Goal: Task Accomplishment & Management: Manage account settings

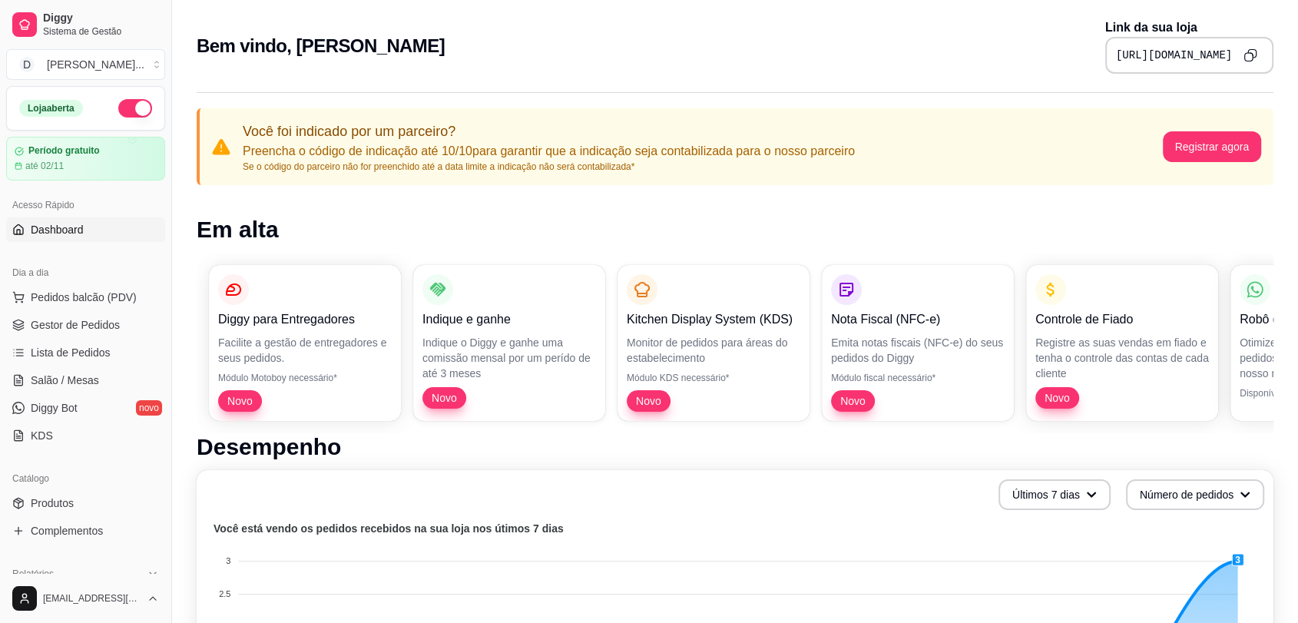
click at [1260, 55] on button "Copy to clipboard" at bounding box center [1250, 55] width 25 height 25
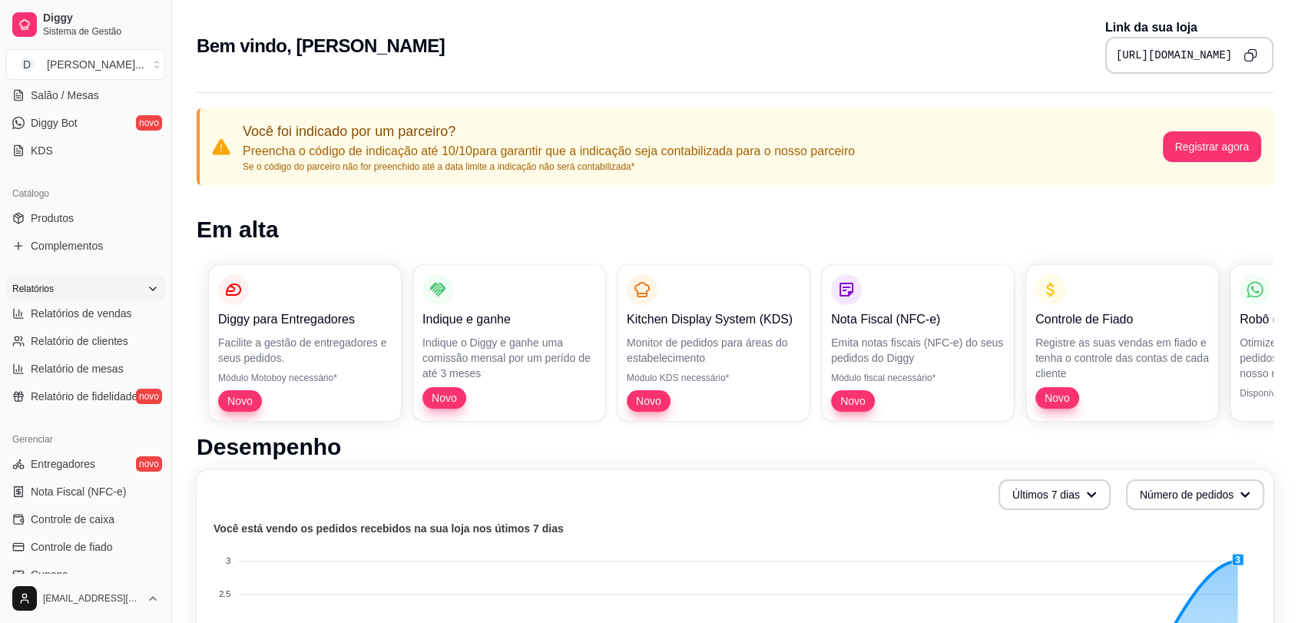
scroll to position [256, 0]
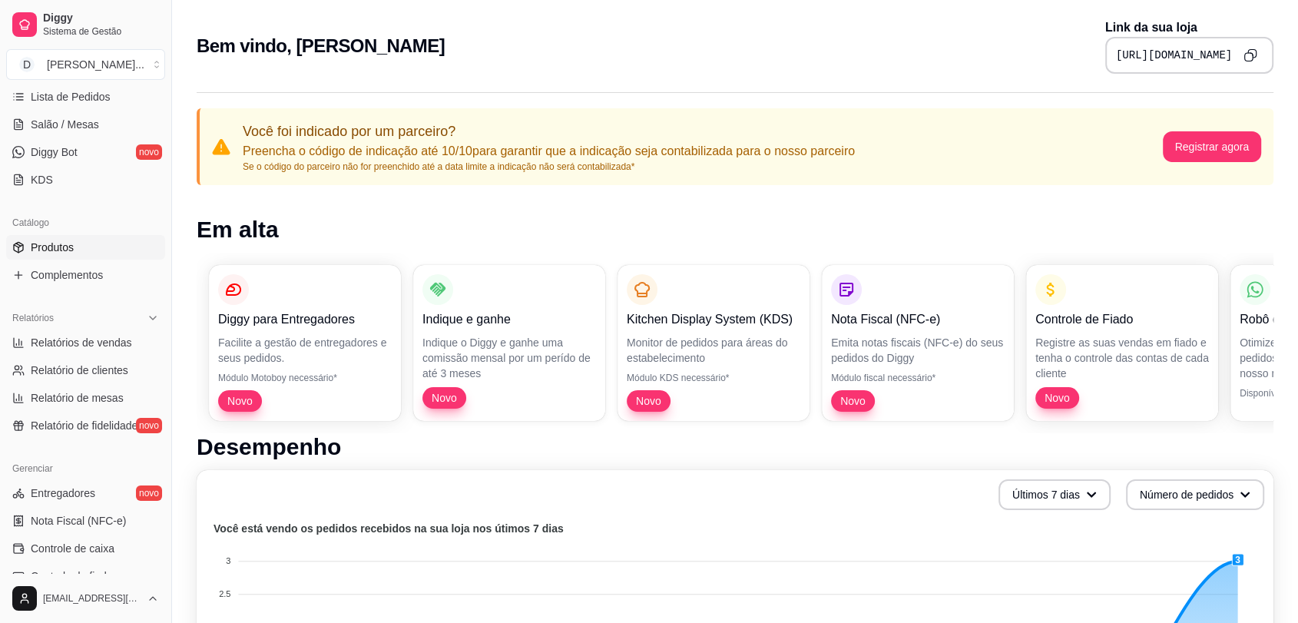
click at [61, 248] on span "Produtos" at bounding box center [52, 247] width 43 height 15
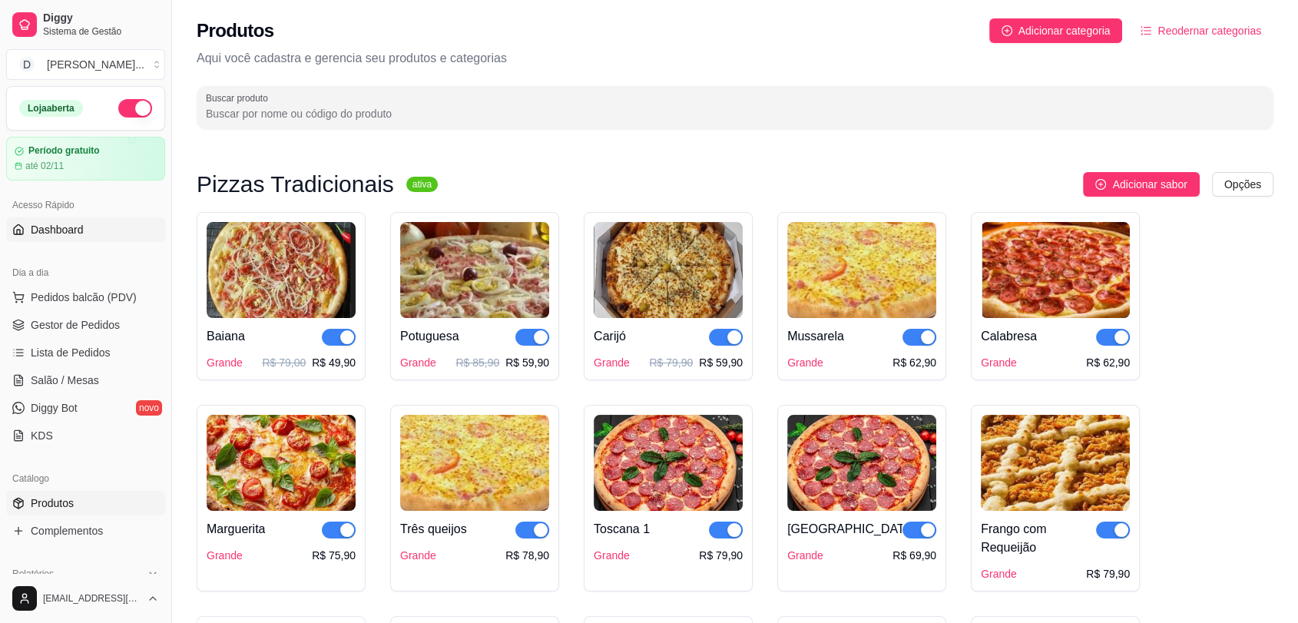
click at [48, 229] on span "Dashboard" at bounding box center [57, 229] width 53 height 15
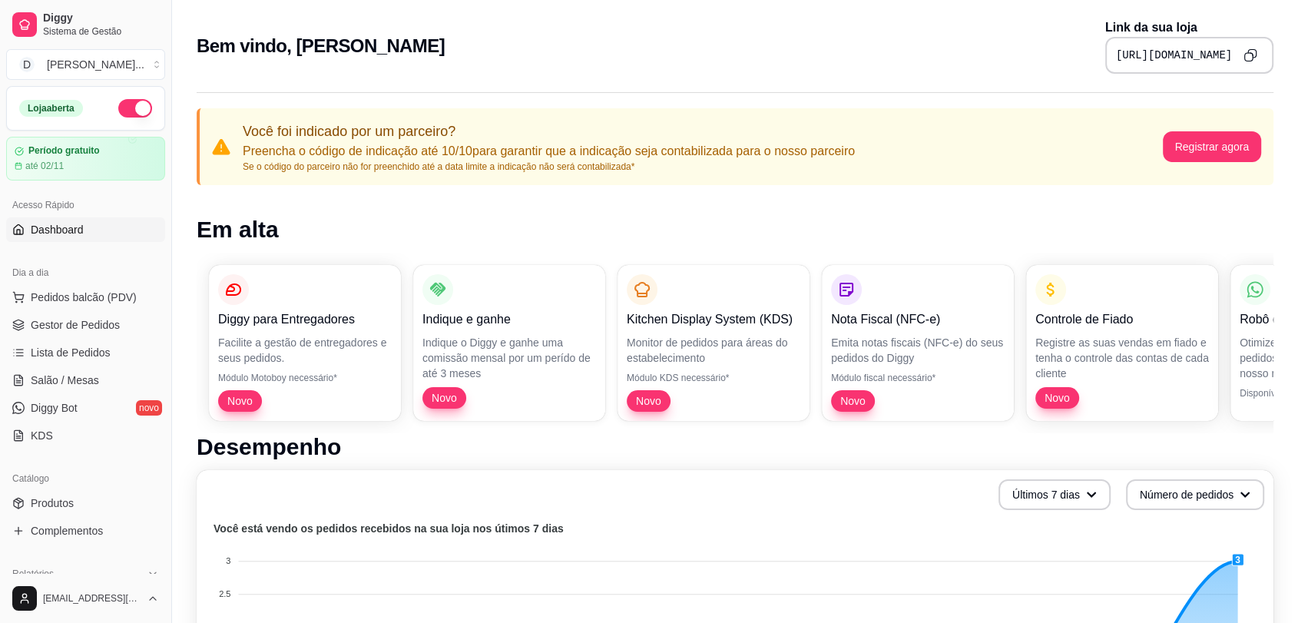
click at [1255, 56] on icon "Copy to clipboard" at bounding box center [1251, 55] width 14 height 14
click at [1251, 62] on button "Copy to clipboard" at bounding box center [1250, 55] width 24 height 24
click at [1255, 61] on icon "Copy to clipboard" at bounding box center [1250, 54] width 13 height 13
click at [1256, 60] on icon "Copy to clipboard" at bounding box center [1250, 54] width 13 height 13
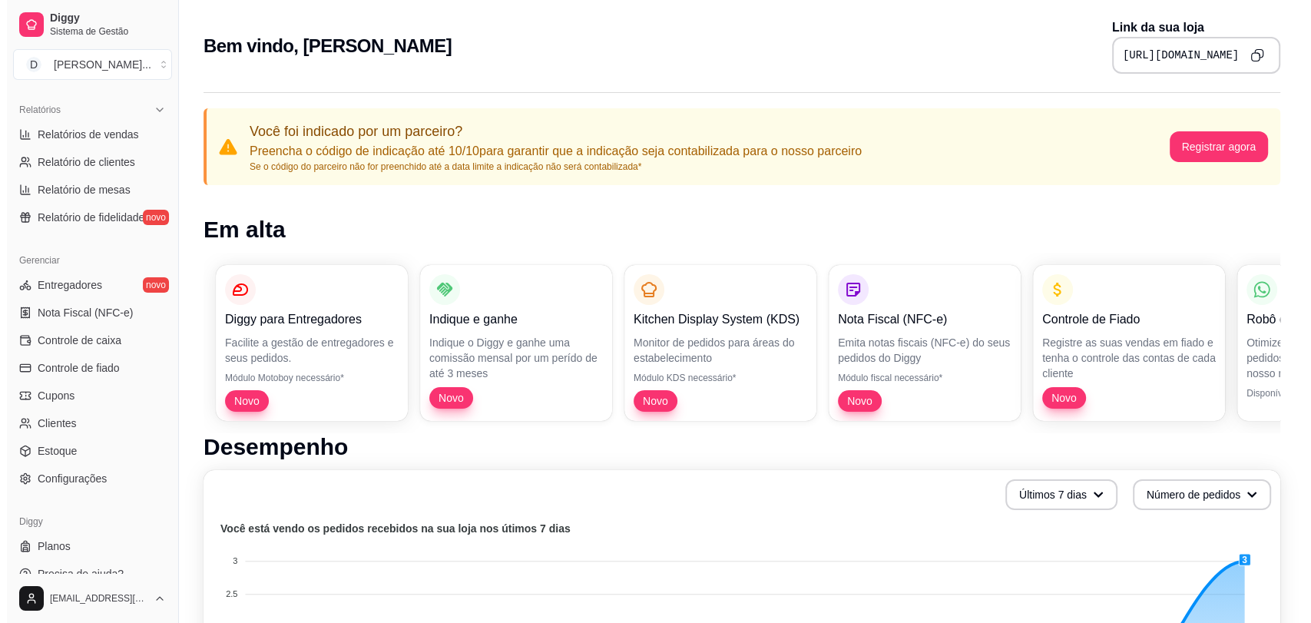
scroll to position [482, 0]
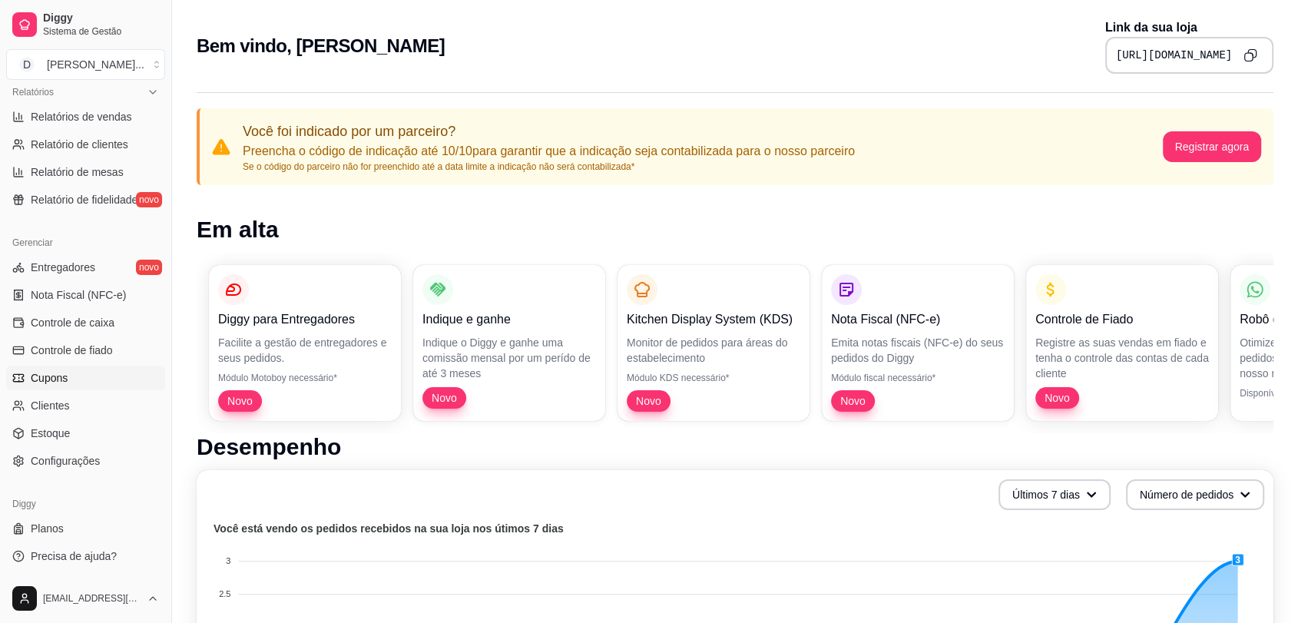
click at [58, 388] on link "Cupons" at bounding box center [85, 378] width 159 height 25
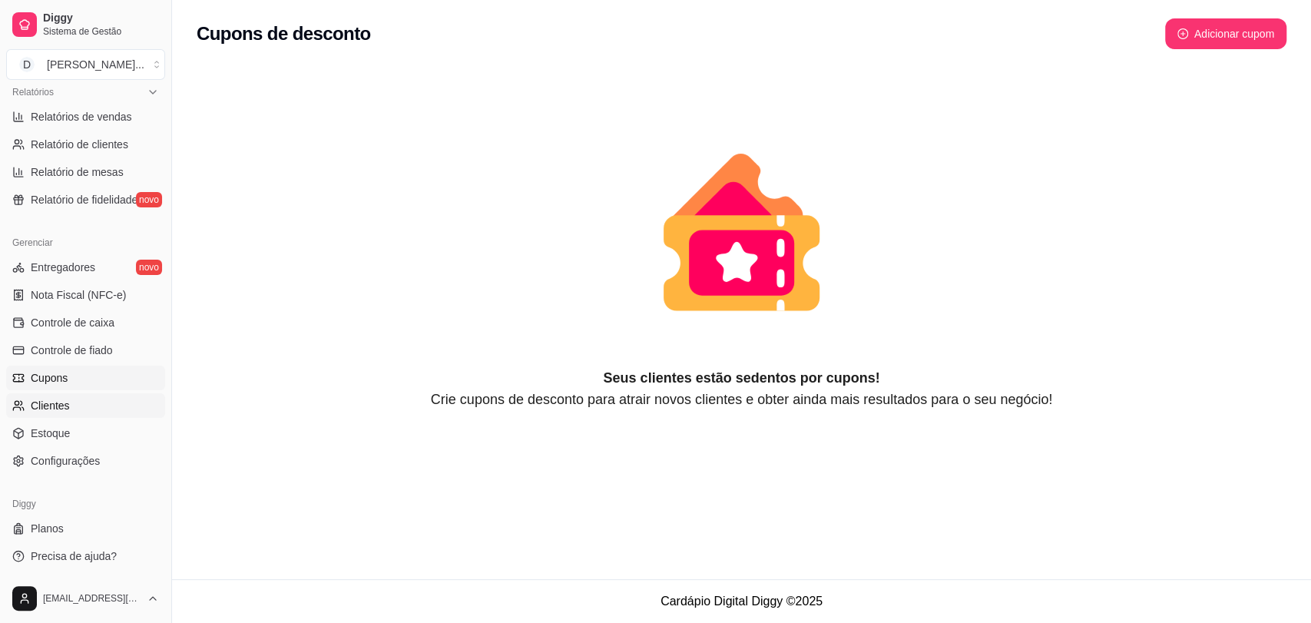
click at [111, 401] on link "Clientes" at bounding box center [85, 405] width 159 height 25
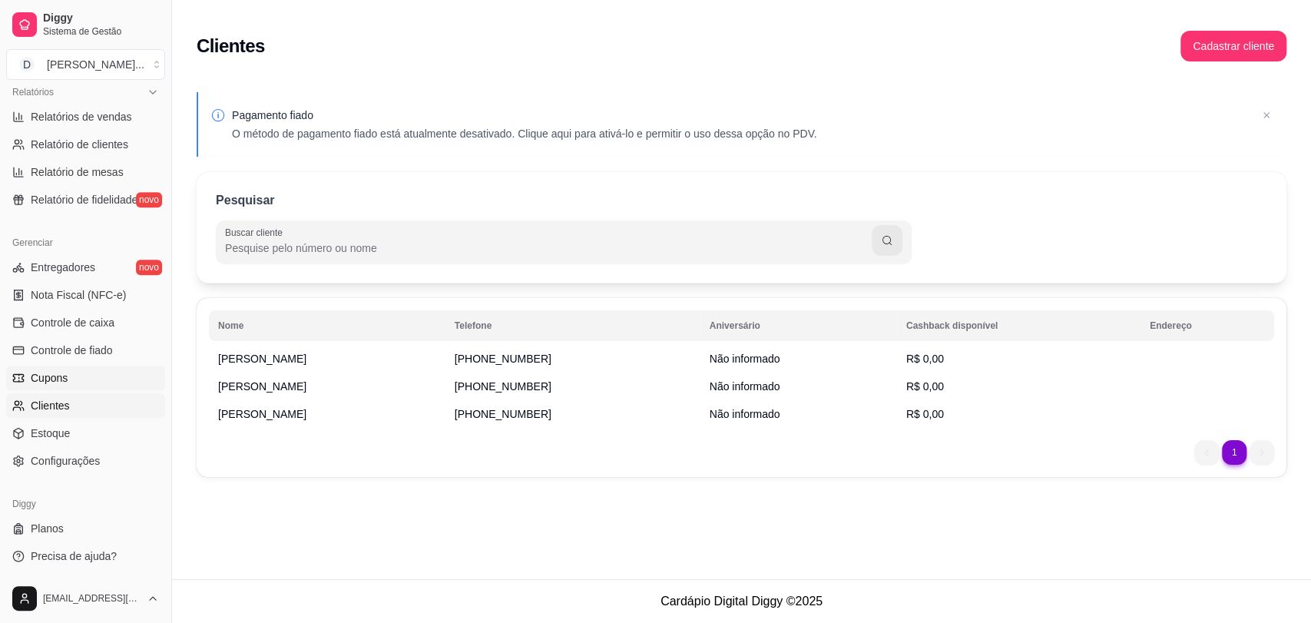
click at [69, 383] on link "Cupons" at bounding box center [85, 378] width 159 height 25
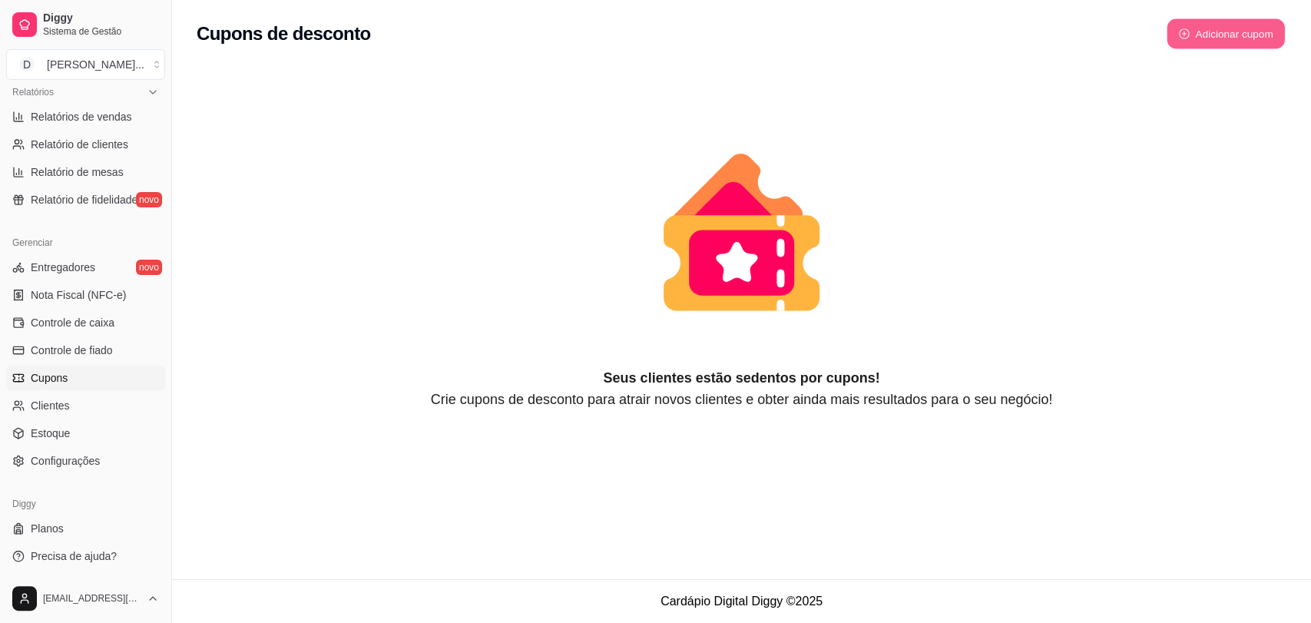
click at [1204, 40] on button "Adicionar cupom" at bounding box center [1226, 34] width 118 height 30
select select "FIXED_VALUE"
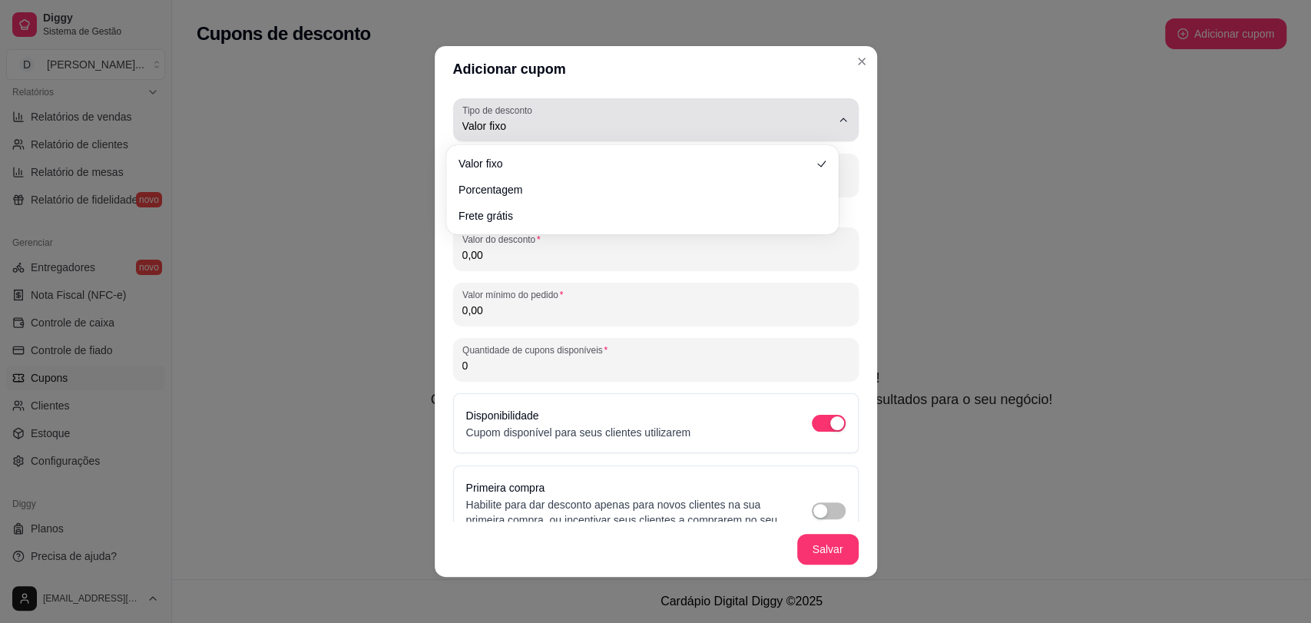
click at [837, 118] on icon "button" at bounding box center [843, 120] width 12 height 12
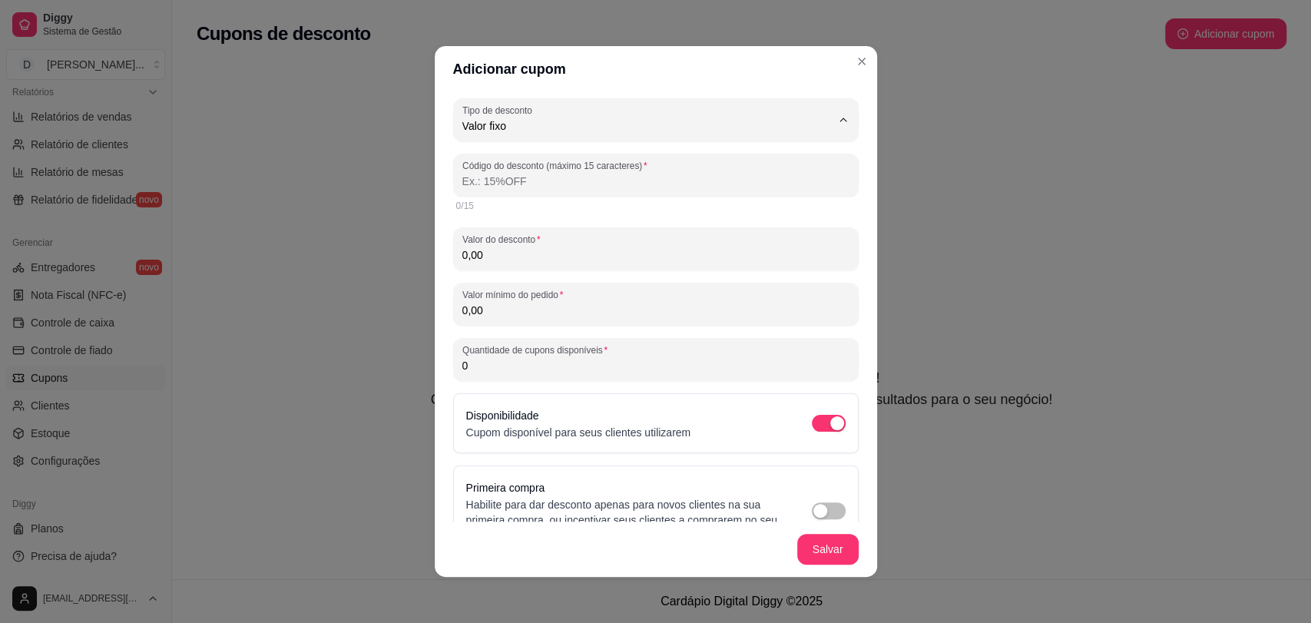
click at [562, 191] on span "Porcentagem" at bounding box center [635, 188] width 339 height 15
type input "PERCENTAGE"
select select "PERCENTAGE"
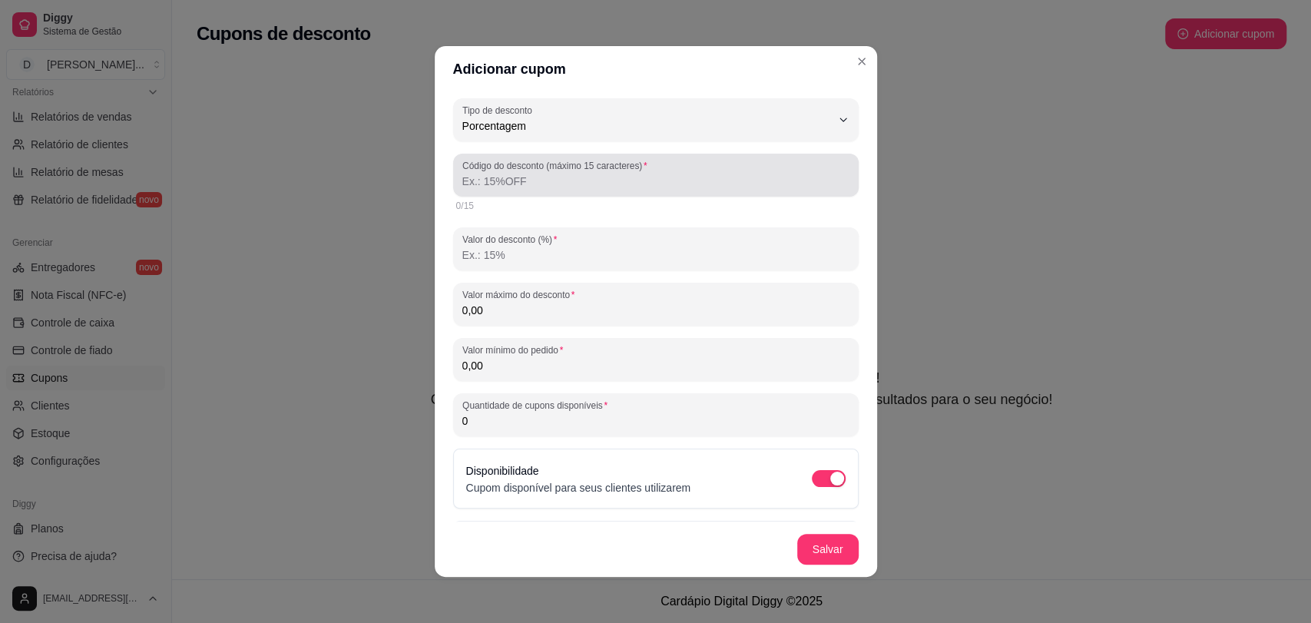
click at [582, 186] on input "Código do desconto (máximo 15 caracteres)" at bounding box center [655, 181] width 387 height 15
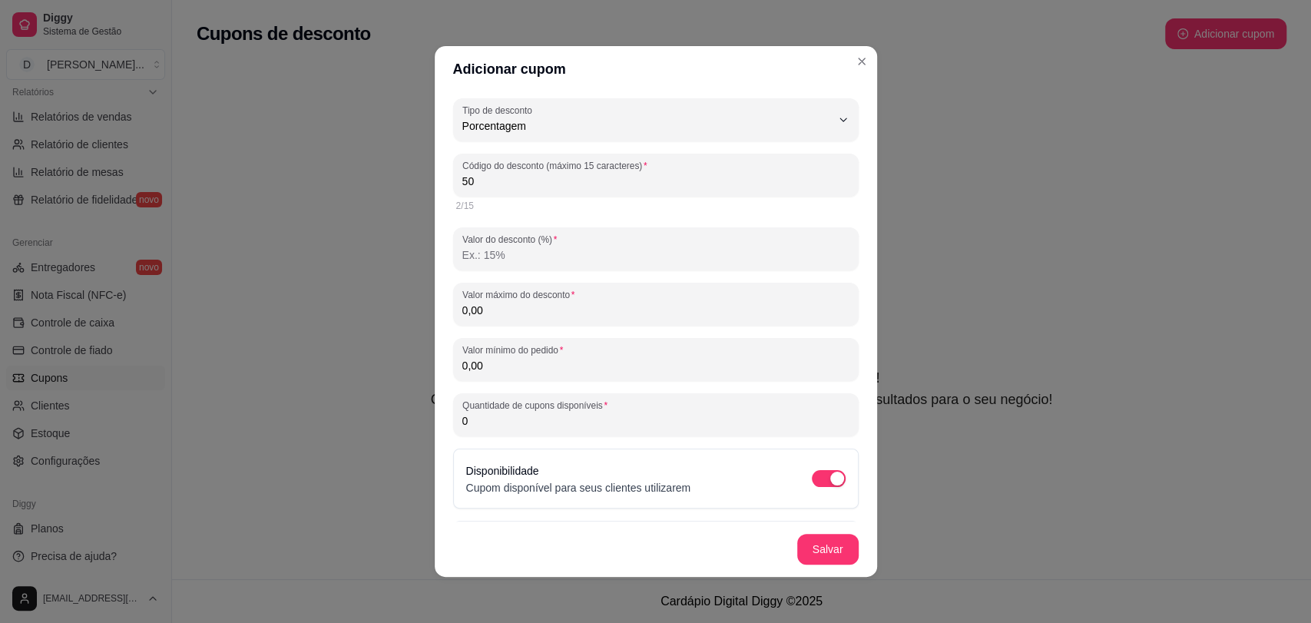
type input "50"
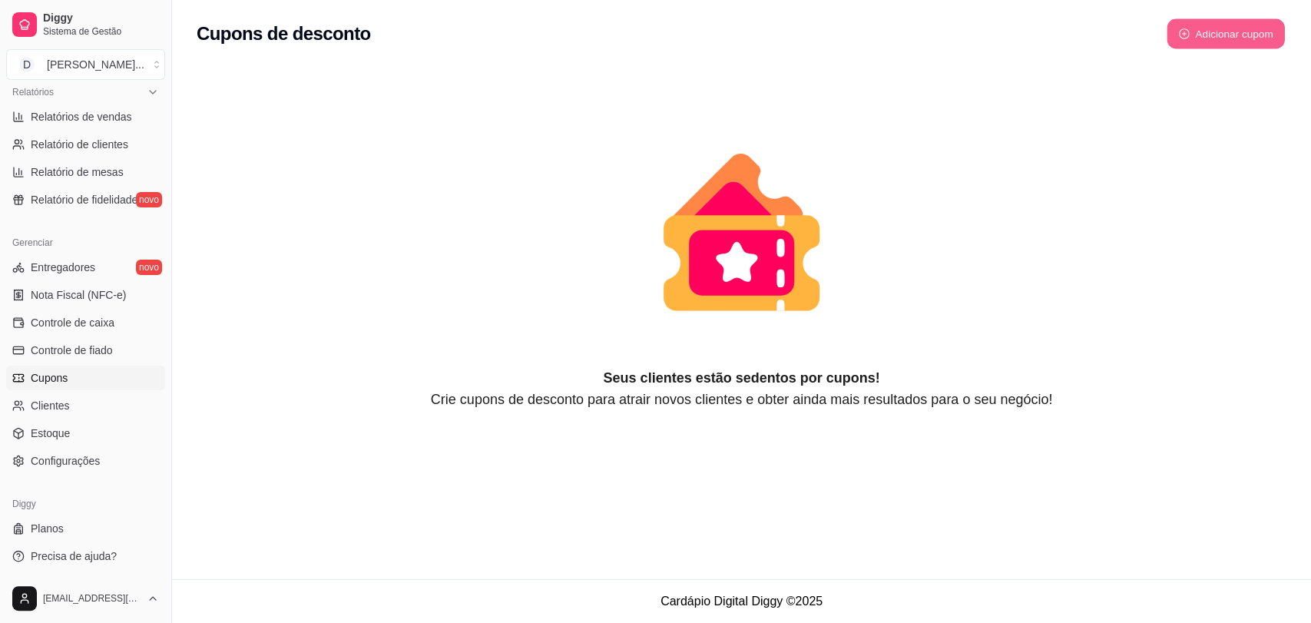
click at [1251, 28] on button "Adicionar cupom" at bounding box center [1226, 34] width 118 height 30
select select "FIXED_VALUE"
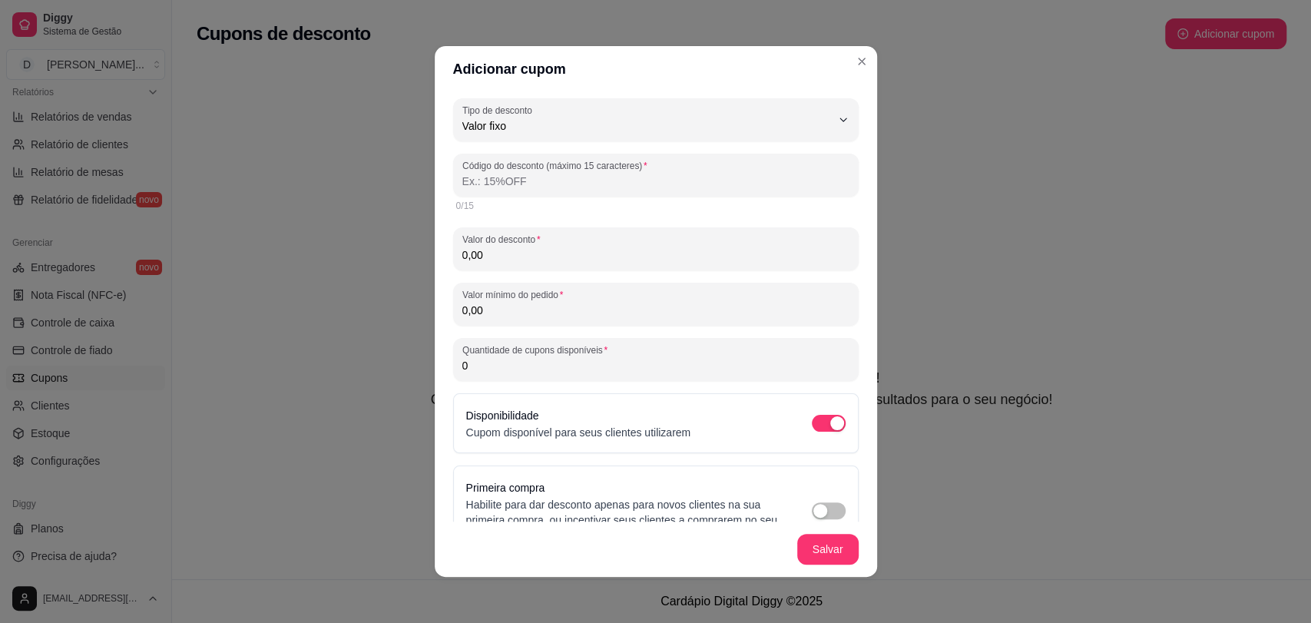
click at [529, 176] on input "Código do desconto (máximo 15 caracteres)" at bounding box center [655, 181] width 387 height 15
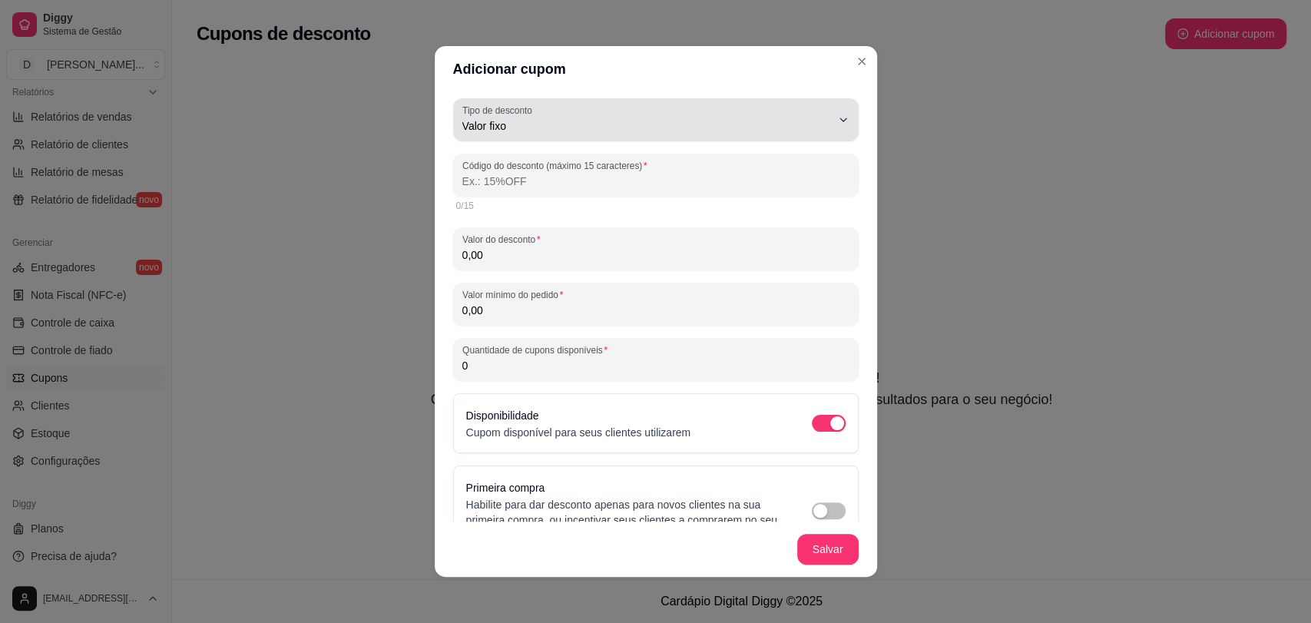
click at [828, 111] on button "Tipo de desconto Valor fixo" at bounding box center [656, 119] width 406 height 43
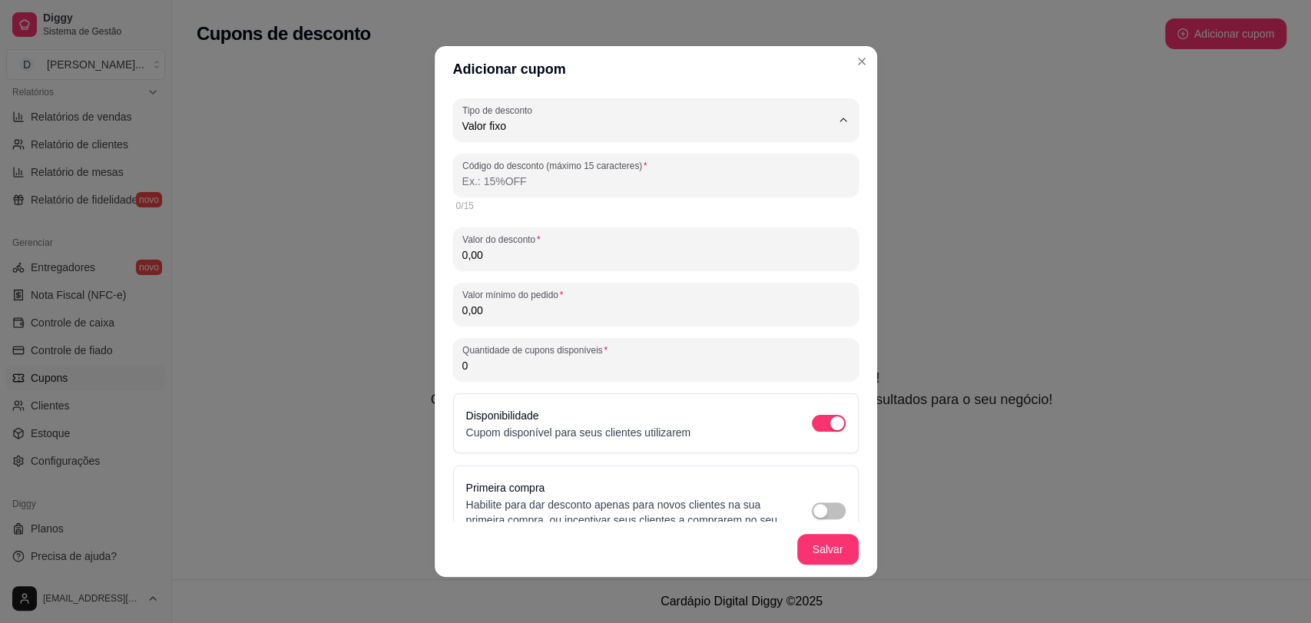
click at [469, 198] on li "Porcentagem" at bounding box center [642, 188] width 365 height 24
type input "PERCENTAGE"
select select "PERCENTAGE"
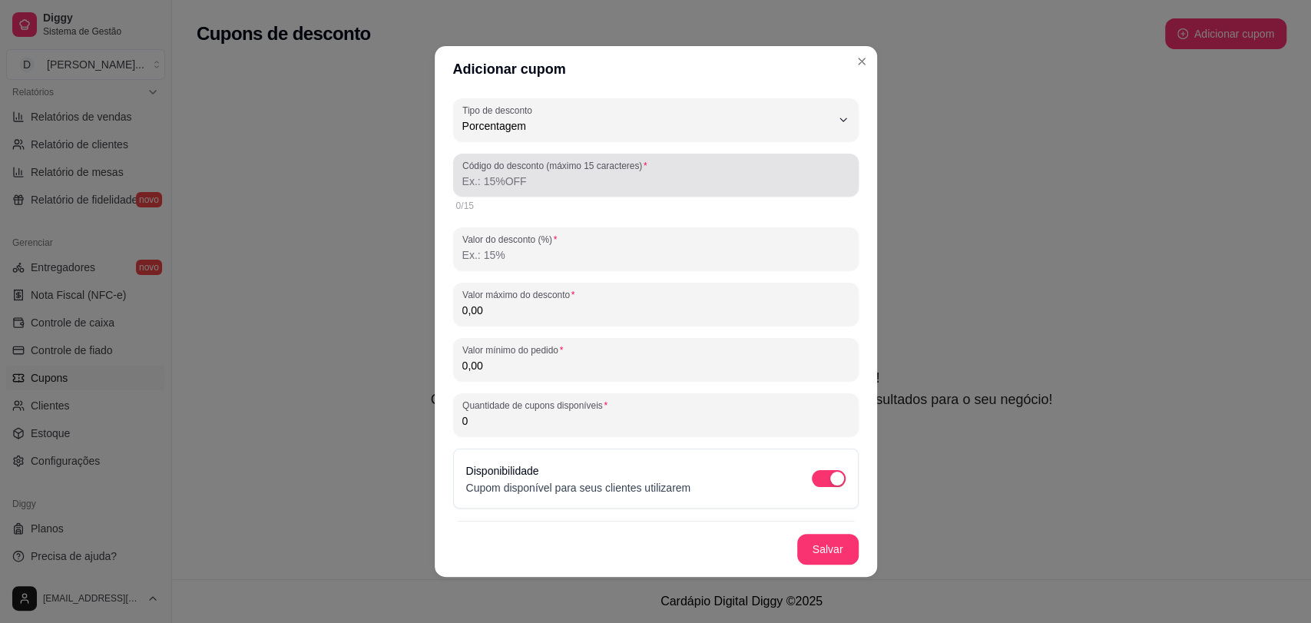
click at [495, 191] on div "Código do desconto (máximo 15 caracteres)" at bounding box center [656, 175] width 406 height 43
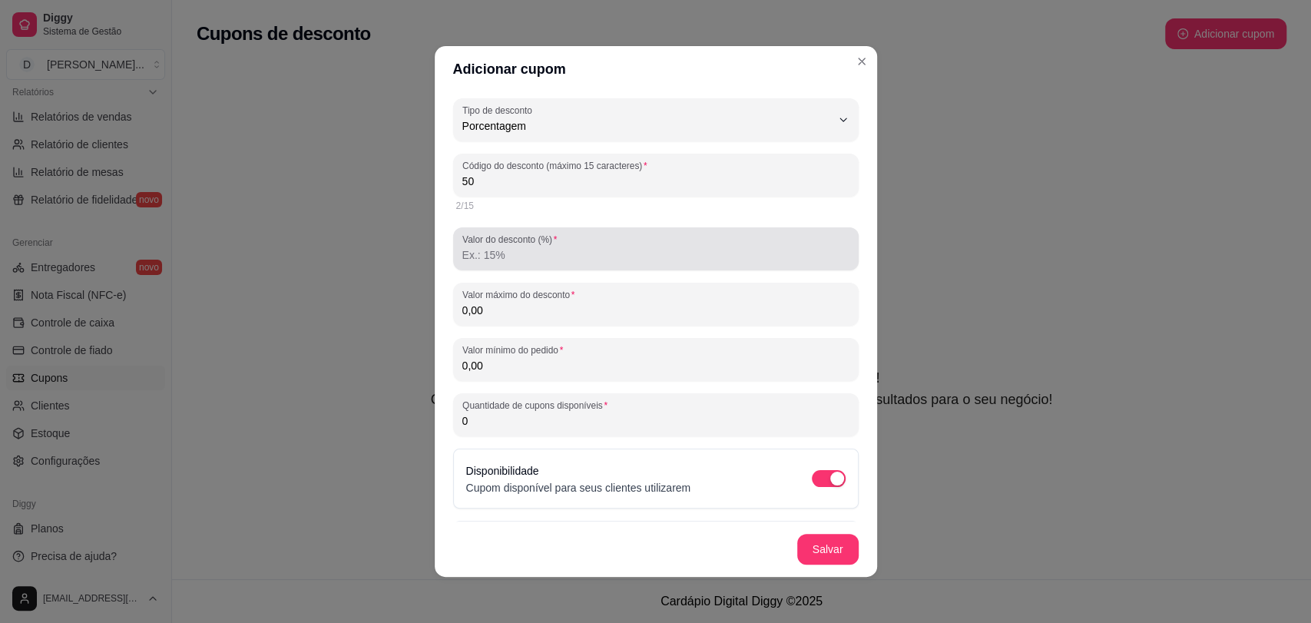
click at [558, 259] on input "Valor do desconto (%)" at bounding box center [655, 254] width 387 height 15
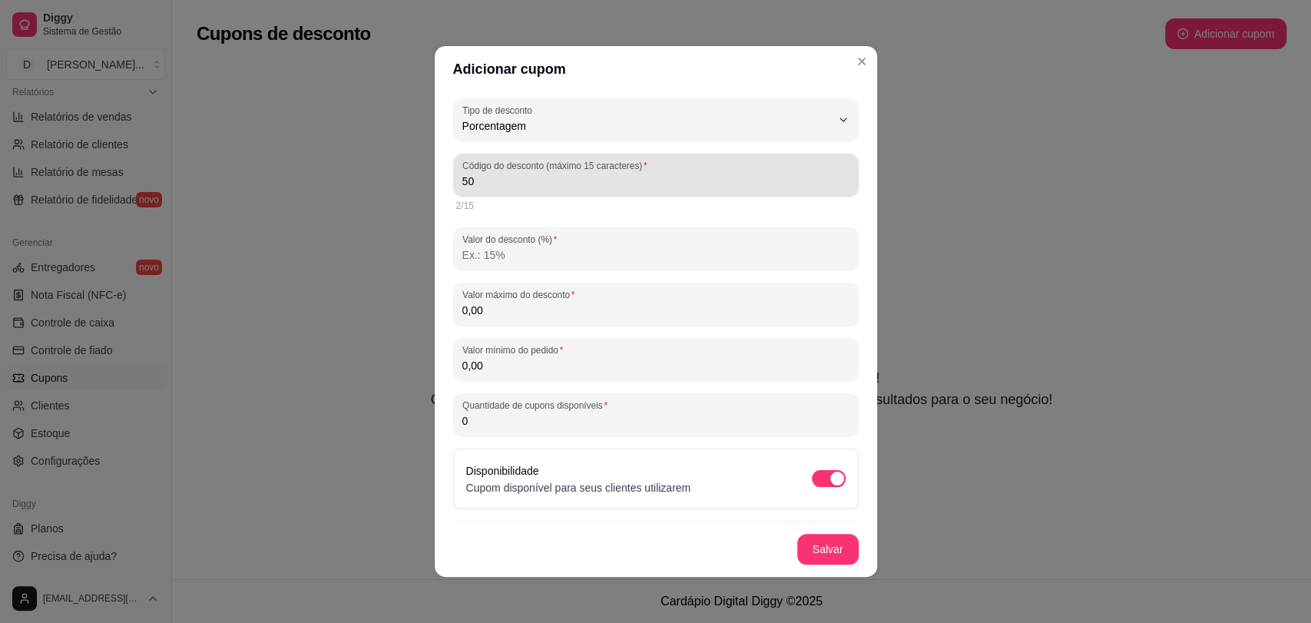
click at [514, 178] on input "50" at bounding box center [655, 181] width 387 height 15
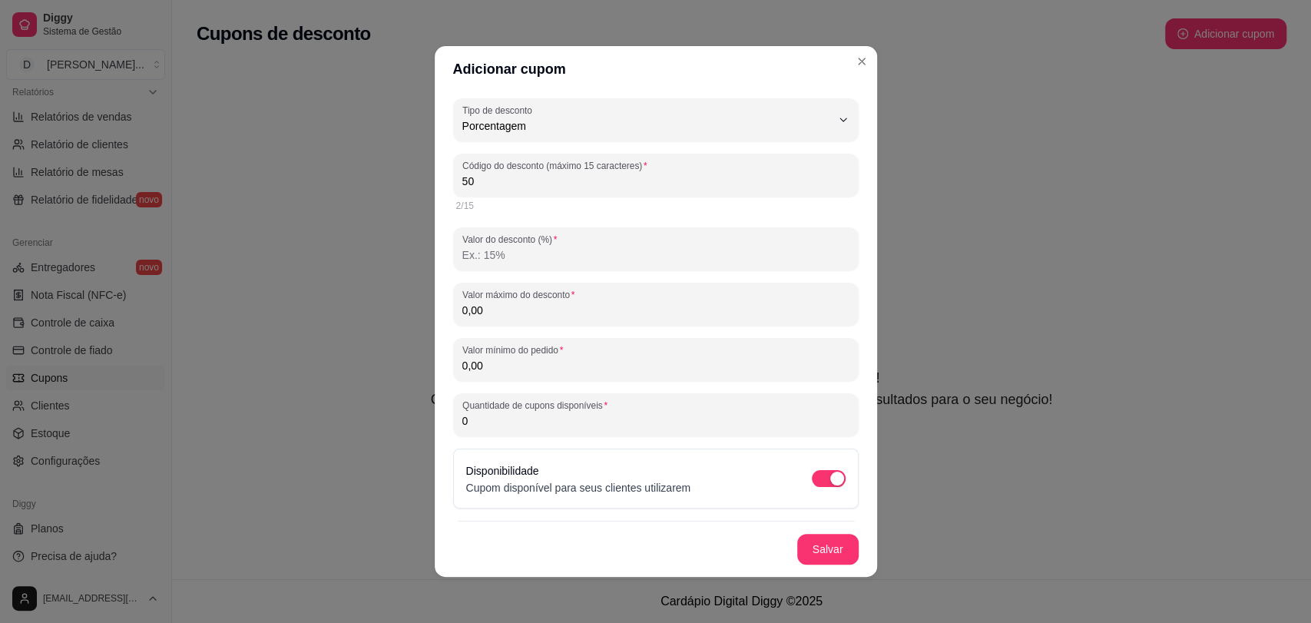
type input "5"
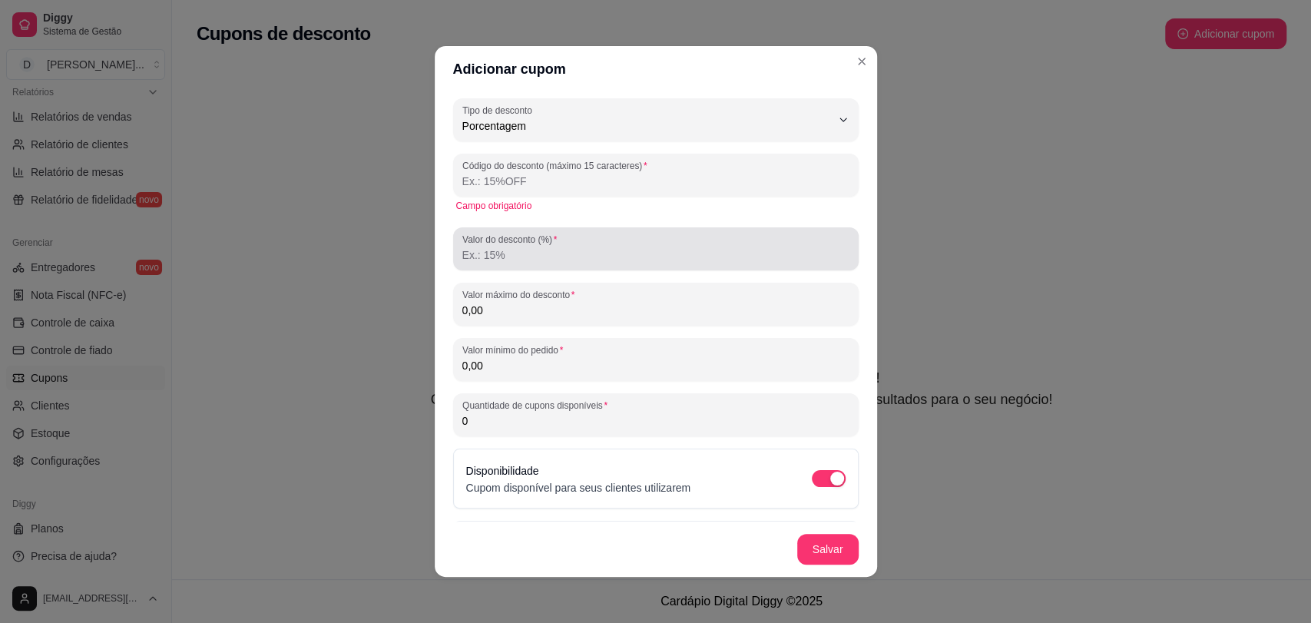
click at [532, 254] on input "Valor do desconto (%)" at bounding box center [655, 254] width 387 height 15
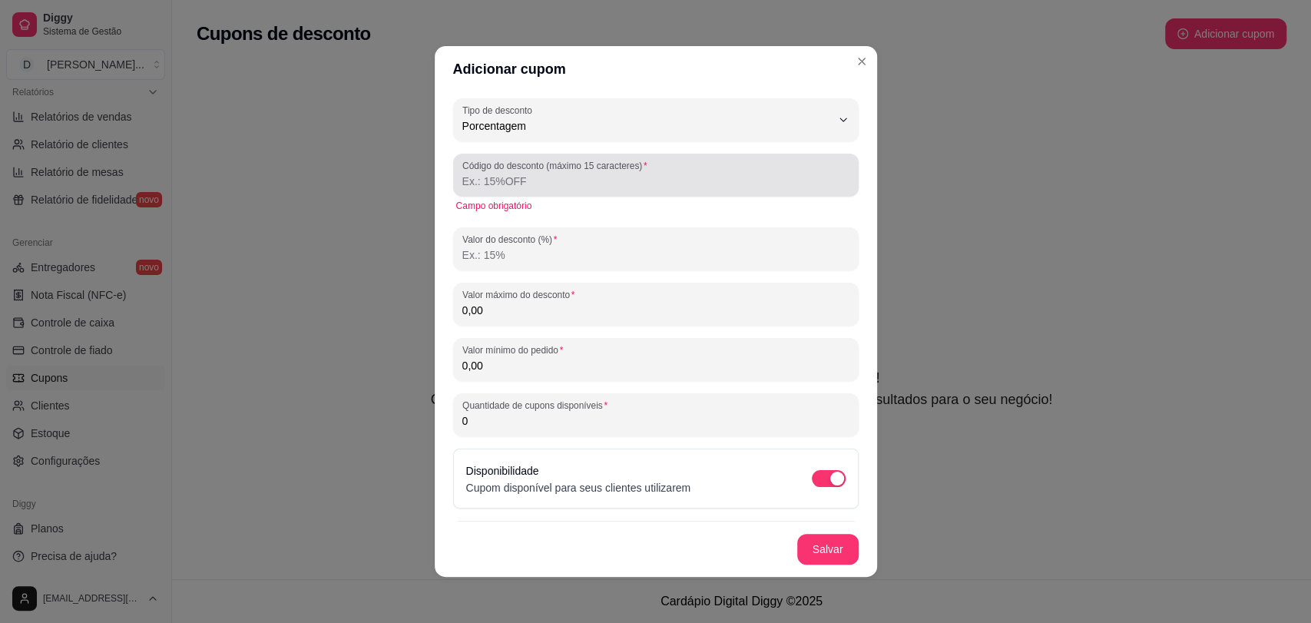
click at [517, 178] on input "Código do desconto (máximo 15 caracteres)" at bounding box center [655, 181] width 387 height 15
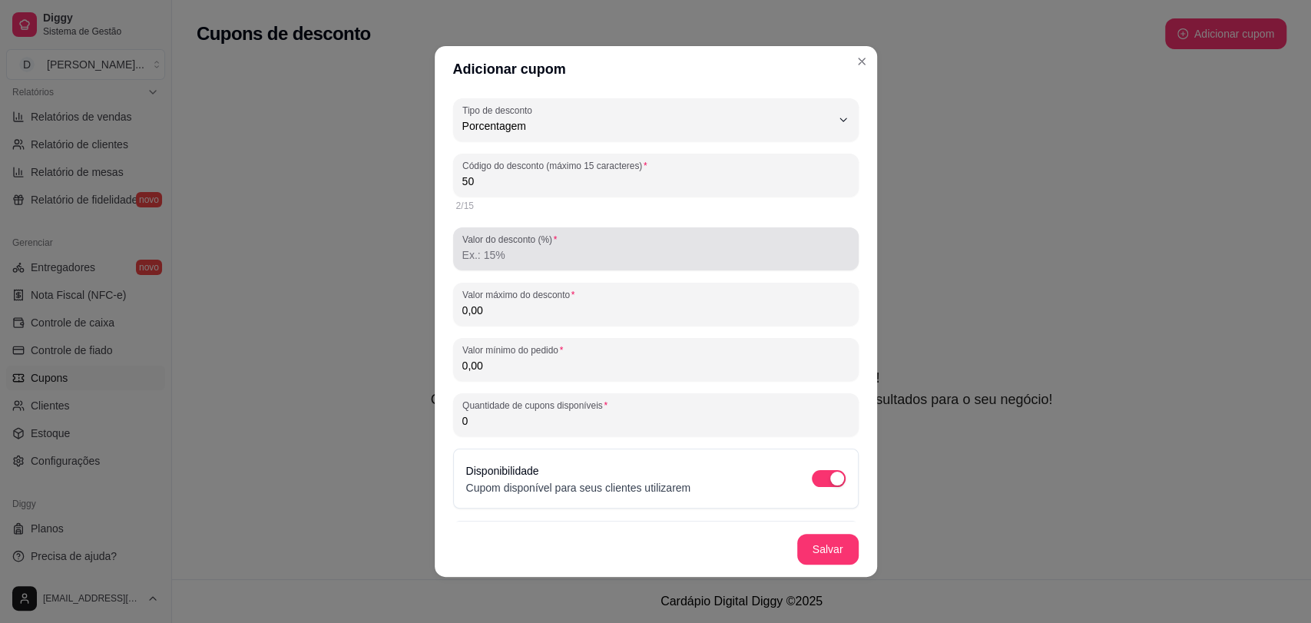
type input "50"
click at [532, 260] on input "Valor do desconto (%)" at bounding box center [655, 254] width 387 height 15
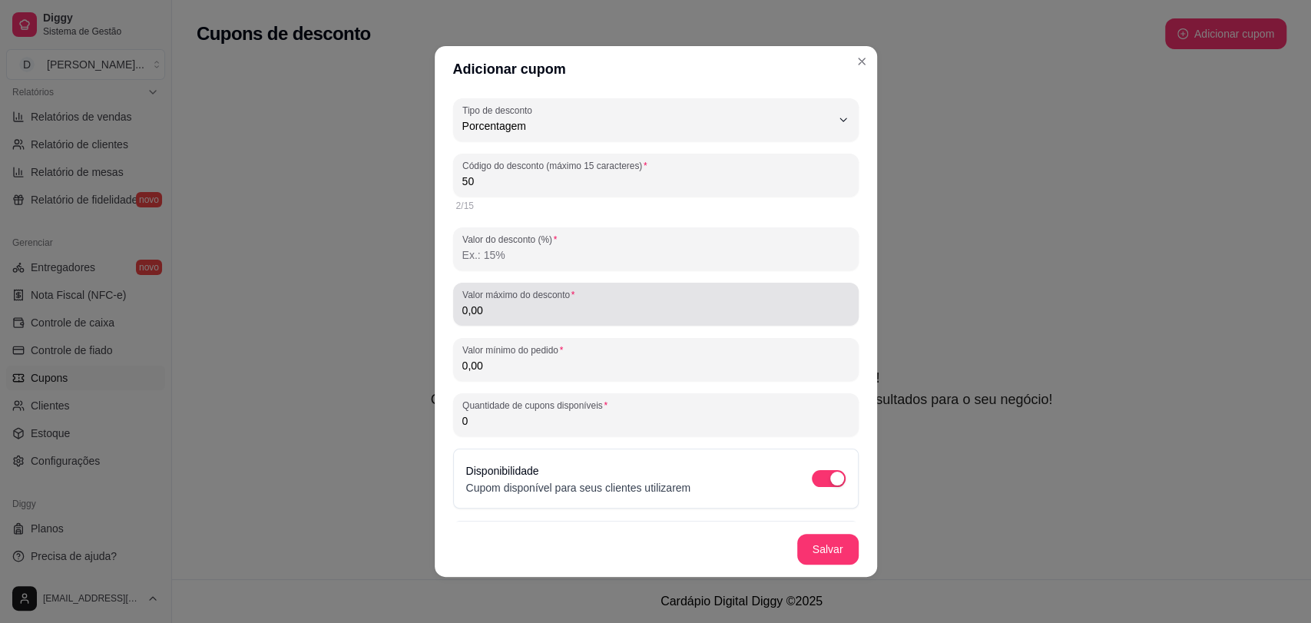
click at [543, 303] on input "0,00" at bounding box center [655, 310] width 387 height 15
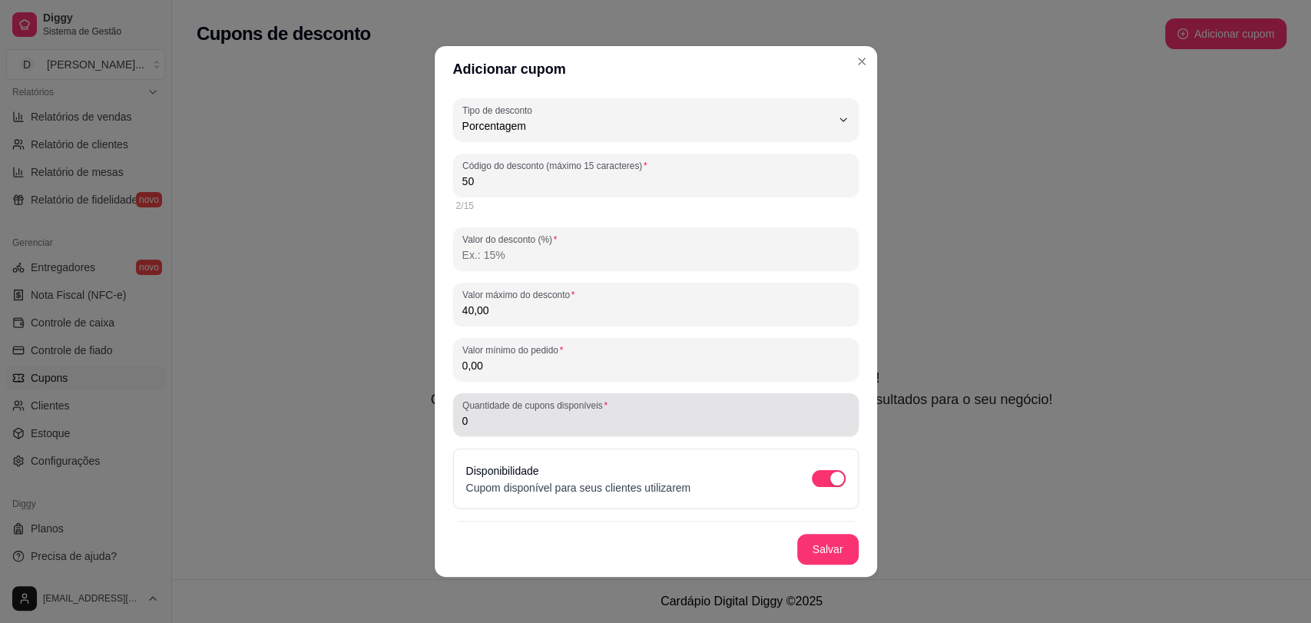
type input "40,00"
click at [552, 421] on input "0" at bounding box center [655, 420] width 387 height 15
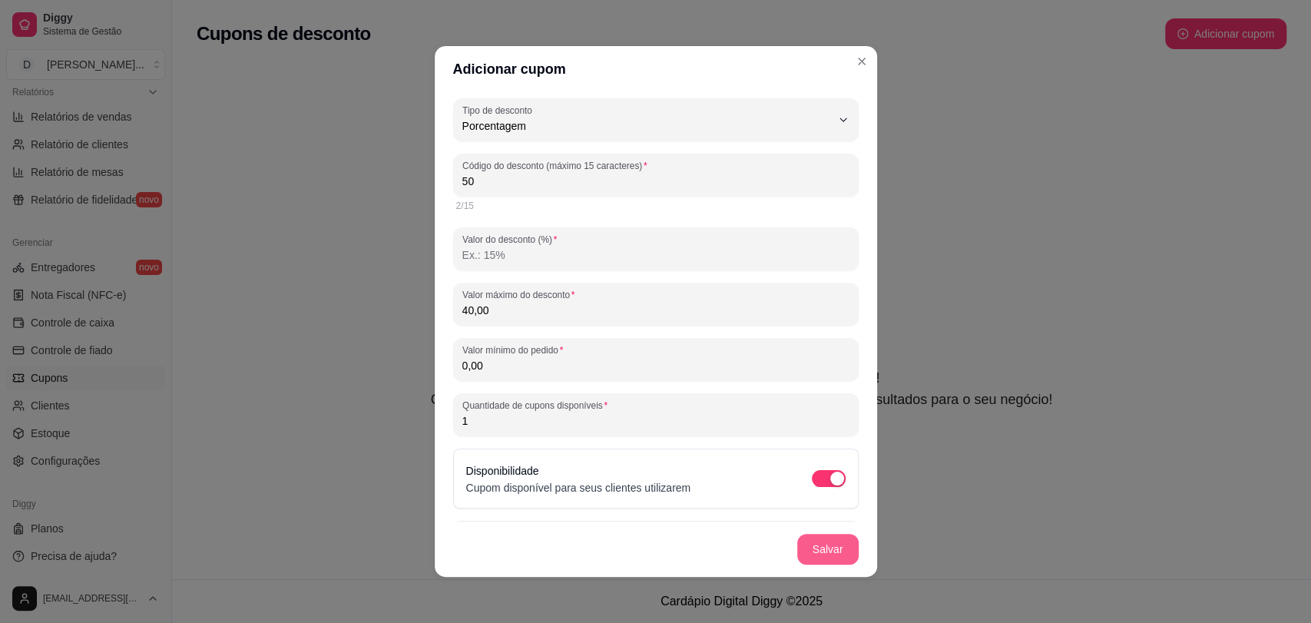
type input "1"
click at [824, 552] on button "Salvar" at bounding box center [828, 550] width 60 height 30
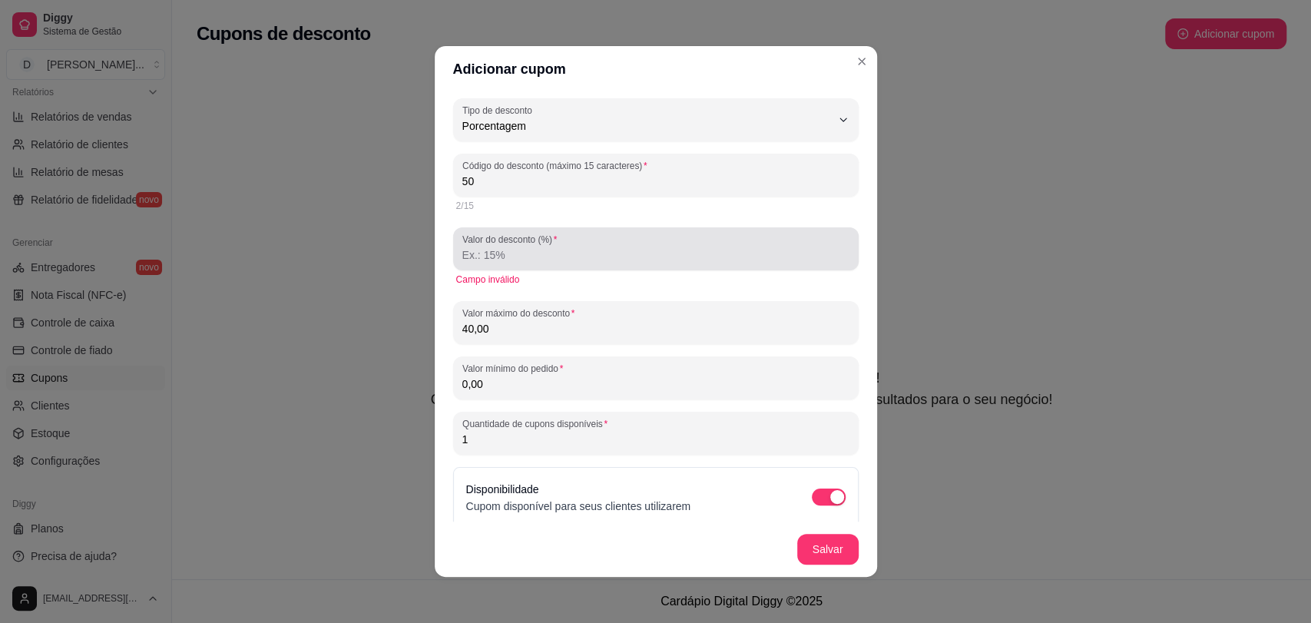
click at [542, 257] on input "Valor do desconto (%)" at bounding box center [655, 254] width 387 height 15
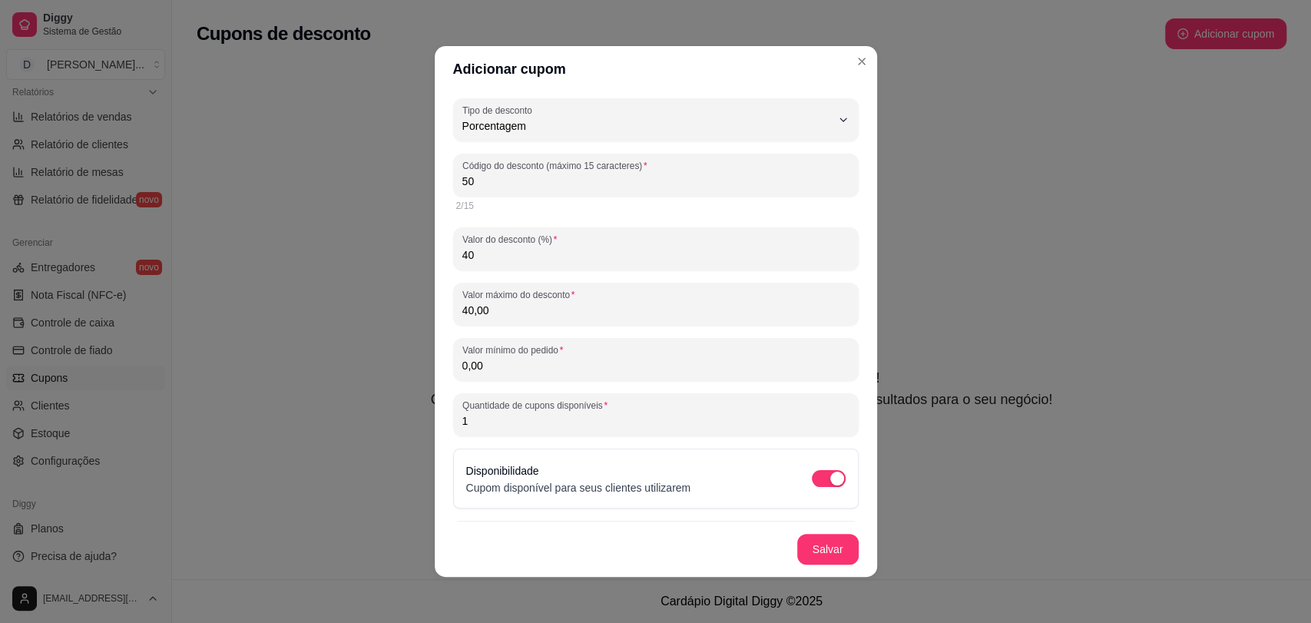
type input "40"
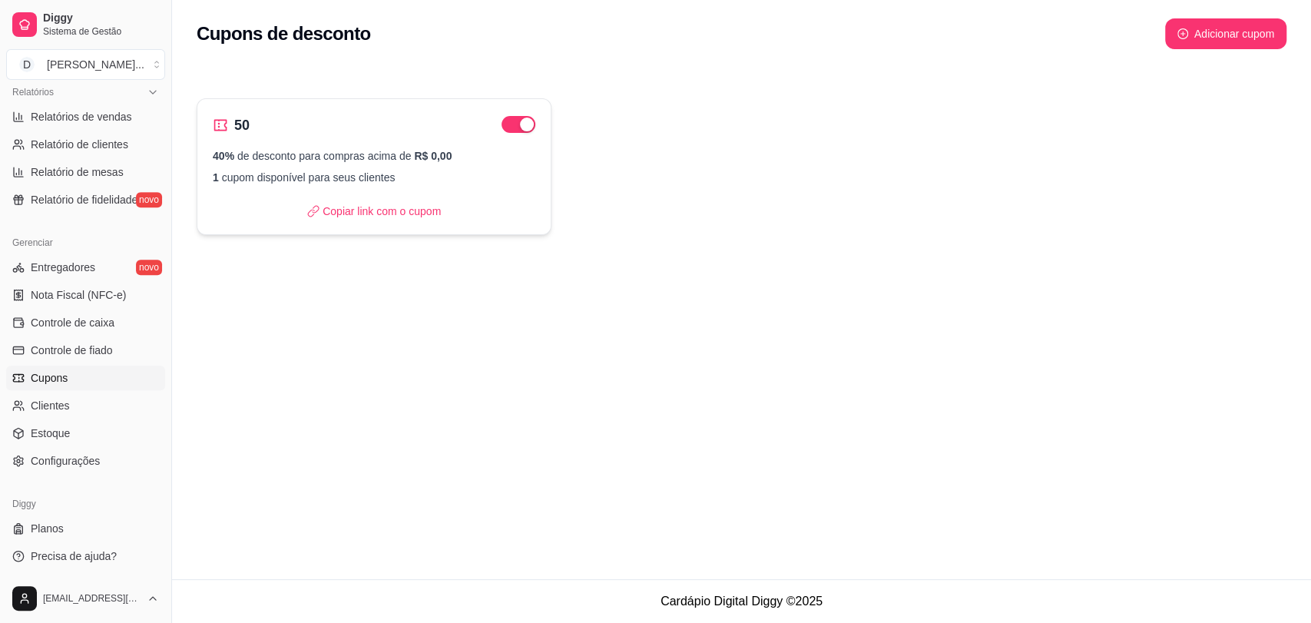
click at [233, 117] on div "50" at bounding box center [231, 125] width 37 height 22
select select "PERCENTAGE"
click at [238, 124] on h2 "50" at bounding box center [241, 125] width 15 height 22
select select "PERCENTAGE"
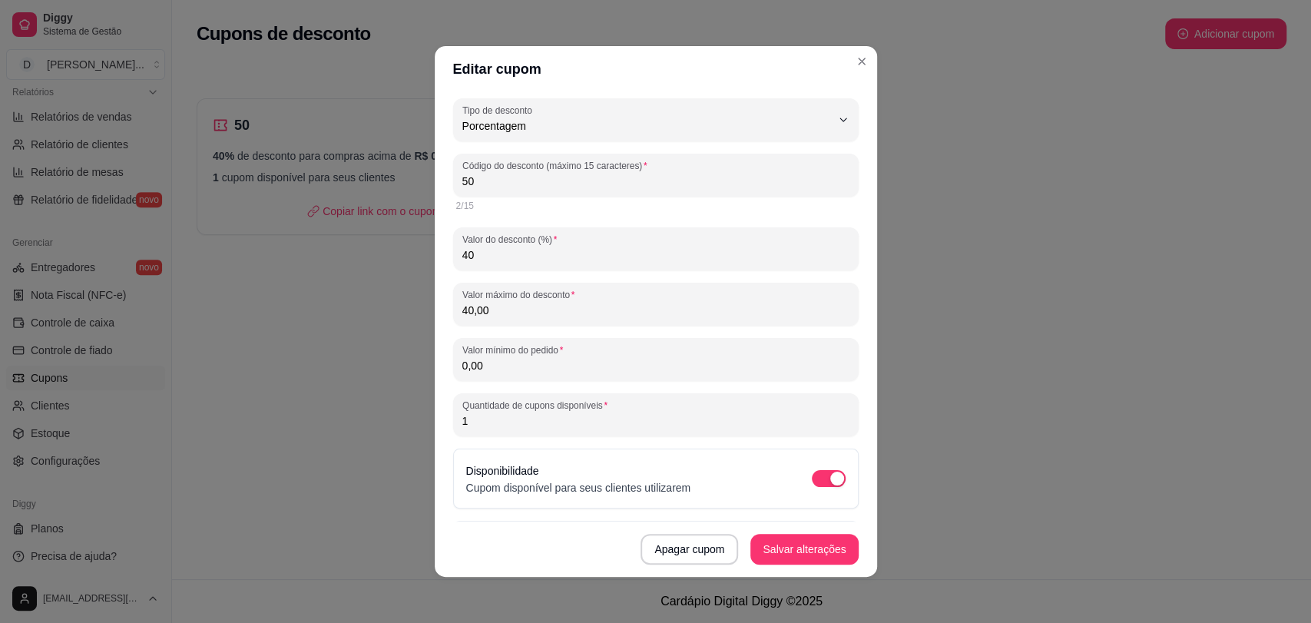
click at [550, 254] on input "40" at bounding box center [655, 254] width 387 height 15
type input "4"
type input "50"
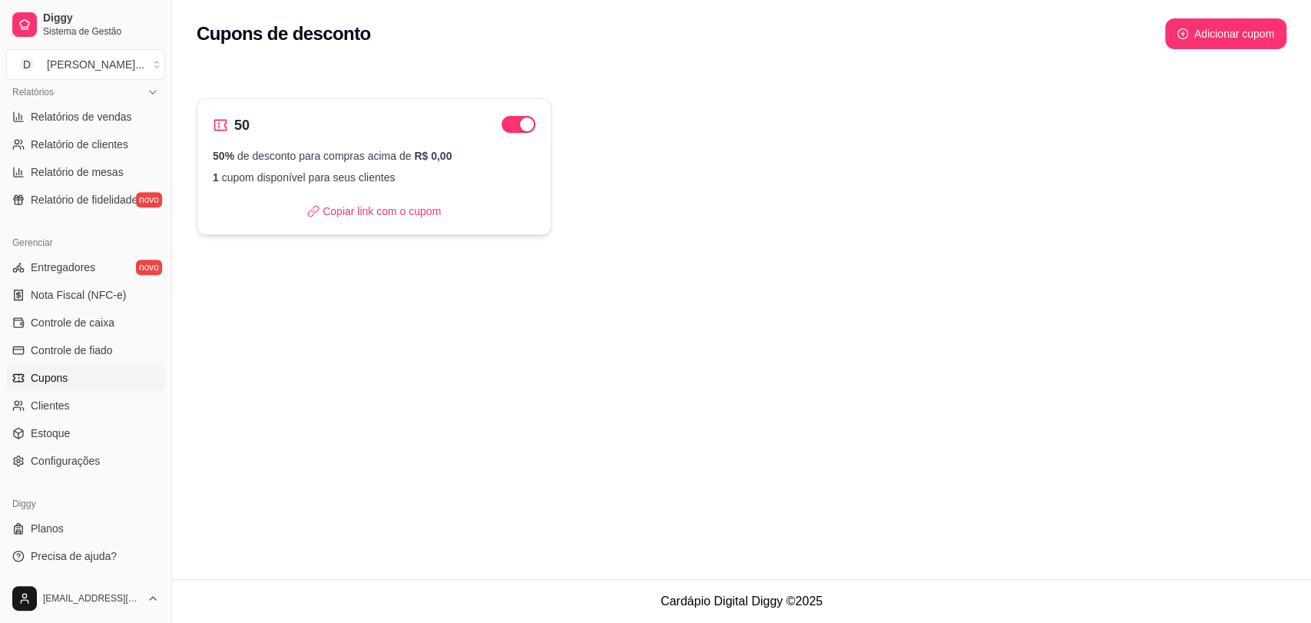
click at [433, 158] on span "R$ 0,00" at bounding box center [433, 156] width 38 height 12
select select "PERCENTAGE"
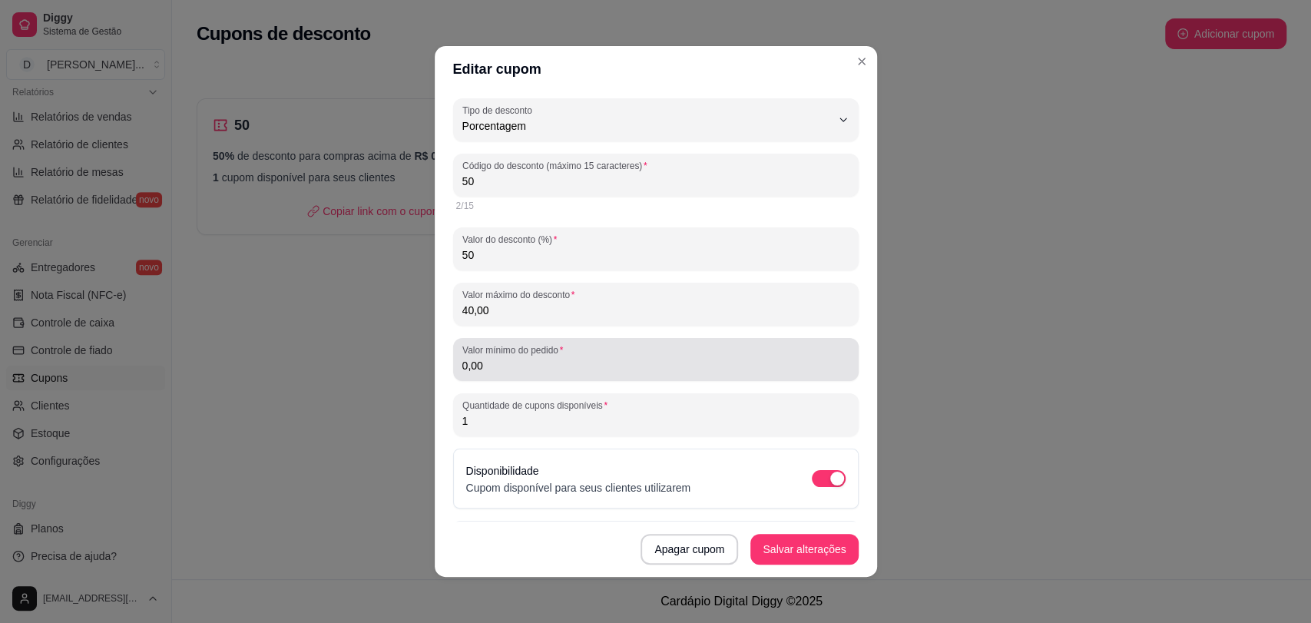
click at [621, 361] on input "0,00" at bounding box center [655, 365] width 387 height 15
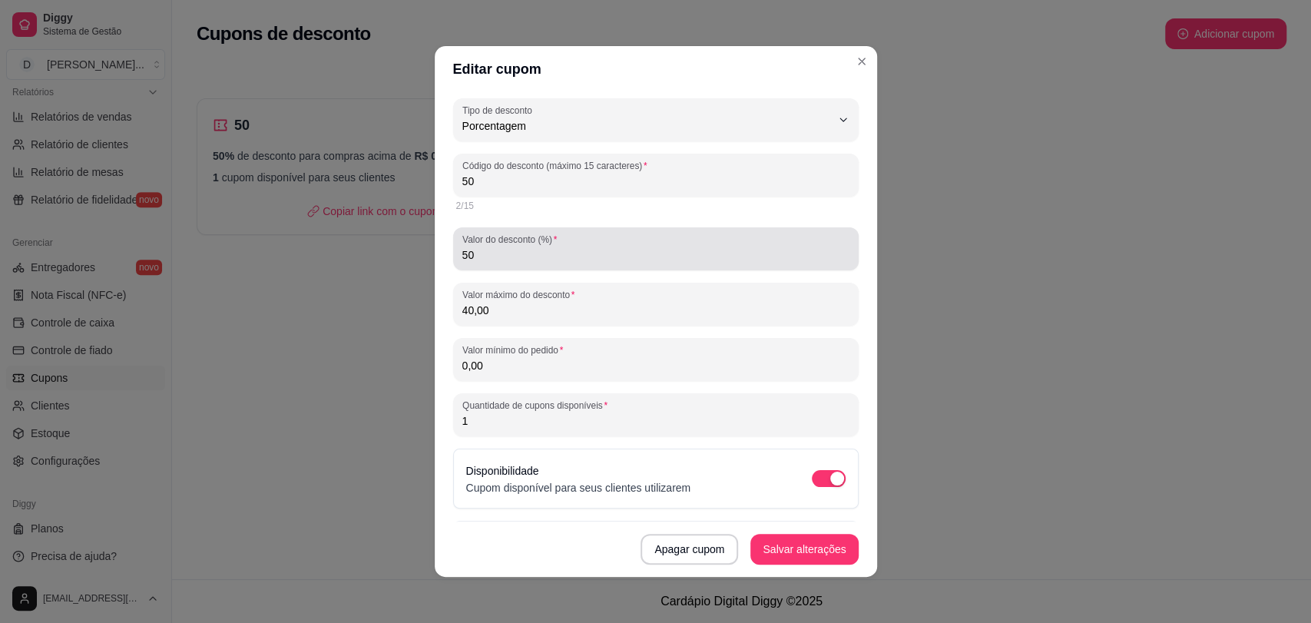
click at [571, 254] on input "50" at bounding box center [655, 254] width 387 height 15
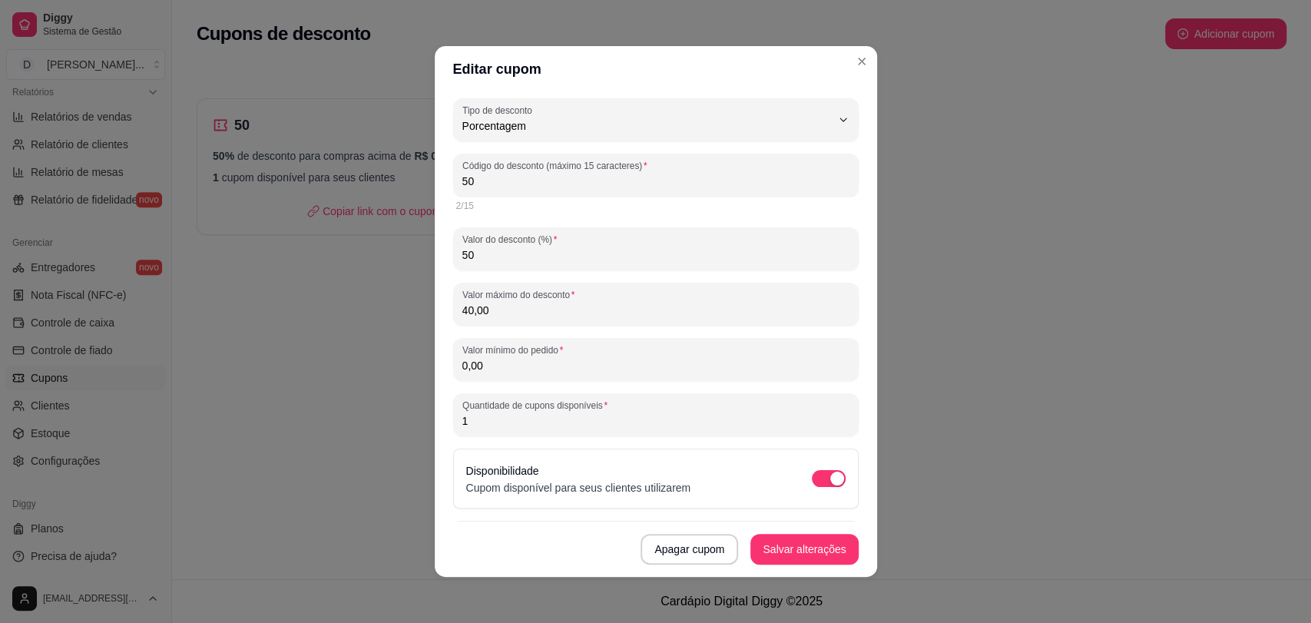
click at [572, 180] on input "50" at bounding box center [655, 181] width 387 height 15
click at [533, 260] on input "50" at bounding box center [655, 254] width 387 height 15
type input "5"
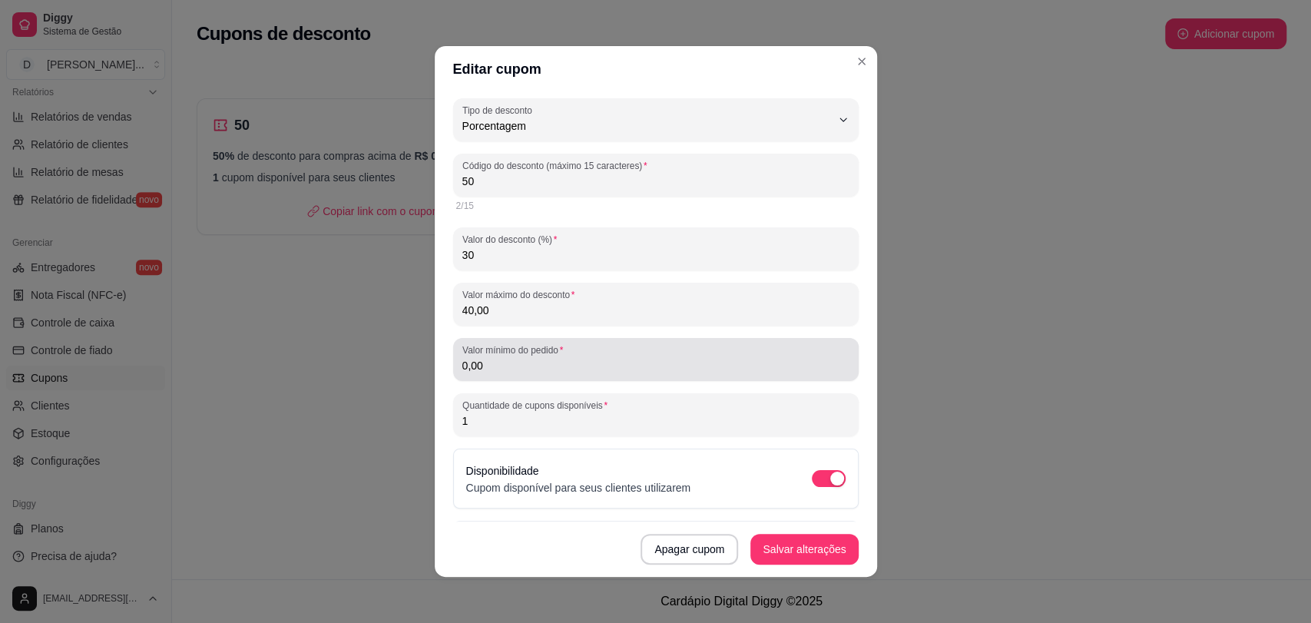
type input "30"
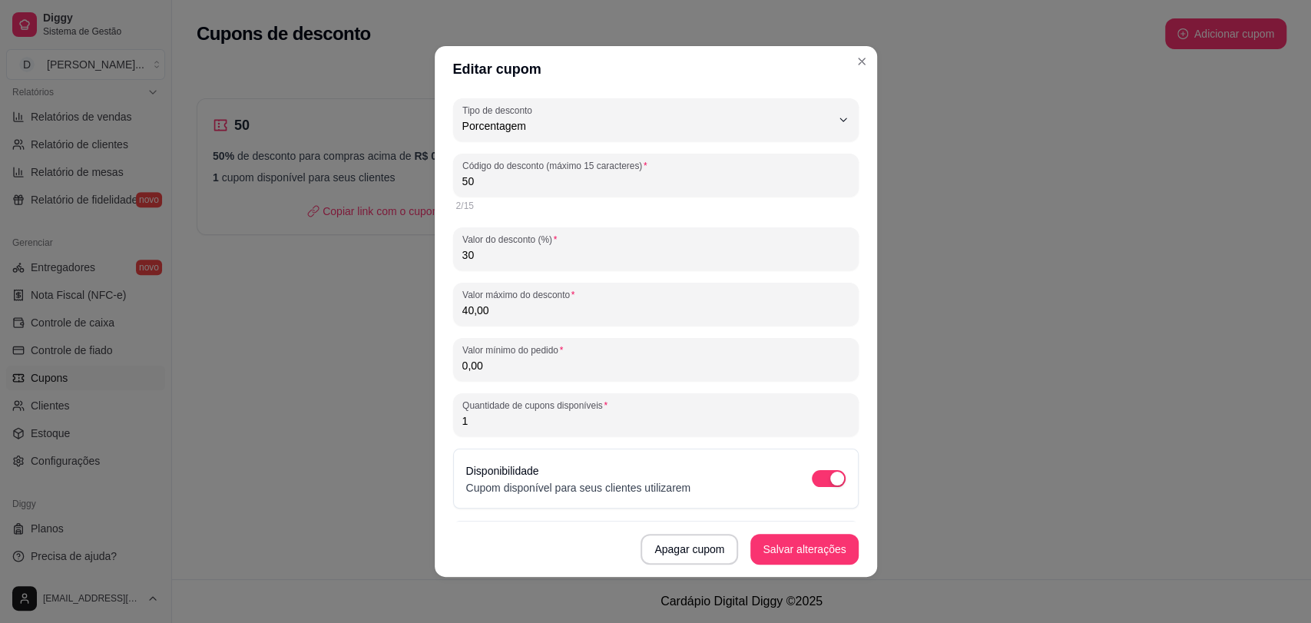
click at [535, 366] on input "0,00" at bounding box center [655, 365] width 387 height 15
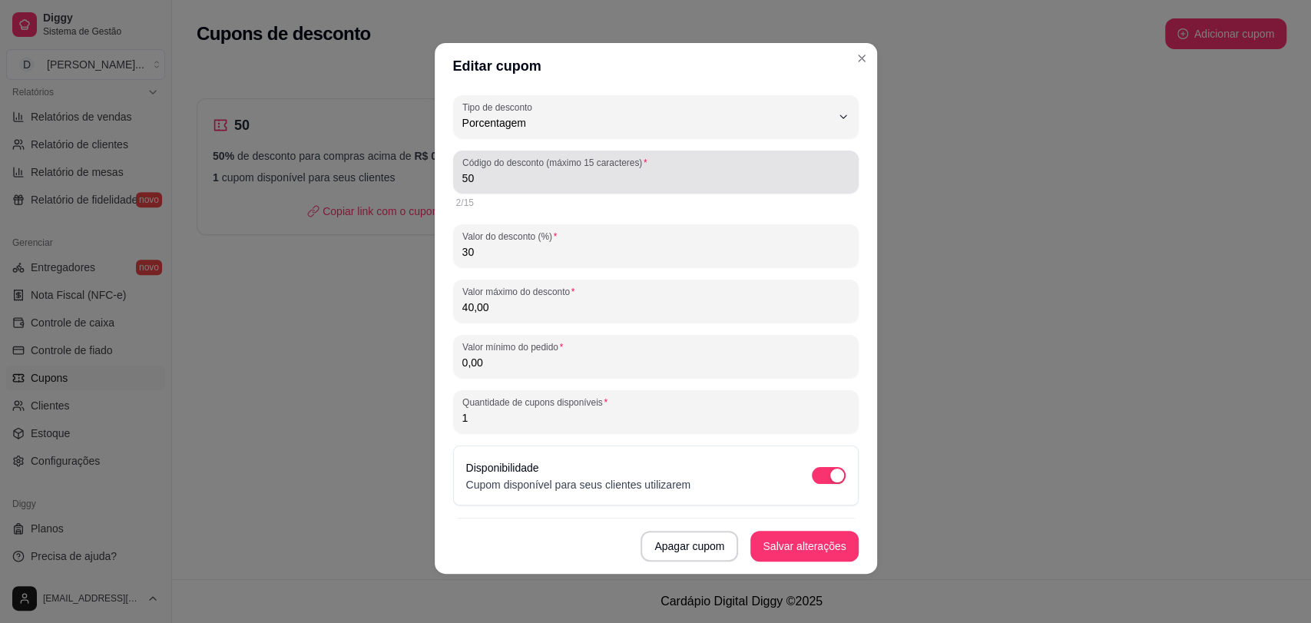
click at [552, 184] on input "50" at bounding box center [655, 178] width 387 height 15
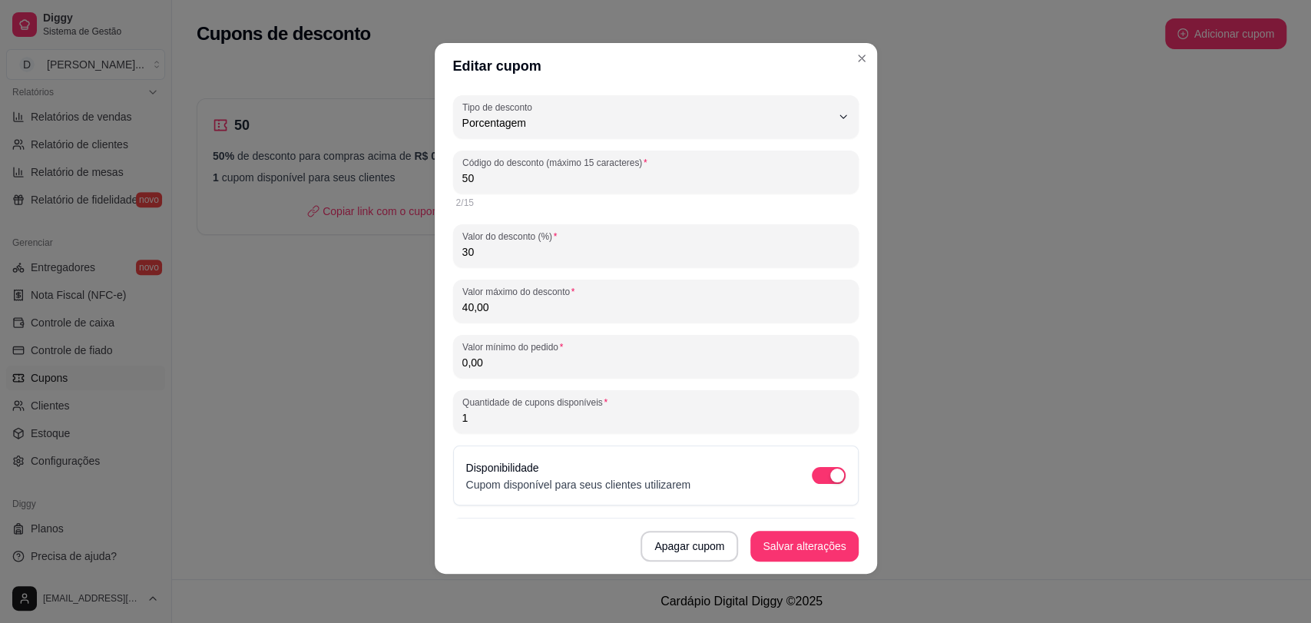
type input "5"
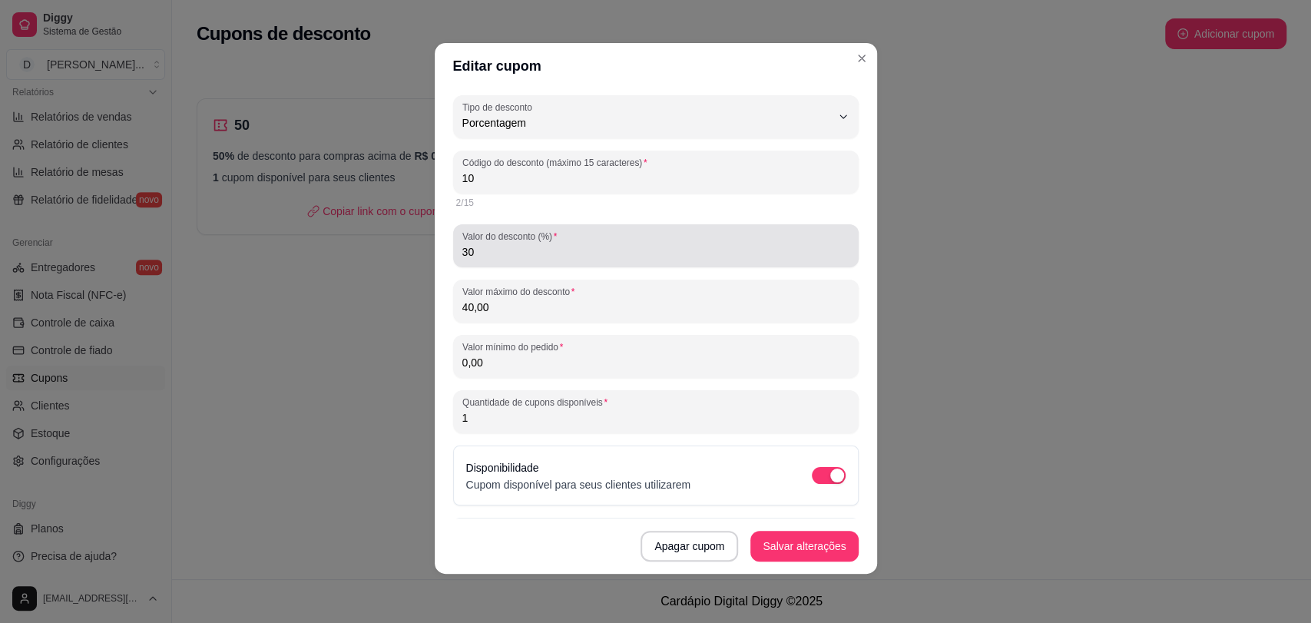
type input "10"
click at [542, 254] on input "30" at bounding box center [655, 251] width 387 height 15
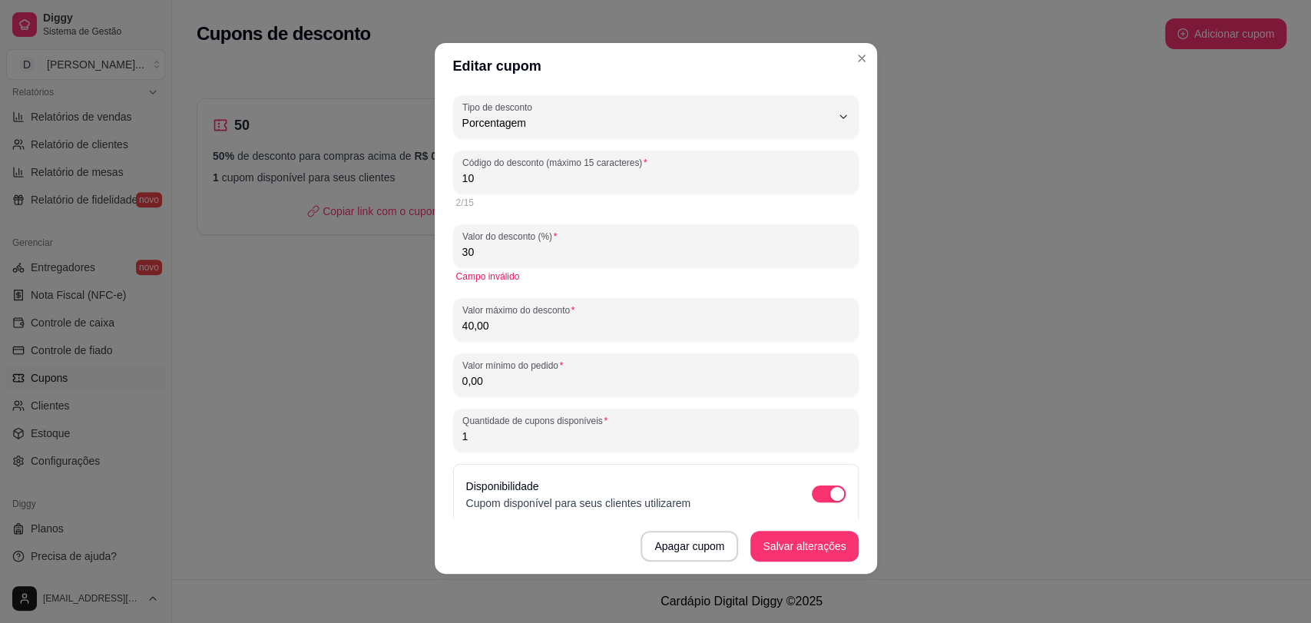
type input "3"
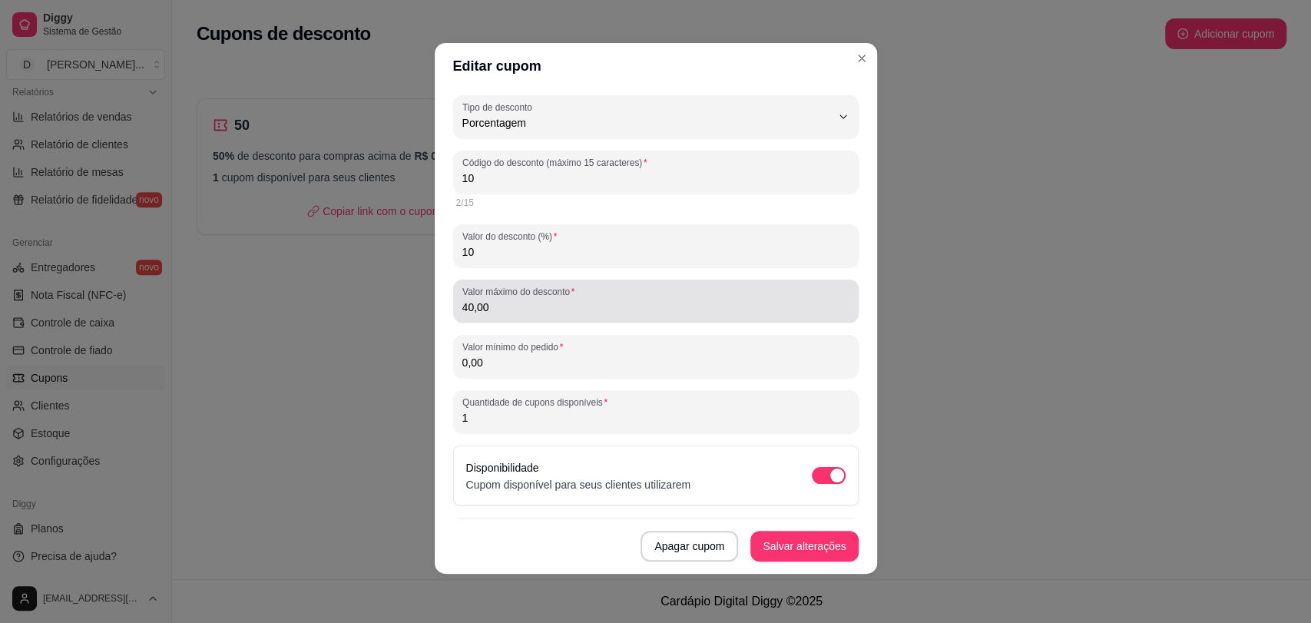
type input "10"
click at [532, 310] on input "40,00" at bounding box center [655, 307] width 387 height 15
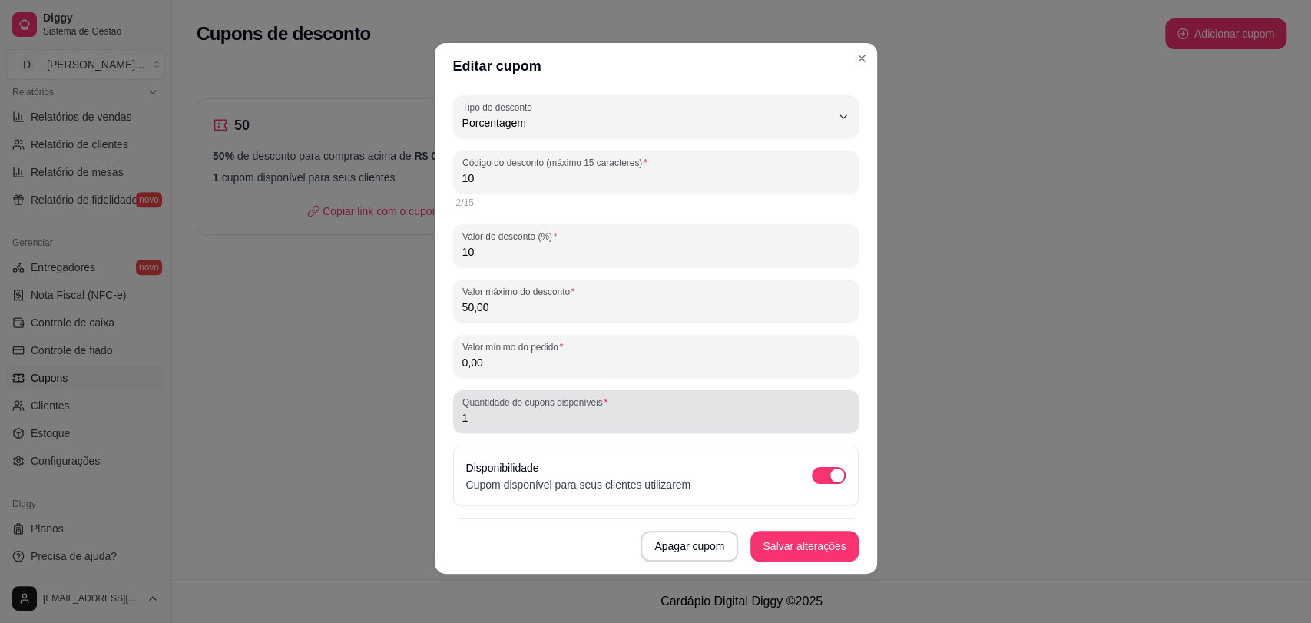
type input "50,00"
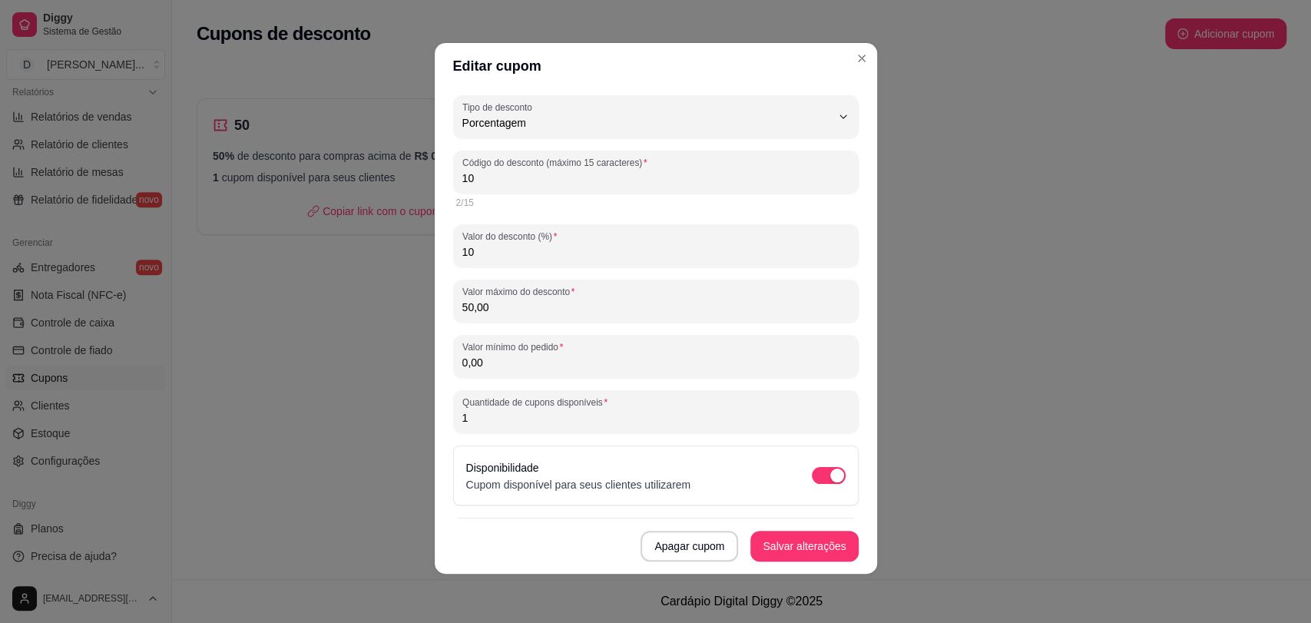
click at [559, 419] on input "1" at bounding box center [655, 417] width 387 height 15
type input "1"
type input "20"
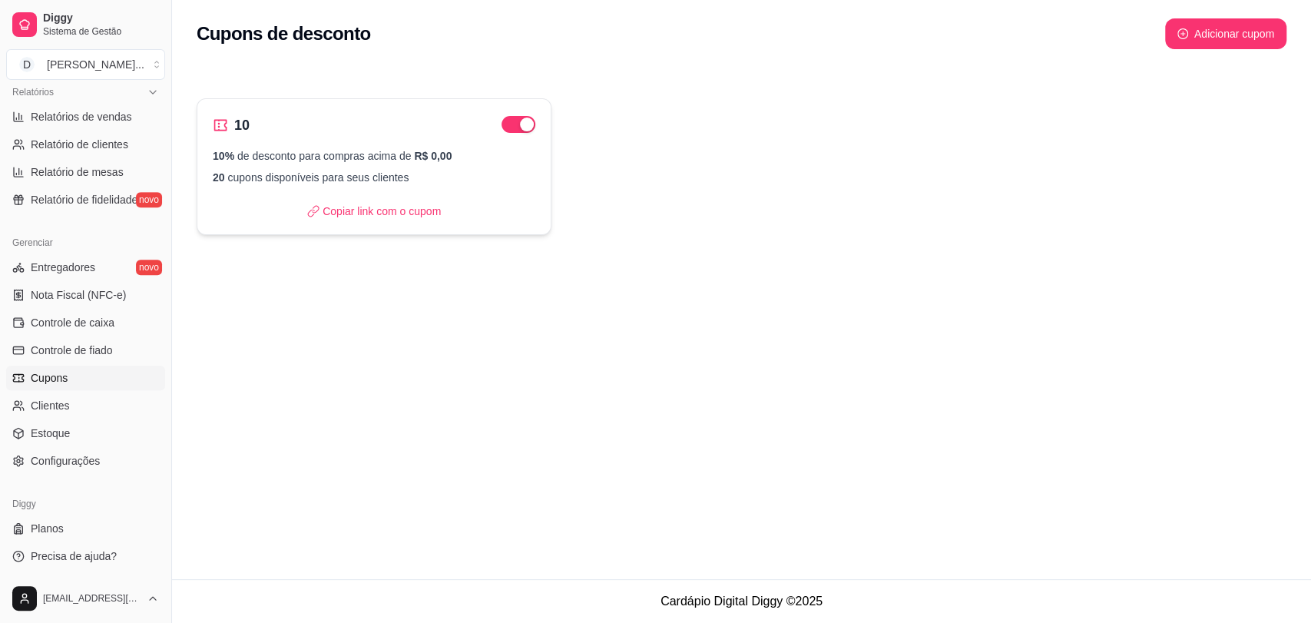
click at [224, 124] on icon at bounding box center [220, 125] width 15 height 15
select select "PERCENTAGE"
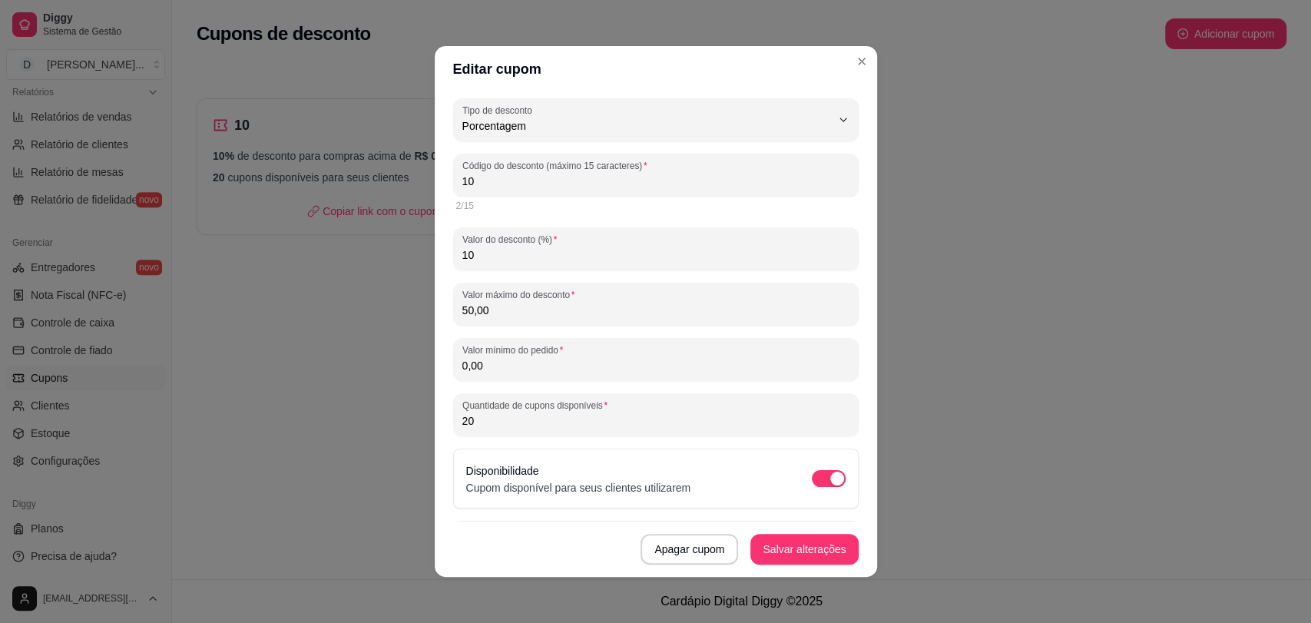
click at [719, 360] on input "0,00" at bounding box center [655, 365] width 387 height 15
type input "50,00"
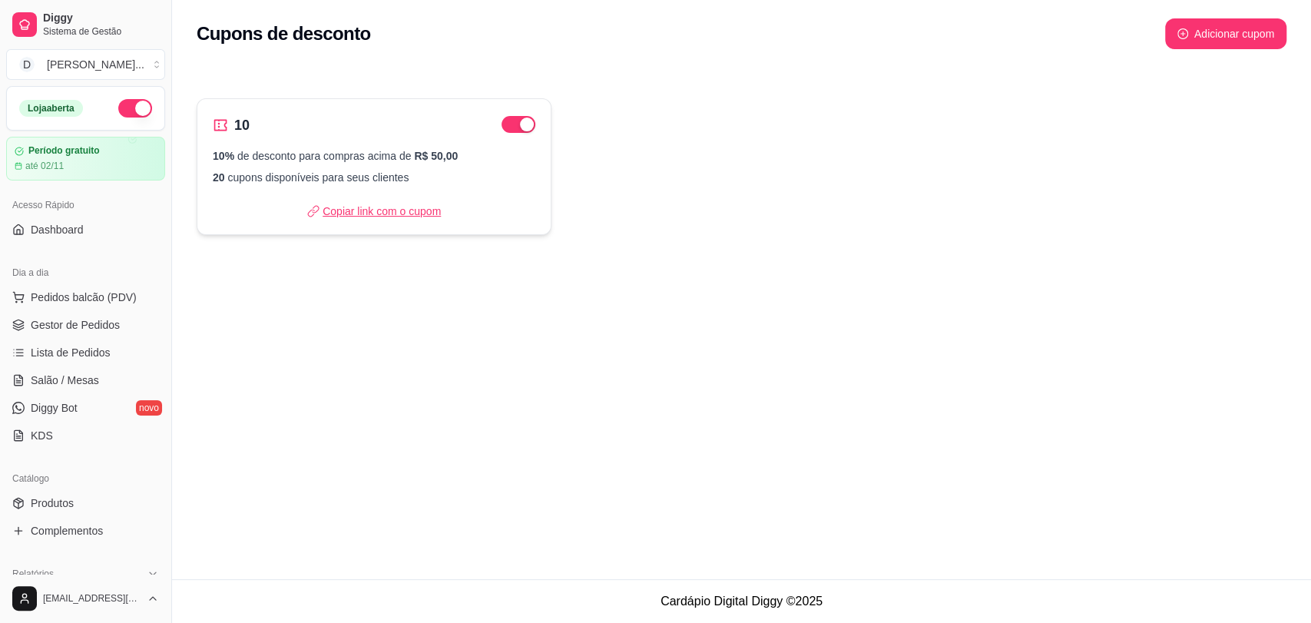
click at [396, 215] on p "Copiar link com o cupom" at bounding box center [374, 211] width 134 height 15
click at [75, 234] on span "Dashboard" at bounding box center [57, 229] width 53 height 15
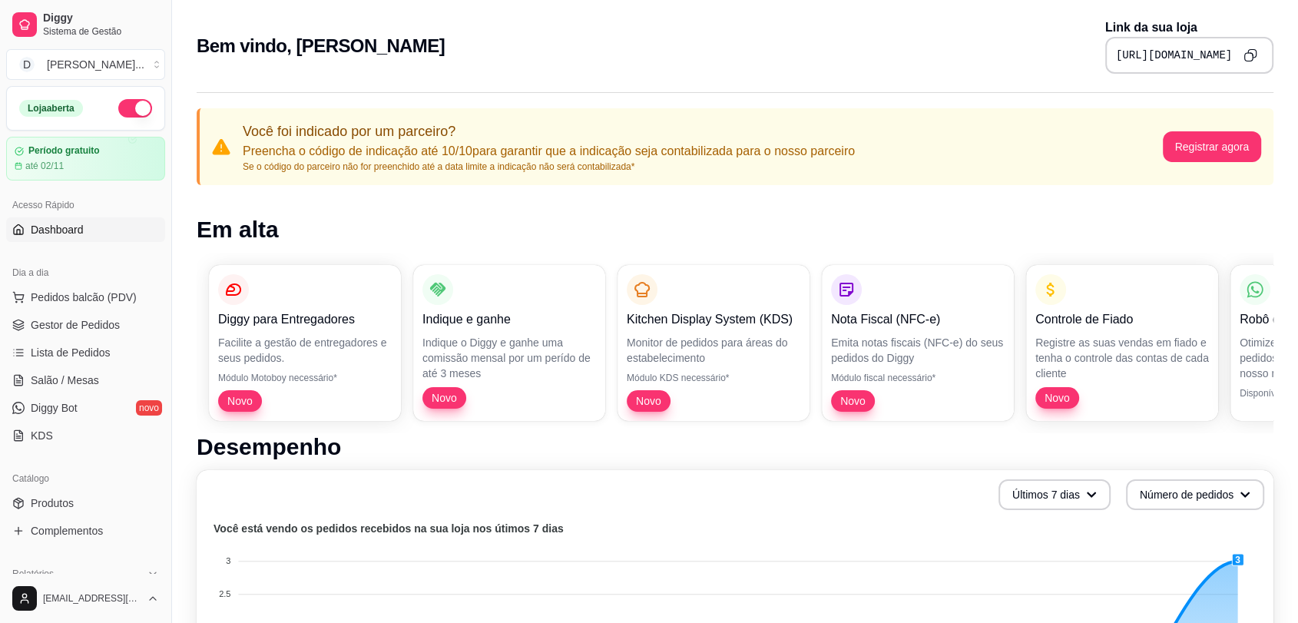
click at [1241, 60] on button "Copy to clipboard" at bounding box center [1250, 55] width 25 height 25
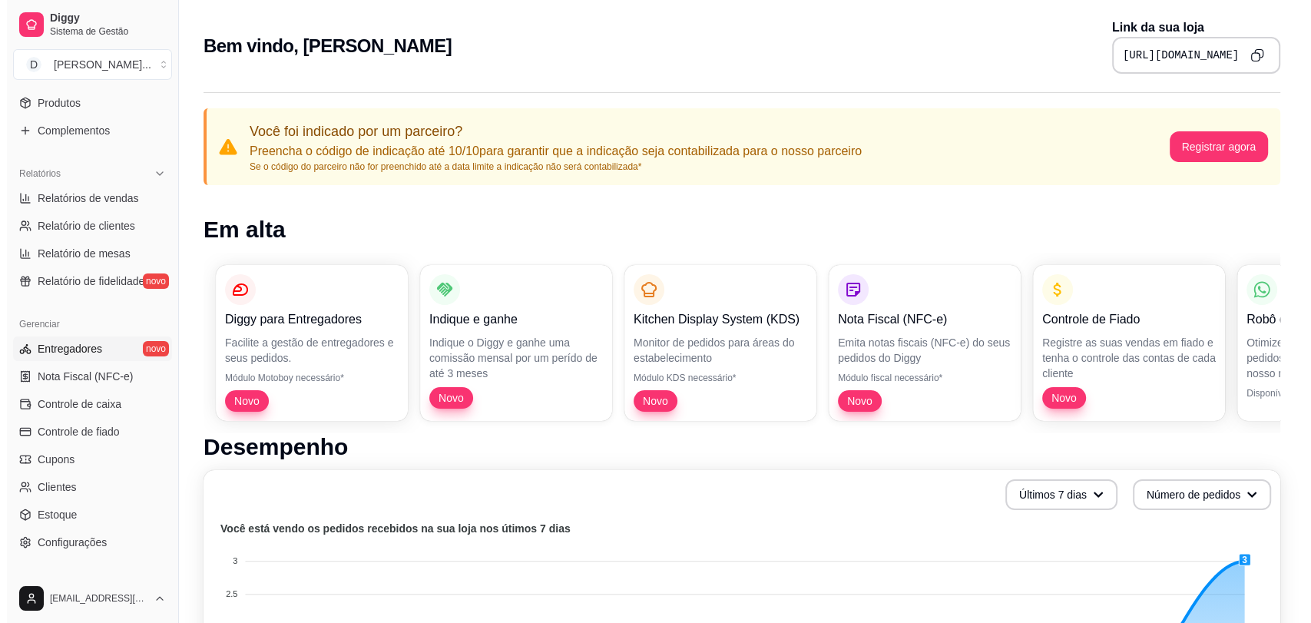
scroll to position [426, 0]
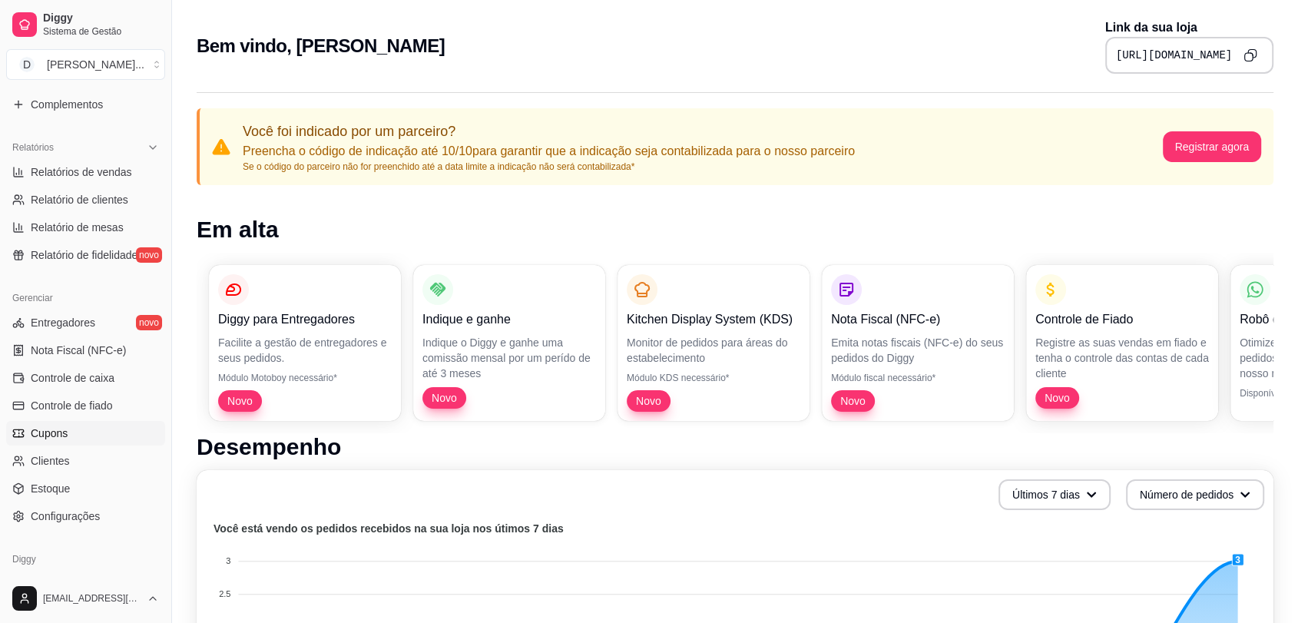
click at [76, 438] on link "Cupons" at bounding box center [85, 433] width 159 height 25
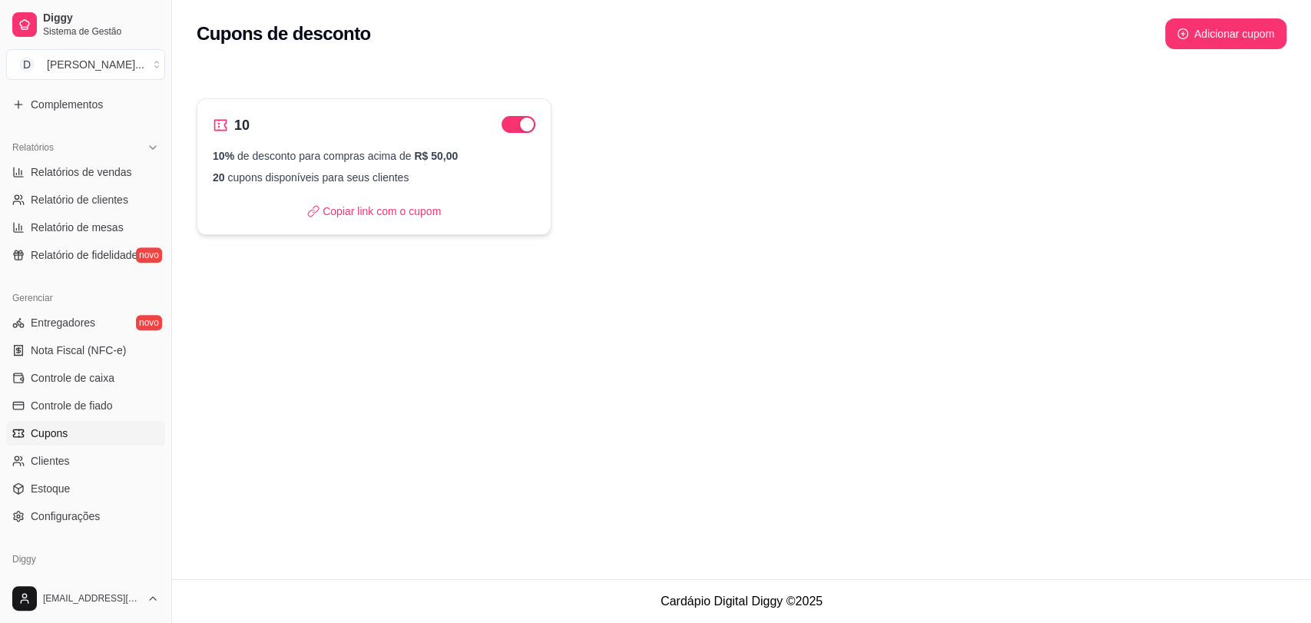
click at [216, 129] on icon at bounding box center [220, 125] width 15 height 15
select select "PERCENTAGE"
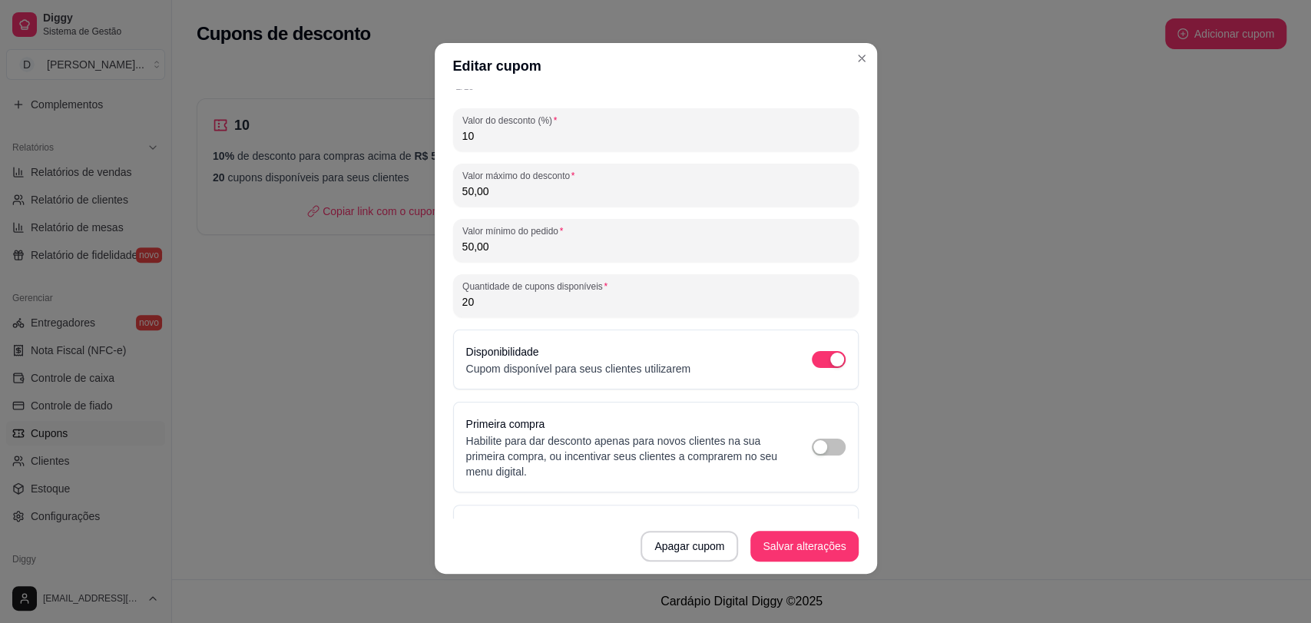
scroll to position [183, 0]
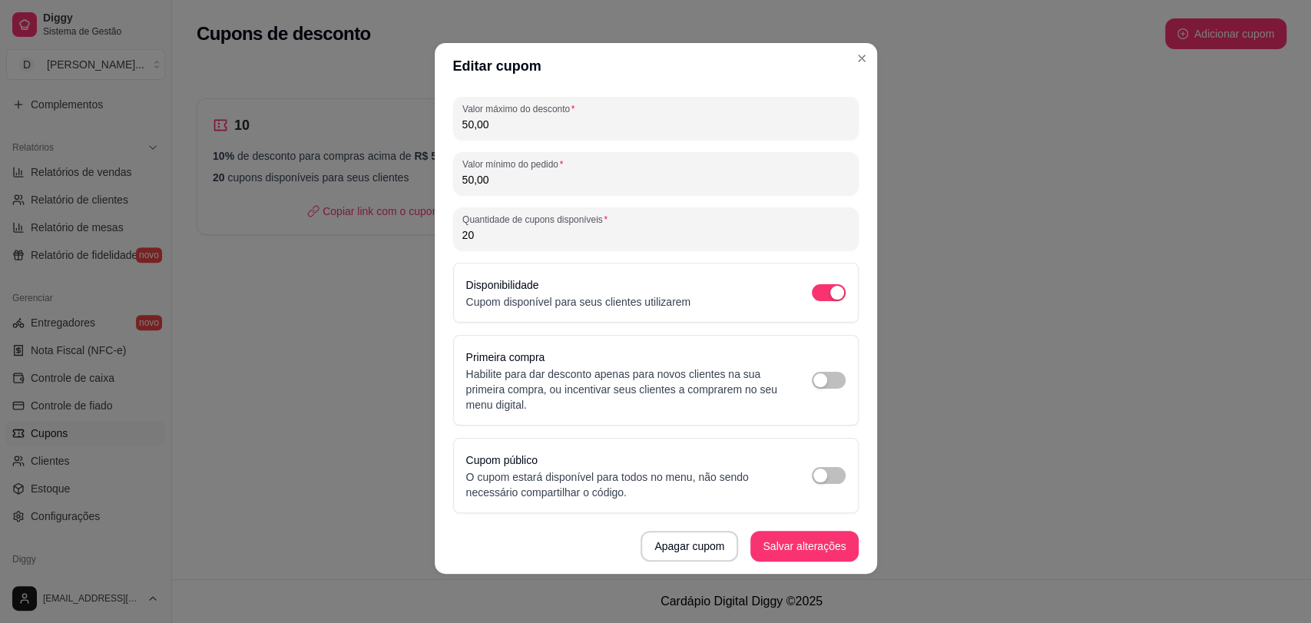
click at [828, 471] on div "Cupom público O cupom estará disponível para todos no menu, não sendo necessári…" at bounding box center [656, 475] width 406 height 75
click at [812, 471] on span "button" at bounding box center [829, 475] width 34 height 17
click at [812, 474] on button "button" at bounding box center [829, 475] width 34 height 17
click at [820, 380] on span "button" at bounding box center [829, 380] width 34 height 17
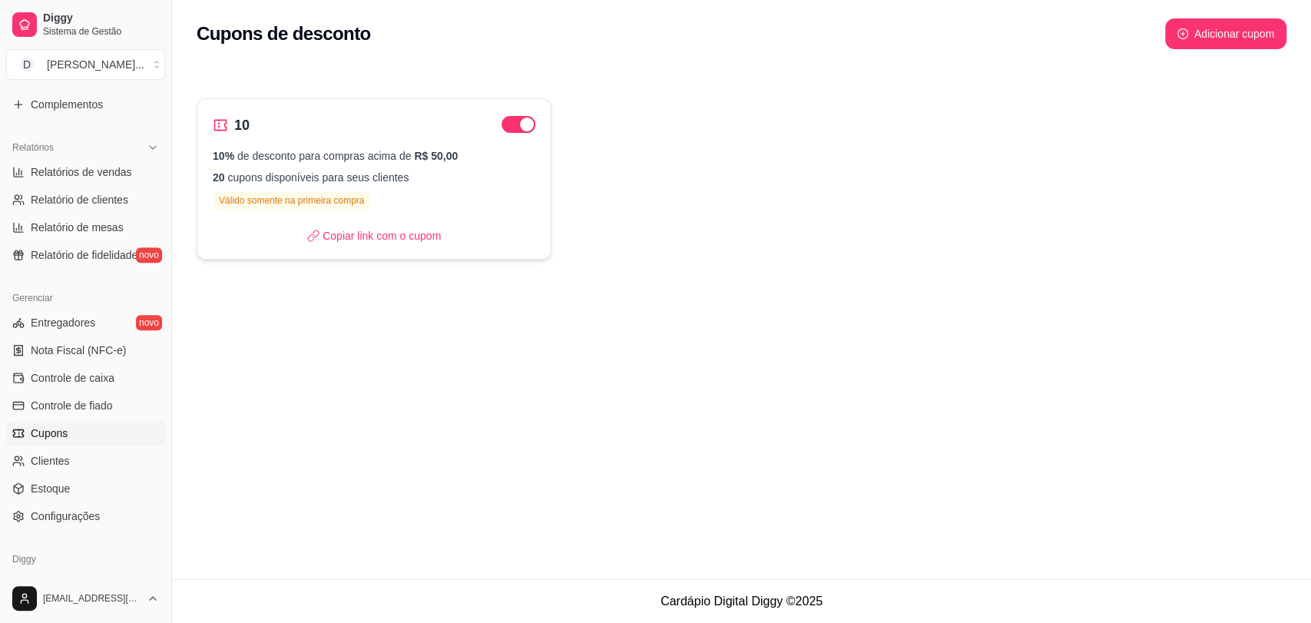
click at [262, 141] on div "10 10% de desconto para compras acima de R$ 50,00 20 cupons disponíveis para se…" at bounding box center [374, 178] width 355 height 161
select select "PERCENTAGE"
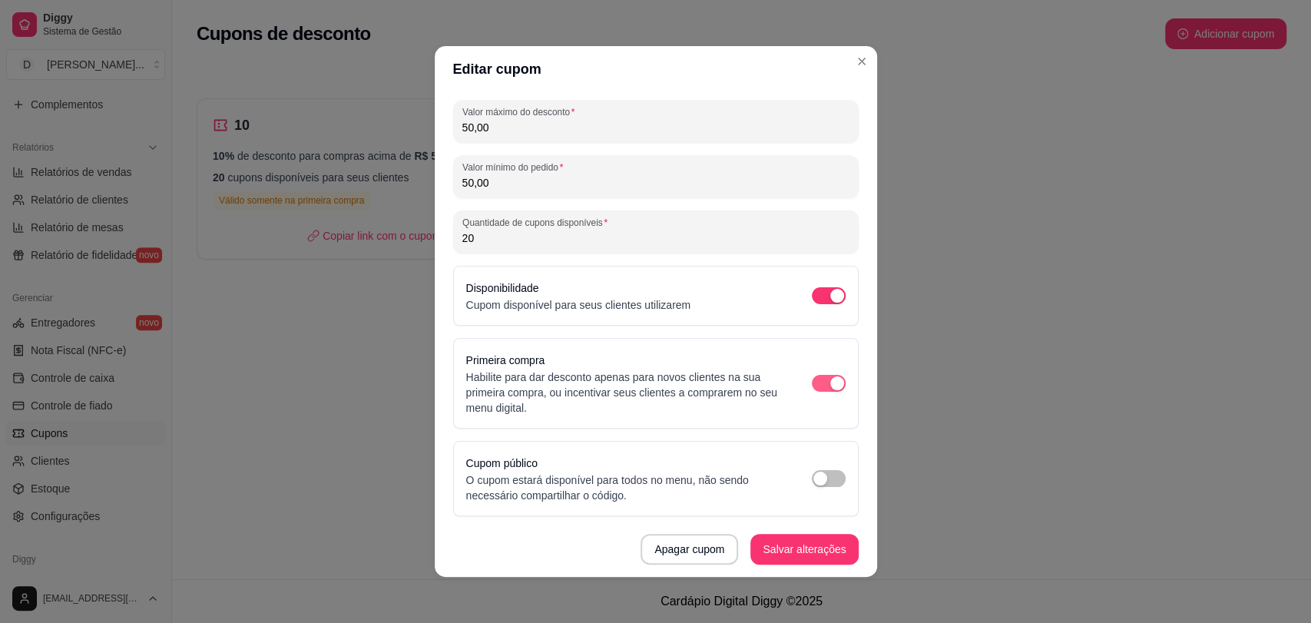
click at [812, 385] on span "button" at bounding box center [829, 383] width 34 height 17
click at [814, 480] on span "button" at bounding box center [829, 478] width 34 height 17
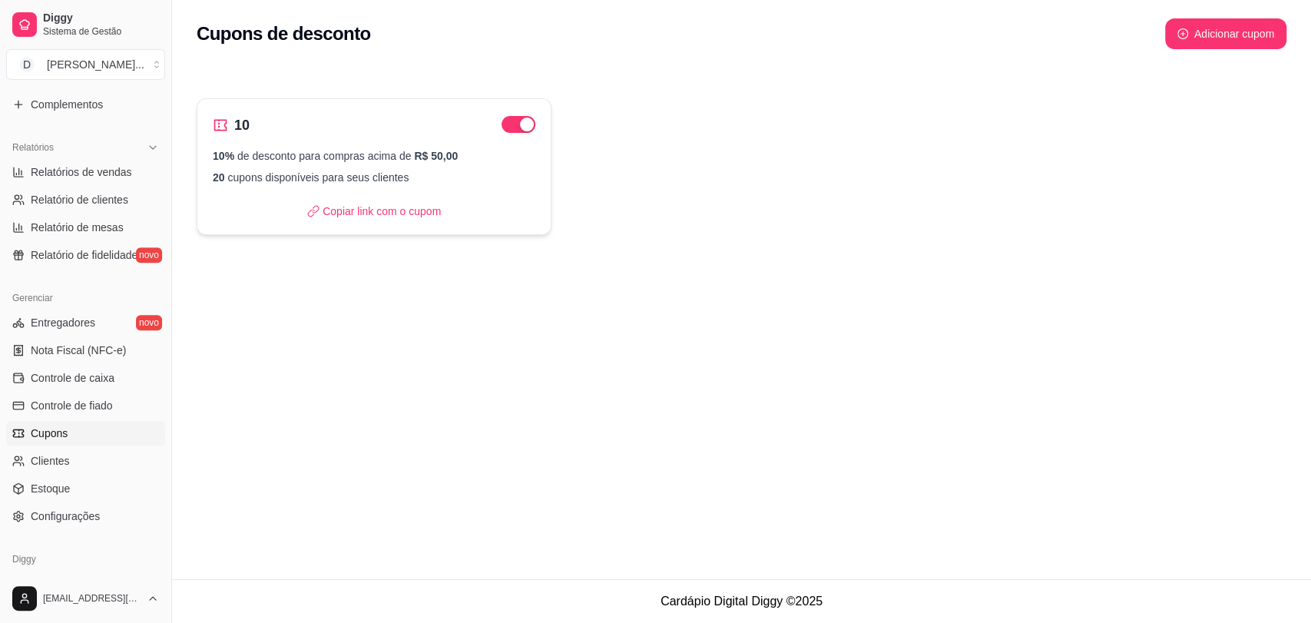
click at [338, 133] on div "10" at bounding box center [374, 125] width 323 height 22
select select "PERCENTAGE"
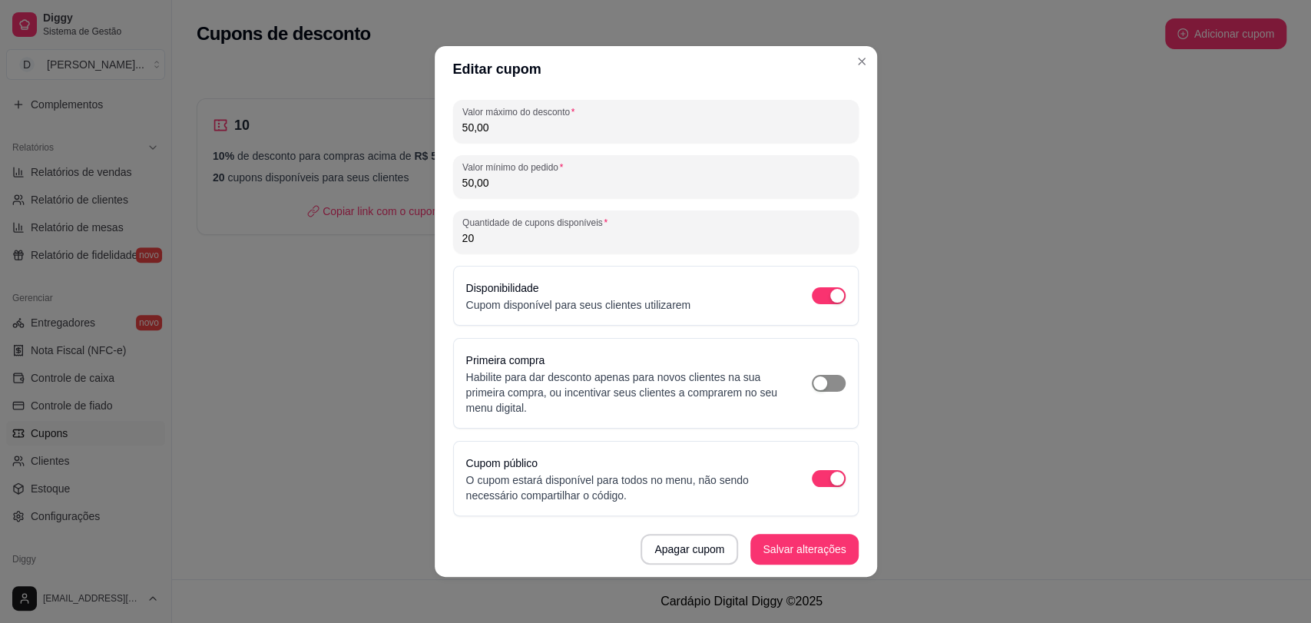
click at [817, 378] on span "button" at bounding box center [829, 383] width 34 height 17
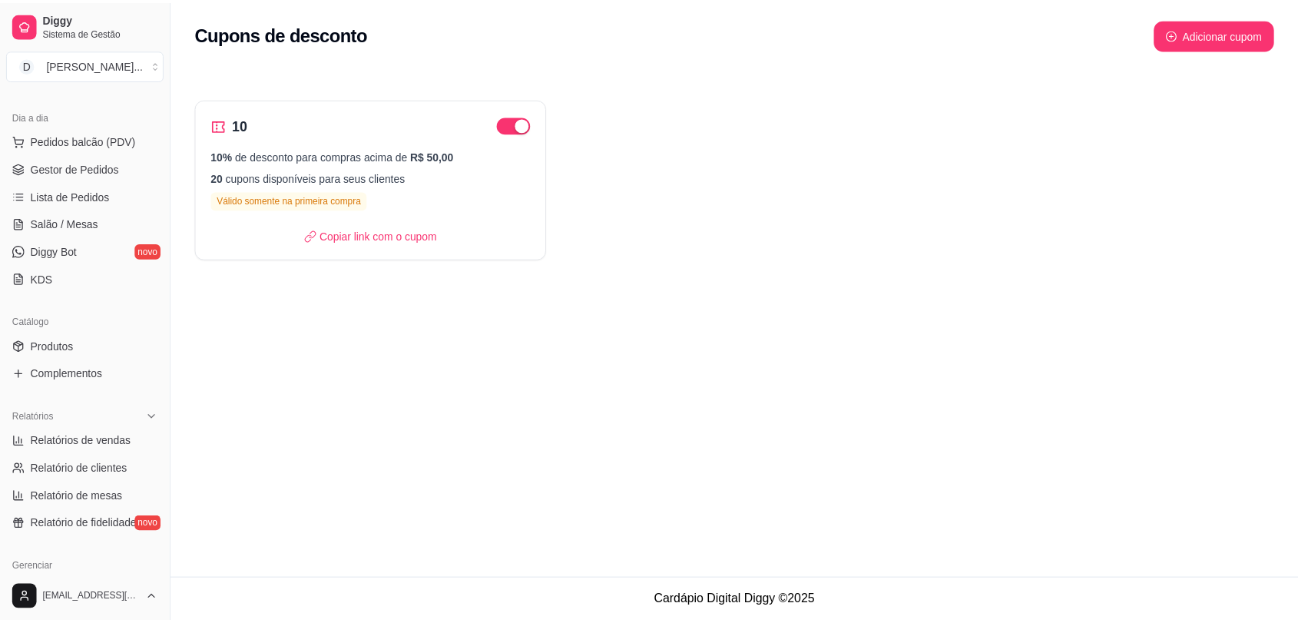
scroll to position [171, 0]
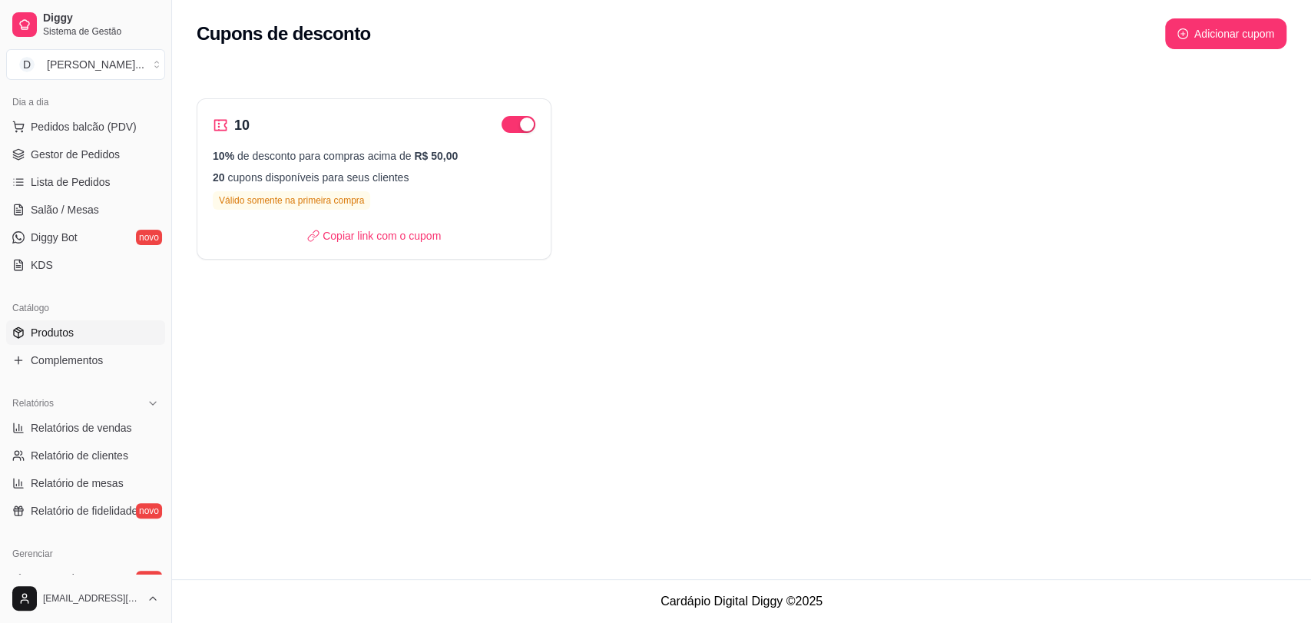
click at [58, 327] on span "Produtos" at bounding box center [52, 332] width 43 height 15
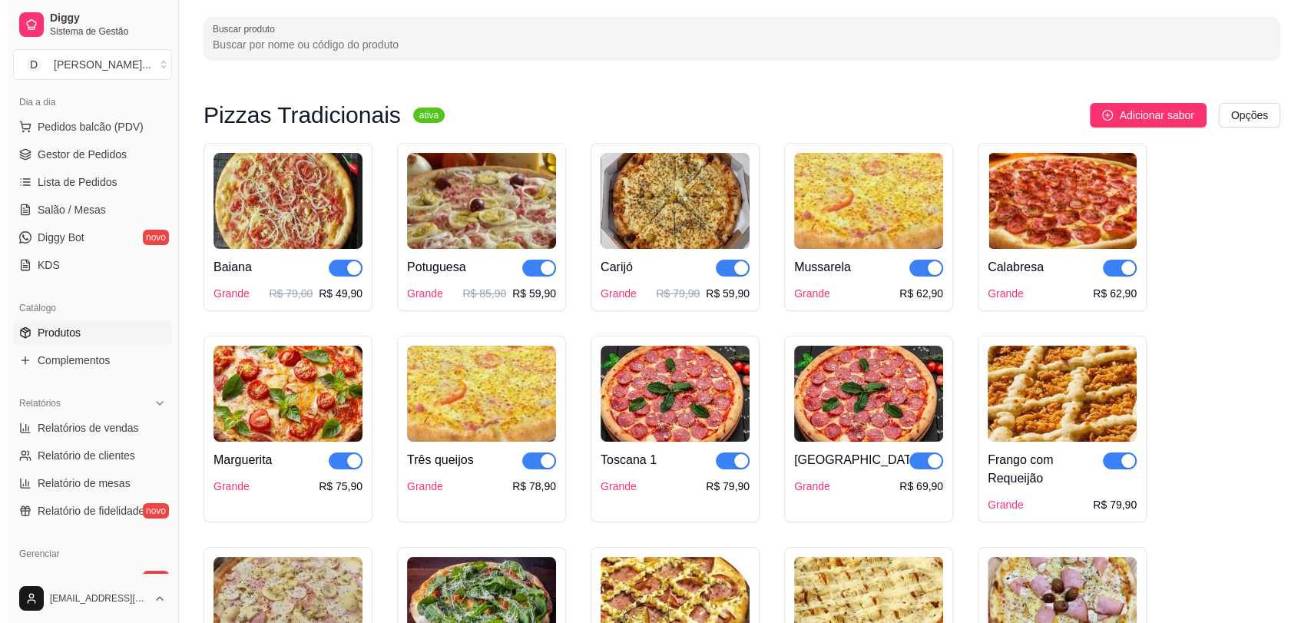
scroll to position [171, 0]
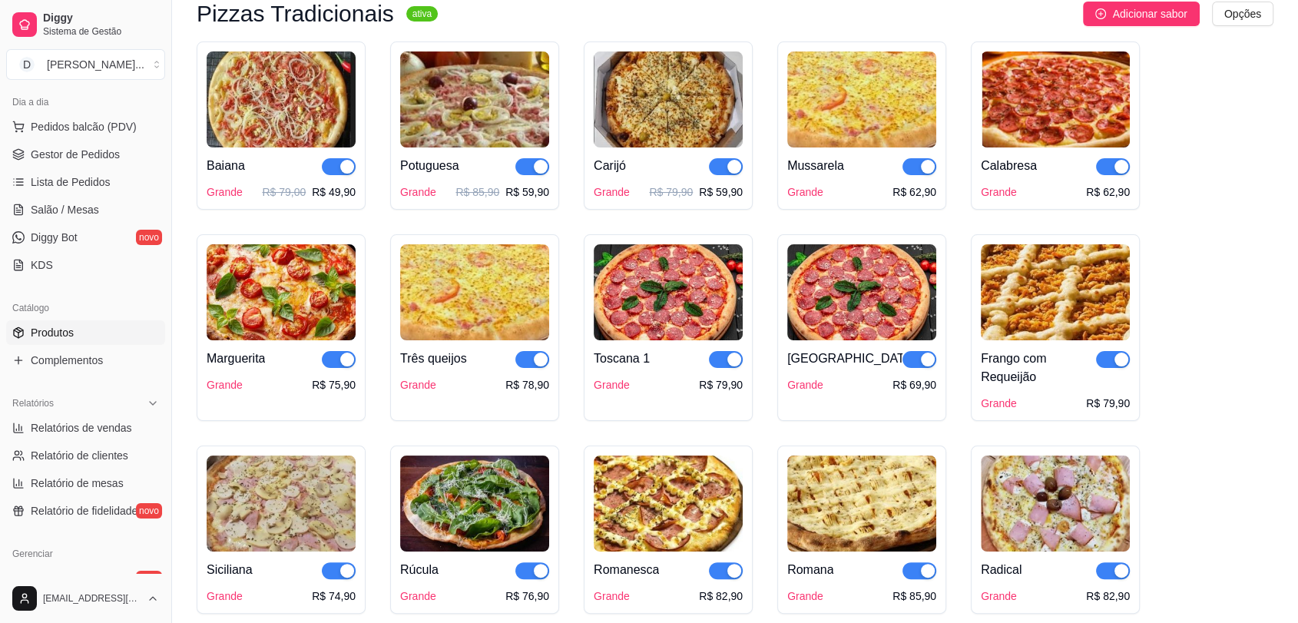
click at [684, 317] on img at bounding box center [668, 292] width 149 height 96
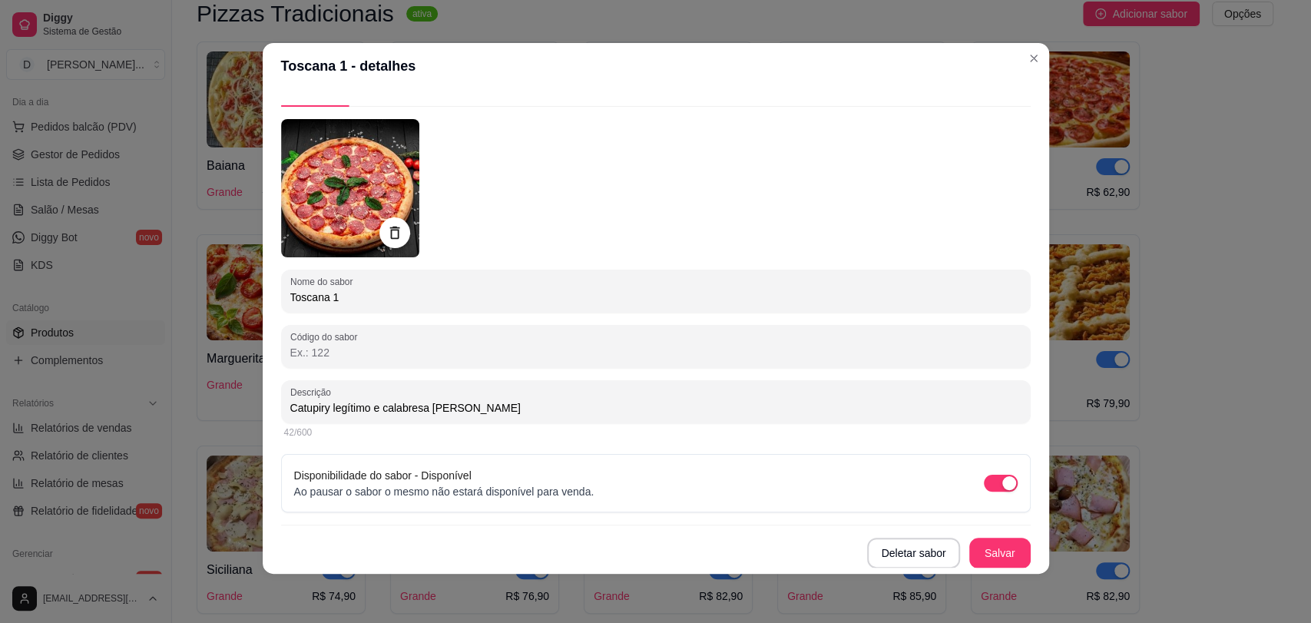
scroll to position [0, 0]
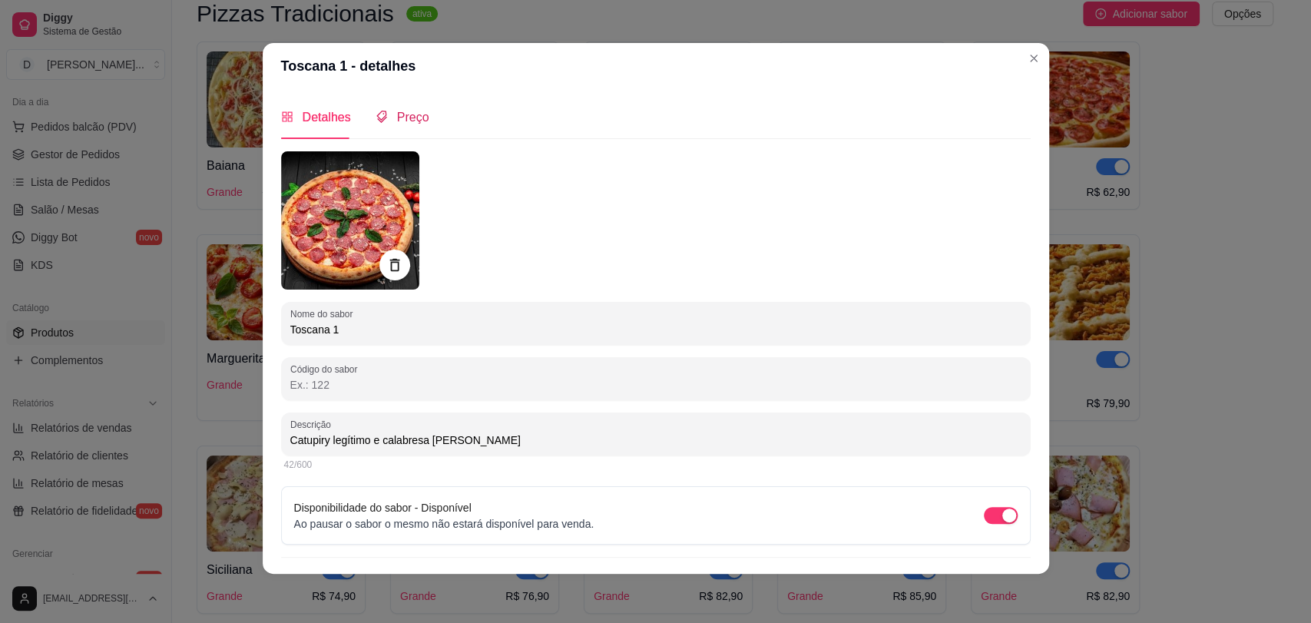
click at [410, 111] on span "Preço" at bounding box center [413, 117] width 32 height 13
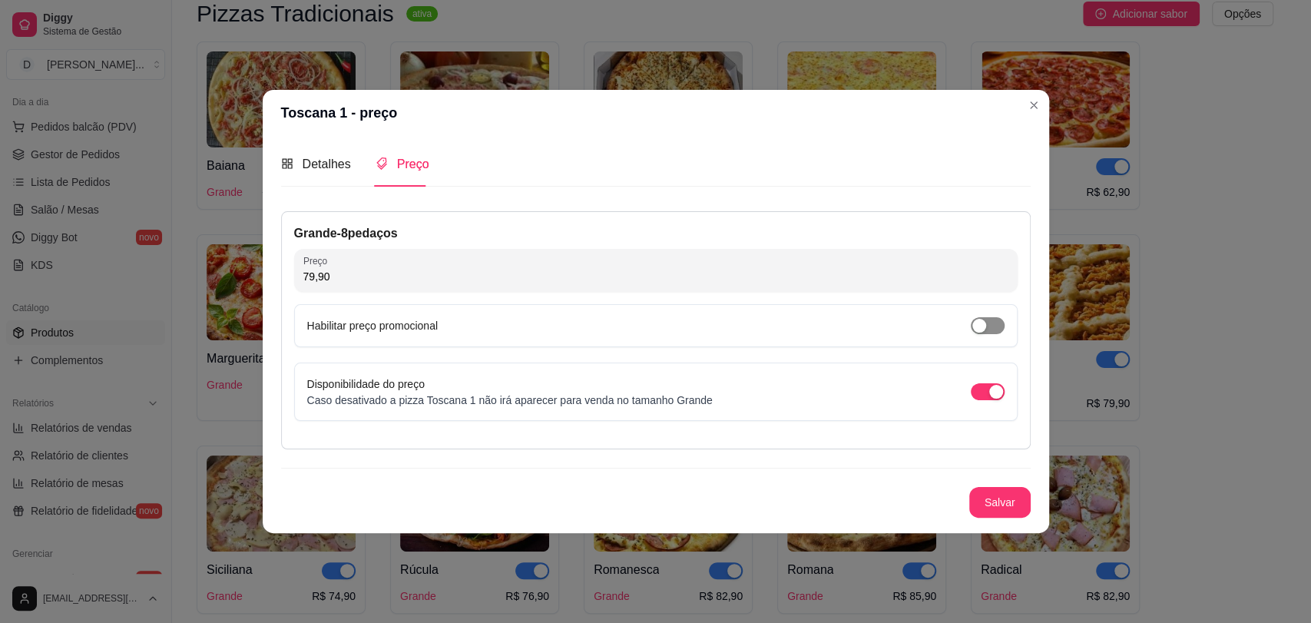
click at [987, 330] on span "button" at bounding box center [988, 325] width 34 height 17
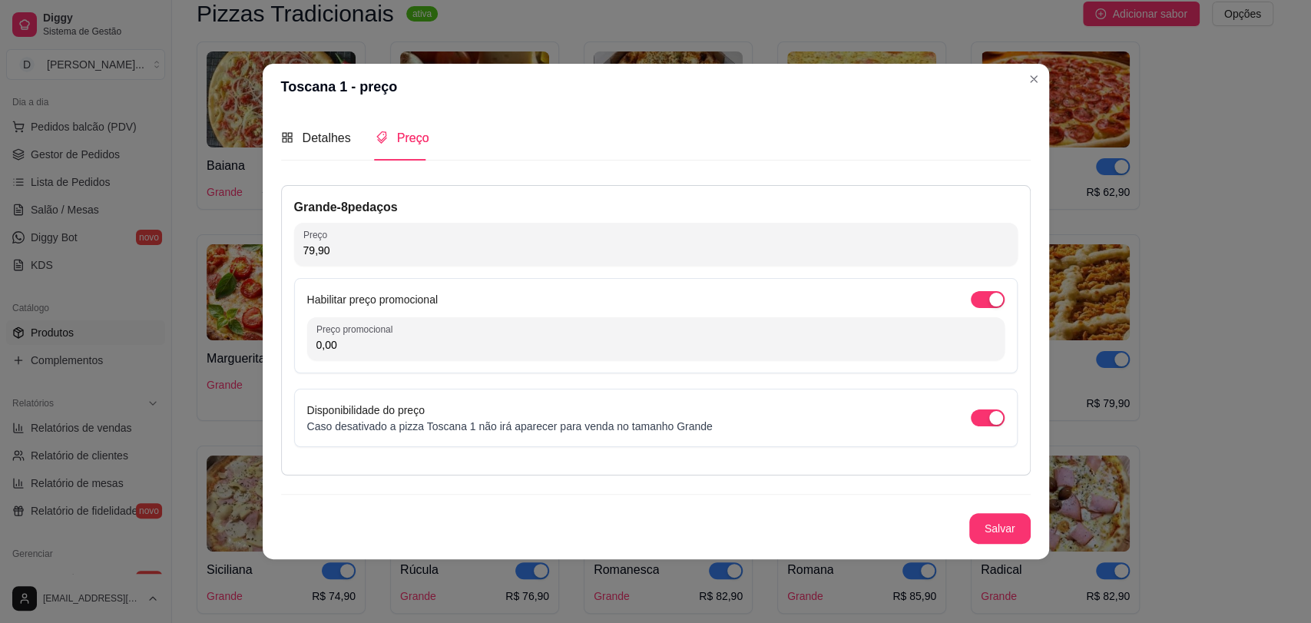
click at [433, 344] on input "0,00" at bounding box center [656, 344] width 679 height 15
type input "74,90"
click at [993, 523] on button "Salvar" at bounding box center [1000, 528] width 61 height 31
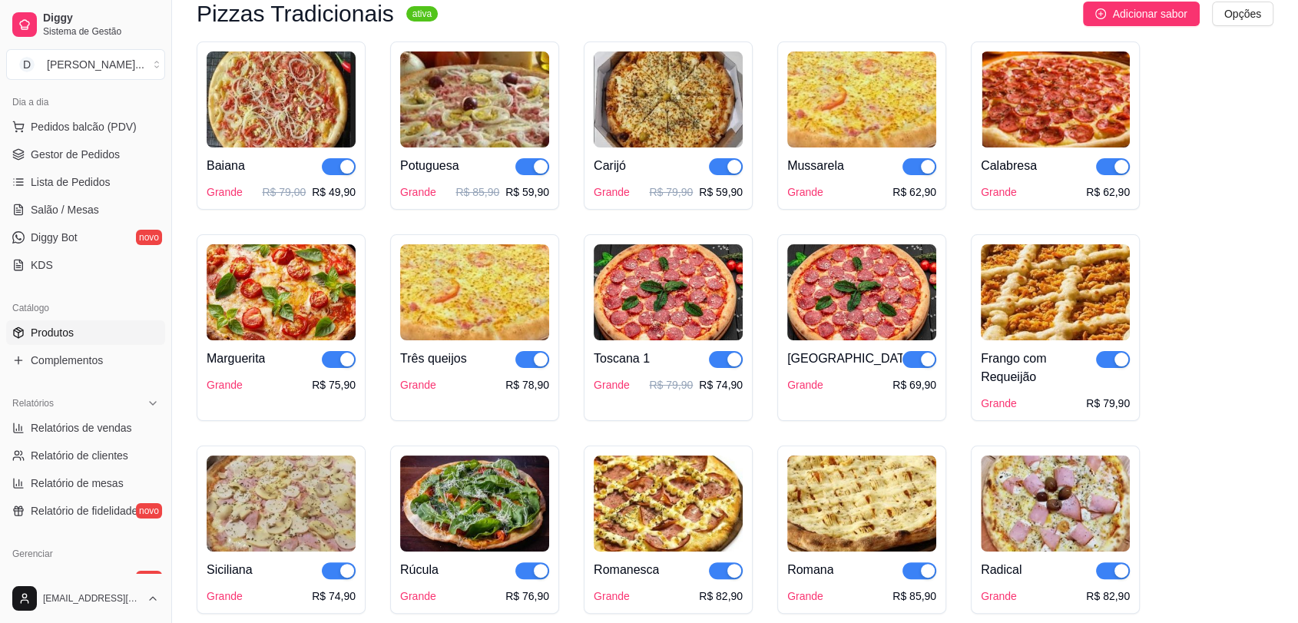
click at [837, 309] on img at bounding box center [861, 292] width 149 height 96
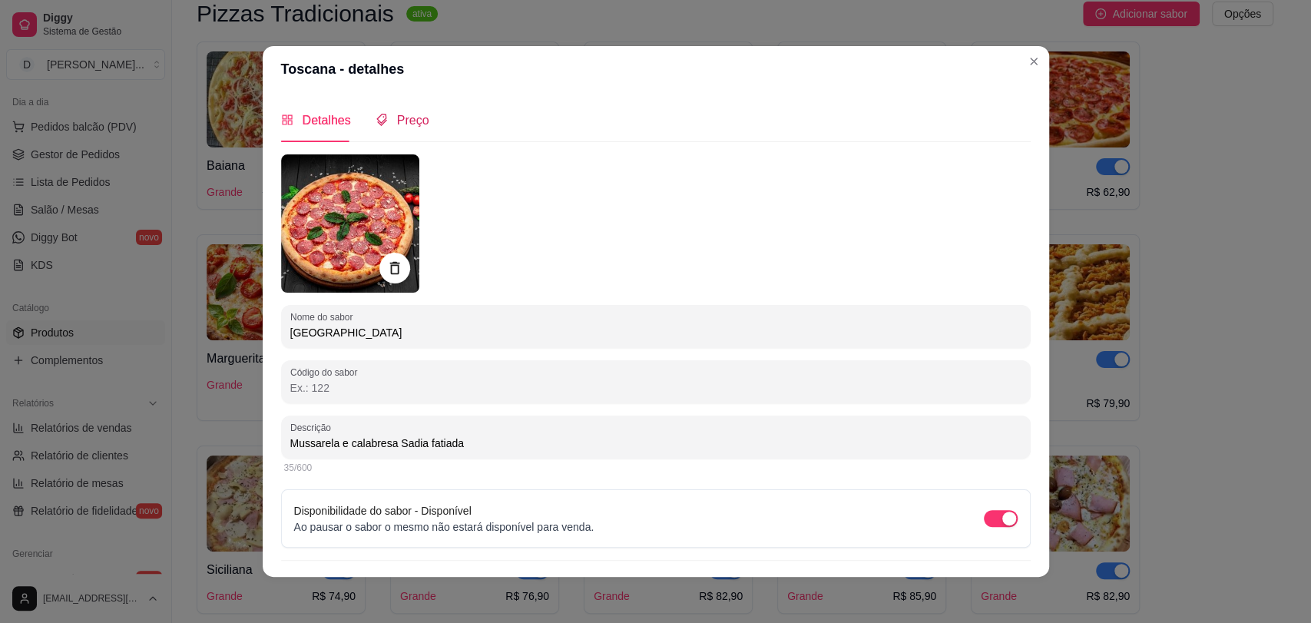
click at [410, 118] on span "Preço" at bounding box center [413, 120] width 32 height 13
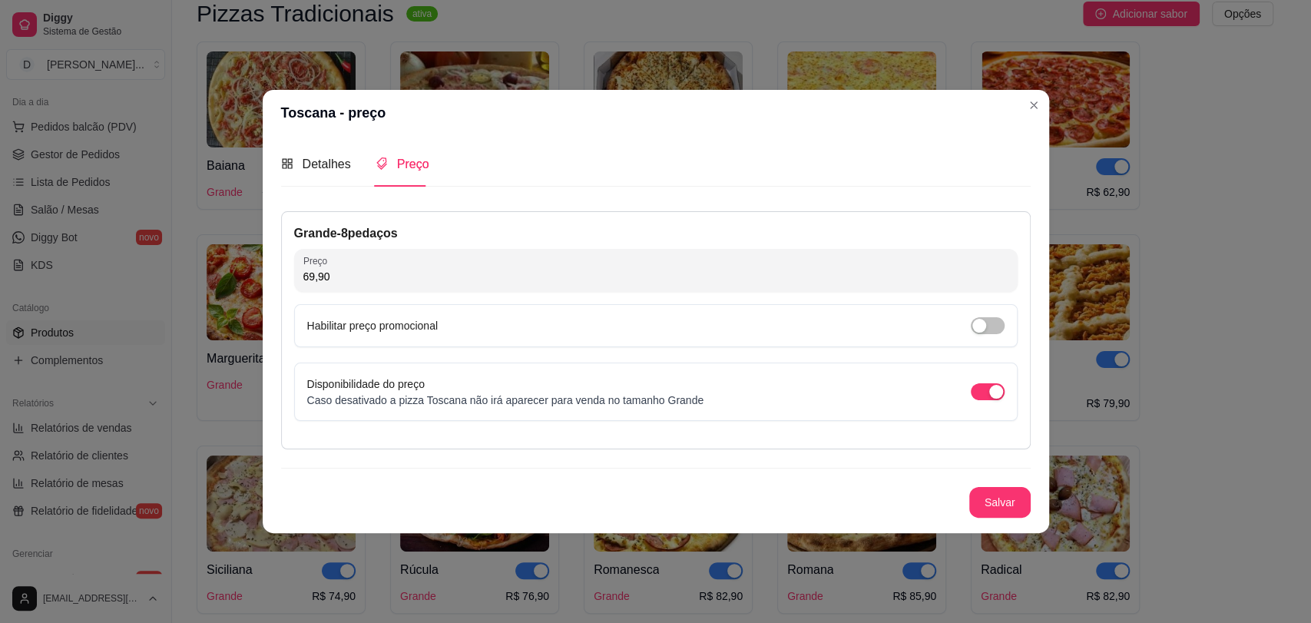
click at [1003, 329] on div "Habilitar preço promocional" at bounding box center [656, 325] width 698 height 17
click at [986, 327] on button "button" at bounding box center [988, 325] width 34 height 17
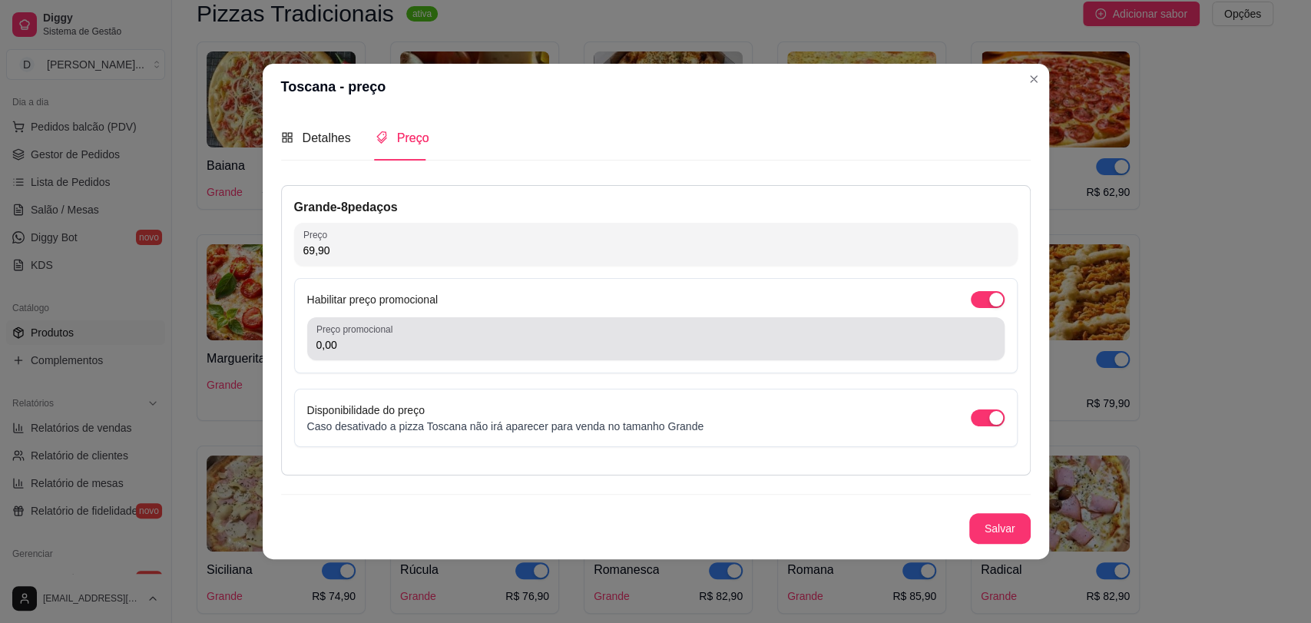
click at [511, 353] on div "Preço promocional 0,00" at bounding box center [656, 338] width 698 height 43
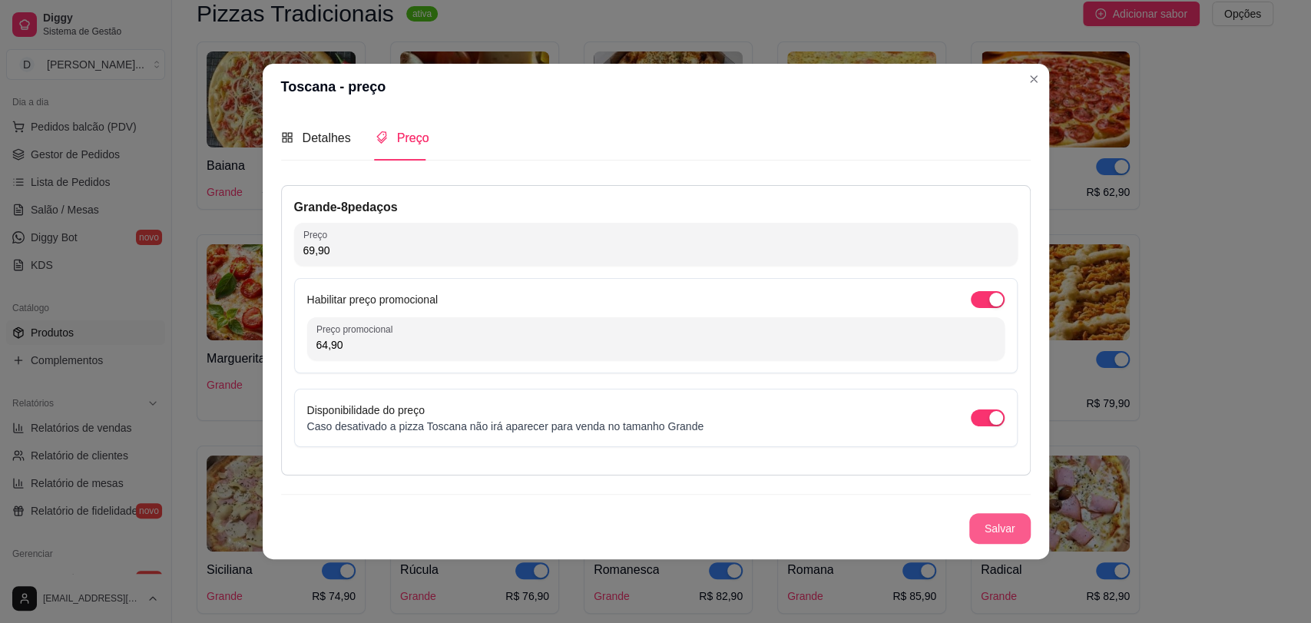
type input "64,90"
click at [999, 523] on button "Salvar" at bounding box center [1000, 528] width 61 height 31
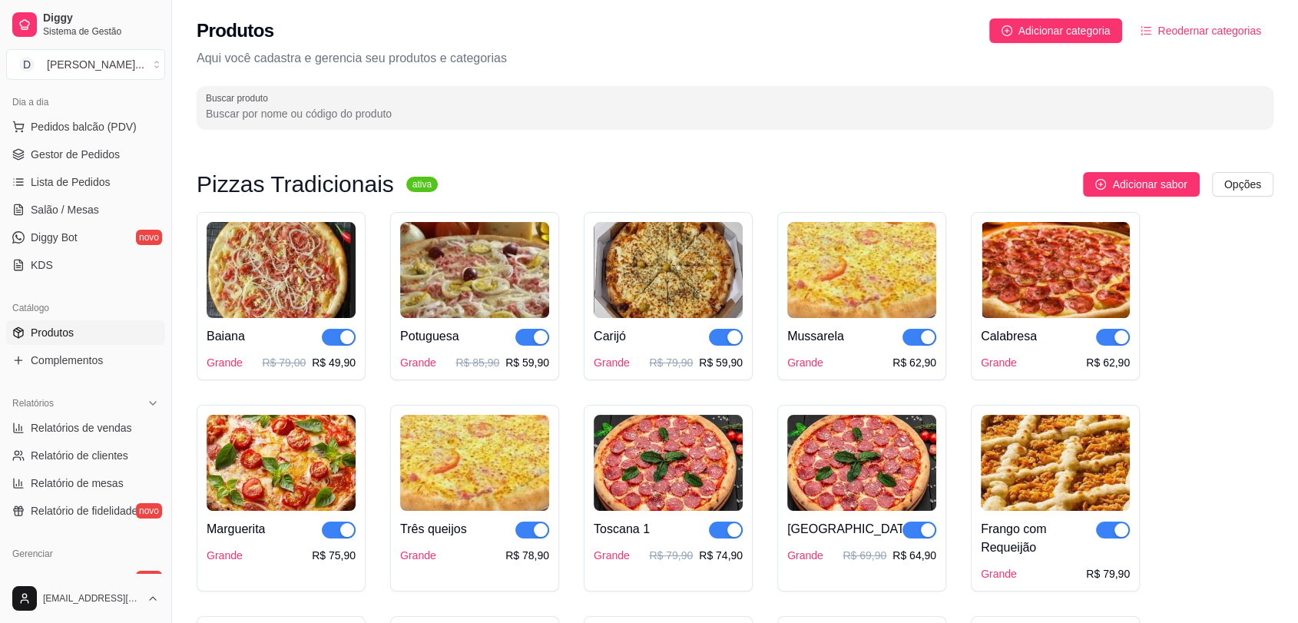
click at [851, 290] on img at bounding box center [861, 270] width 149 height 96
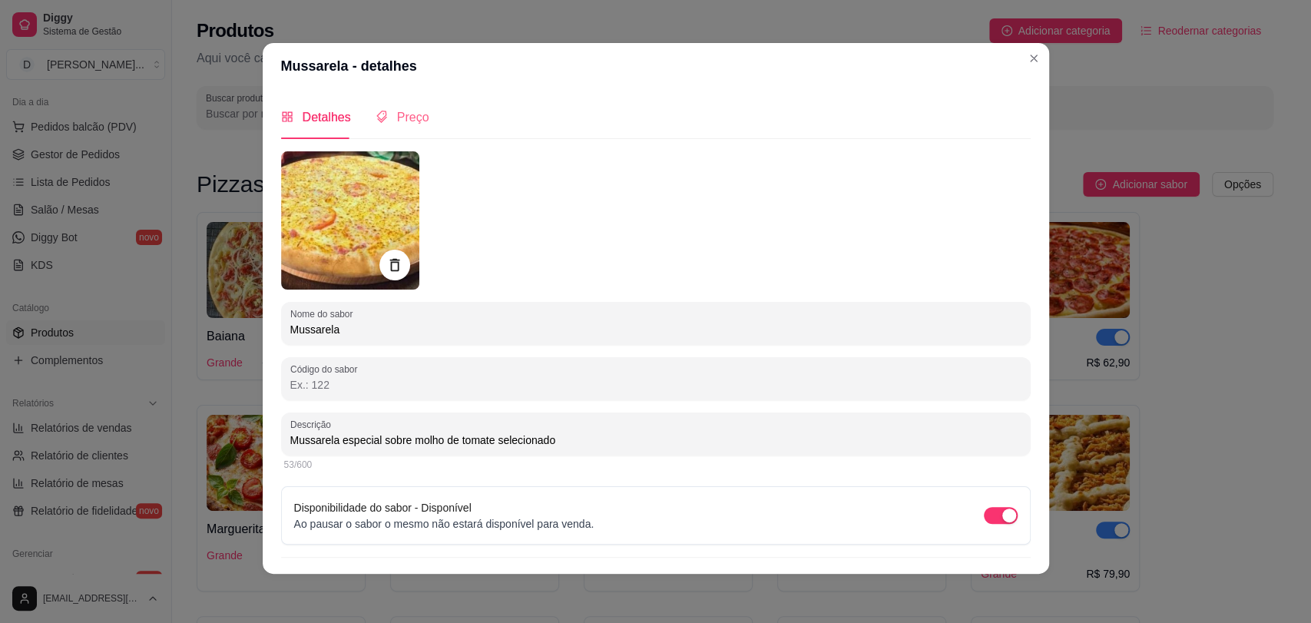
click at [392, 101] on div "Preço" at bounding box center [403, 117] width 54 height 44
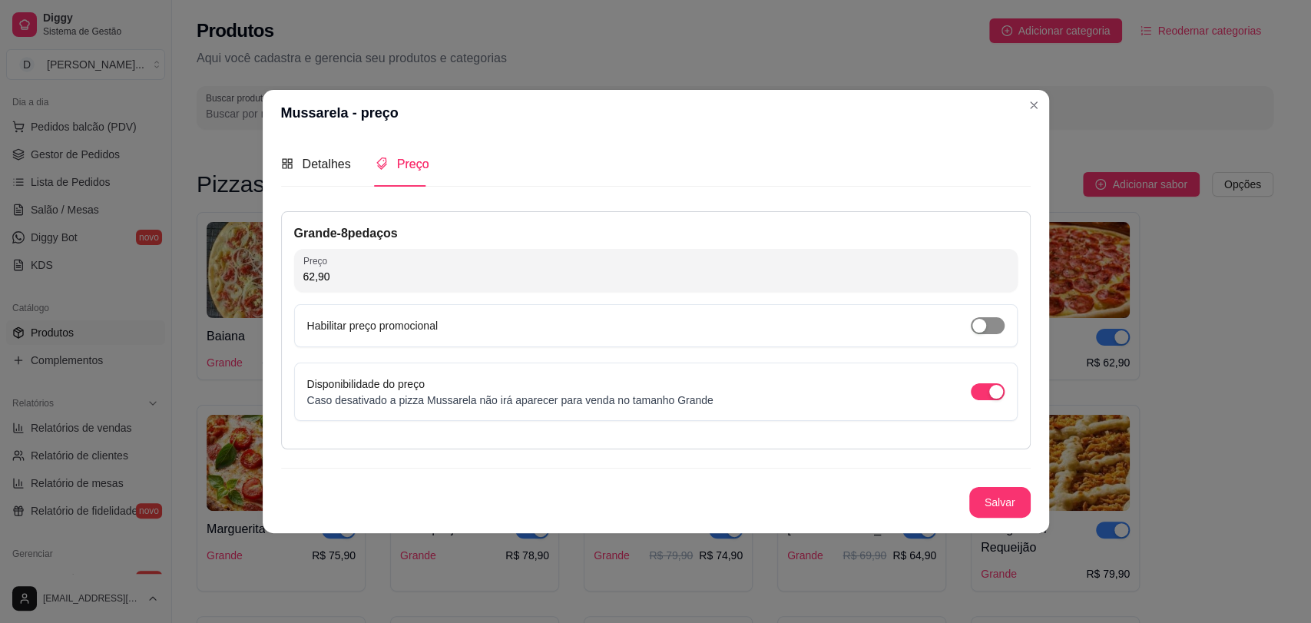
click at [987, 333] on span "button" at bounding box center [988, 325] width 34 height 17
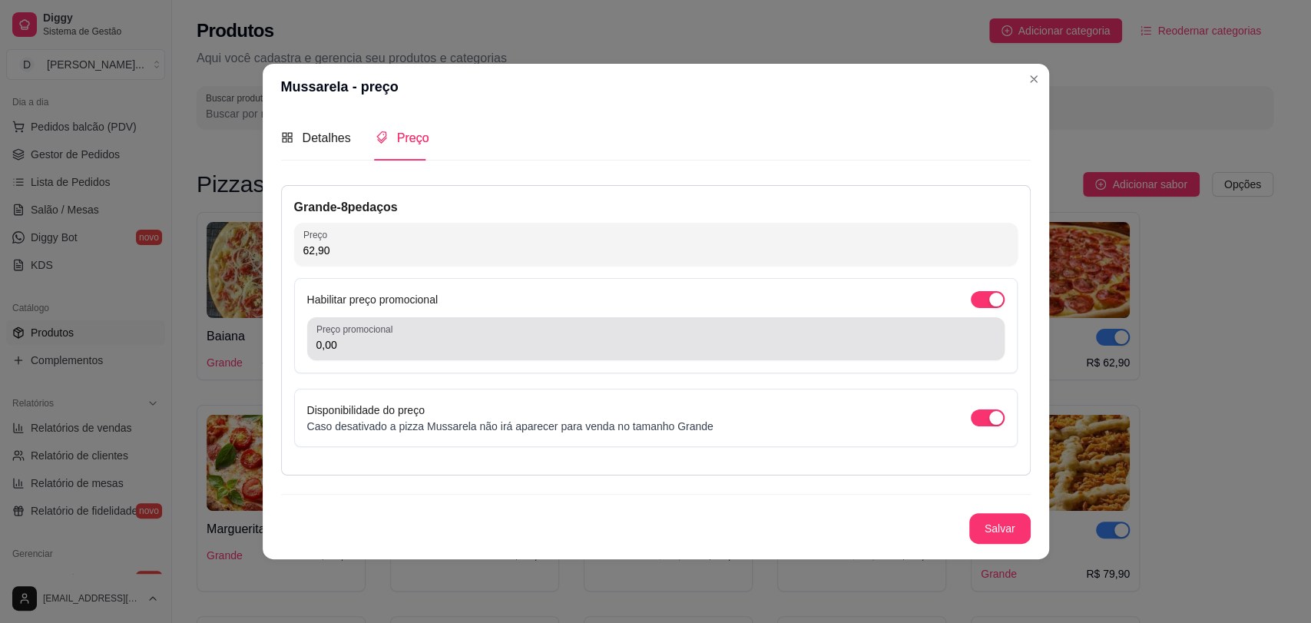
click at [560, 340] on input "0,00" at bounding box center [656, 344] width 679 height 15
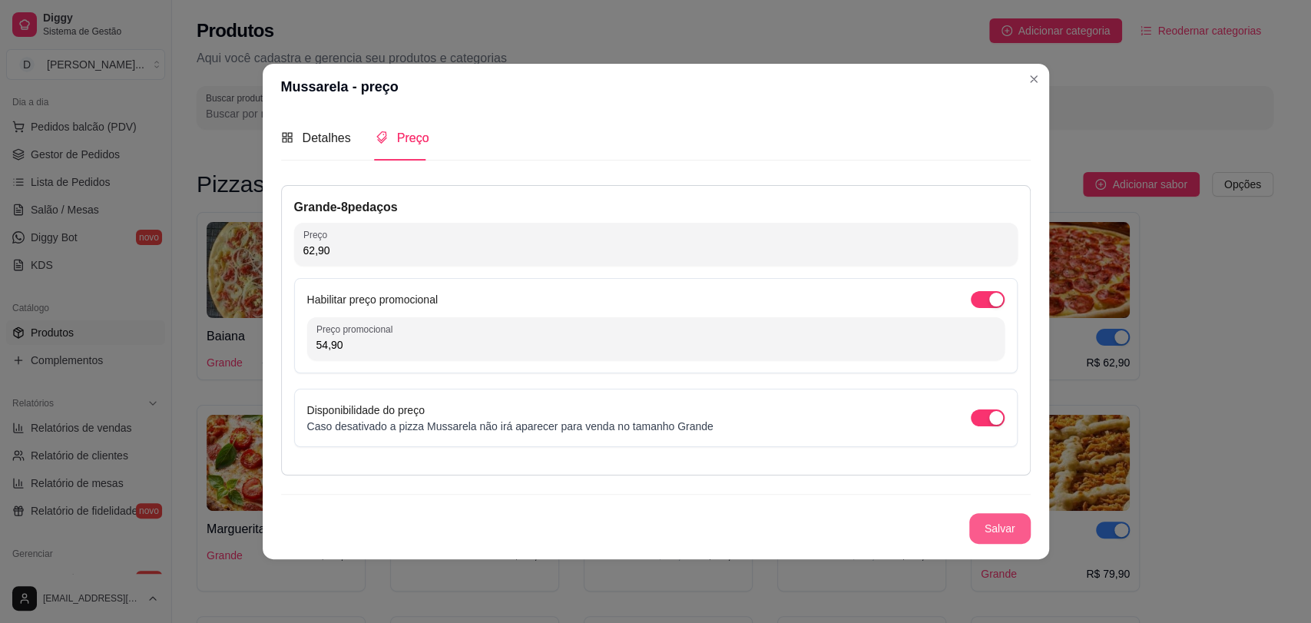
type input "54,90"
click at [983, 532] on button "Salvar" at bounding box center [1000, 528] width 61 height 31
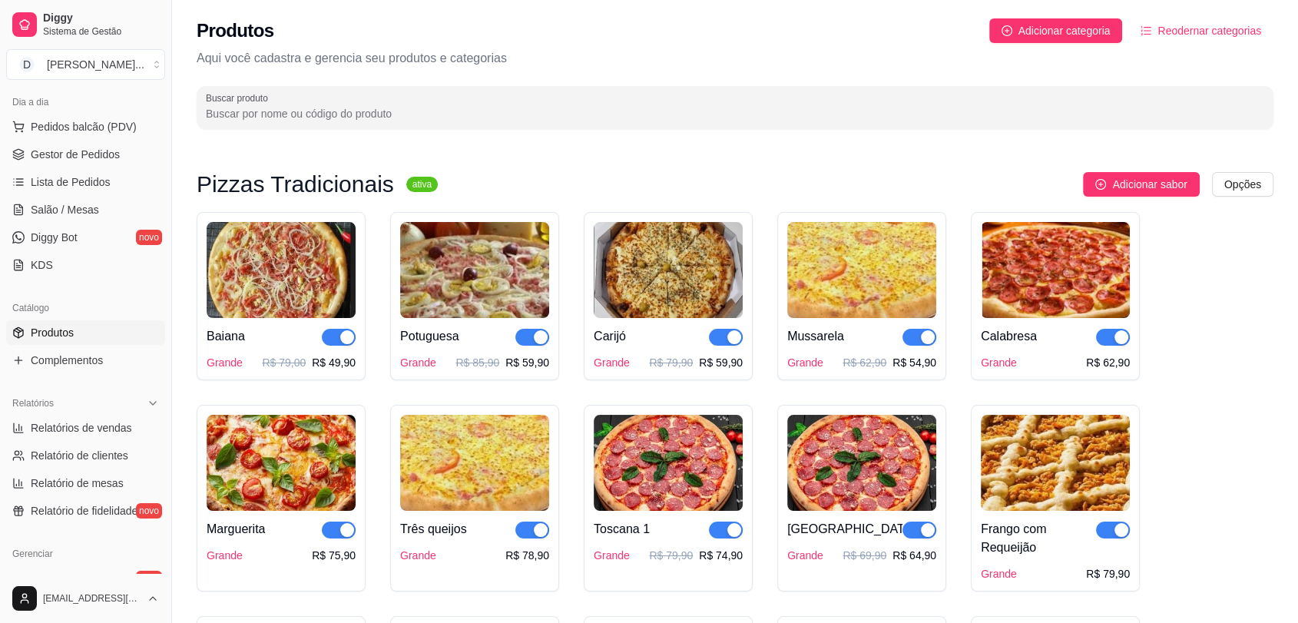
click at [1062, 283] on img at bounding box center [1055, 270] width 149 height 96
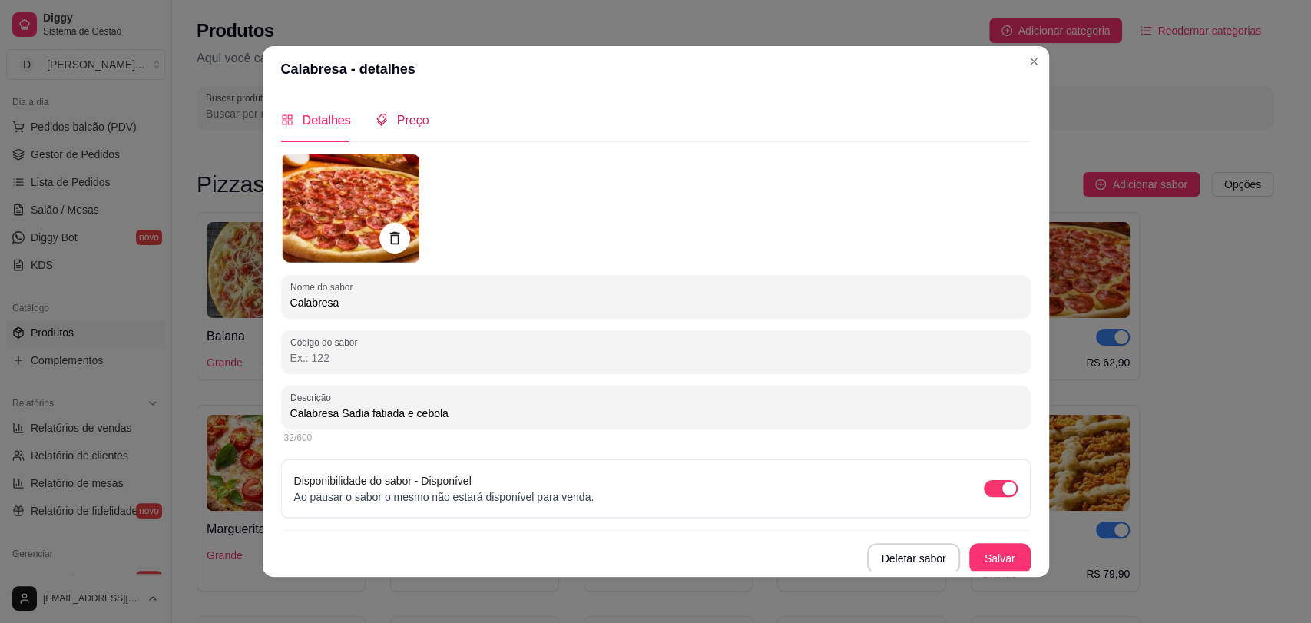
click at [413, 123] on span "Preço" at bounding box center [413, 120] width 32 height 13
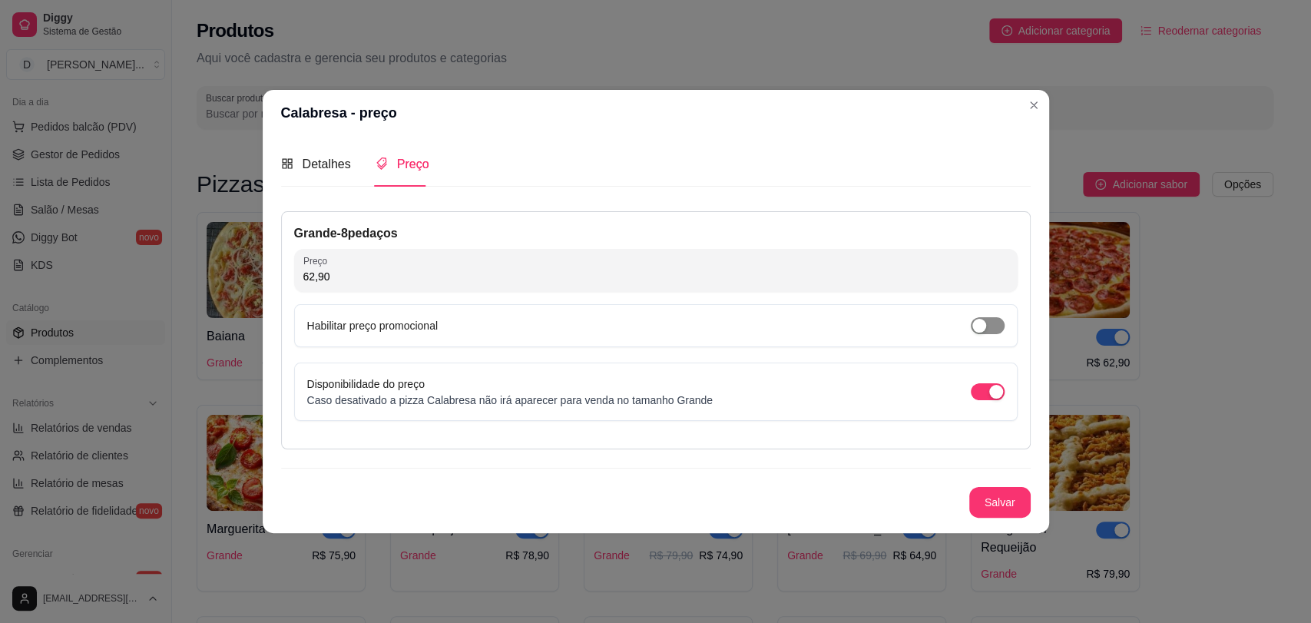
click at [996, 326] on span "button" at bounding box center [988, 325] width 34 height 17
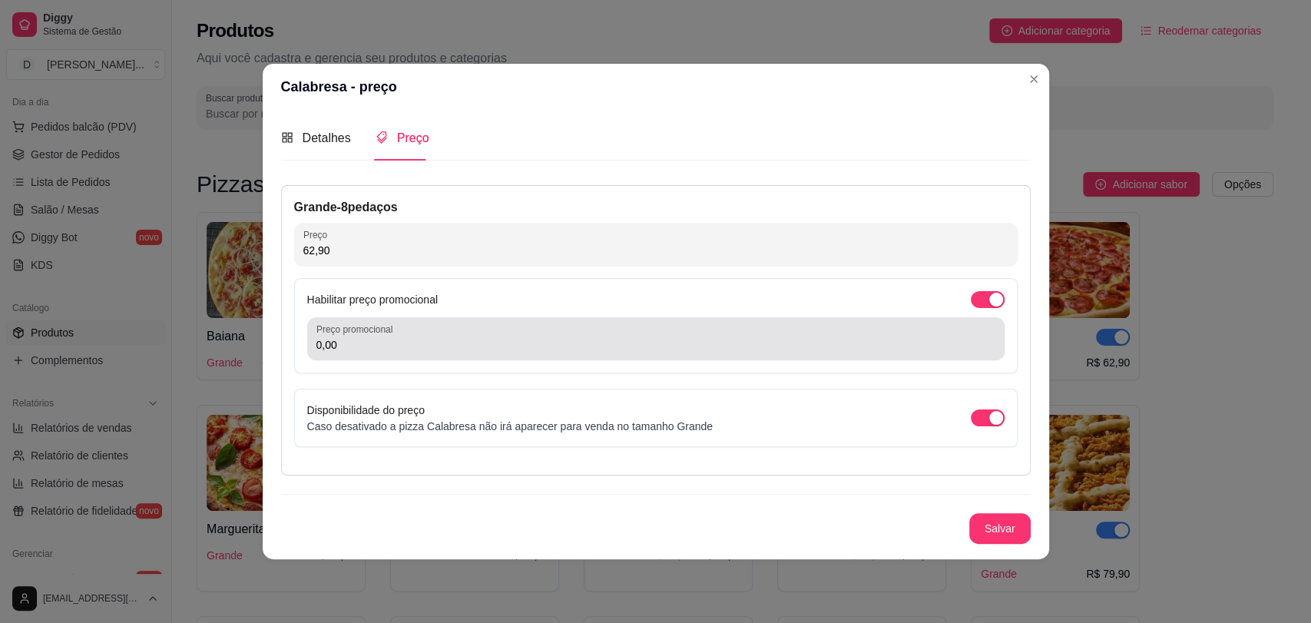
click at [435, 349] on input "0,00" at bounding box center [656, 344] width 679 height 15
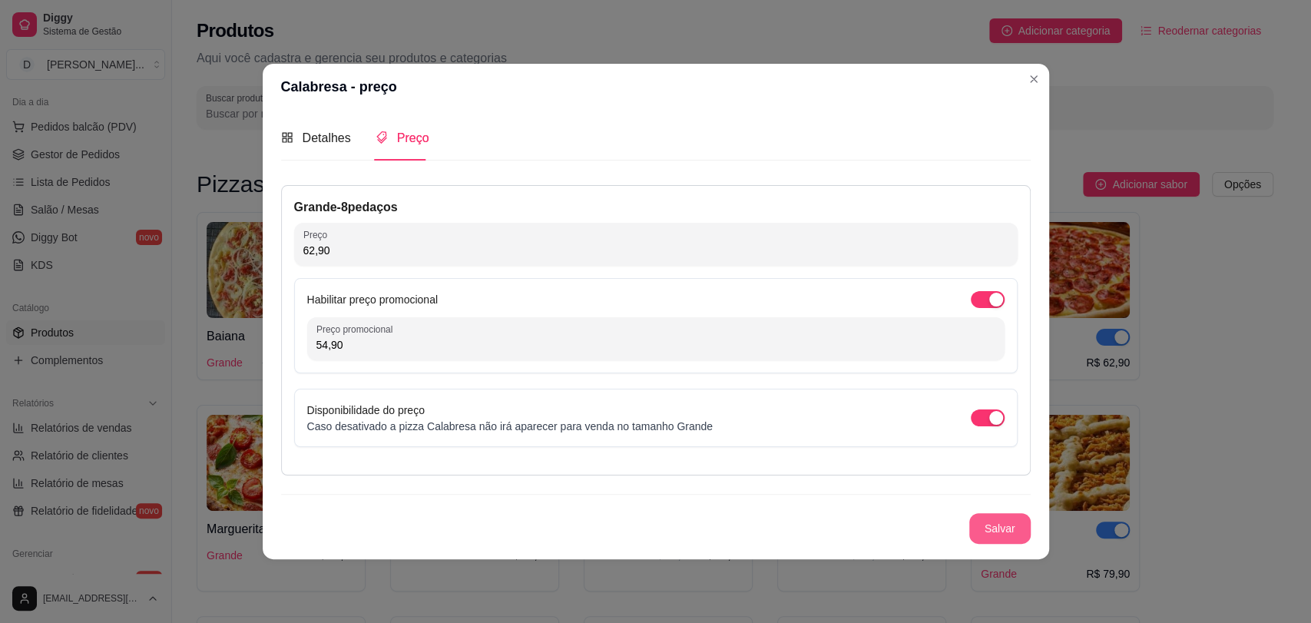
type input "54,90"
click at [988, 525] on button "Salvar" at bounding box center [1000, 528] width 61 height 31
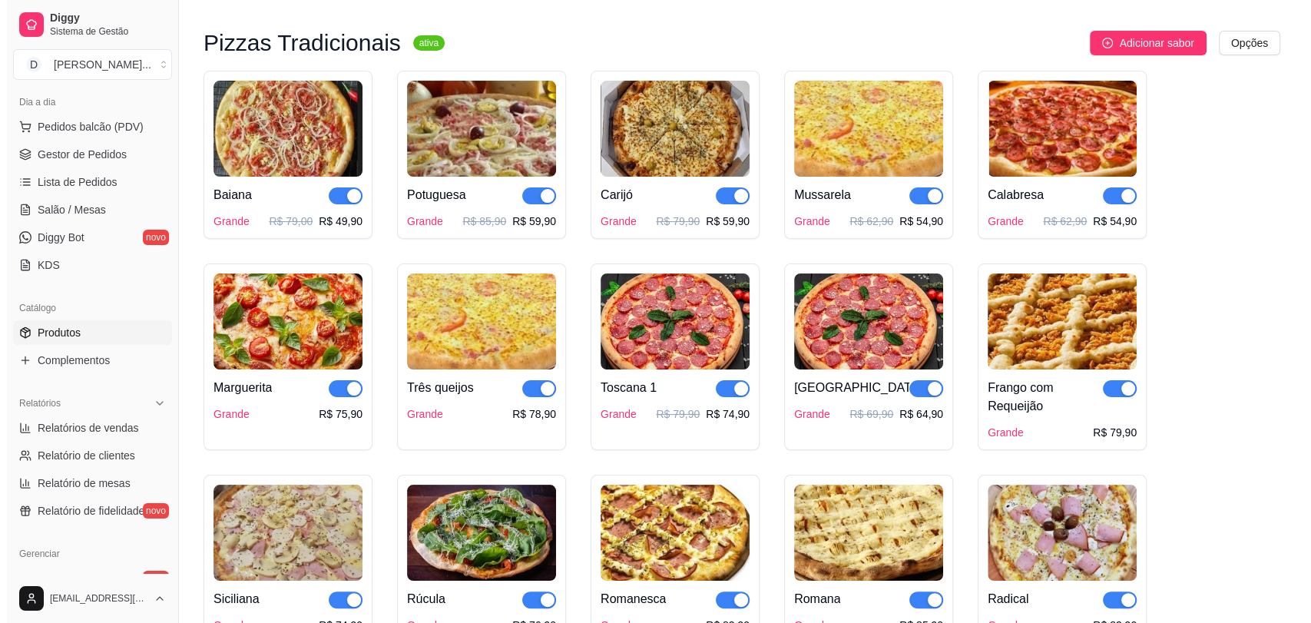
scroll to position [171, 0]
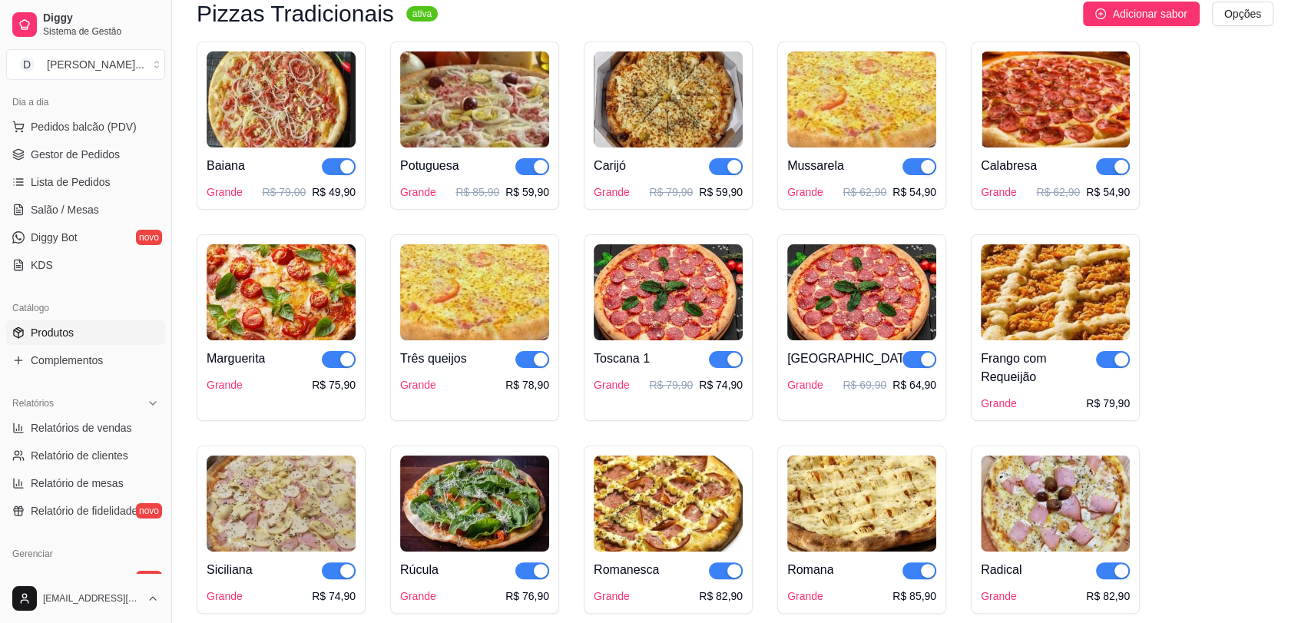
click at [299, 300] on img at bounding box center [281, 292] width 149 height 96
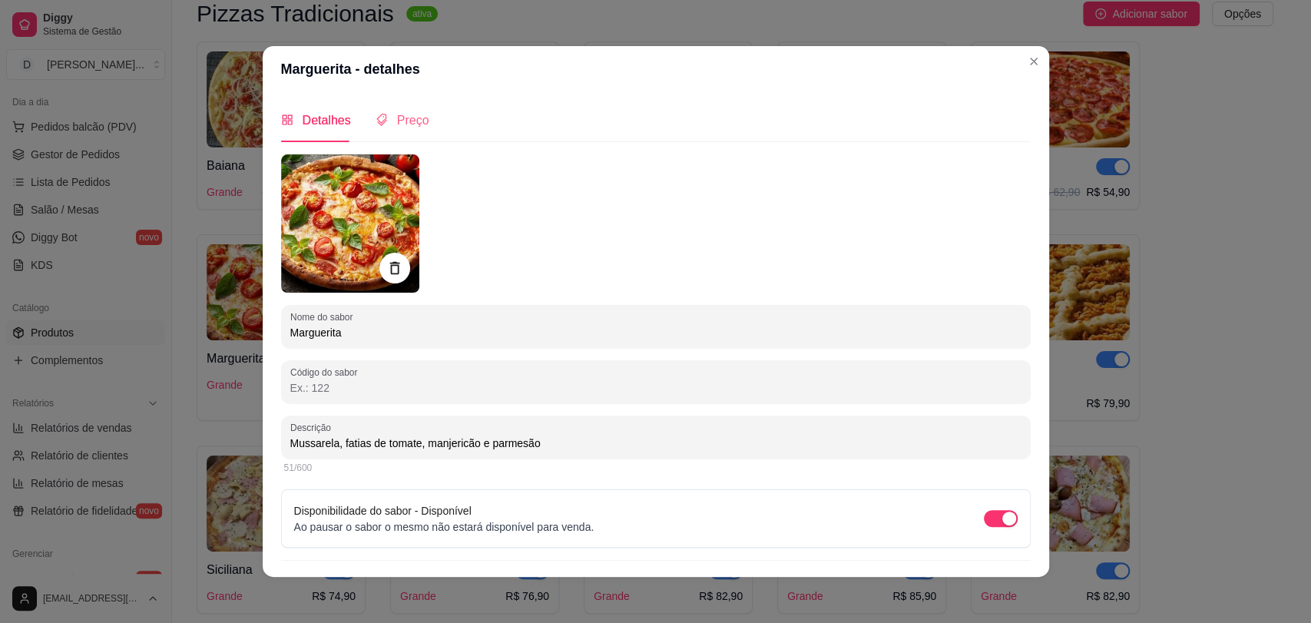
click at [394, 131] on div "Preço" at bounding box center [403, 120] width 54 height 44
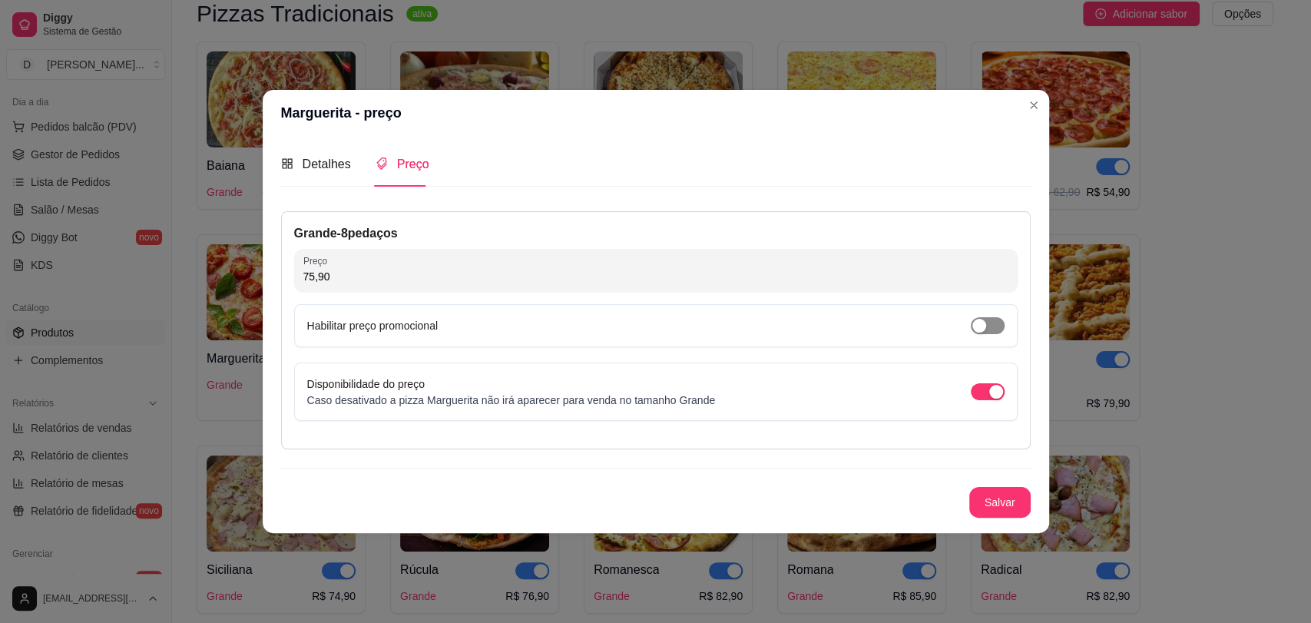
click at [996, 326] on span "button" at bounding box center [988, 325] width 34 height 17
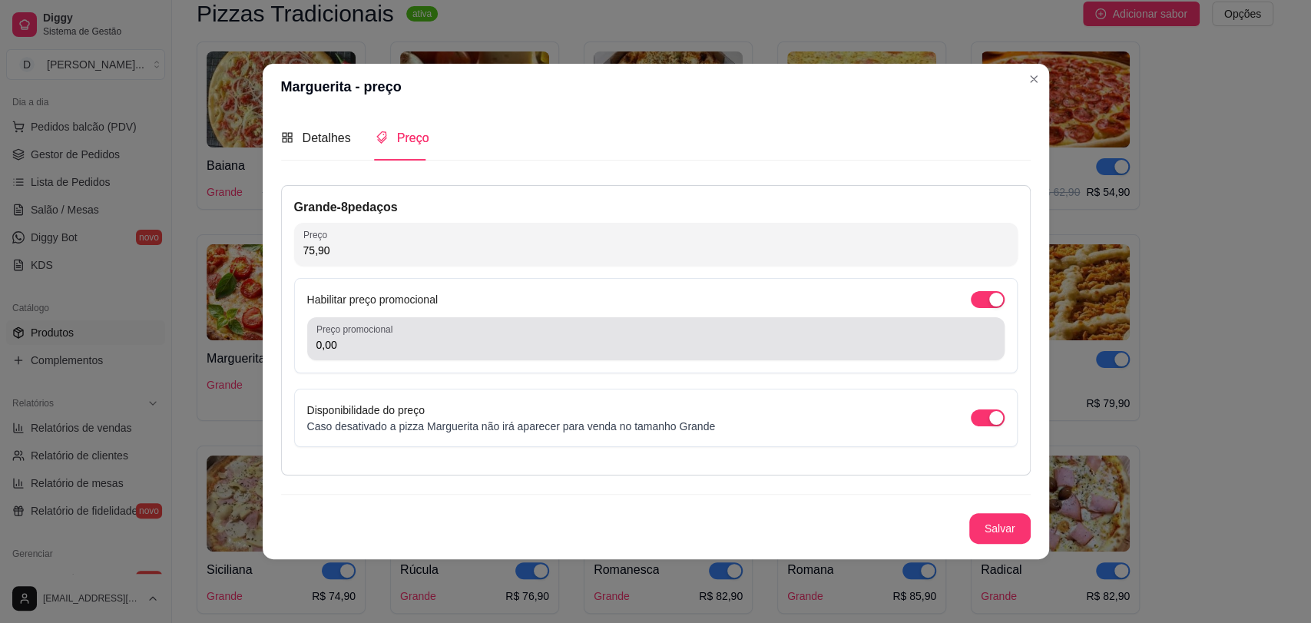
click at [602, 344] on input "0,00" at bounding box center [656, 344] width 679 height 15
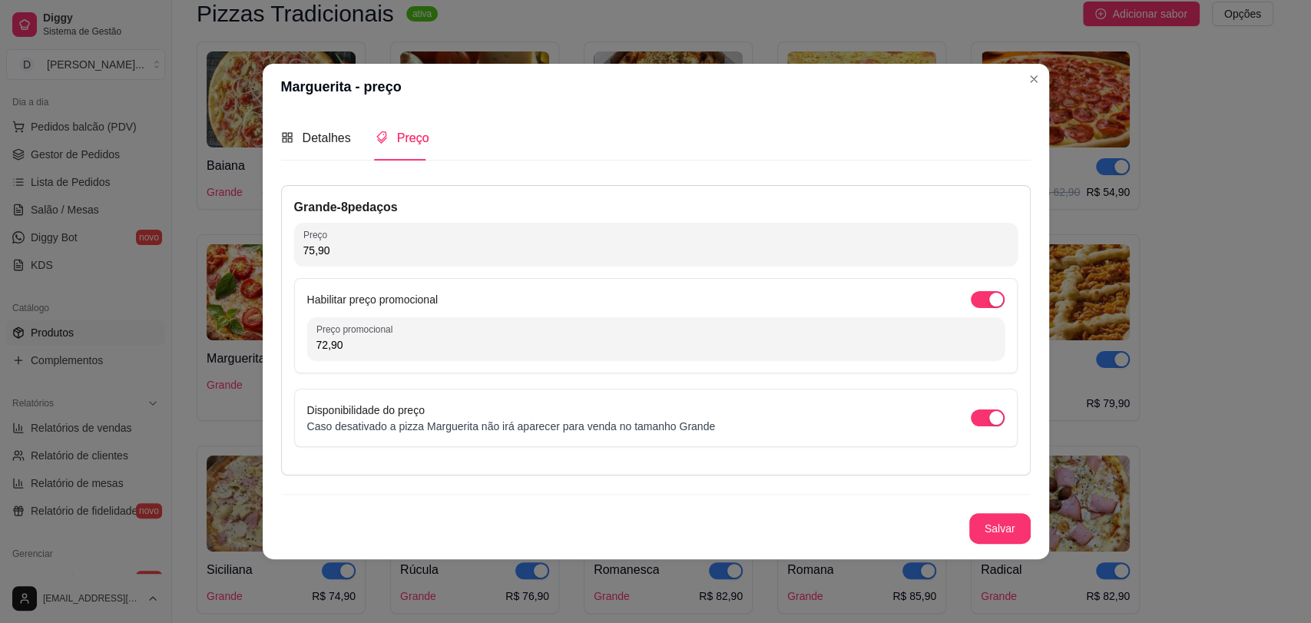
type input "72,90"
click at [1005, 519] on button "Salvar" at bounding box center [1000, 528] width 60 height 30
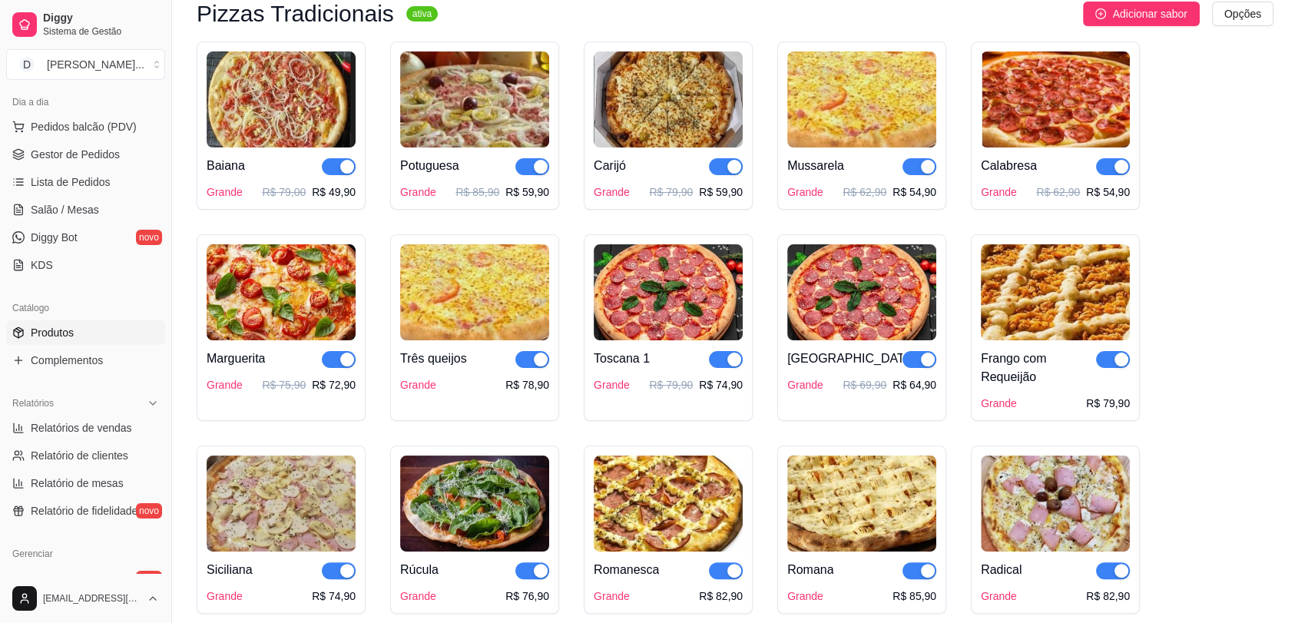
click at [471, 291] on img at bounding box center [474, 292] width 149 height 96
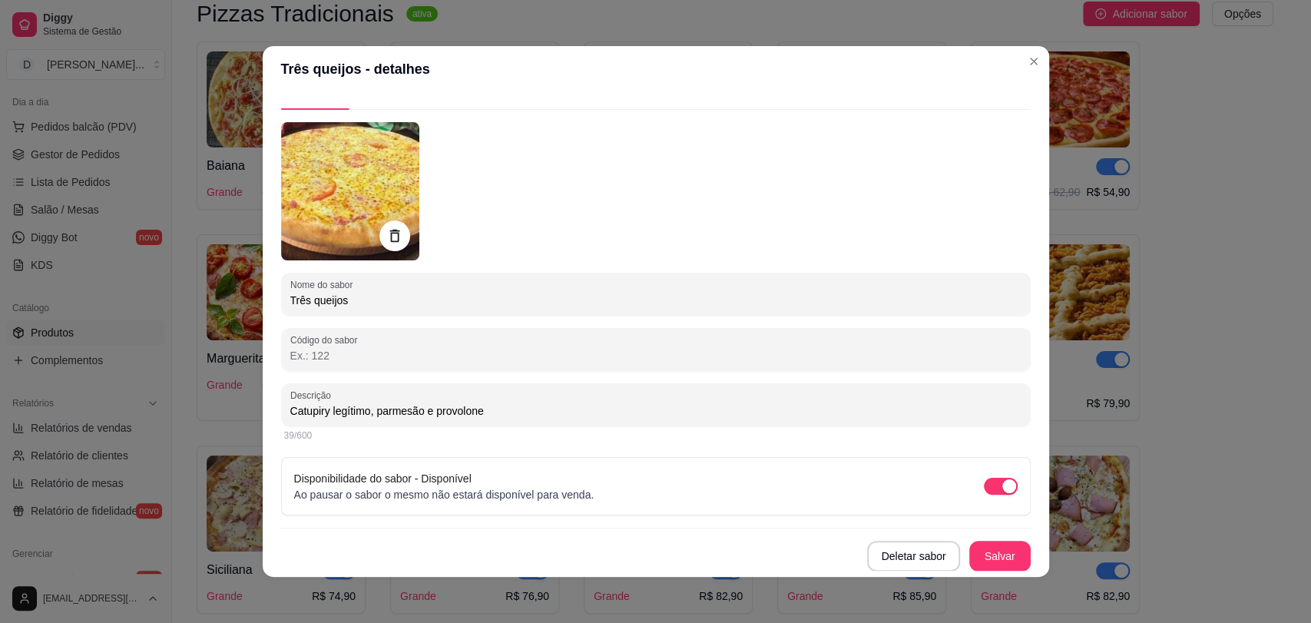
scroll to position [0, 0]
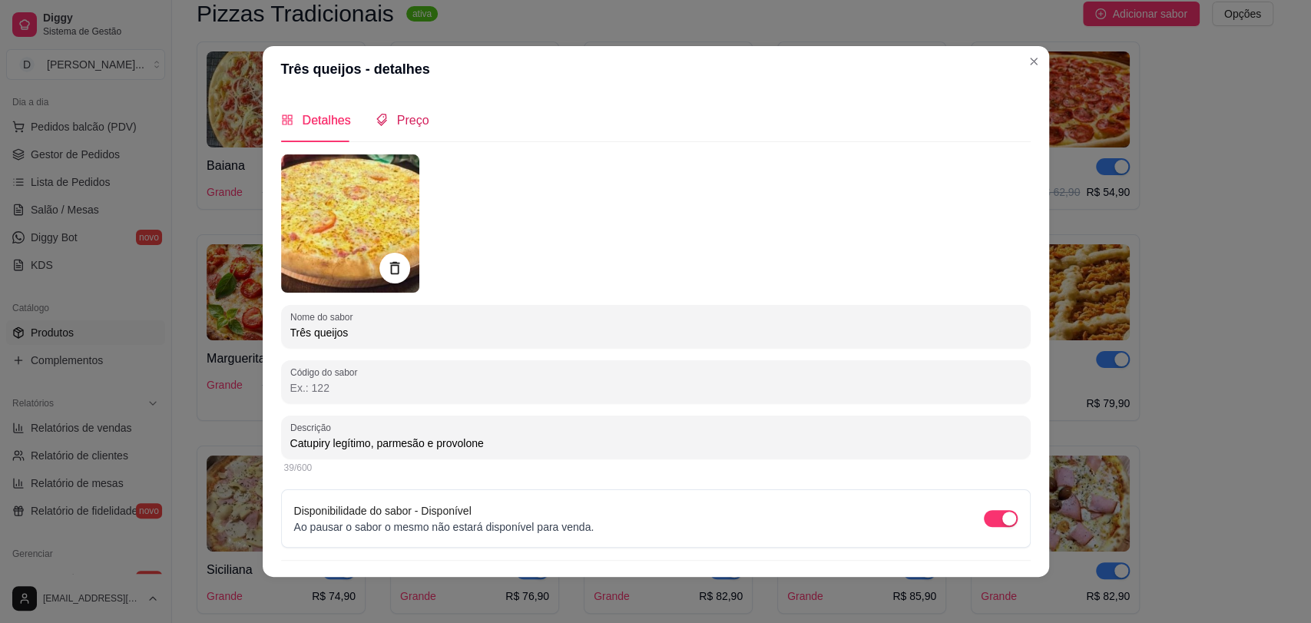
click at [400, 124] on span "Preço" at bounding box center [413, 120] width 32 height 13
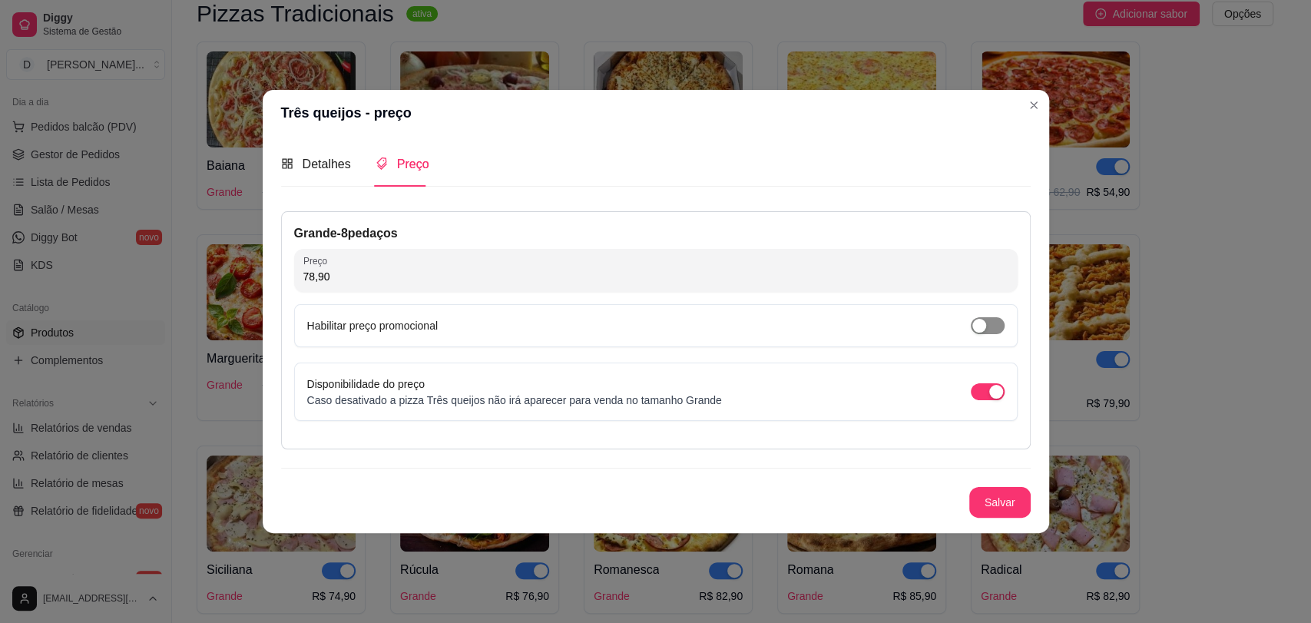
click at [996, 325] on span "button" at bounding box center [988, 325] width 34 height 17
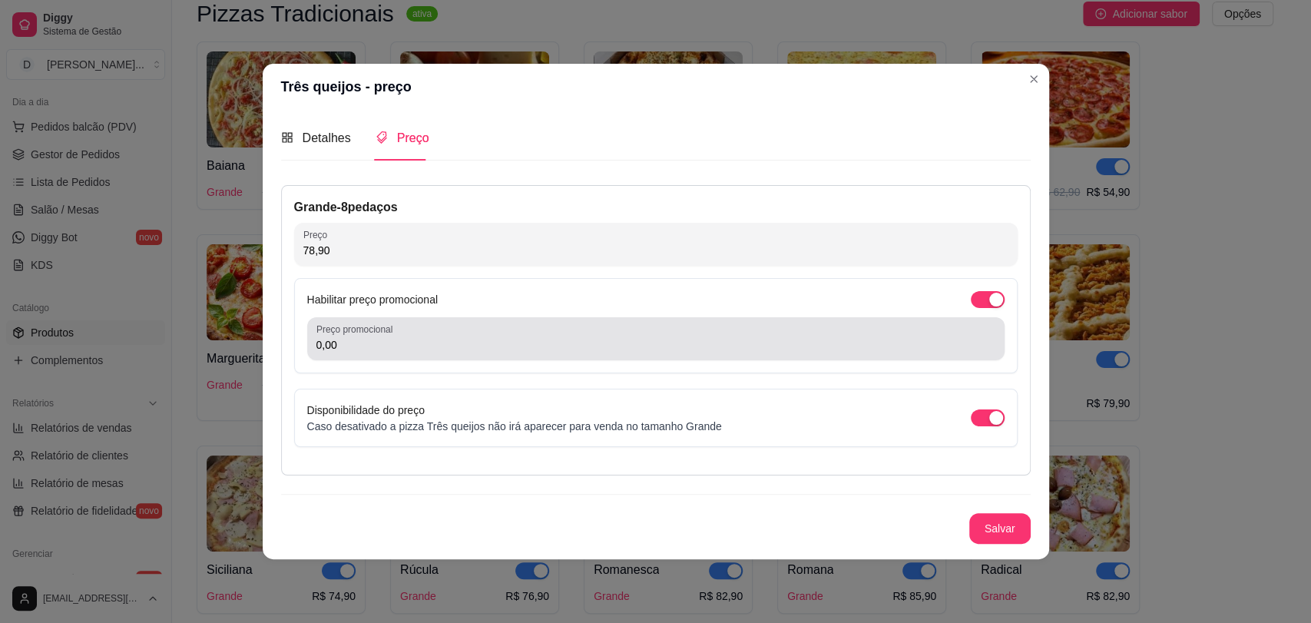
click at [536, 340] on input "0,00" at bounding box center [656, 344] width 679 height 15
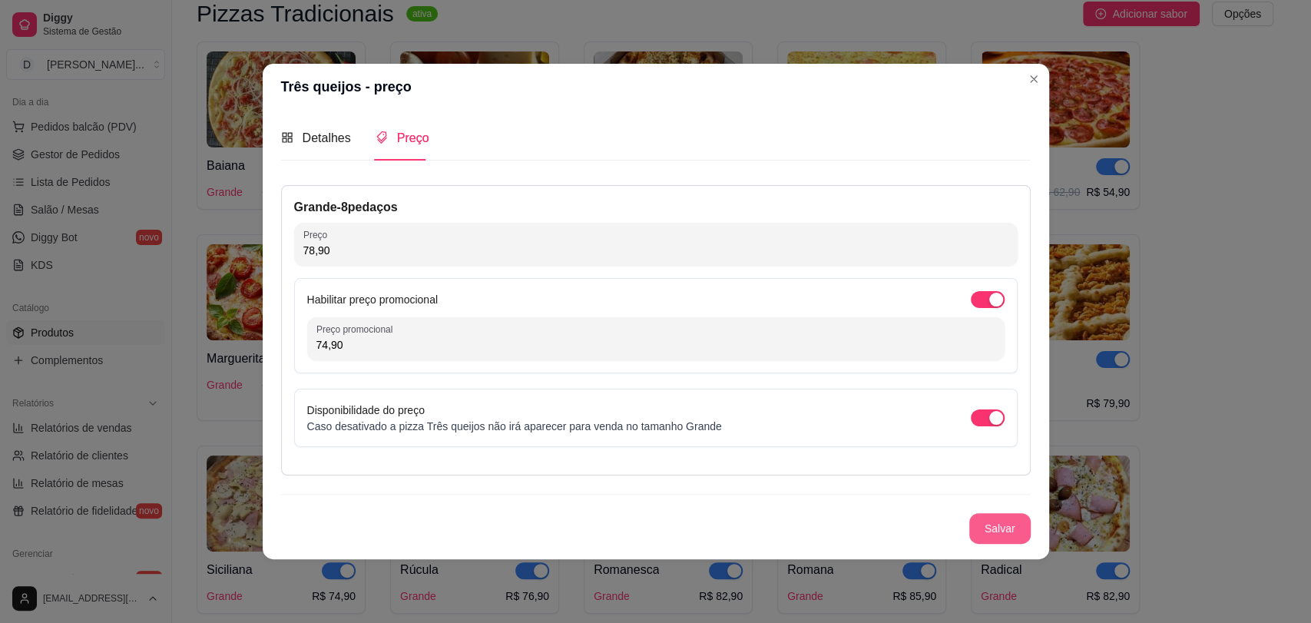
type input "74,90"
click at [995, 531] on button "Salvar" at bounding box center [1000, 528] width 61 height 31
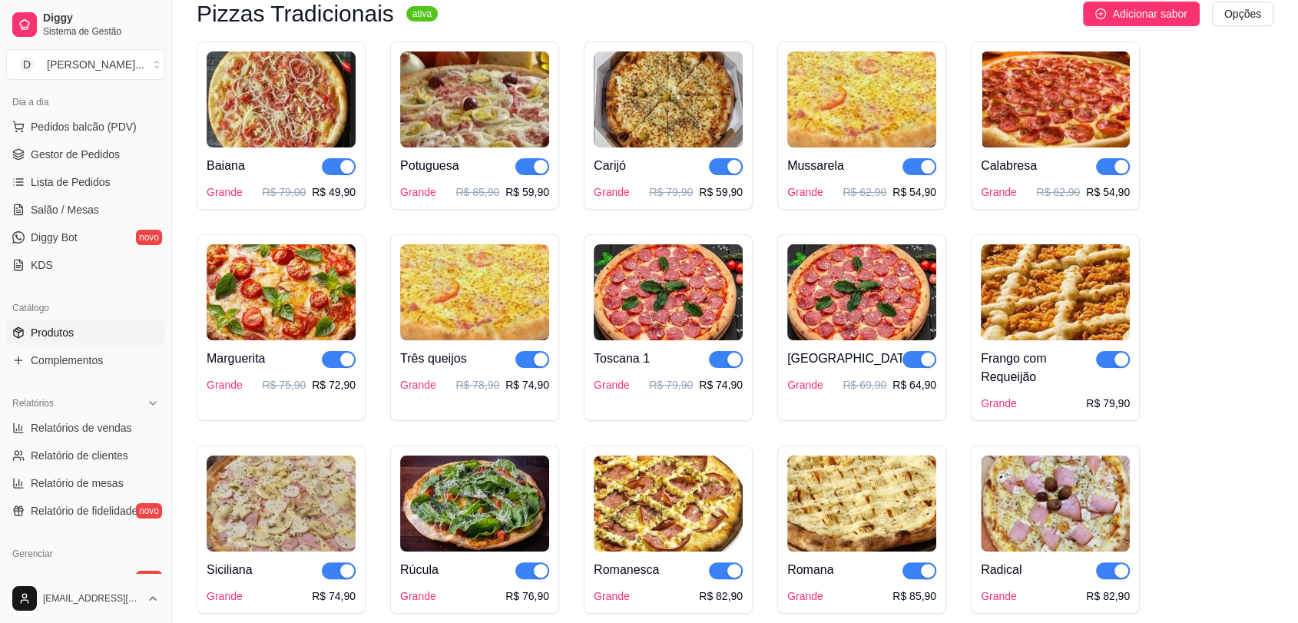
click at [981, 285] on img at bounding box center [1055, 292] width 149 height 96
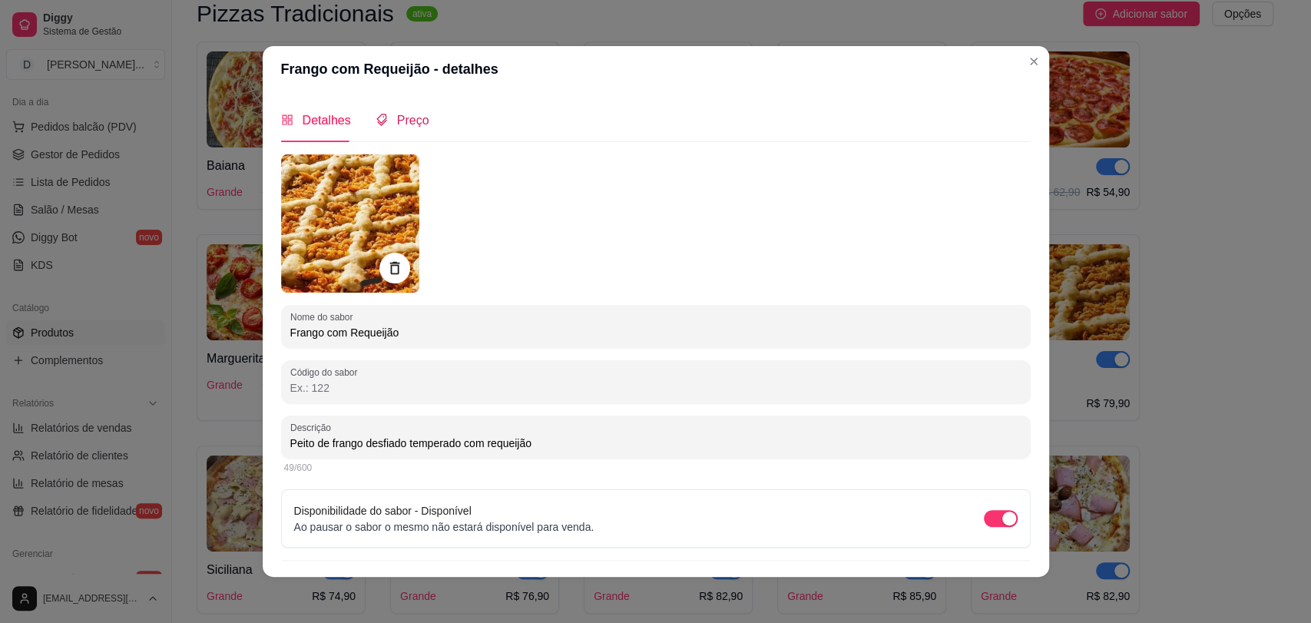
click at [406, 129] on div "Preço" at bounding box center [403, 120] width 54 height 19
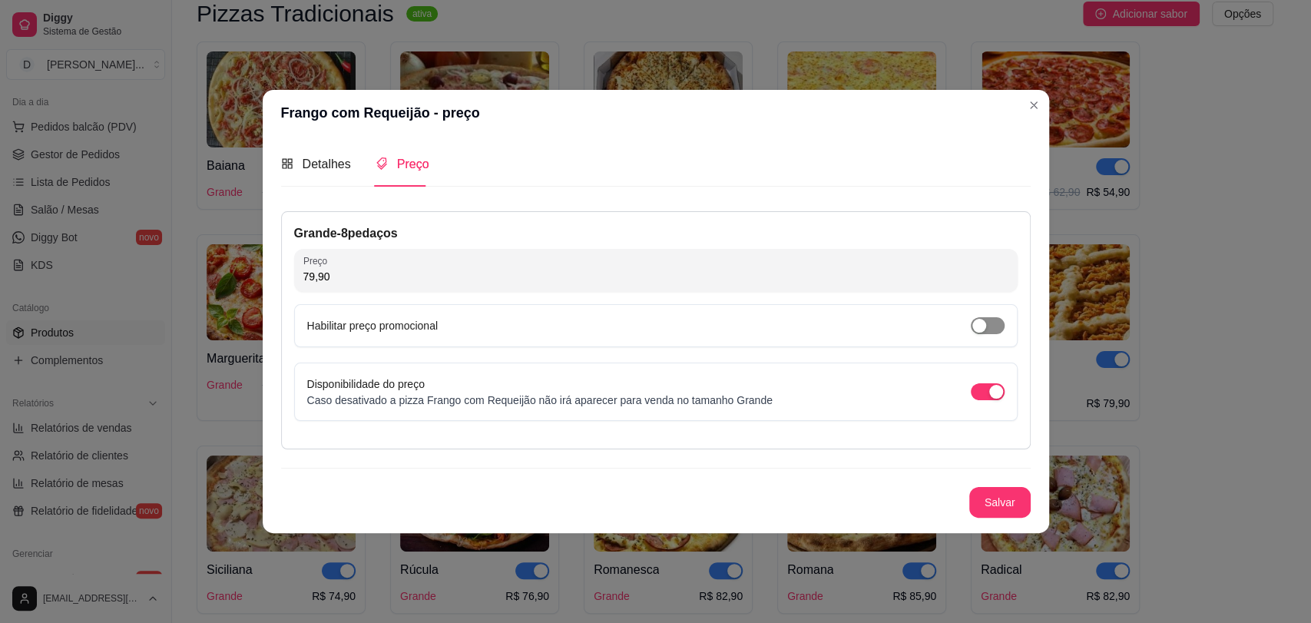
click at [995, 332] on span "button" at bounding box center [988, 325] width 34 height 17
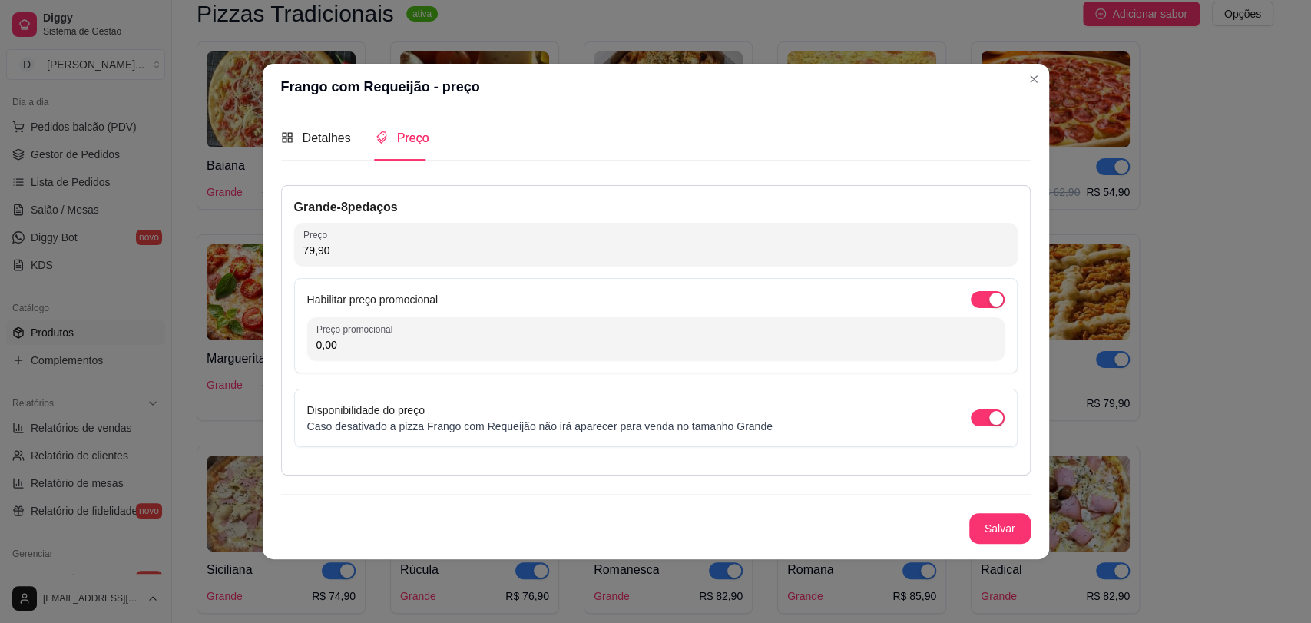
click at [401, 359] on div "Habilitar preço promocional Preço promocional 0,00" at bounding box center [656, 325] width 724 height 95
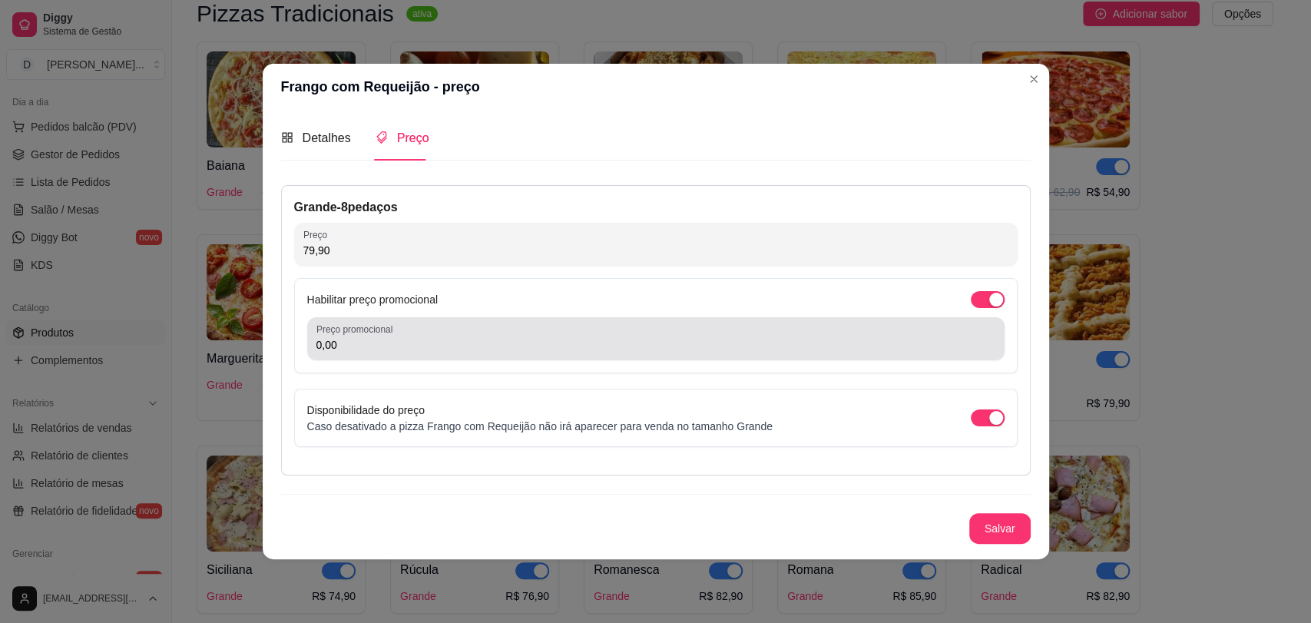
click at [403, 354] on div "Preço promocional 0,00" at bounding box center [656, 338] width 698 height 43
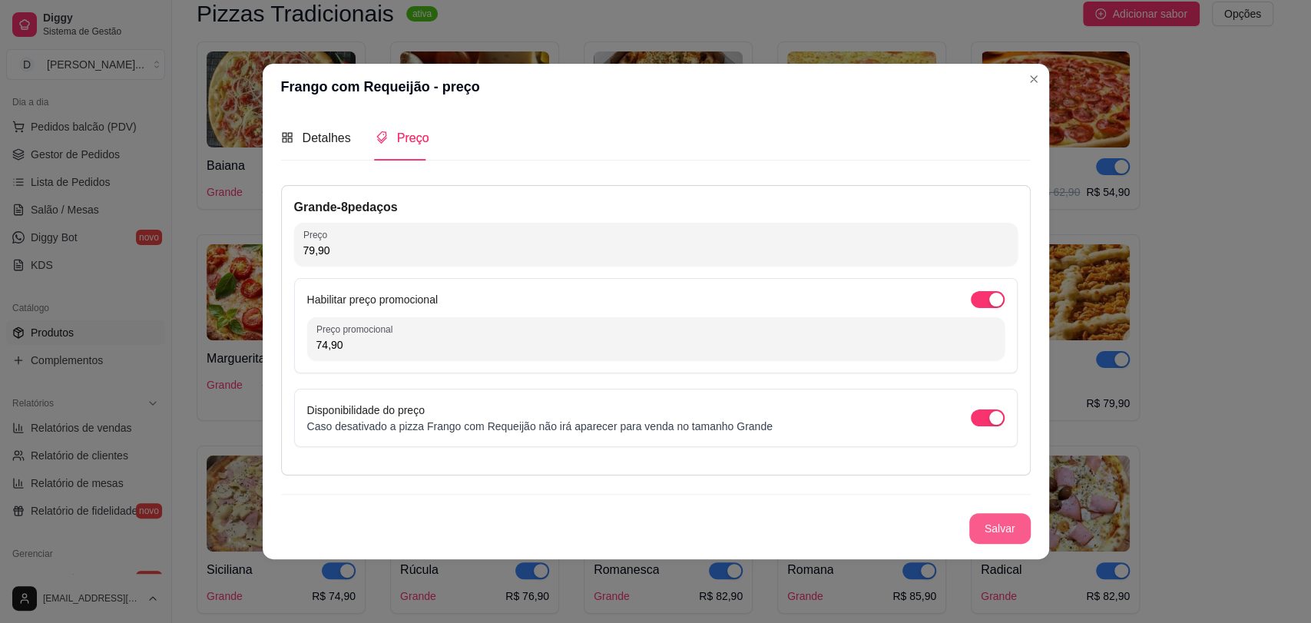
type input "74,90"
click at [989, 522] on button "Salvar" at bounding box center [1000, 528] width 61 height 31
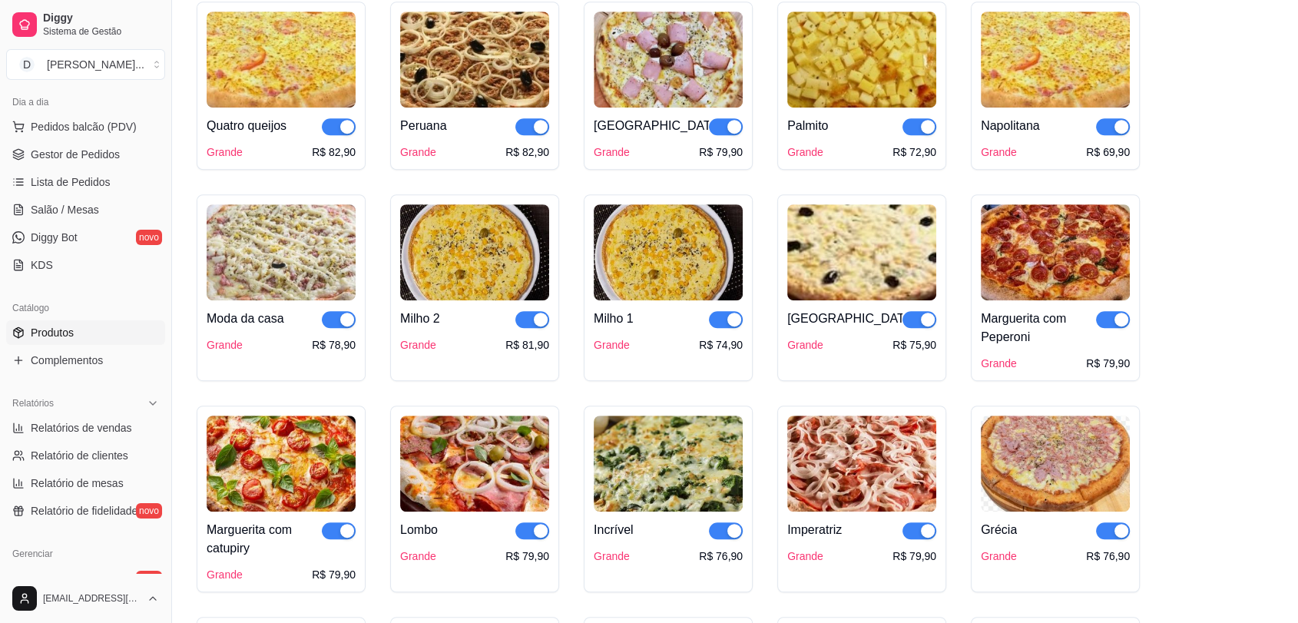
scroll to position [768, 0]
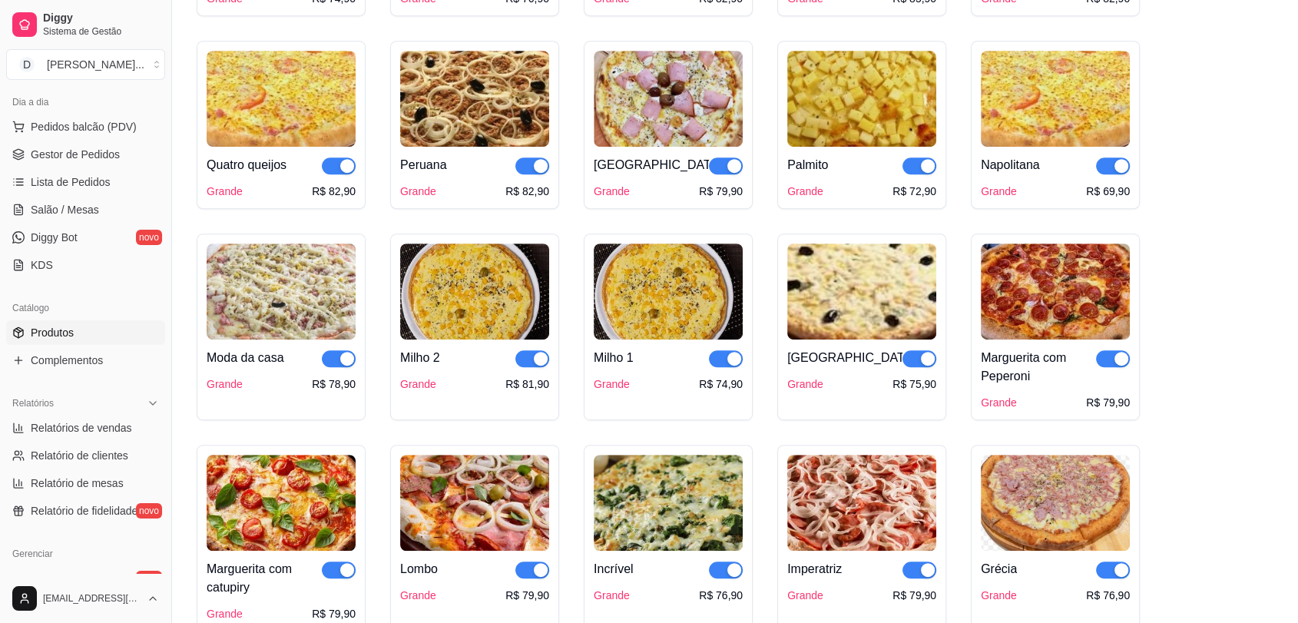
click at [273, 95] on img at bounding box center [281, 99] width 149 height 96
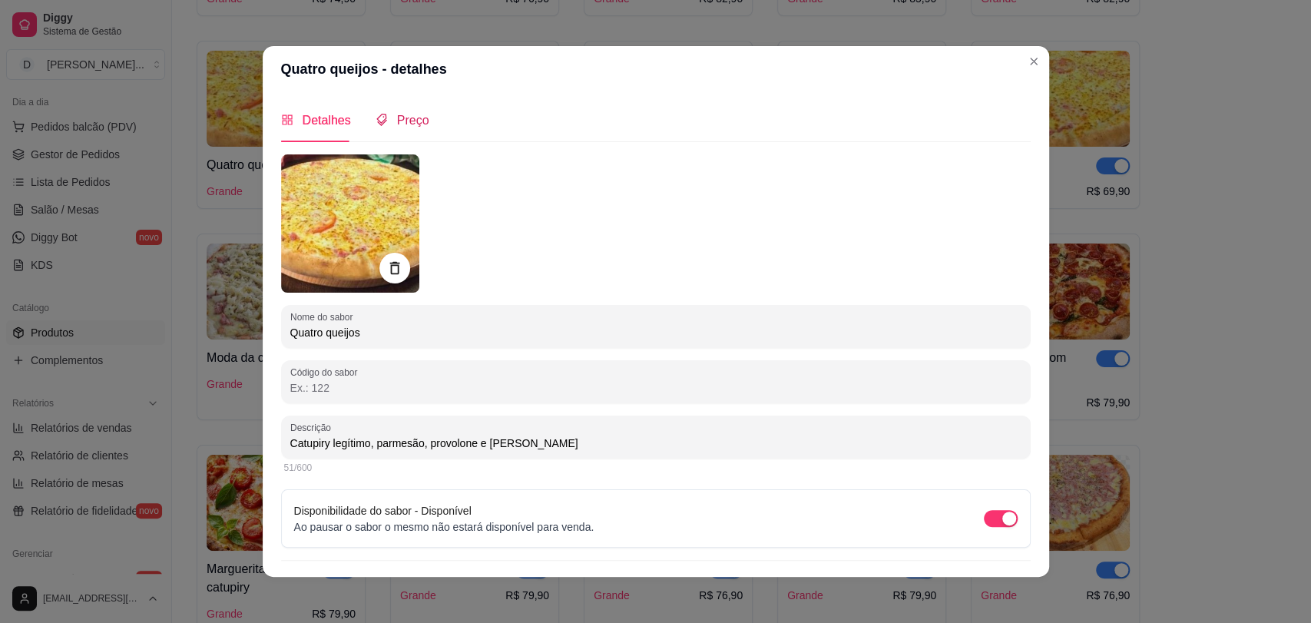
click at [407, 118] on span "Preço" at bounding box center [413, 120] width 32 height 13
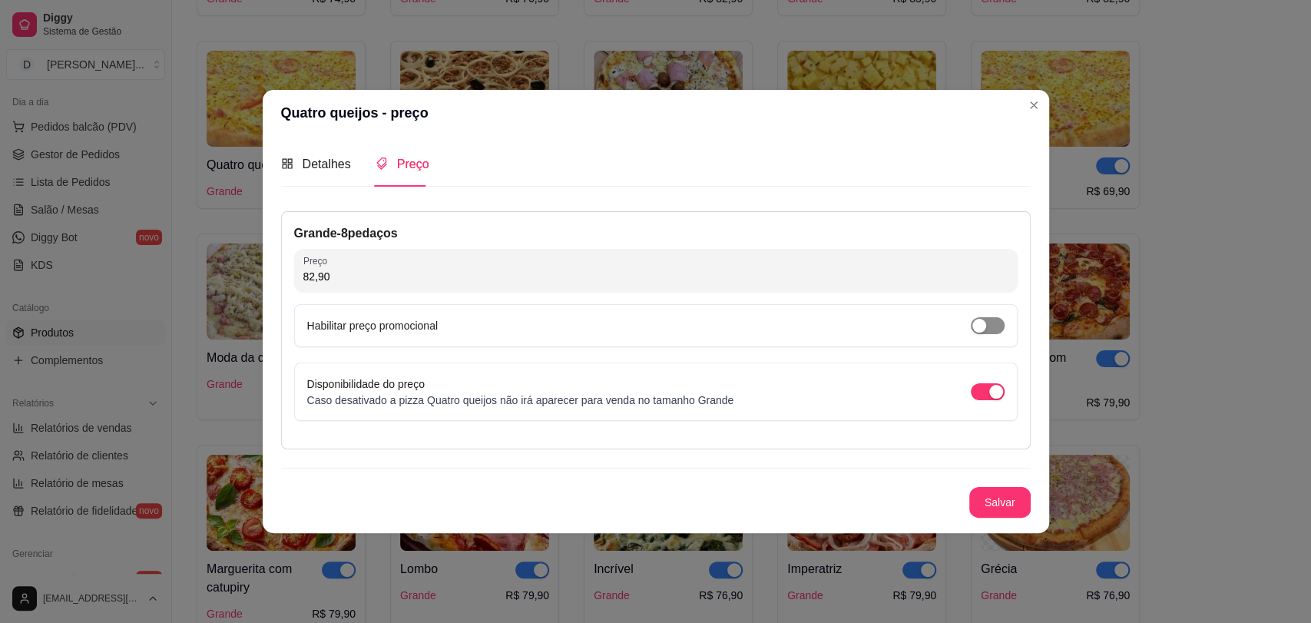
click at [999, 324] on span "button" at bounding box center [988, 325] width 34 height 17
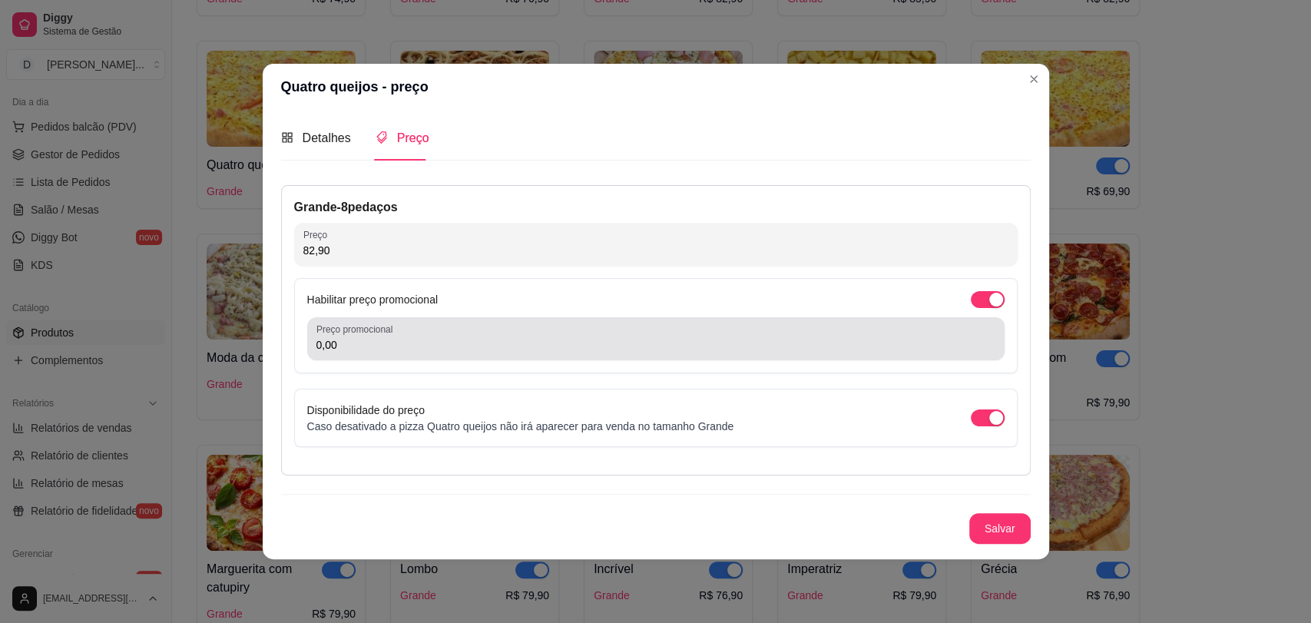
click at [553, 334] on div "0,00" at bounding box center [656, 338] width 679 height 31
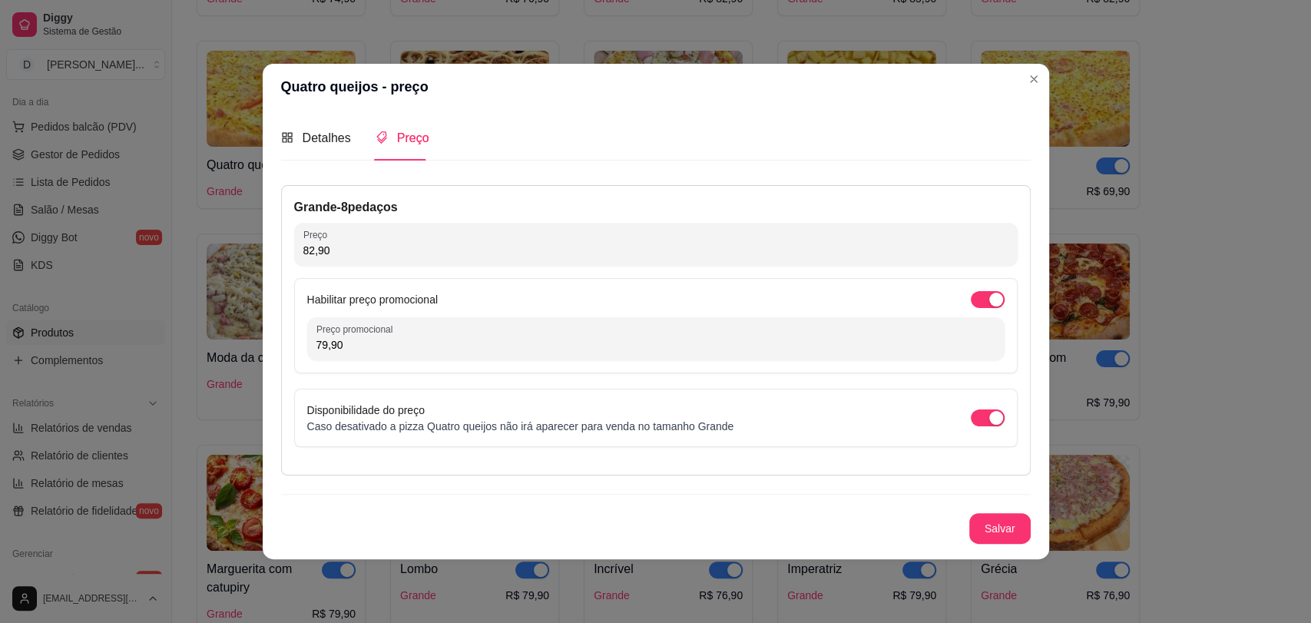
type input "79,90"
click at [1002, 524] on button "Salvar" at bounding box center [1000, 528] width 60 height 30
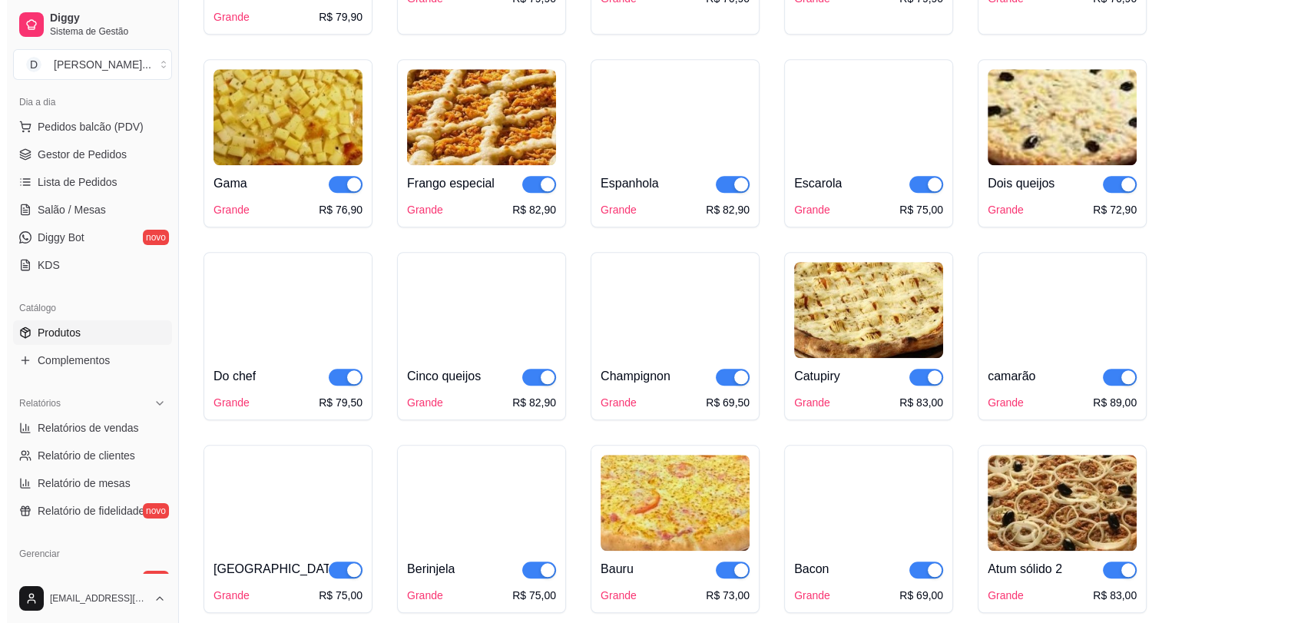
scroll to position [1280, 0]
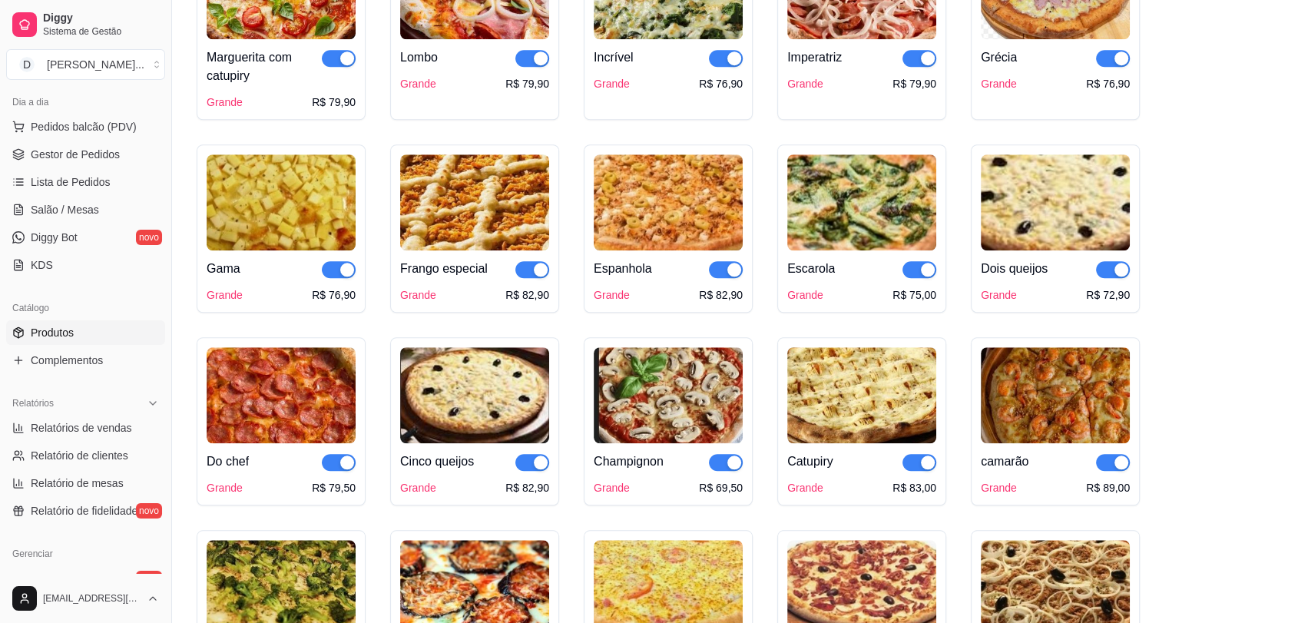
click at [1076, 217] on img at bounding box center [1055, 202] width 149 height 96
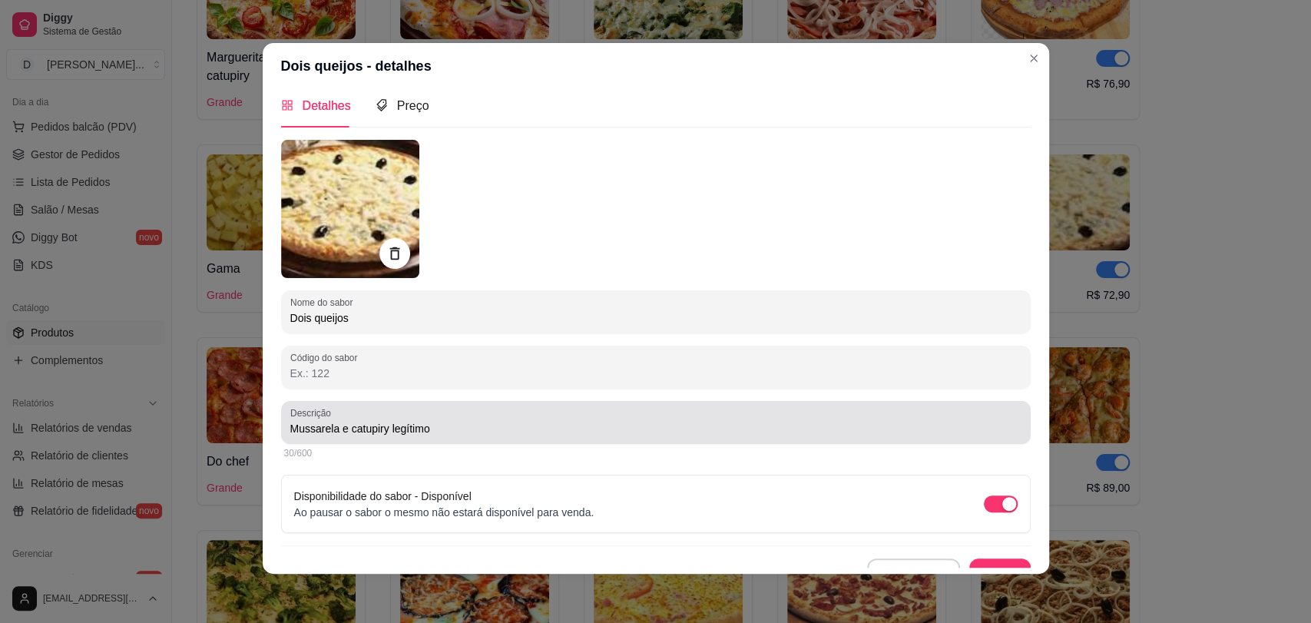
scroll to position [0, 0]
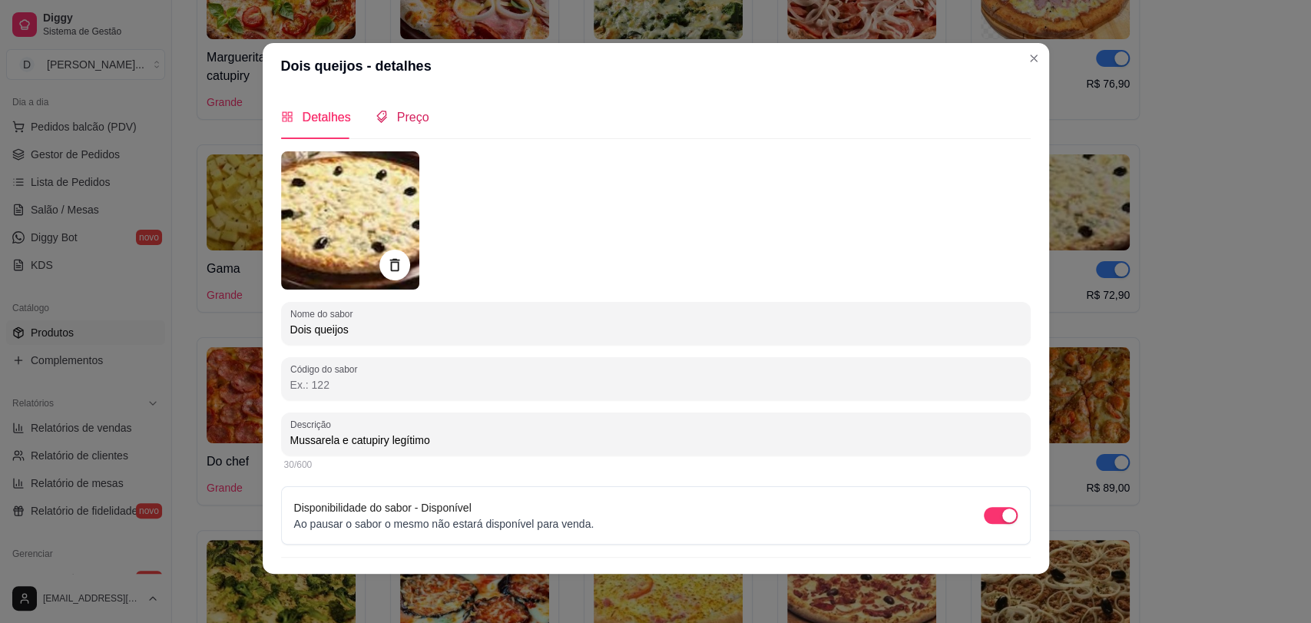
click at [398, 112] on span "Preço" at bounding box center [413, 117] width 32 height 13
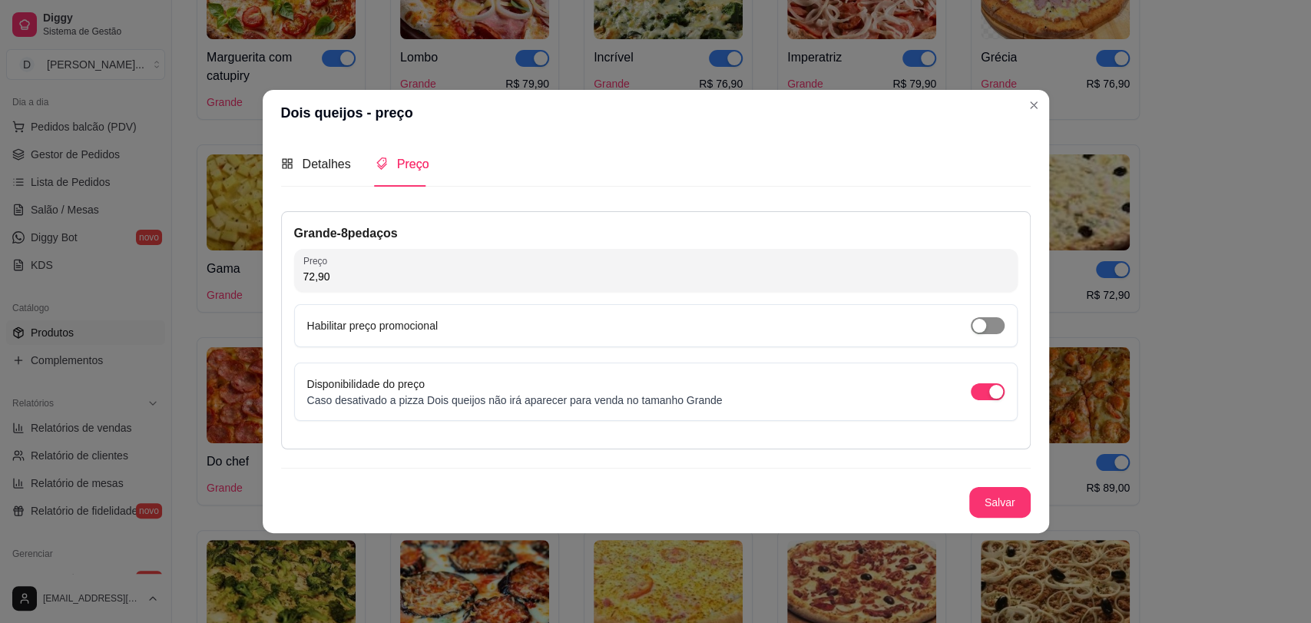
click at [996, 321] on span "button" at bounding box center [988, 325] width 34 height 17
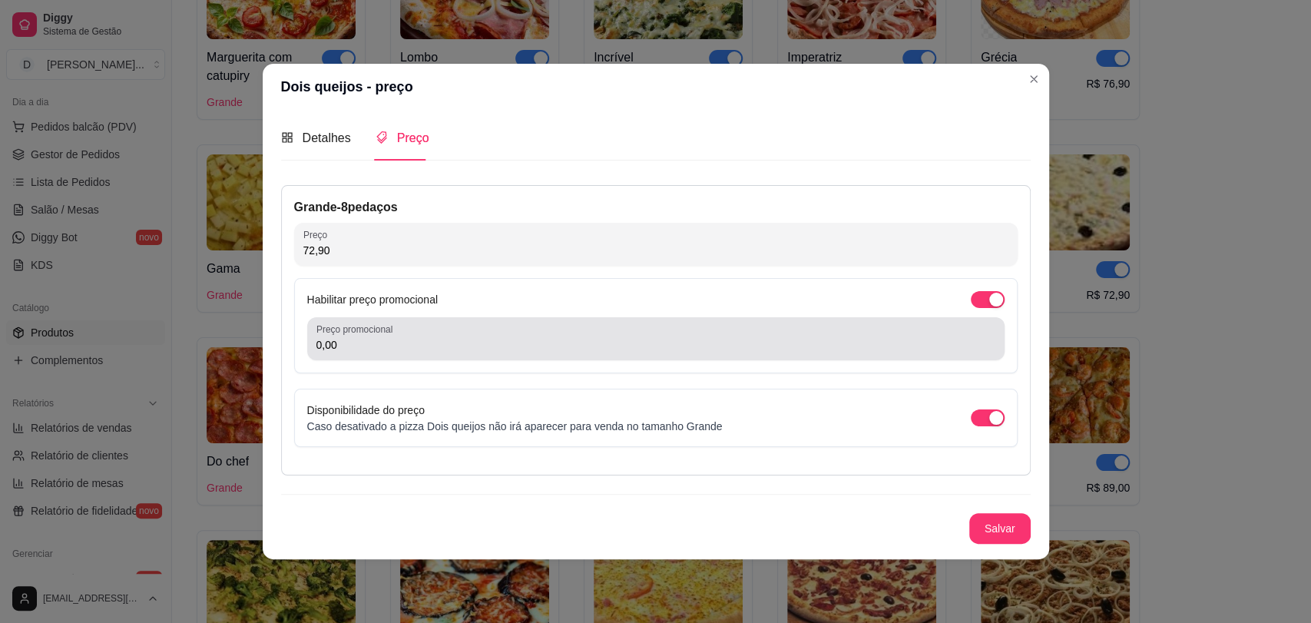
click at [678, 320] on div "Preço promocional 0,00" at bounding box center [656, 338] width 698 height 43
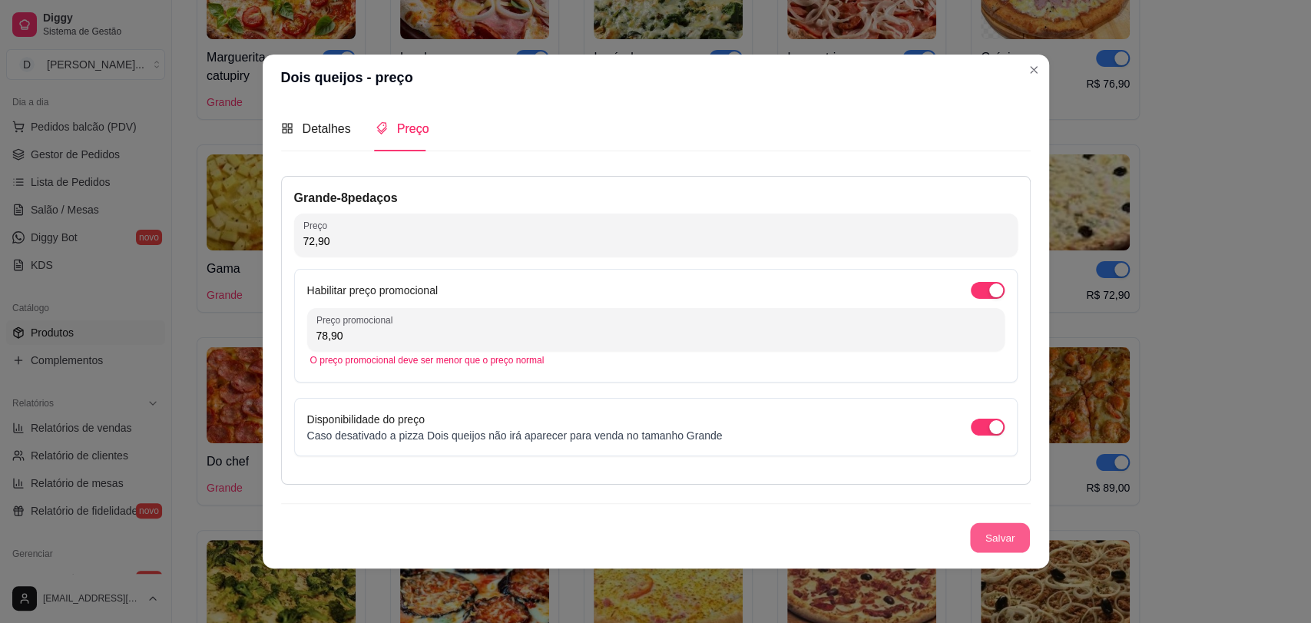
click at [1006, 536] on button "Salvar" at bounding box center [1000, 537] width 60 height 30
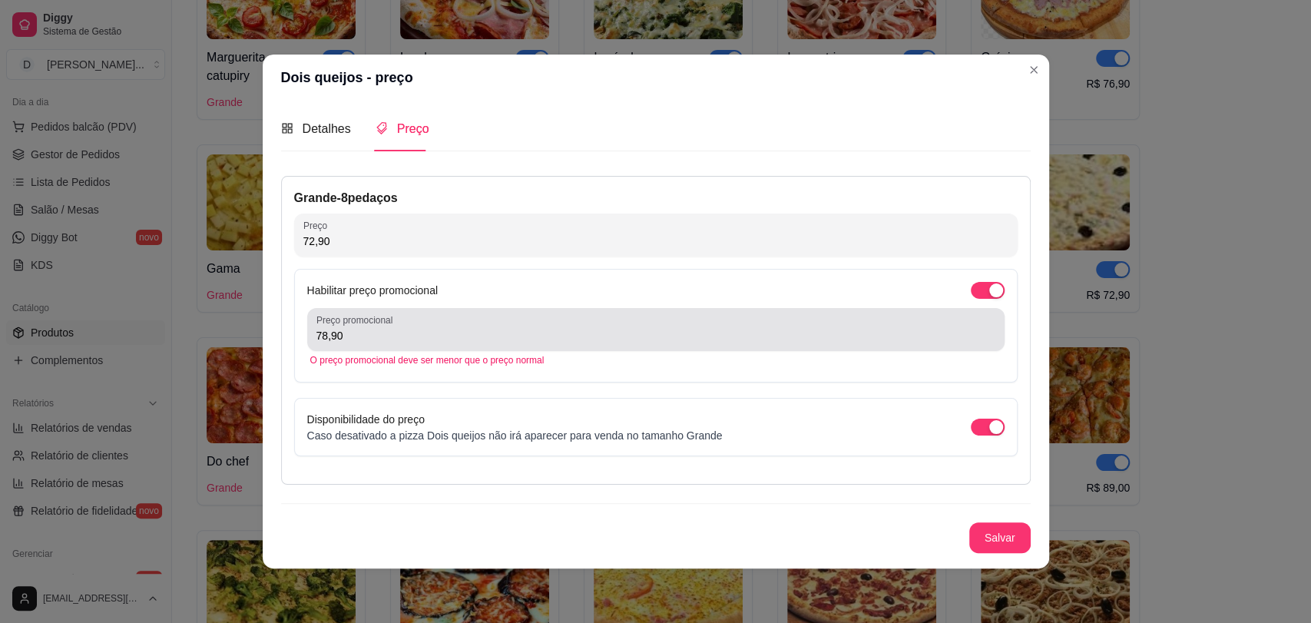
click at [460, 343] on div "78,90" at bounding box center [656, 329] width 679 height 31
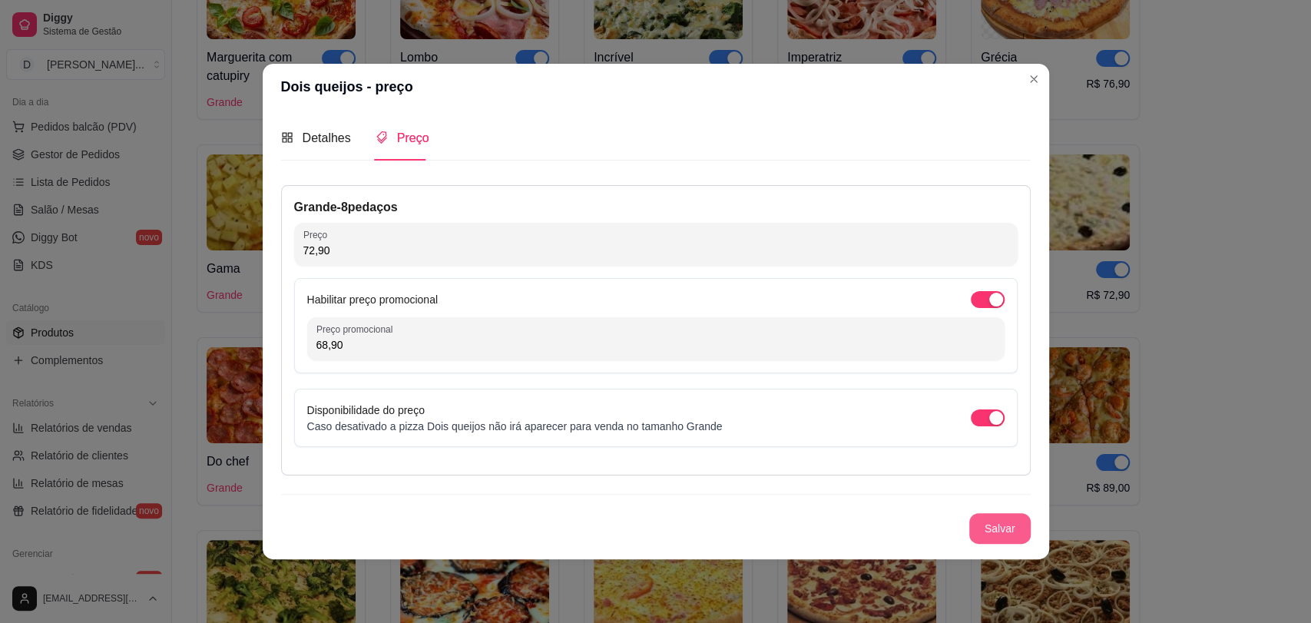
type input "68,90"
click at [996, 536] on button "Salvar" at bounding box center [1000, 528] width 61 height 31
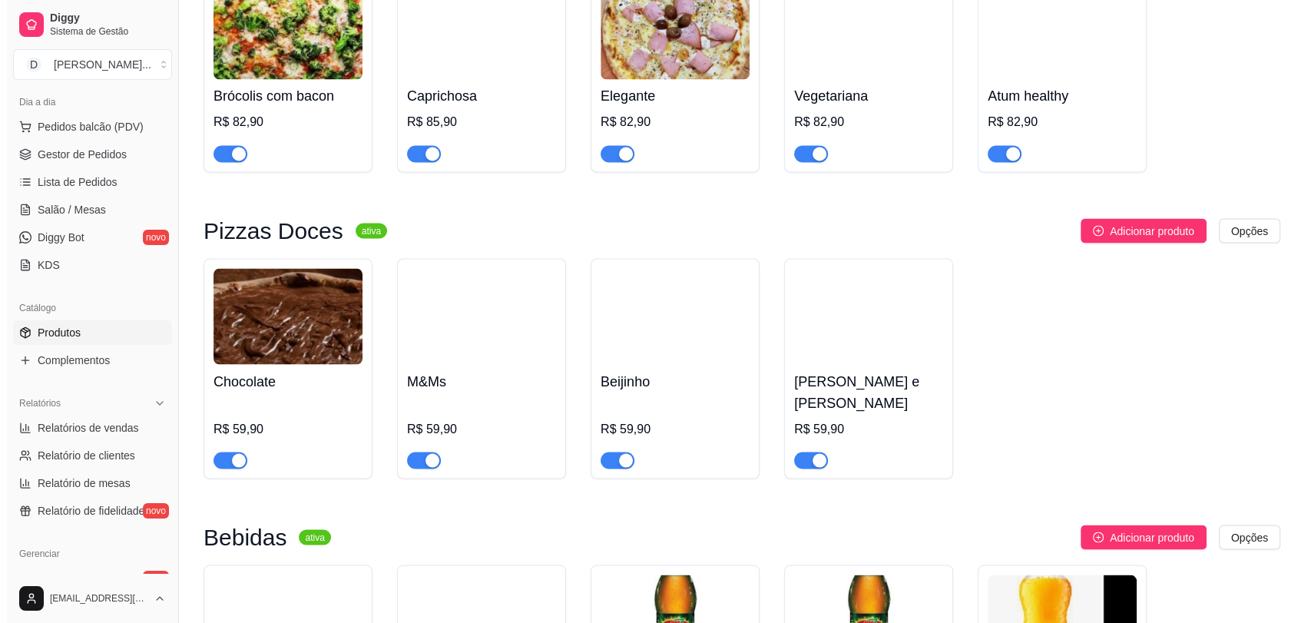
scroll to position [2731, 0]
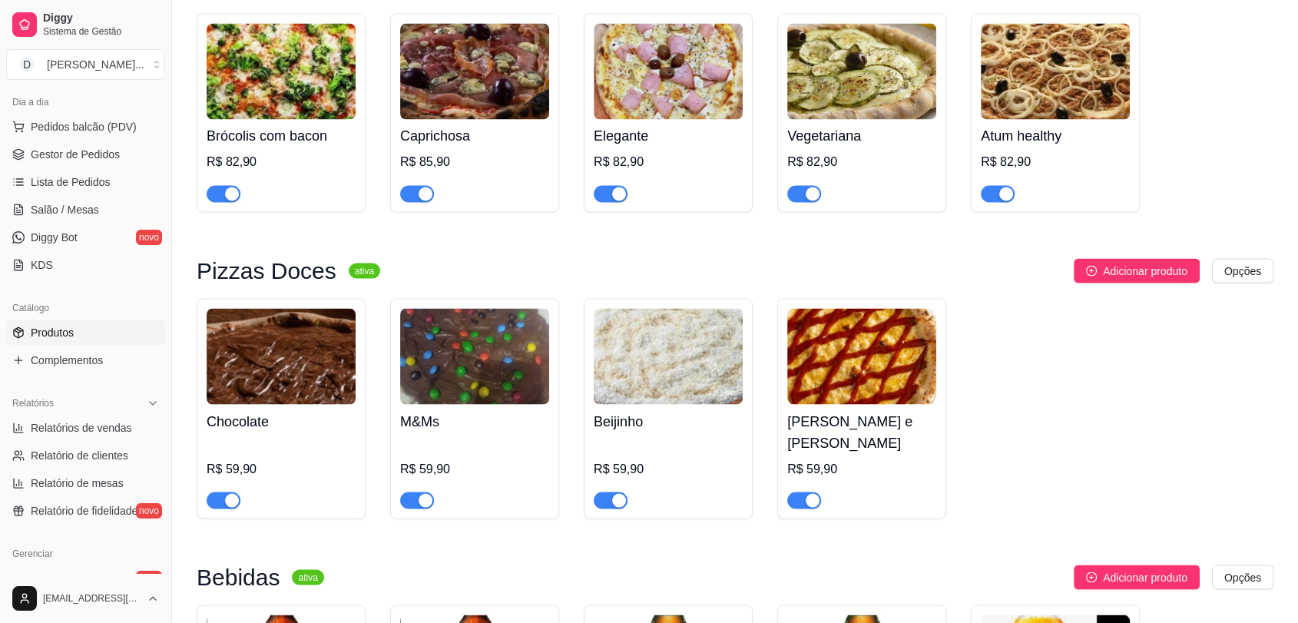
click at [320, 360] on img at bounding box center [281, 356] width 149 height 96
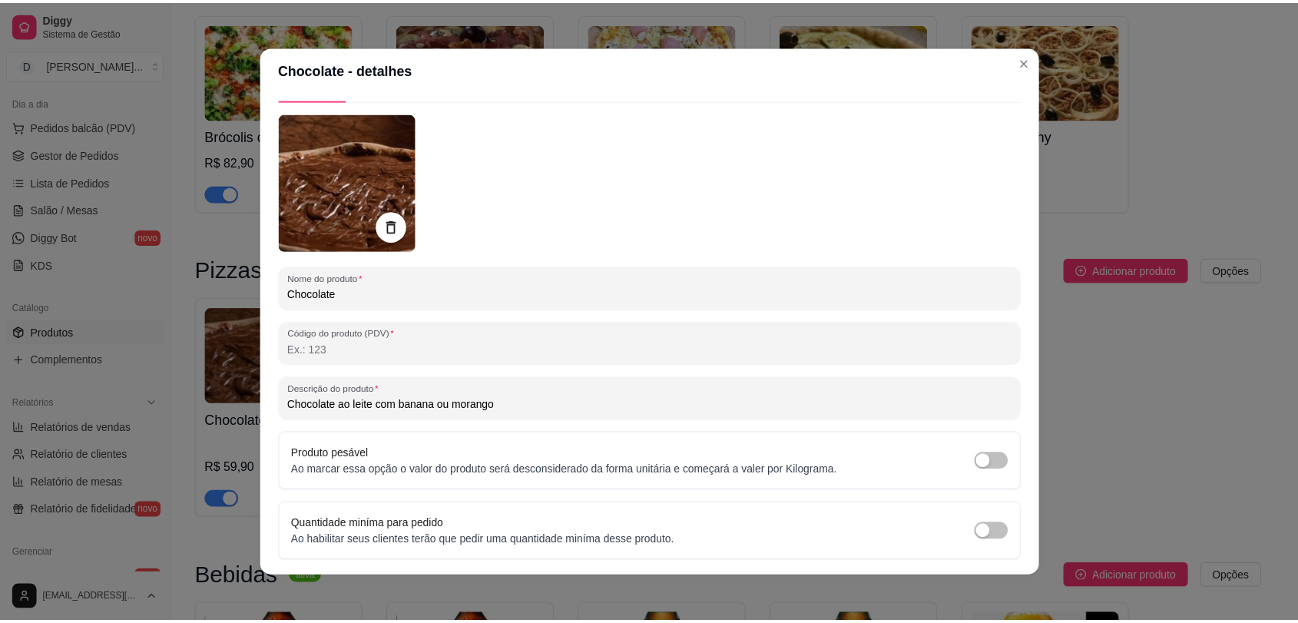
scroll to position [0, 0]
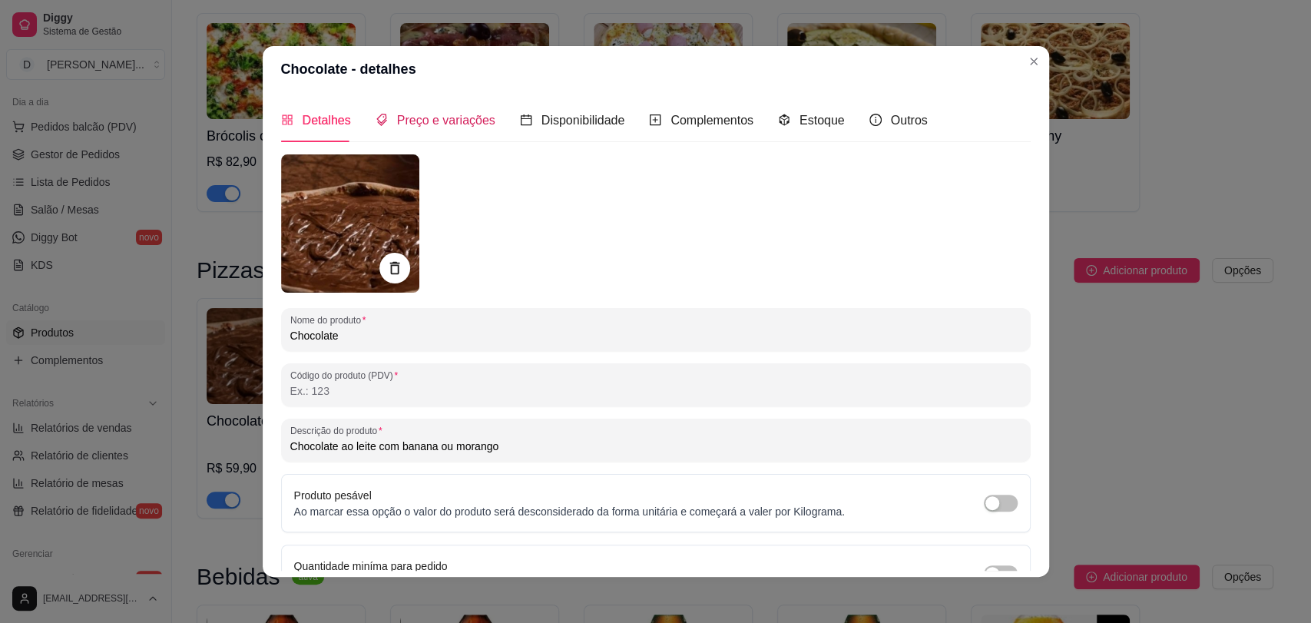
click at [432, 118] on span "Preço e variações" at bounding box center [446, 120] width 98 height 13
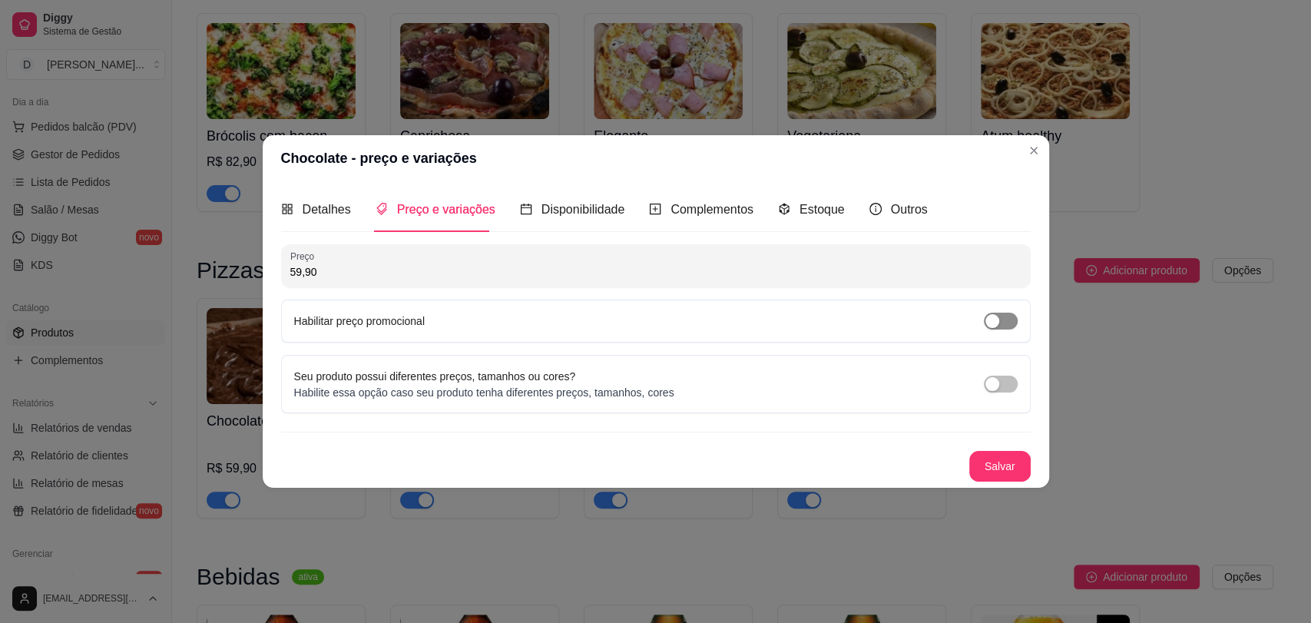
click at [1003, 323] on span "button" at bounding box center [1001, 321] width 34 height 17
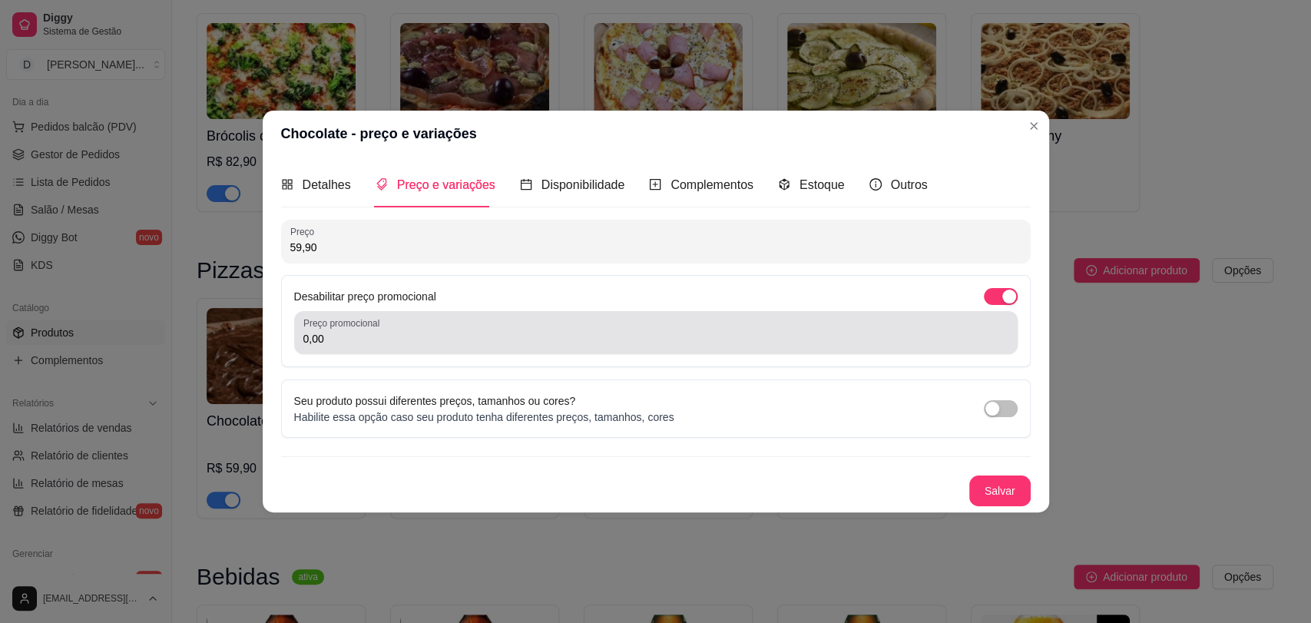
click at [381, 340] on input "0,00" at bounding box center [655, 338] width 705 height 15
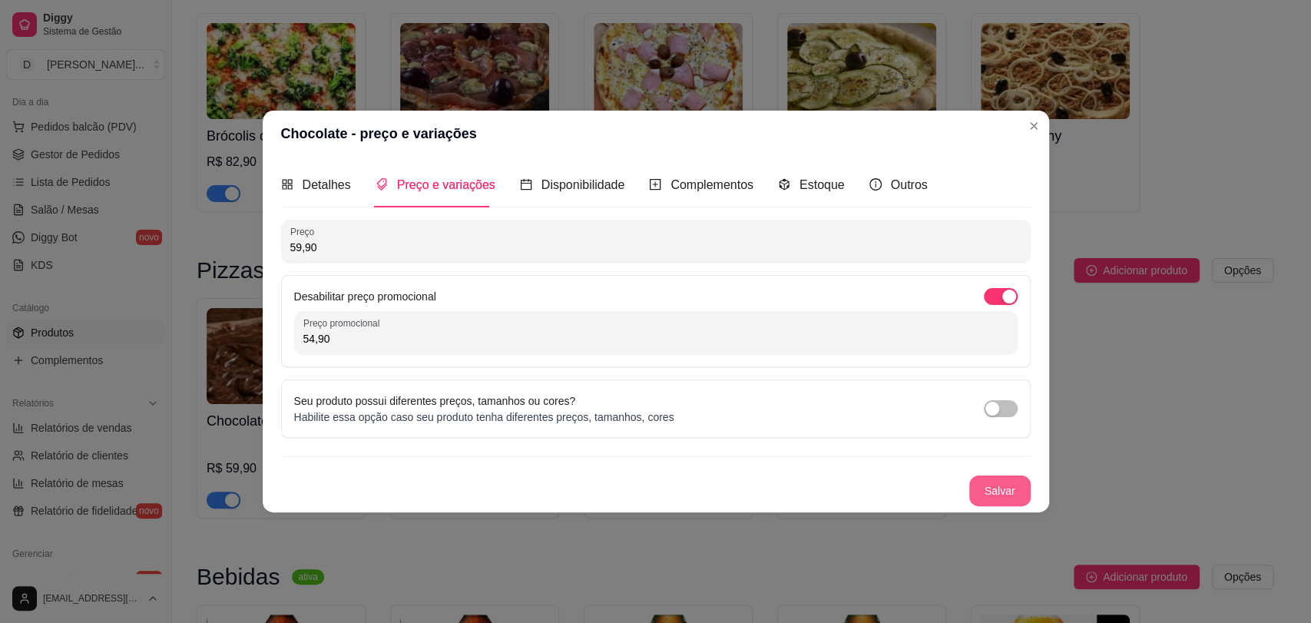
type input "54,90"
click at [1014, 489] on button "Salvar" at bounding box center [1000, 491] width 61 height 31
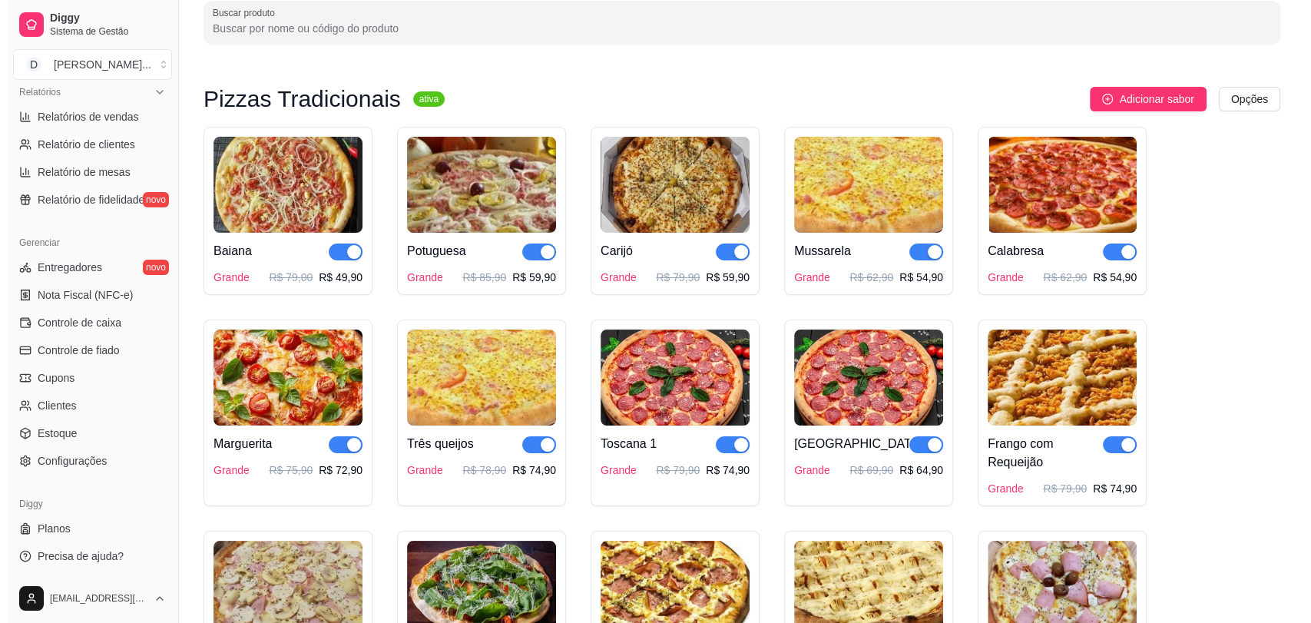
scroll to position [171, 0]
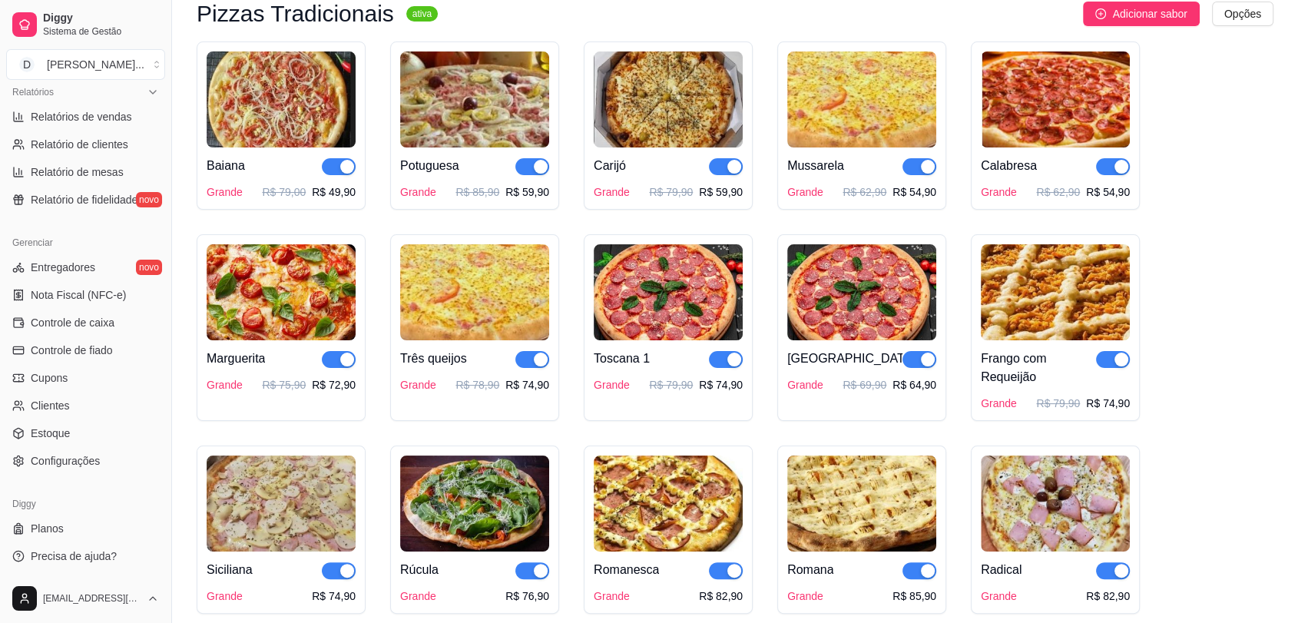
click at [830, 296] on img at bounding box center [861, 292] width 149 height 96
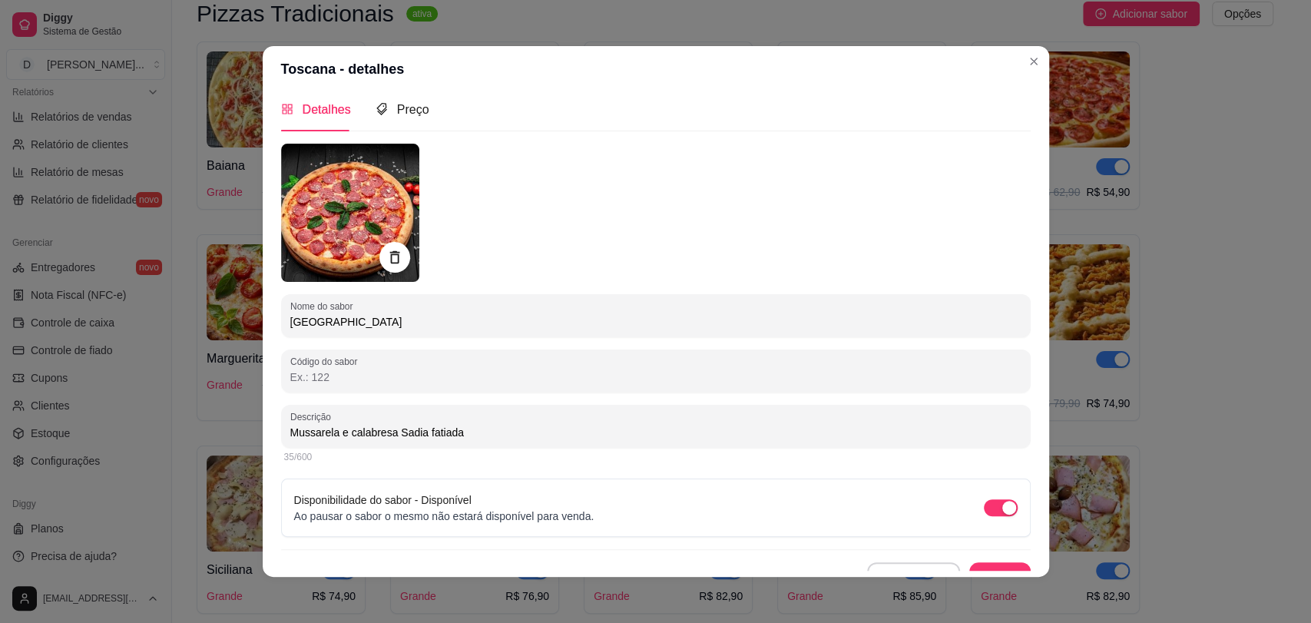
scroll to position [0, 0]
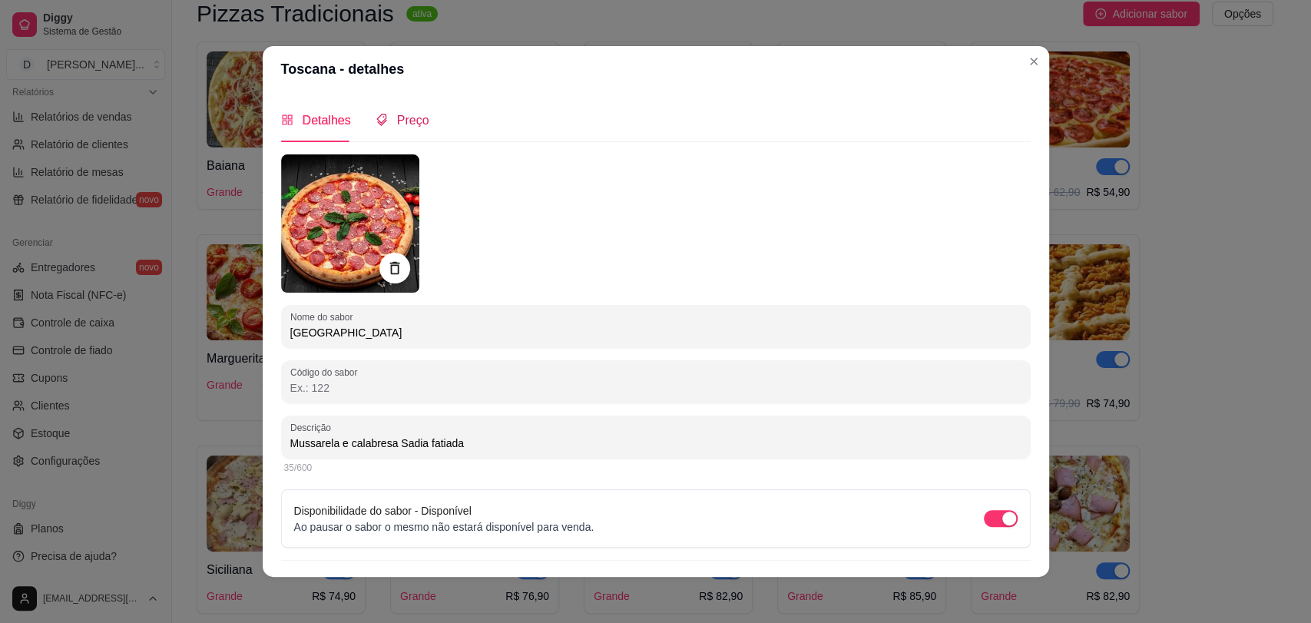
click at [406, 121] on span "Preço" at bounding box center [413, 120] width 32 height 13
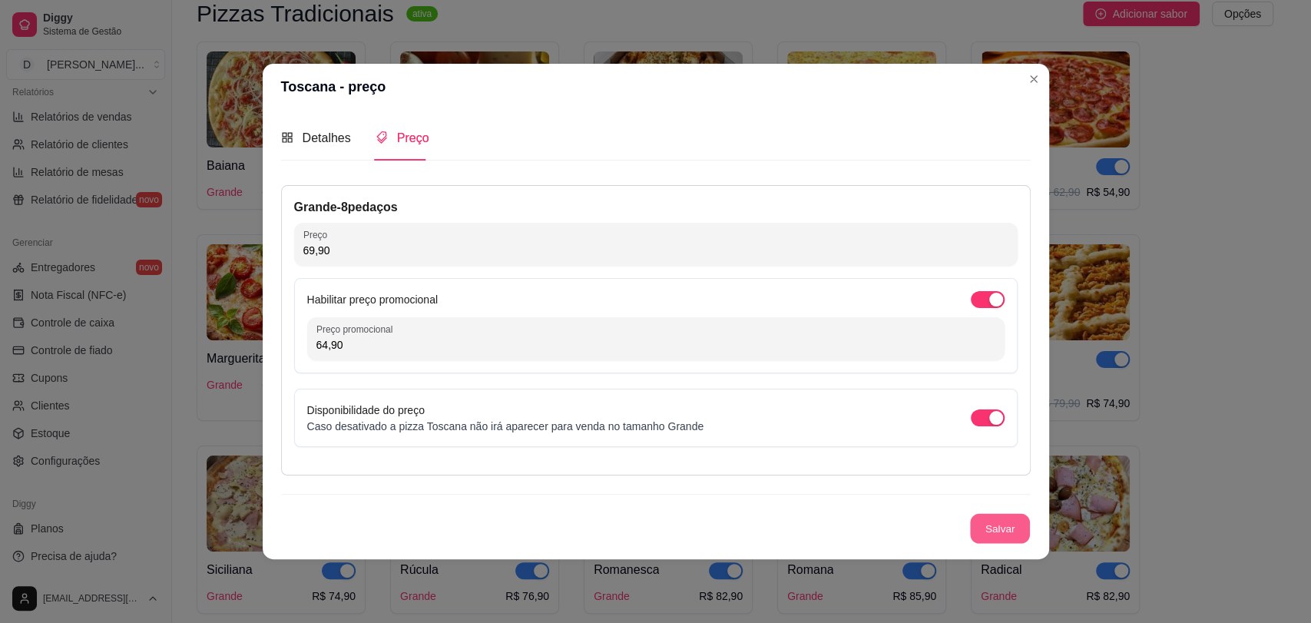
click at [993, 527] on button "Salvar" at bounding box center [1000, 528] width 60 height 30
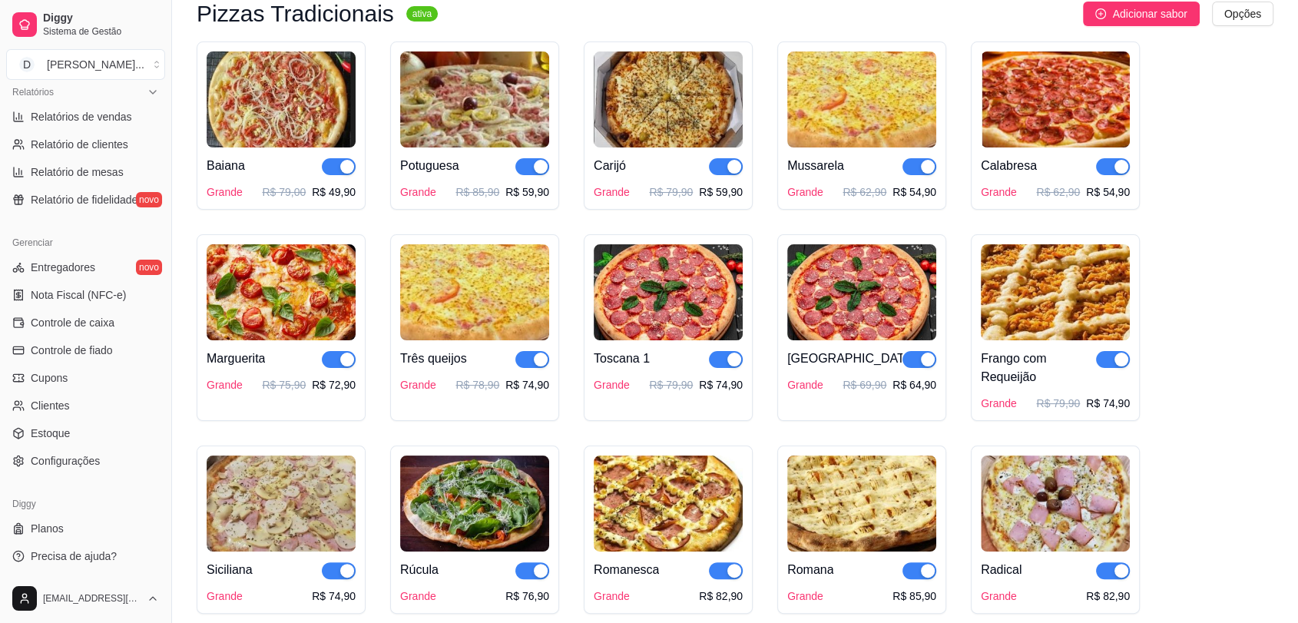
click at [691, 300] on img at bounding box center [668, 292] width 149 height 96
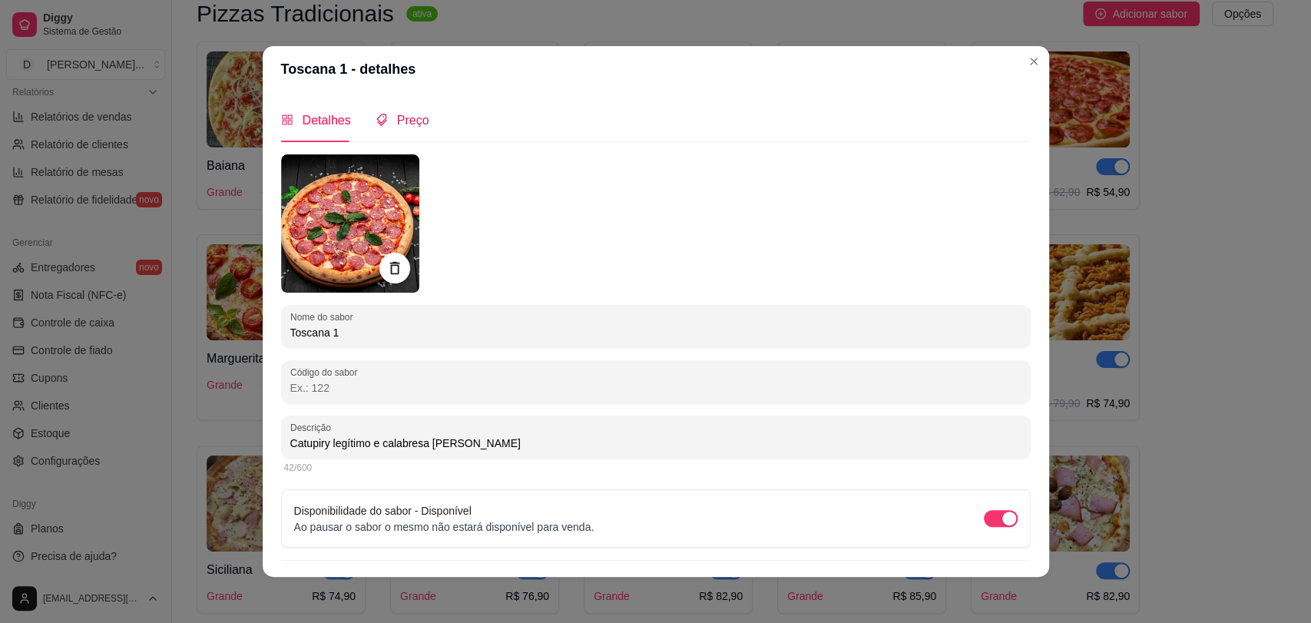
click at [397, 127] on span "Preço" at bounding box center [413, 120] width 32 height 13
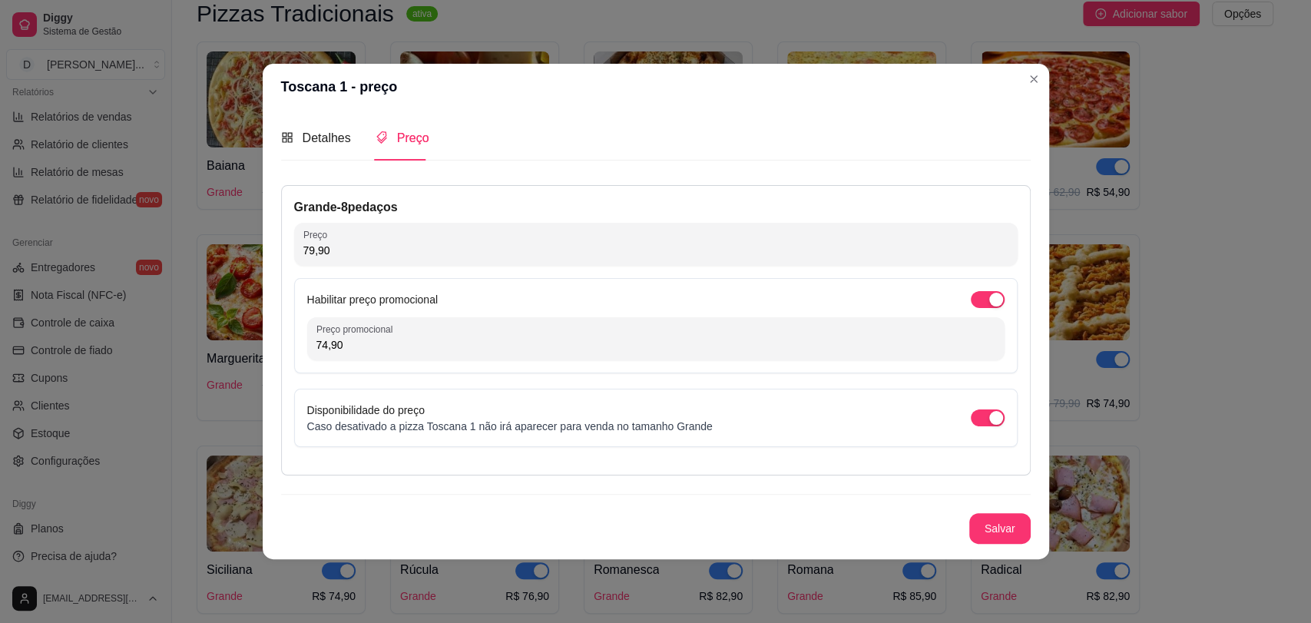
click at [424, 351] on input "74,90" at bounding box center [656, 344] width 679 height 15
type input "72,90"
click at [992, 536] on button "Salvar" at bounding box center [1000, 528] width 61 height 31
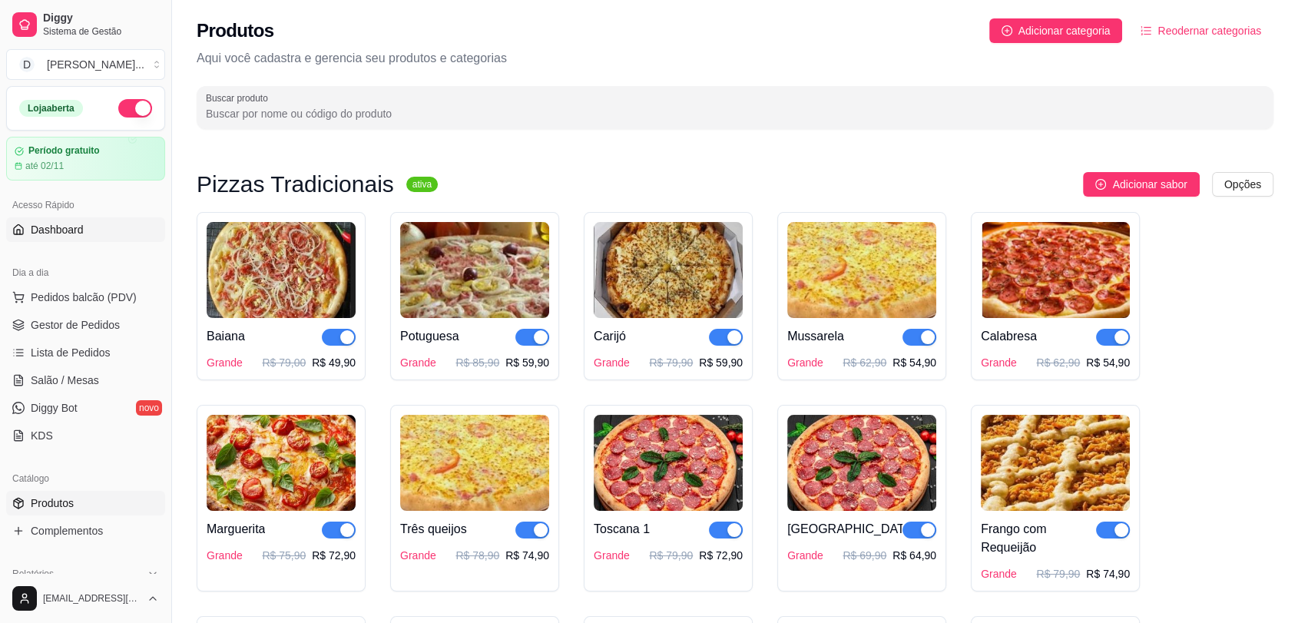
click at [61, 228] on span "Dashboard" at bounding box center [57, 229] width 53 height 15
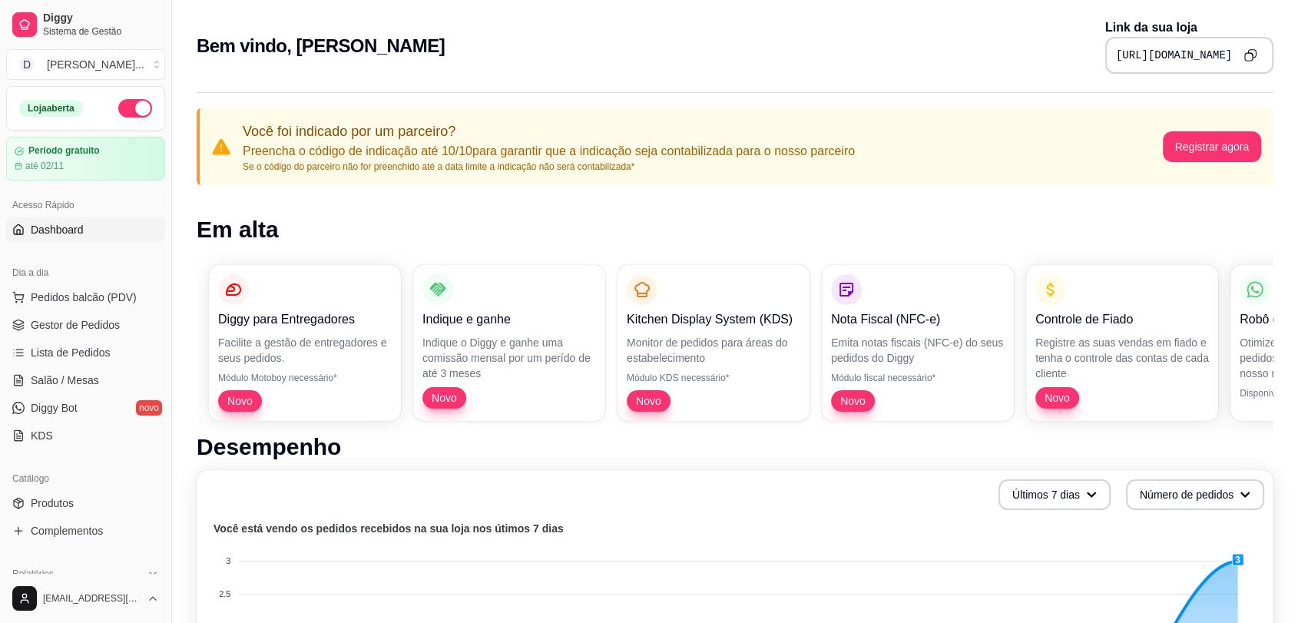
click at [1250, 56] on icon "Copy to clipboard" at bounding box center [1250, 54] width 13 height 13
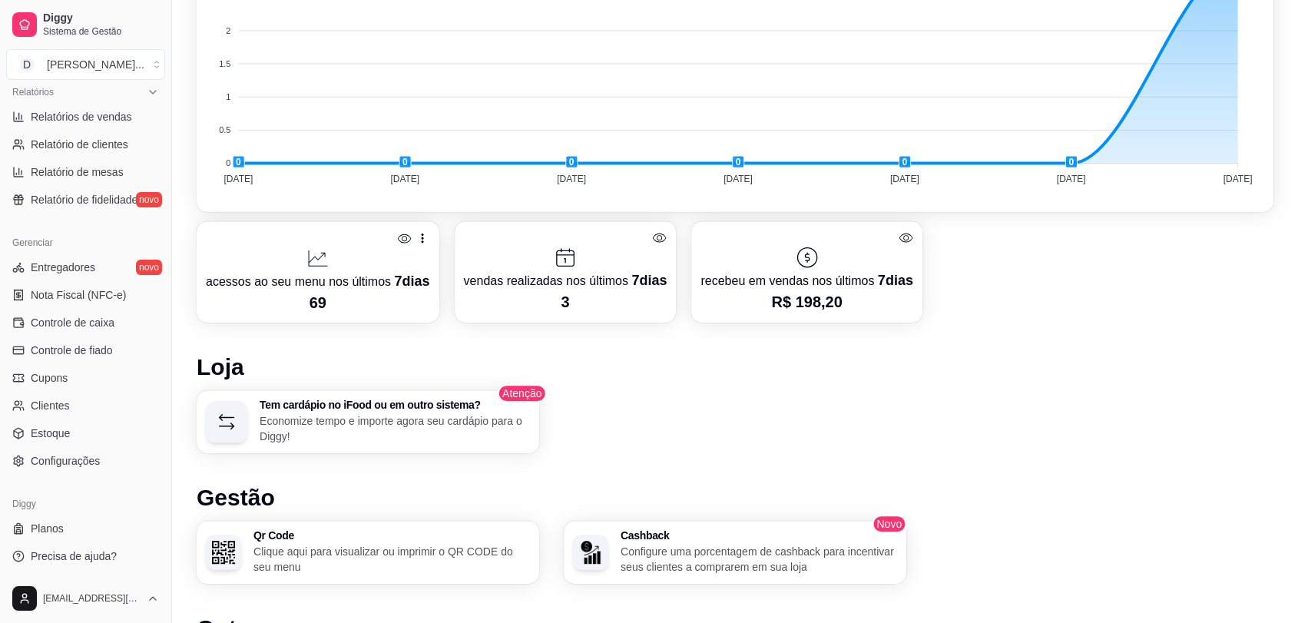
scroll to position [226, 0]
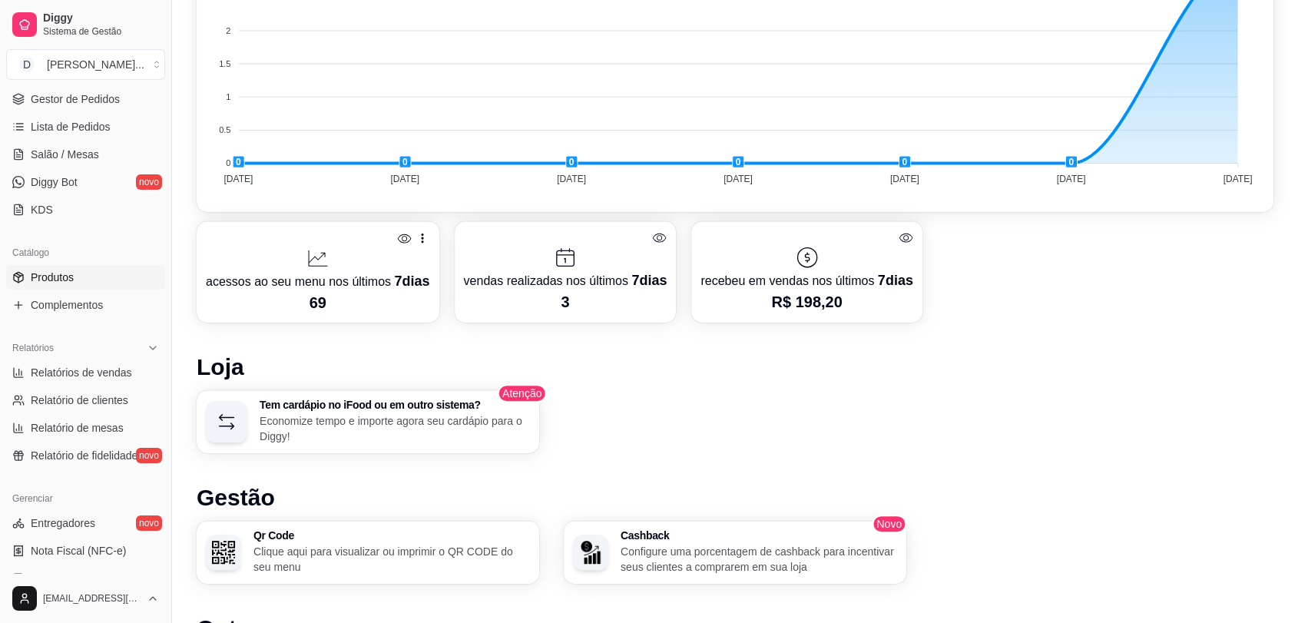
click at [61, 272] on span "Produtos" at bounding box center [52, 277] width 43 height 15
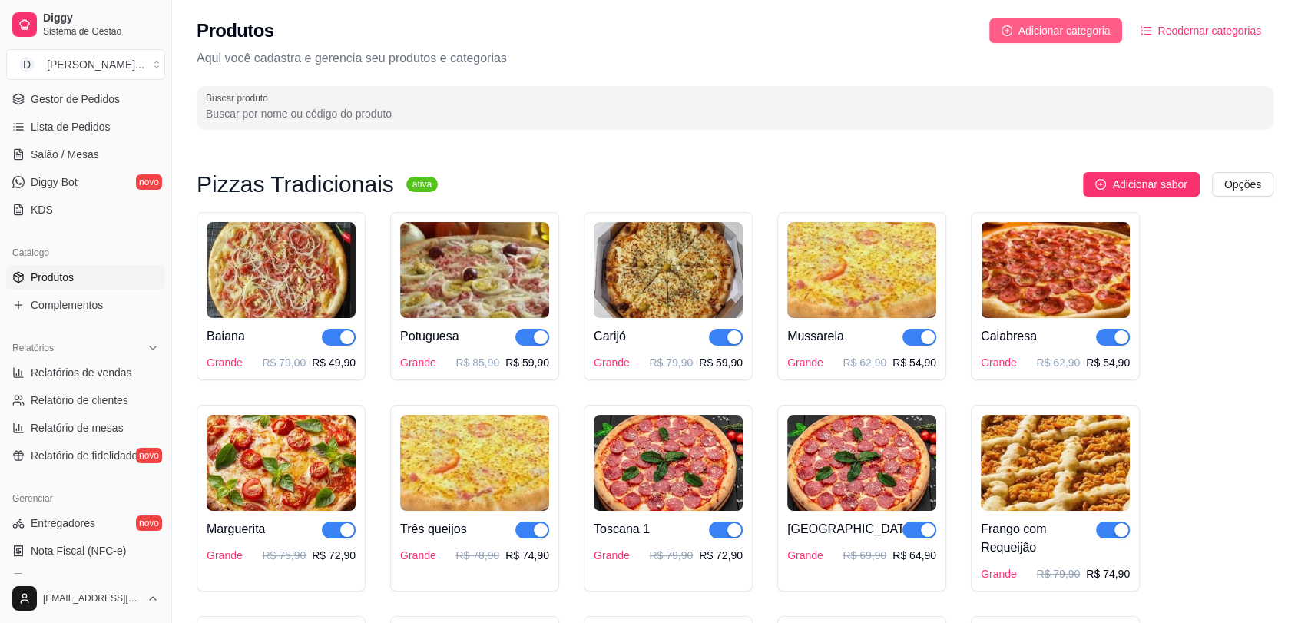
click at [1024, 34] on span "Adicionar categoria" at bounding box center [1065, 30] width 92 height 17
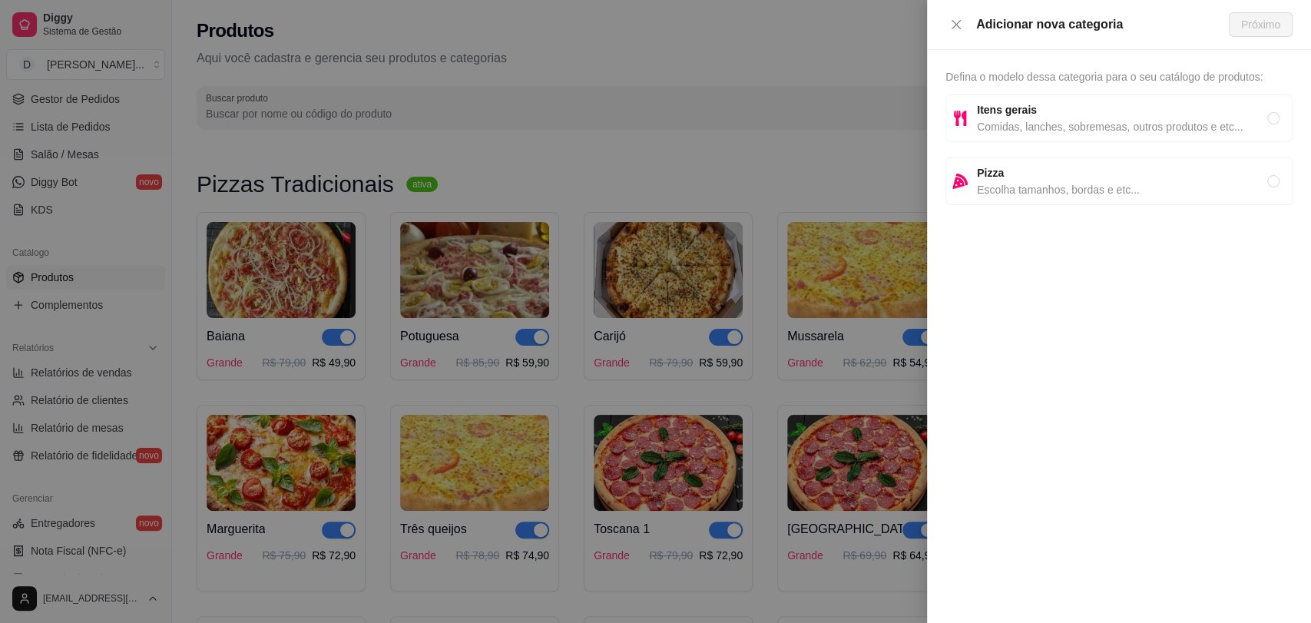
click at [1265, 120] on span "Comidas, lanches, sobremesas, outros produtos e etc..." at bounding box center [1122, 126] width 290 height 17
radio input "true"
click at [1260, 25] on span "Próximo" at bounding box center [1260, 24] width 39 height 17
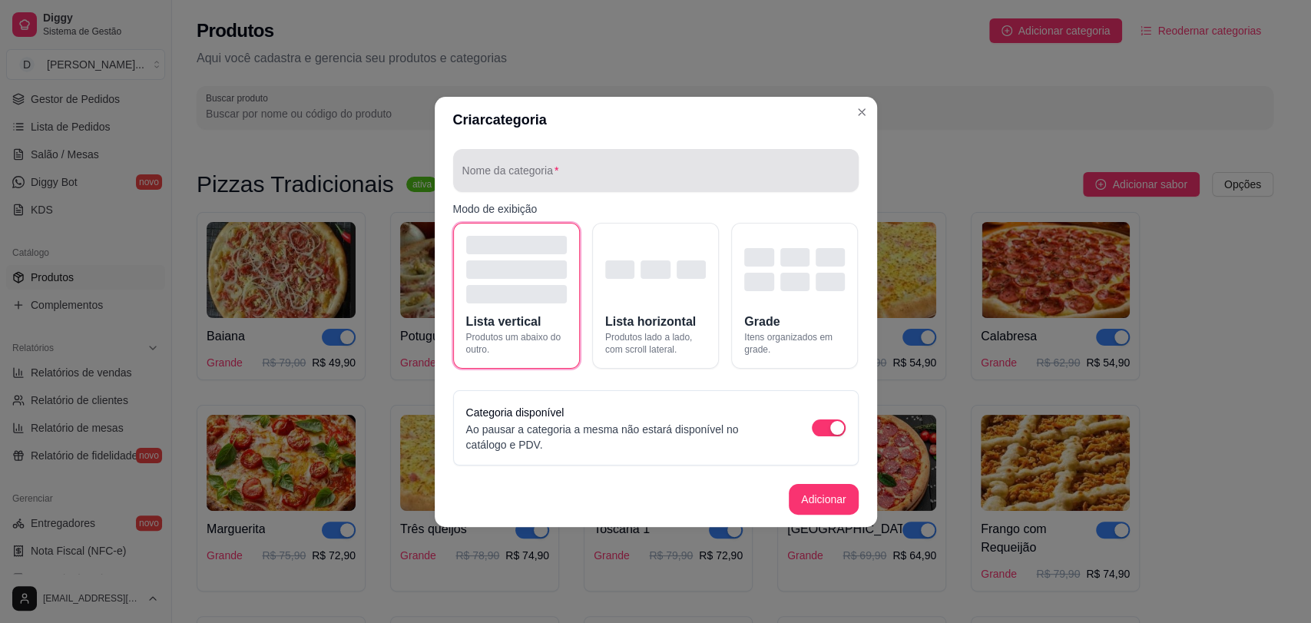
click at [611, 162] on div at bounding box center [655, 170] width 387 height 31
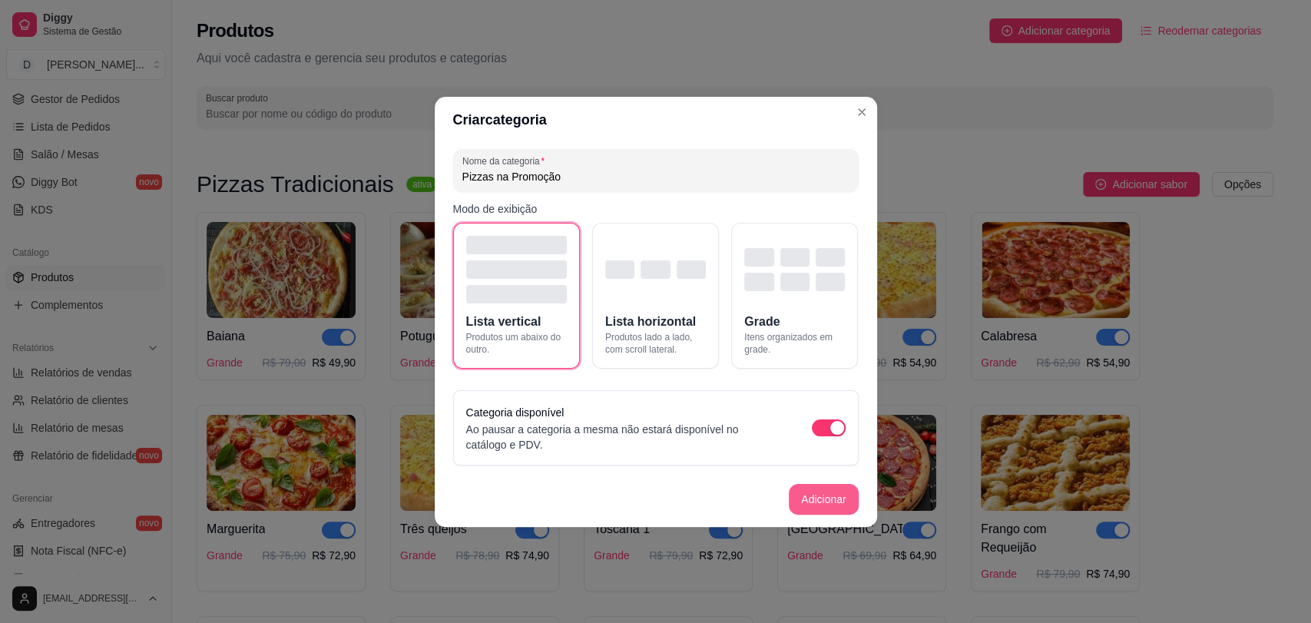
type input "Pizzas na Promoção"
click at [824, 493] on button "Adicionar" at bounding box center [823, 499] width 69 height 31
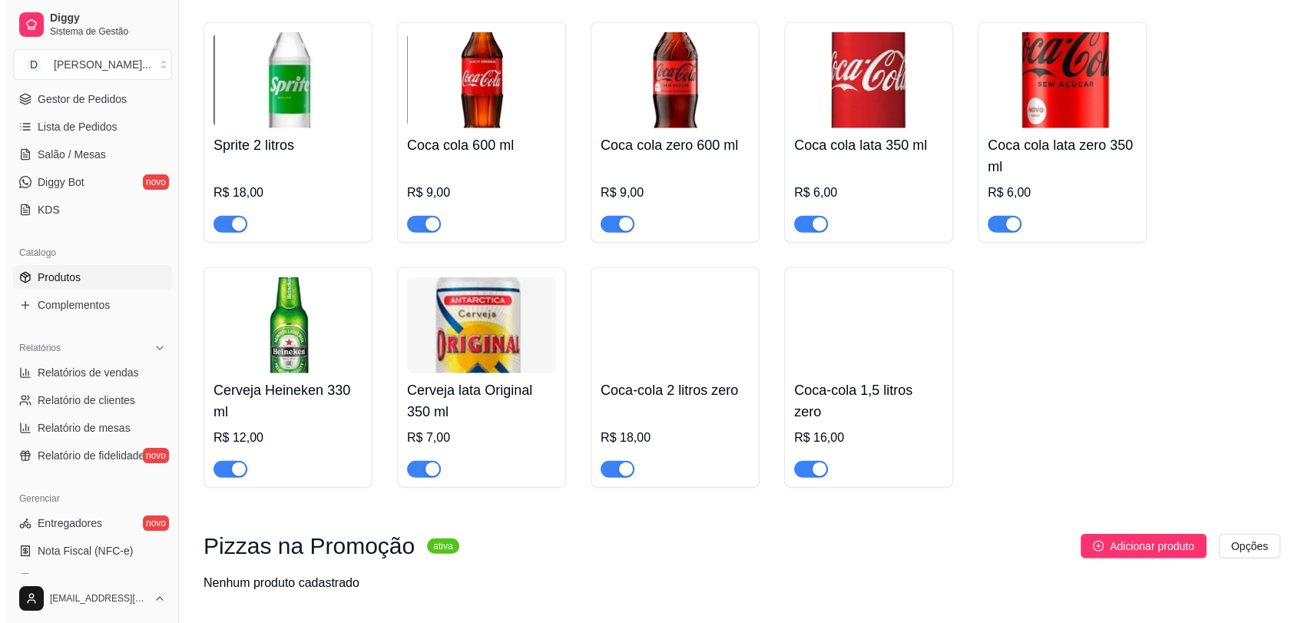
scroll to position [3608, 0]
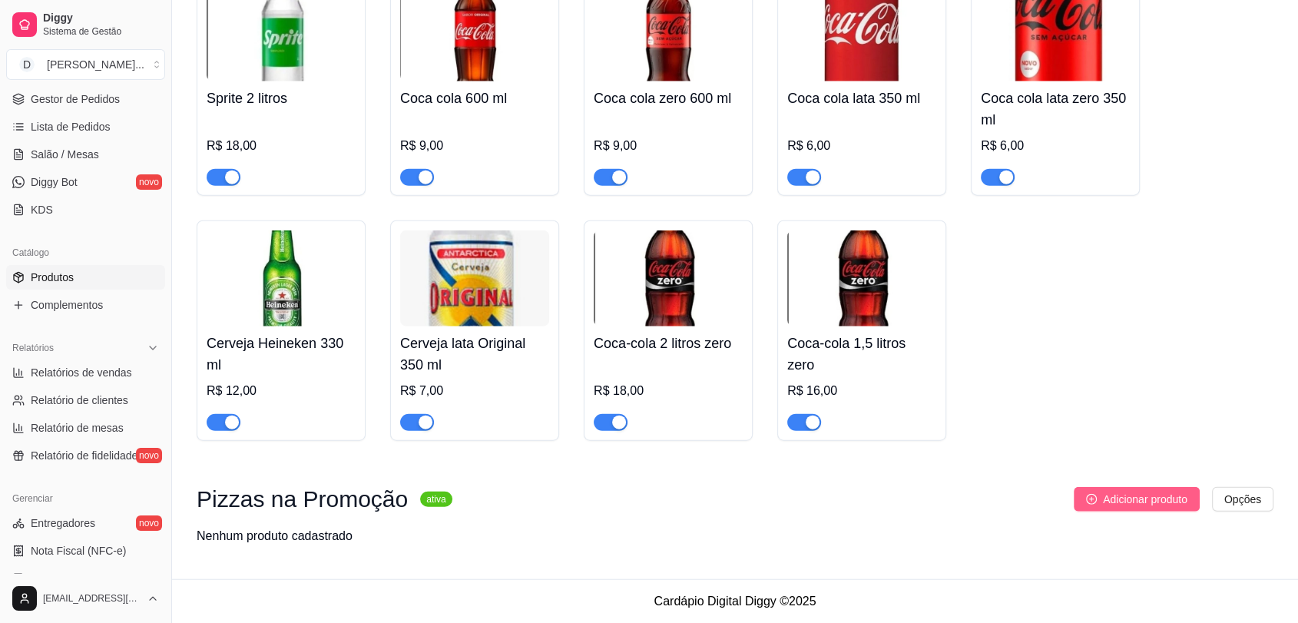
click at [1120, 499] on span "Adicionar produto" at bounding box center [1145, 499] width 85 height 17
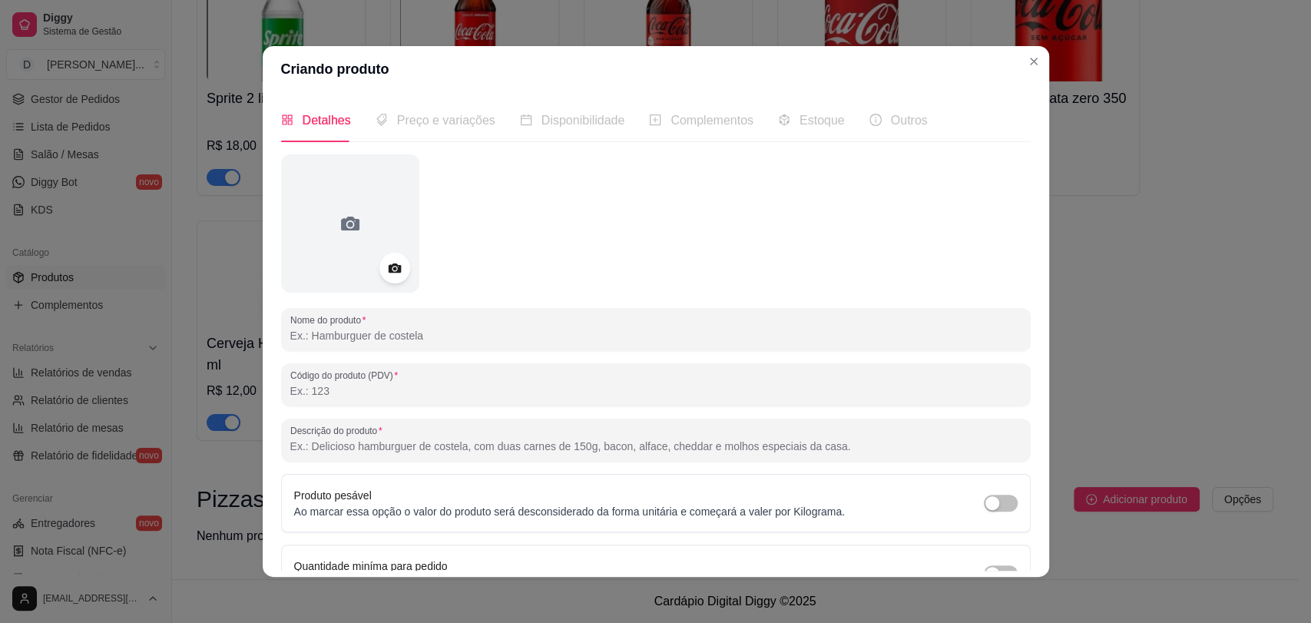
click at [432, 331] on input "Nome do produto" at bounding box center [655, 335] width 731 height 15
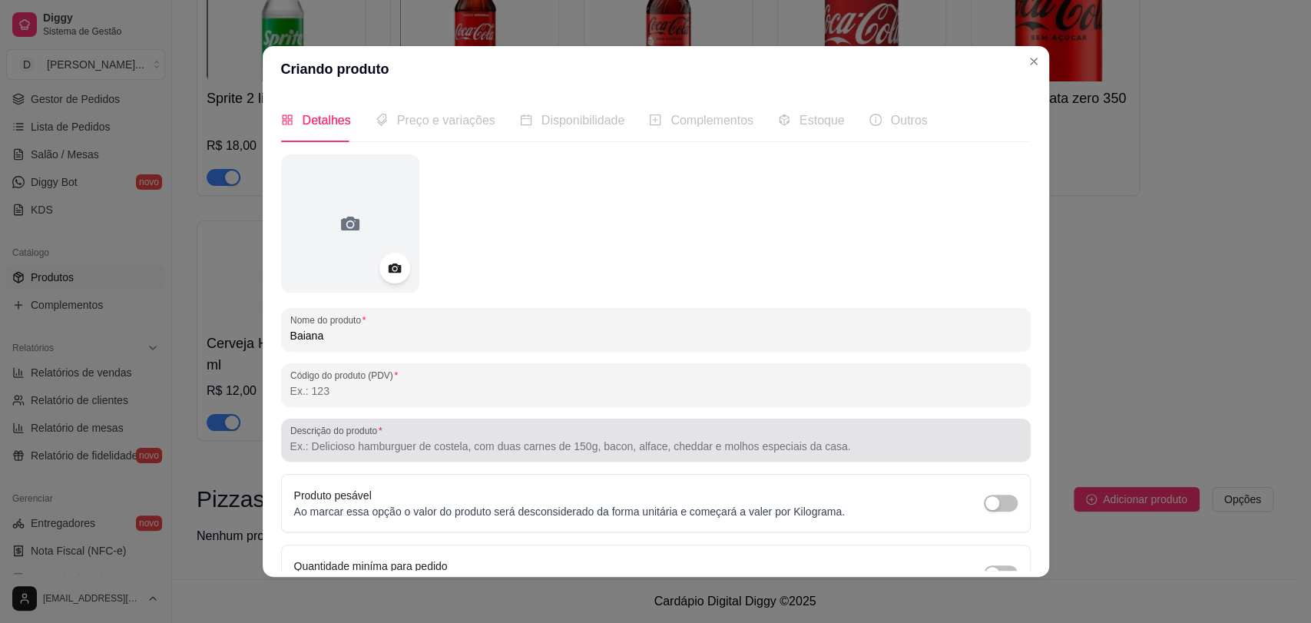
type input "Baiana"
click at [403, 455] on div at bounding box center [655, 440] width 731 height 31
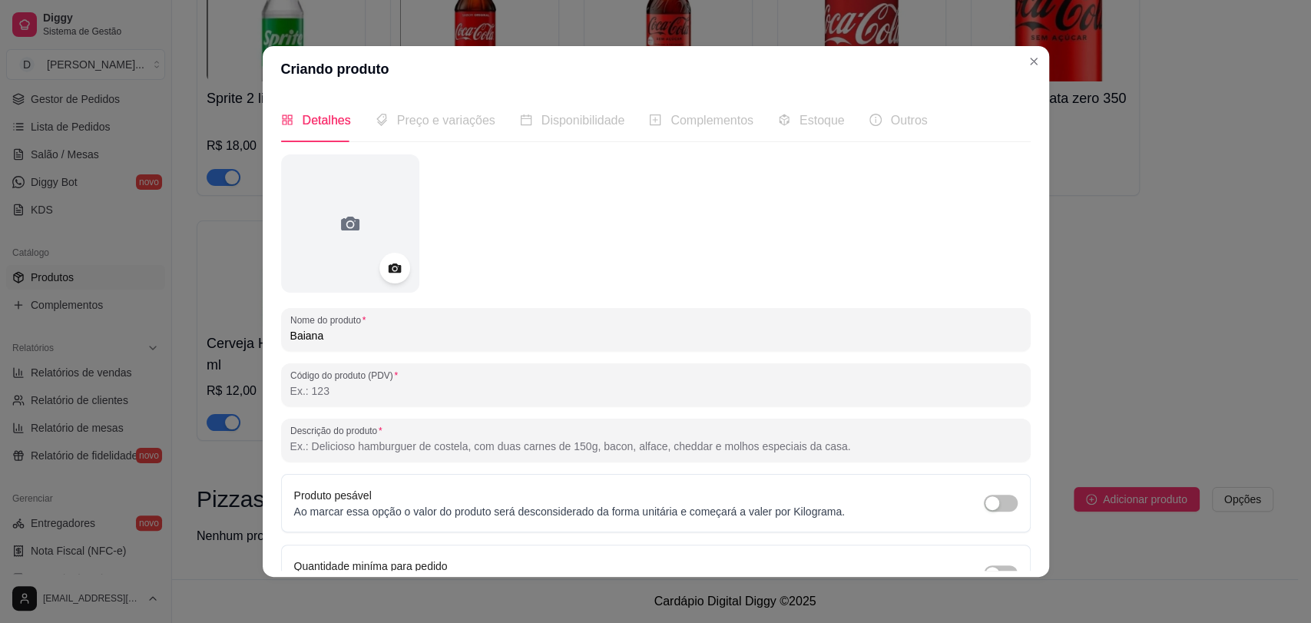
click at [363, 444] on input "Descrição do produto" at bounding box center [655, 446] width 731 height 15
paste input "Calabresa sadia moída aromatizada com pimenta, ovos, cebola e mussarela"
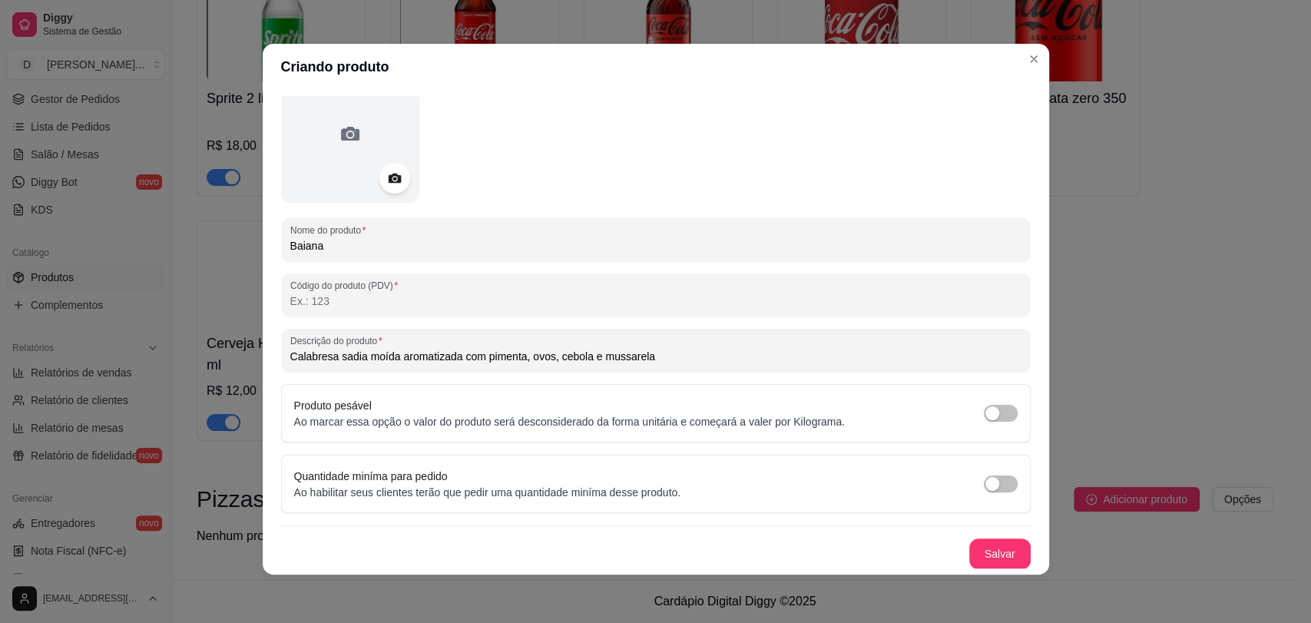
scroll to position [3, 0]
type input "Calabresa sadia moída aromatizada com pimenta, ovos, cebola e mussarela"
click at [973, 559] on button "Salvar" at bounding box center [1000, 553] width 61 height 31
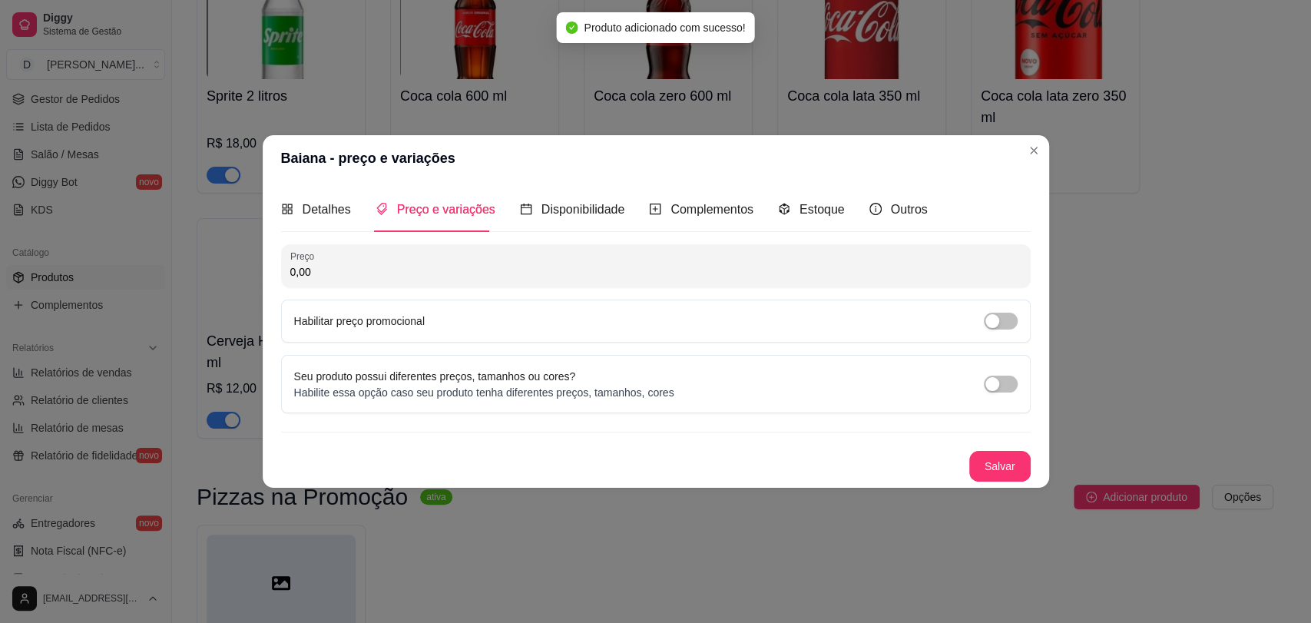
scroll to position [0, 0]
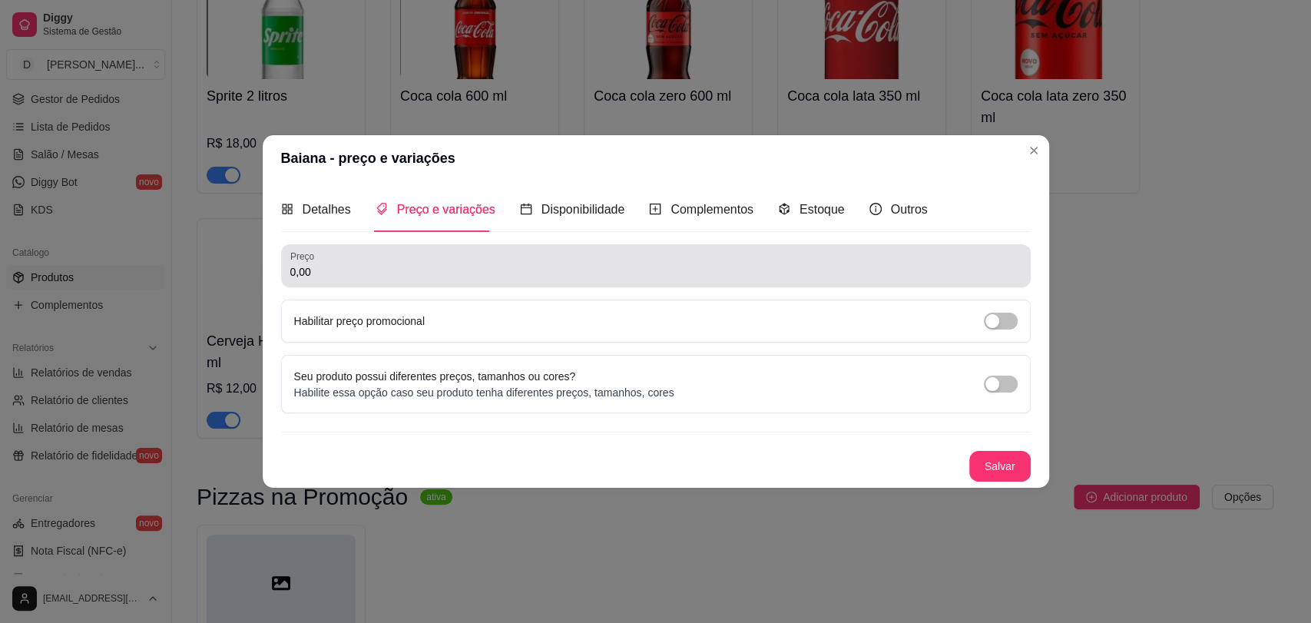
click at [408, 281] on div "Preço 0,00" at bounding box center [656, 265] width 750 height 43
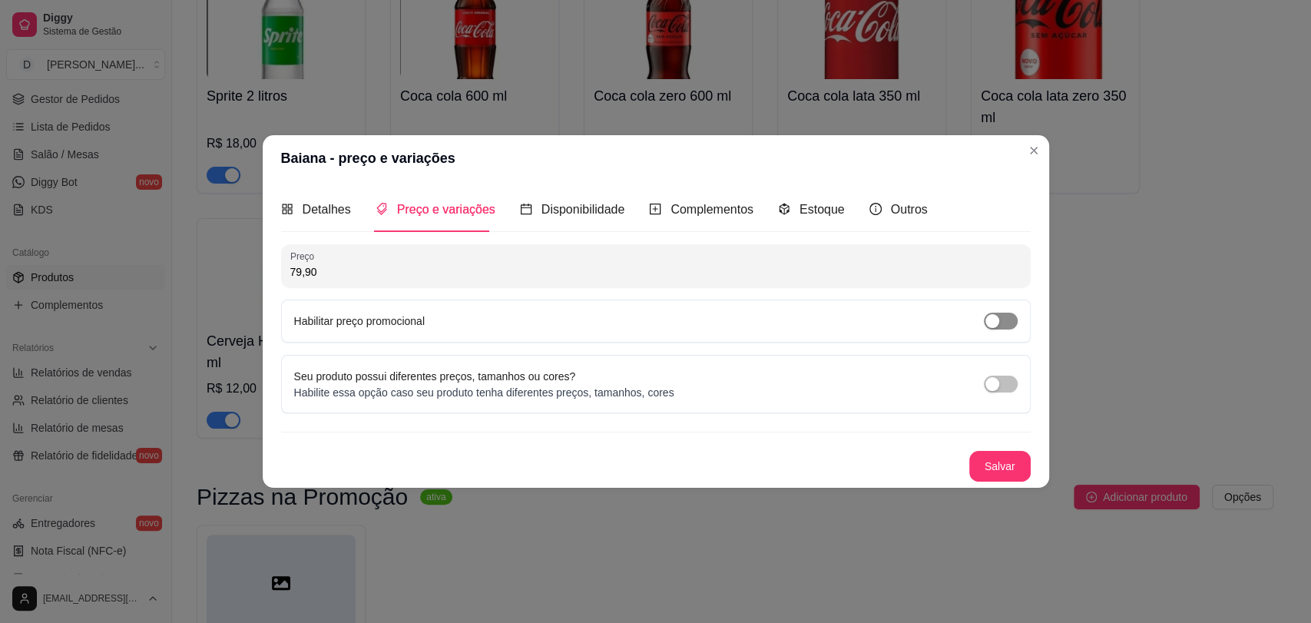
type input "79,90"
click at [1006, 327] on span "button" at bounding box center [1001, 321] width 34 height 17
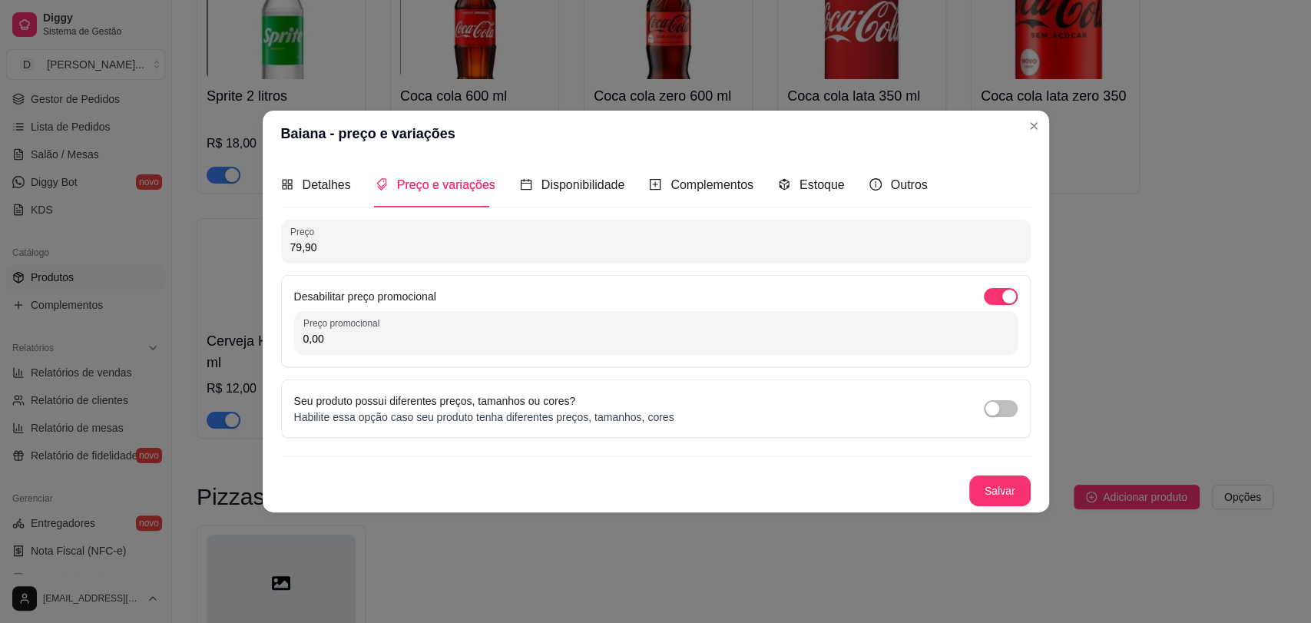
click at [525, 344] on input "0,00" at bounding box center [655, 338] width 705 height 15
type input "49,90"
click at [1003, 501] on button "Salvar" at bounding box center [1000, 491] width 60 height 30
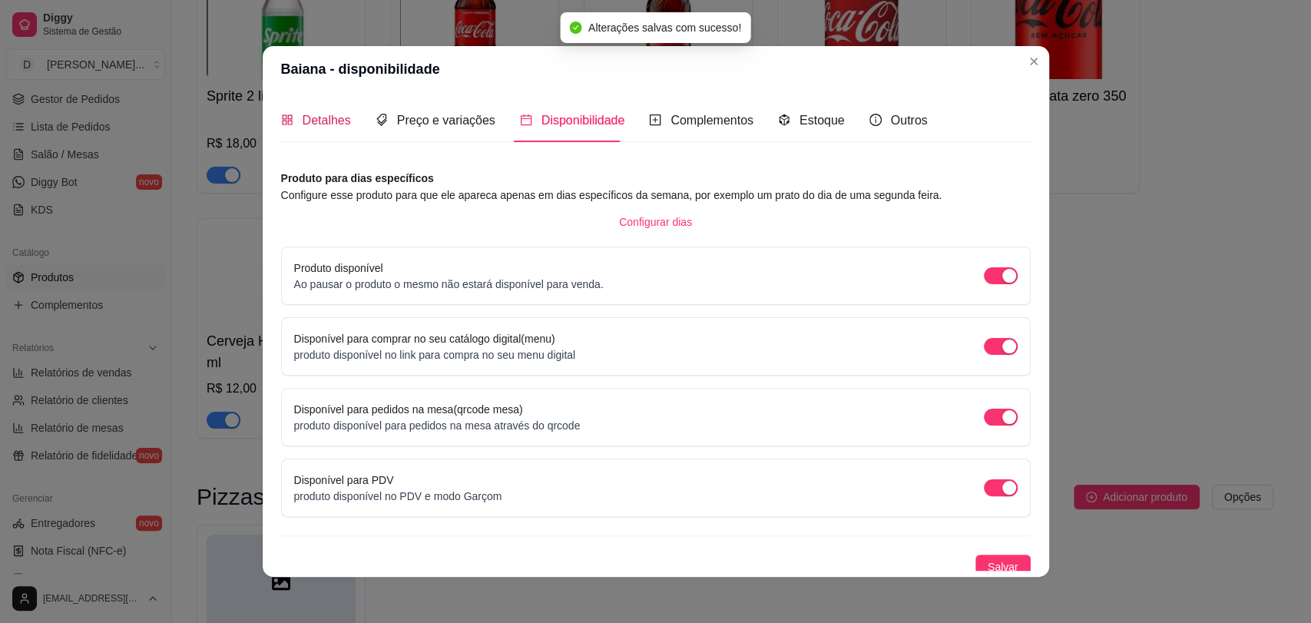
click at [319, 116] on span "Detalhes" at bounding box center [327, 120] width 48 height 13
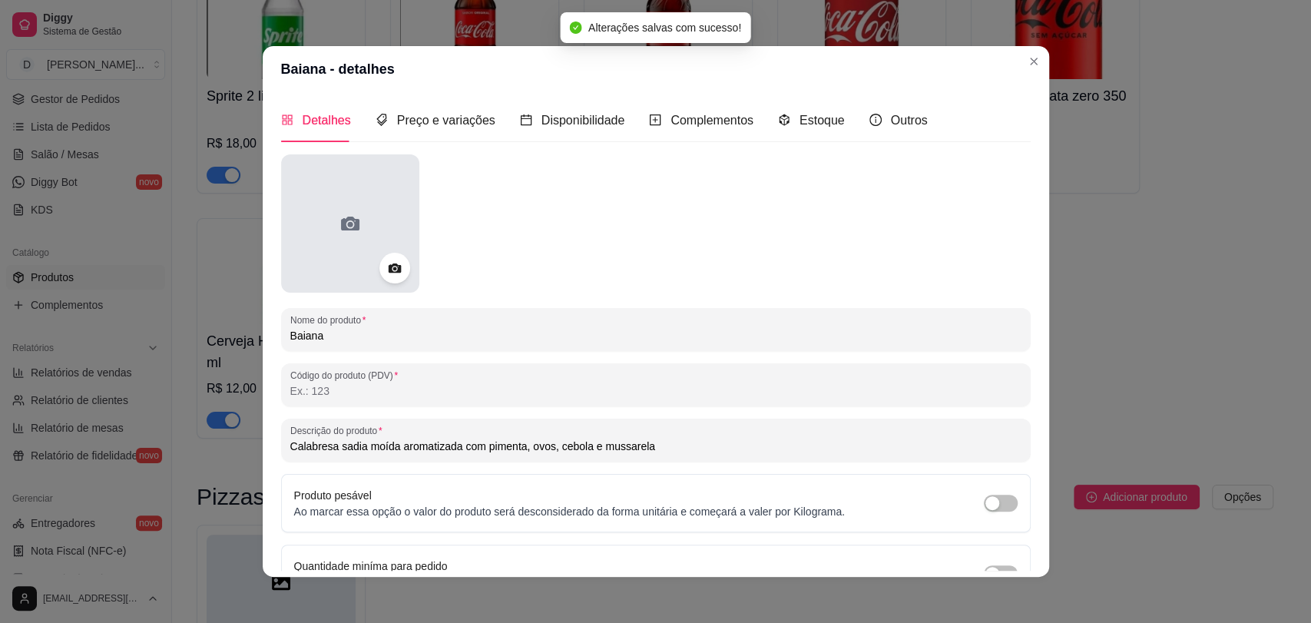
click at [385, 207] on div at bounding box center [350, 223] width 138 height 138
click at [344, 219] on icon at bounding box center [350, 224] width 18 height 14
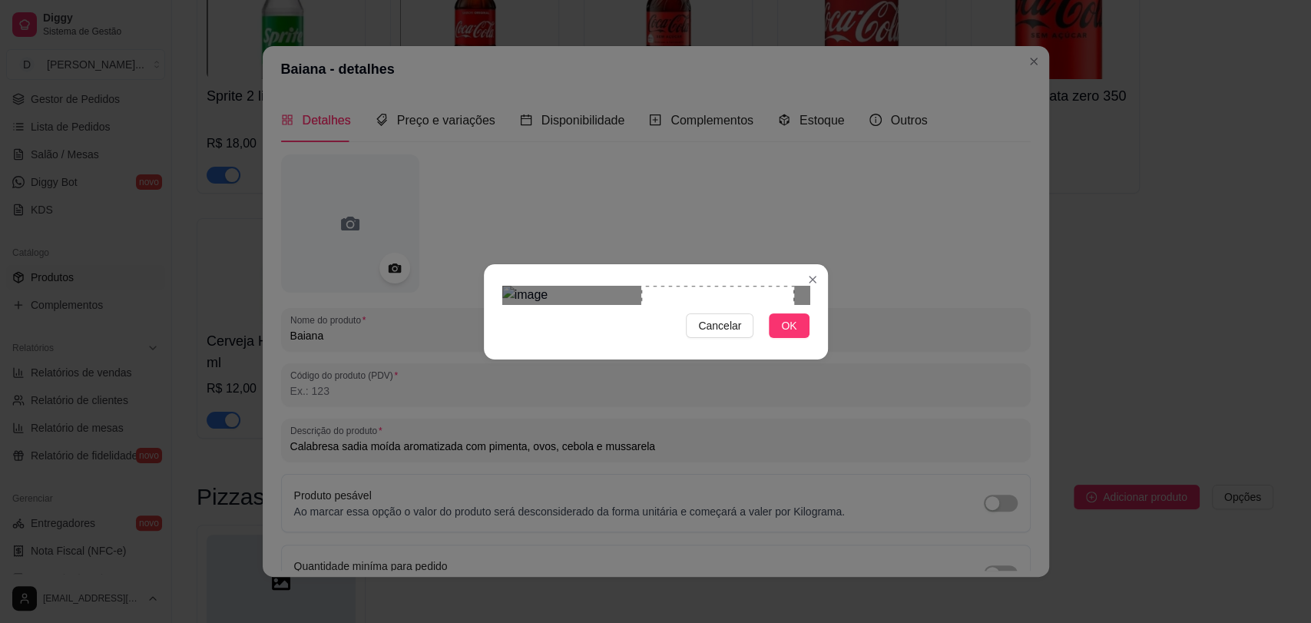
click at [530, 304] on div at bounding box center [655, 295] width 307 height 18
click at [602, 304] on div "Use the arrow keys to move the crop selection area" at bounding box center [593, 368] width 153 height 153
click at [784, 334] on span "OK" at bounding box center [788, 325] width 15 height 17
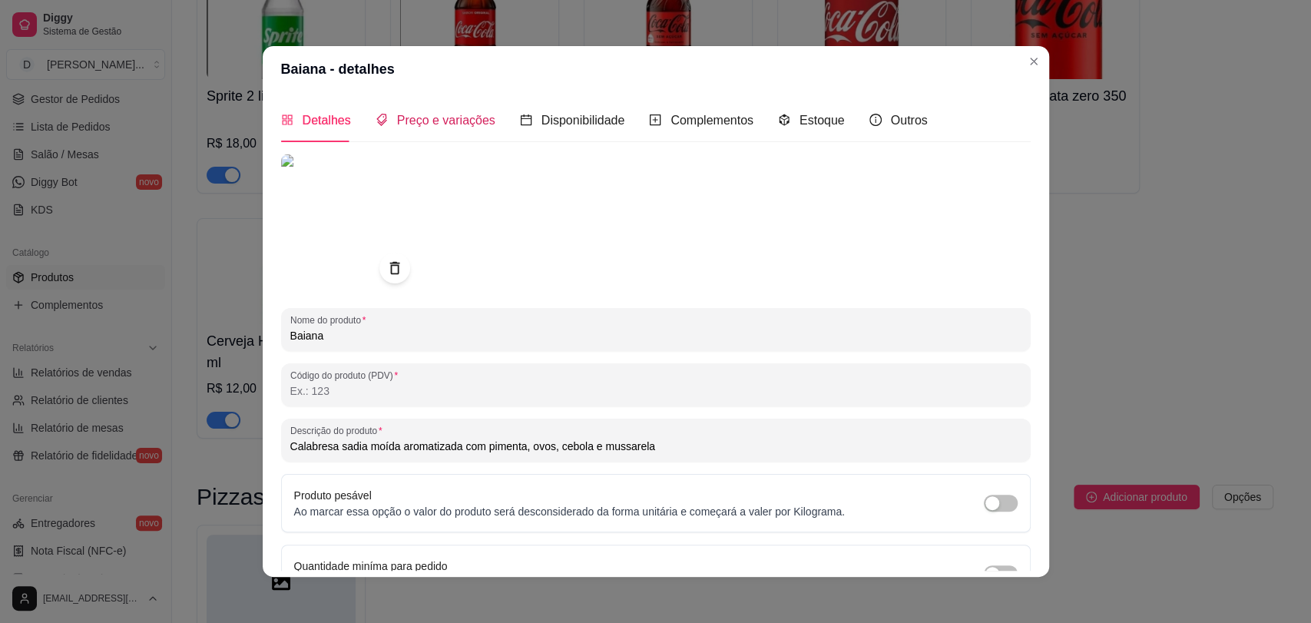
click at [451, 127] on span "Preço e variações" at bounding box center [446, 120] width 98 height 13
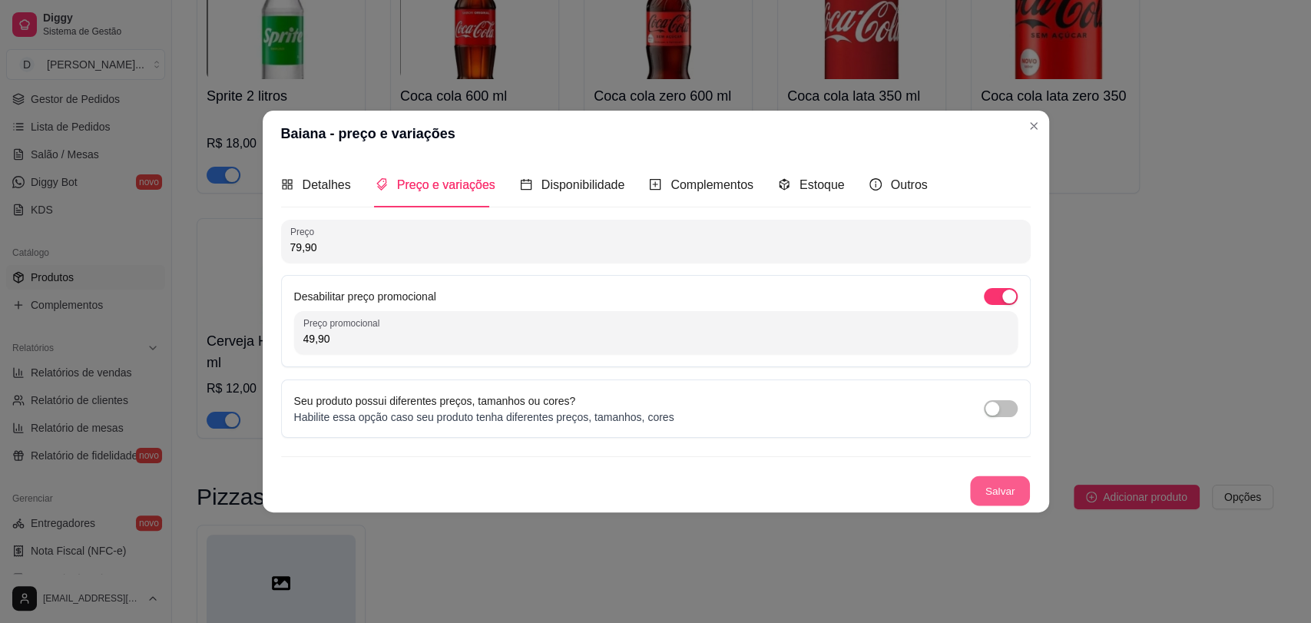
click at [1012, 494] on button "Salvar" at bounding box center [1000, 491] width 60 height 30
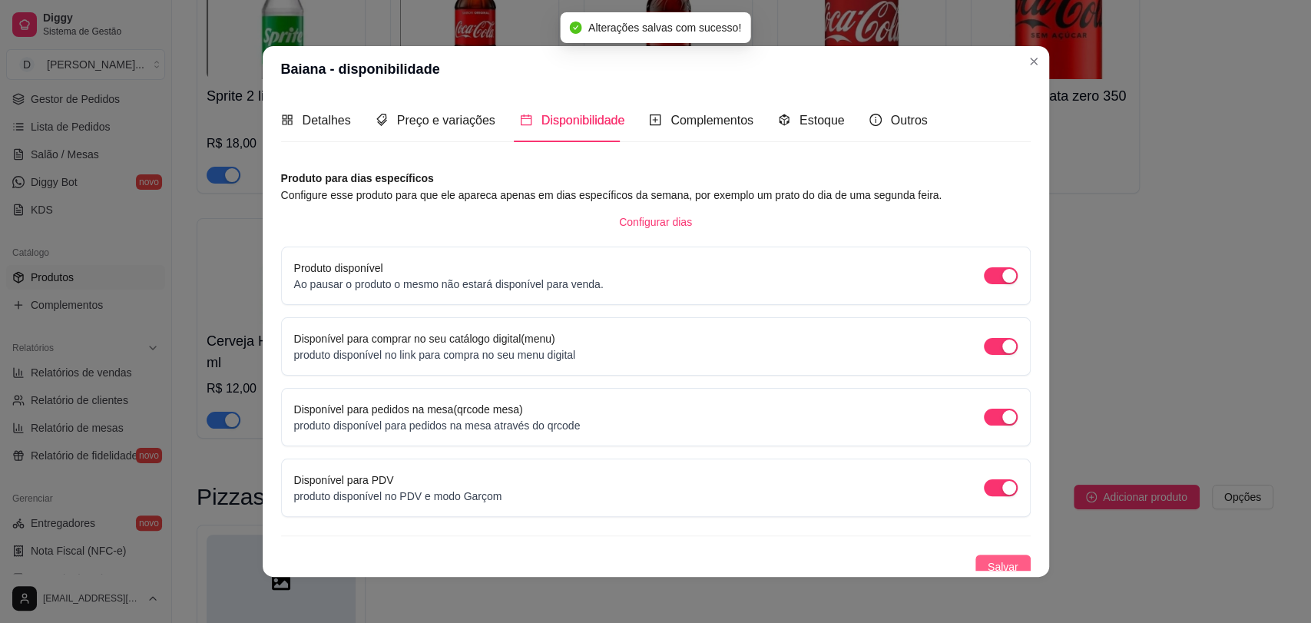
click at [988, 561] on span "Salvar" at bounding box center [1003, 567] width 31 height 17
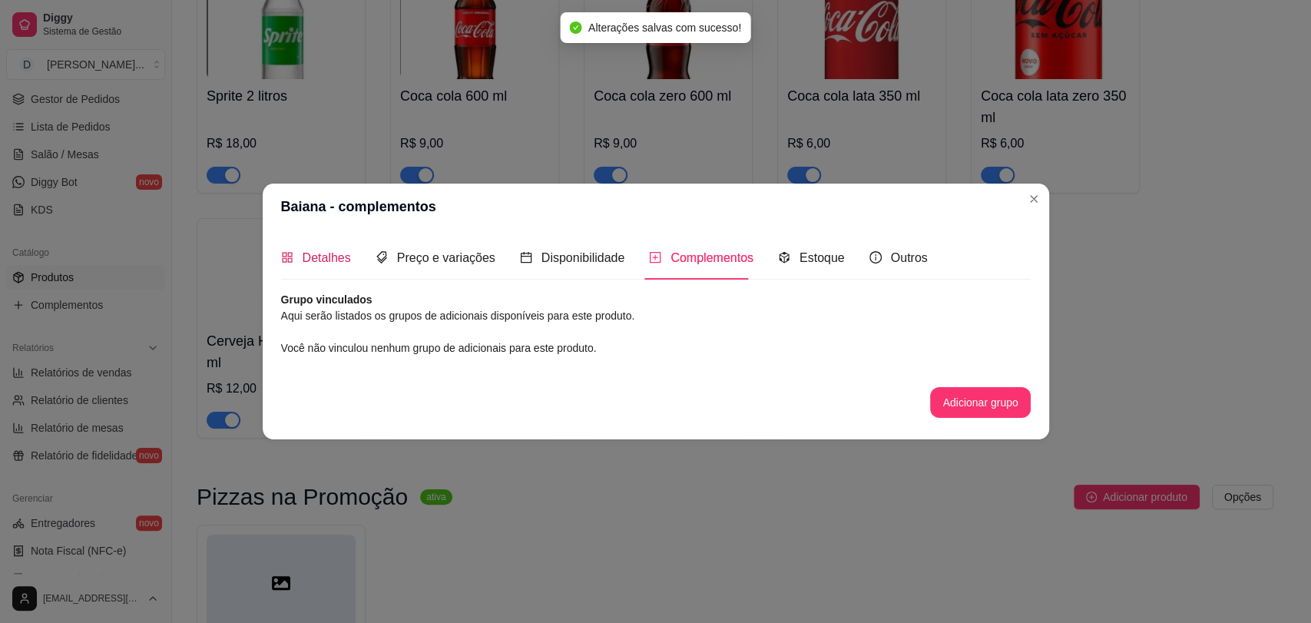
click at [304, 259] on span "Detalhes" at bounding box center [327, 257] width 48 height 13
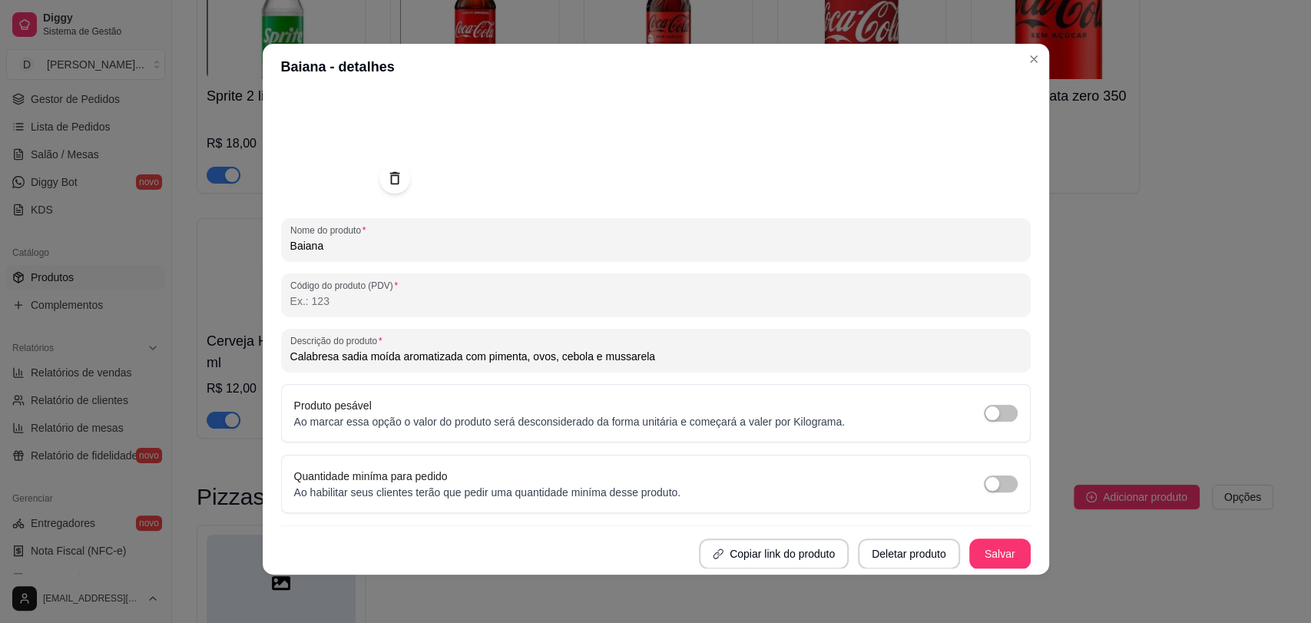
scroll to position [3, 0]
click at [989, 558] on button "Salvar" at bounding box center [1000, 554] width 60 height 30
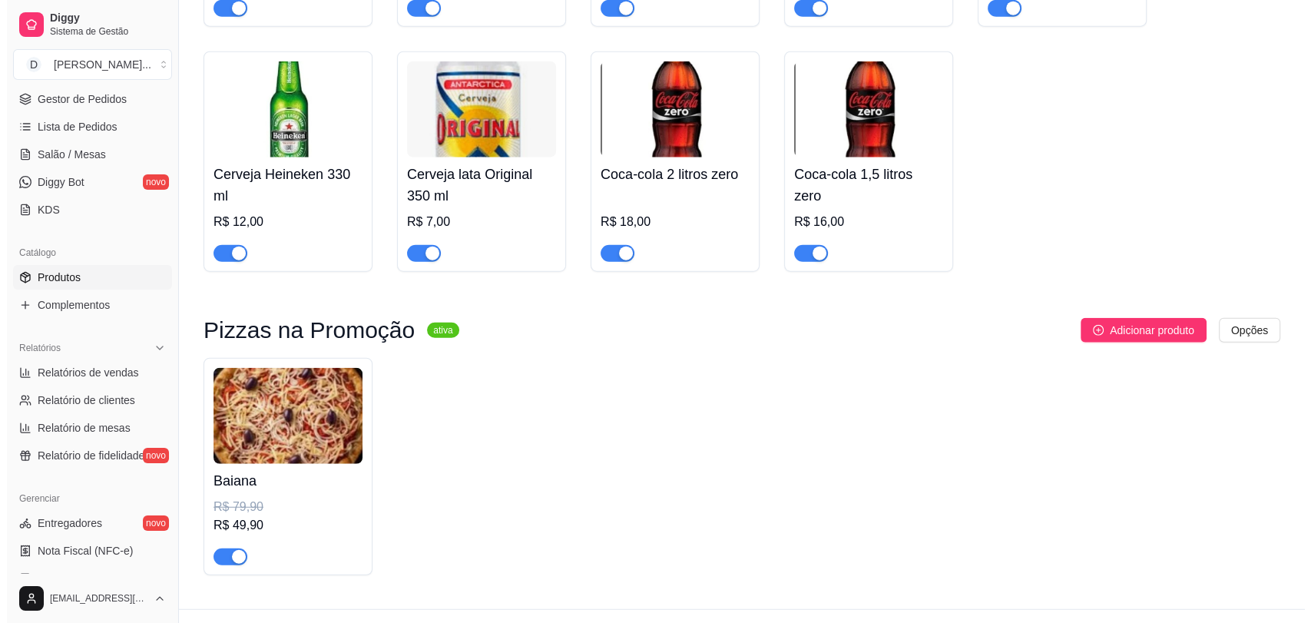
scroll to position [3807, 0]
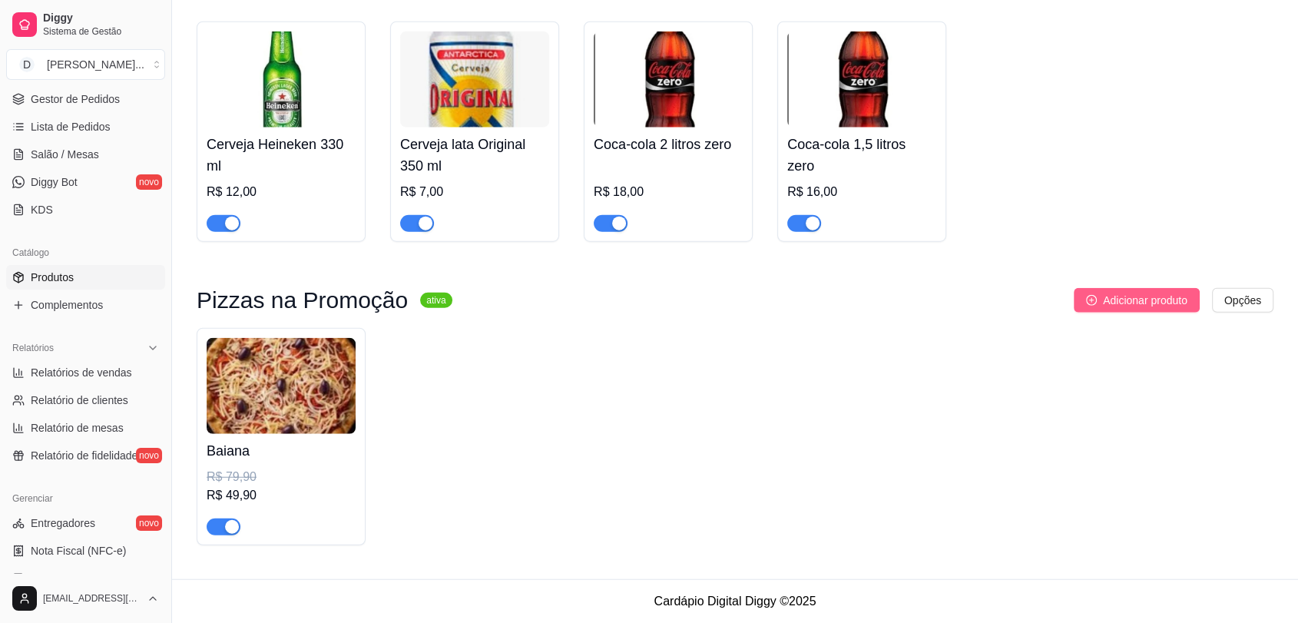
click at [1151, 290] on button "Adicionar produto" at bounding box center [1137, 300] width 126 height 25
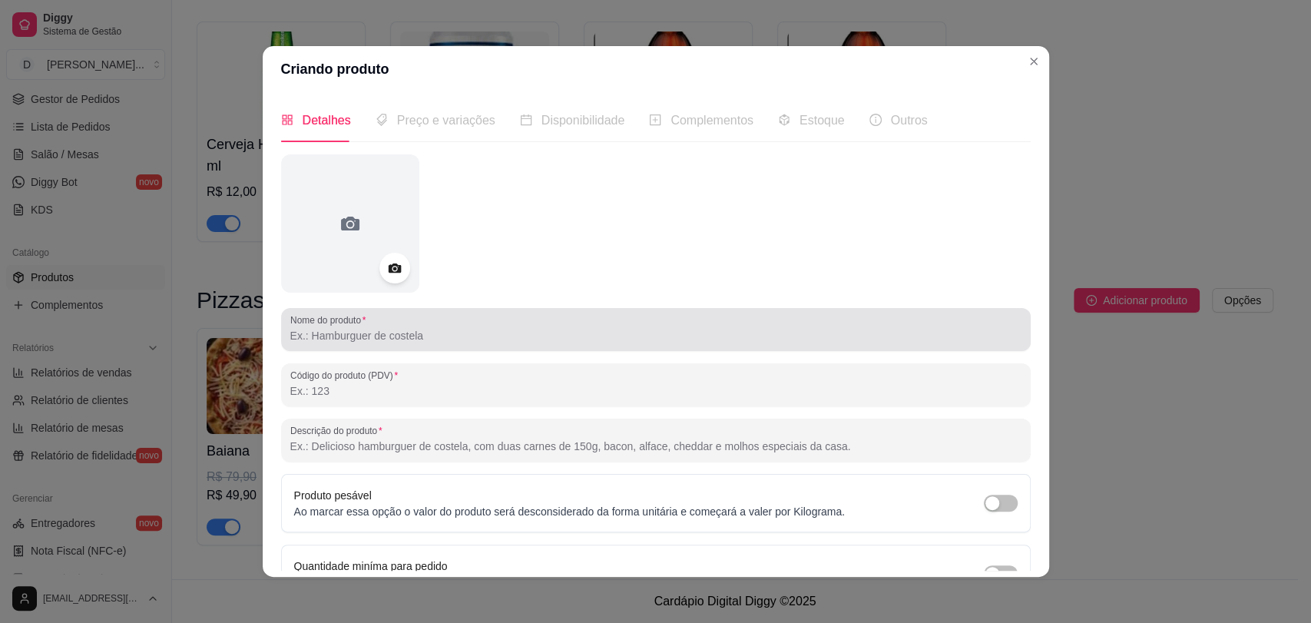
click at [389, 328] on input "Nome do produto" at bounding box center [655, 335] width 731 height 15
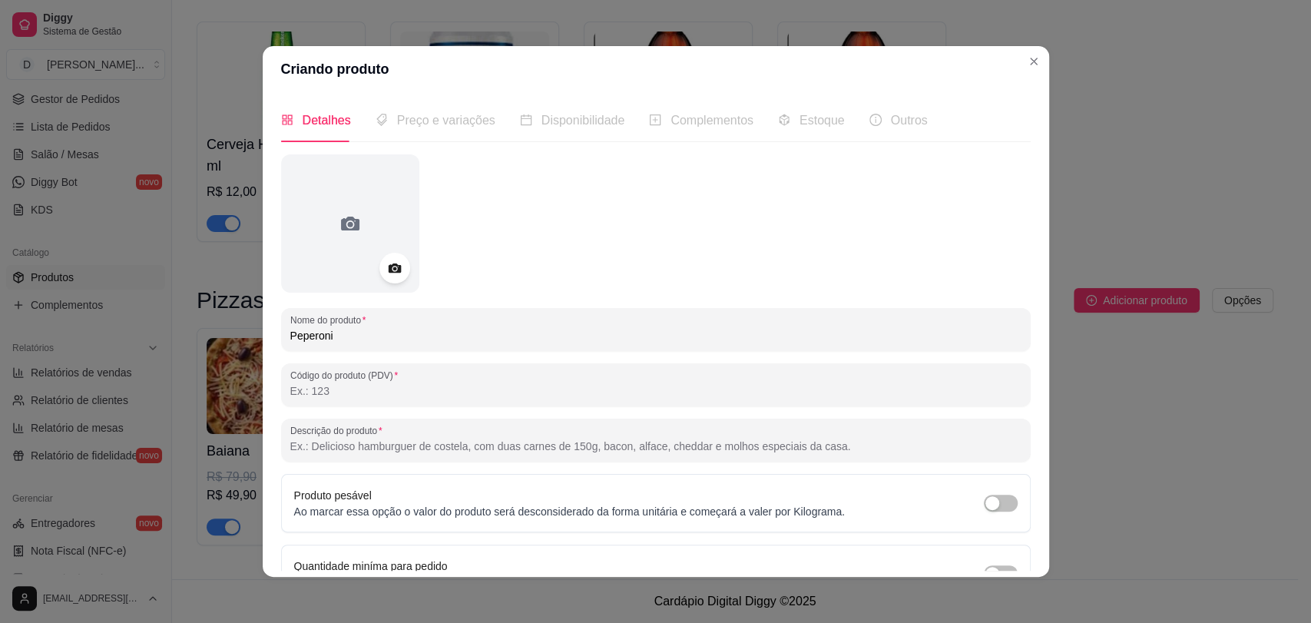
type input "Peperoni"
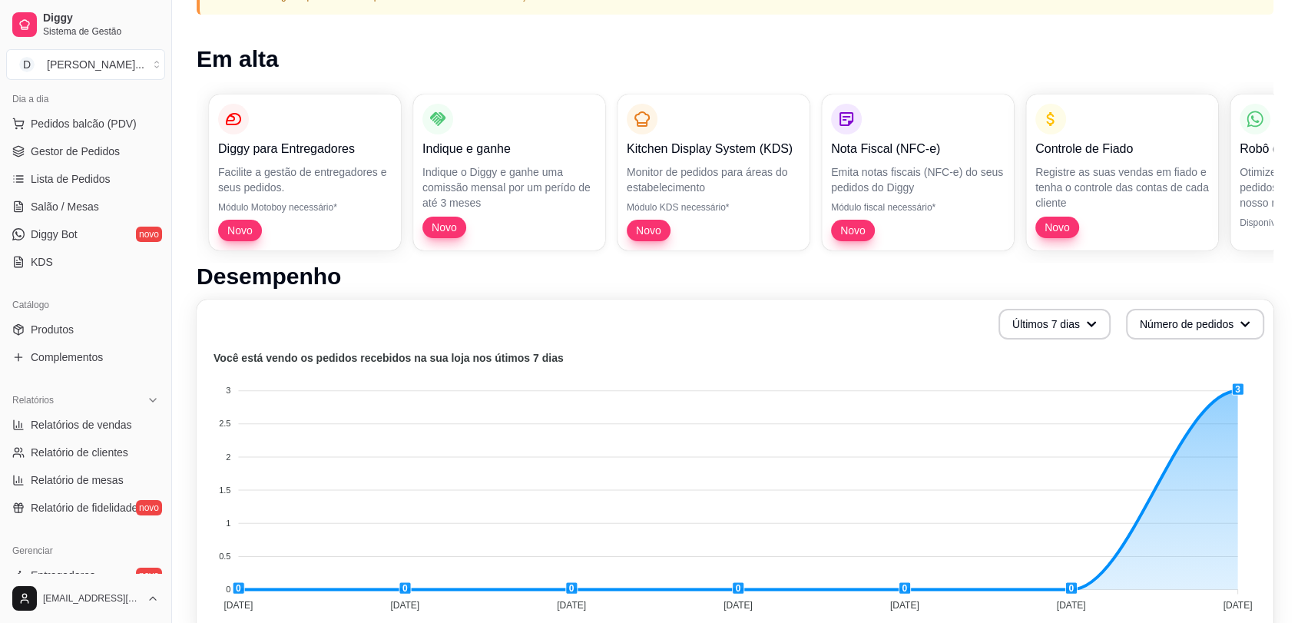
scroll to position [141, 0]
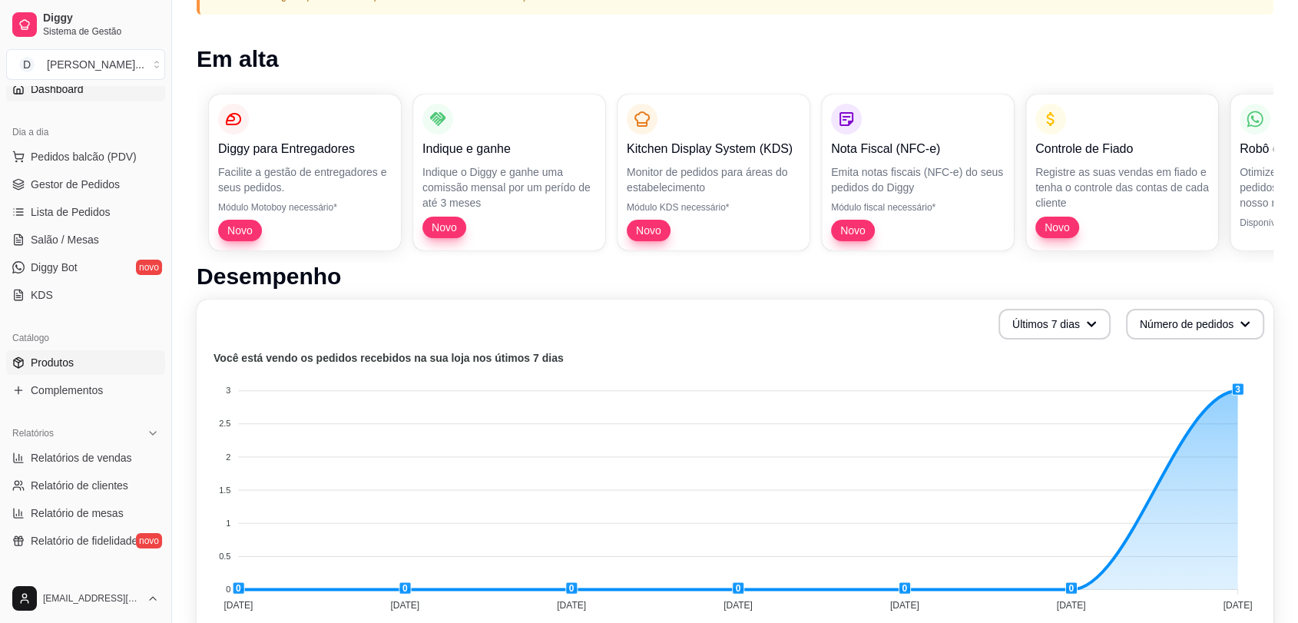
click at [68, 366] on span "Produtos" at bounding box center [52, 362] width 43 height 15
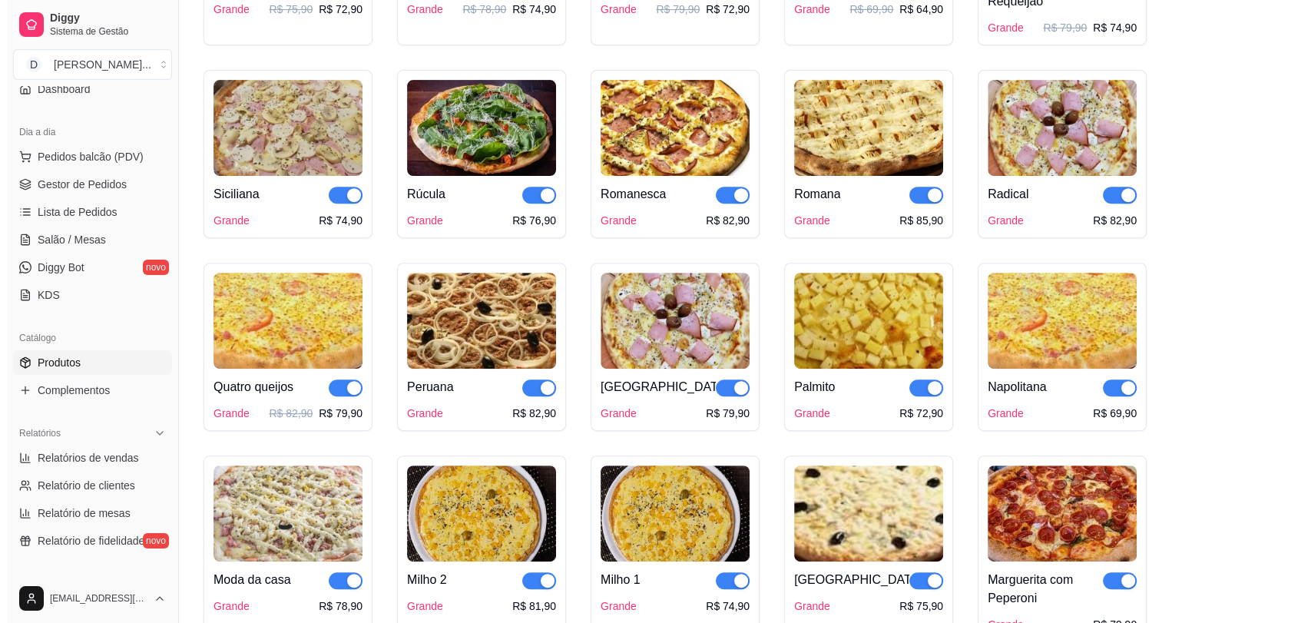
scroll to position [3807, 0]
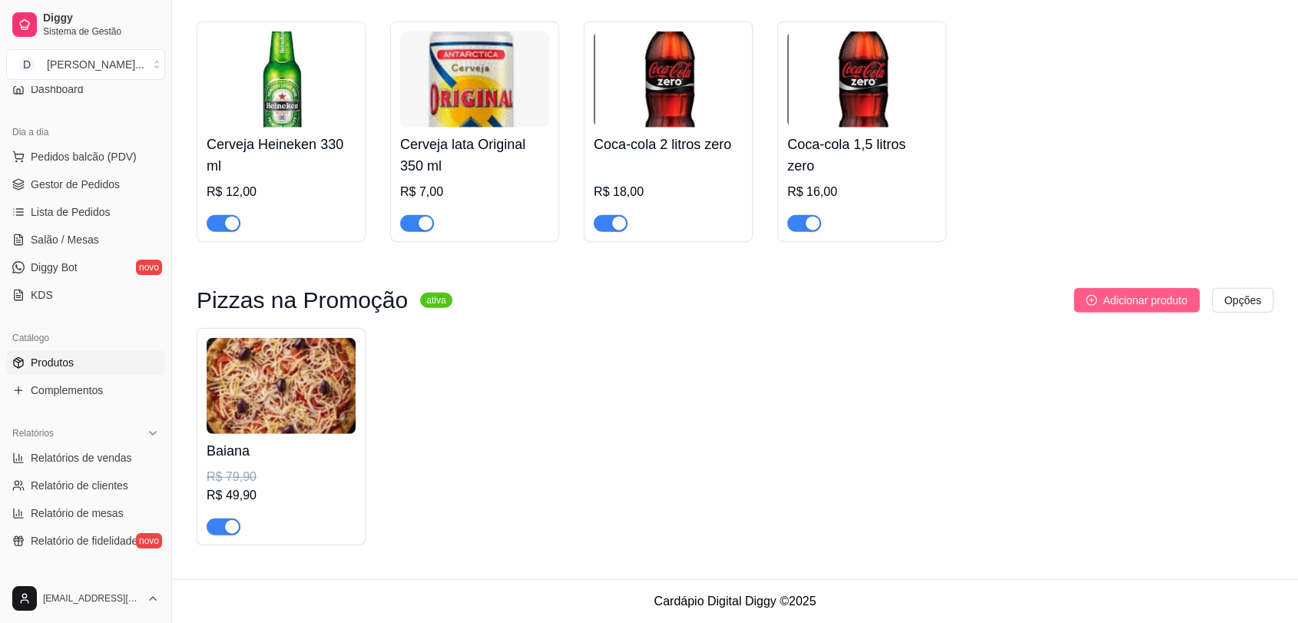
click at [1155, 303] on span "Adicionar produto" at bounding box center [1145, 300] width 85 height 17
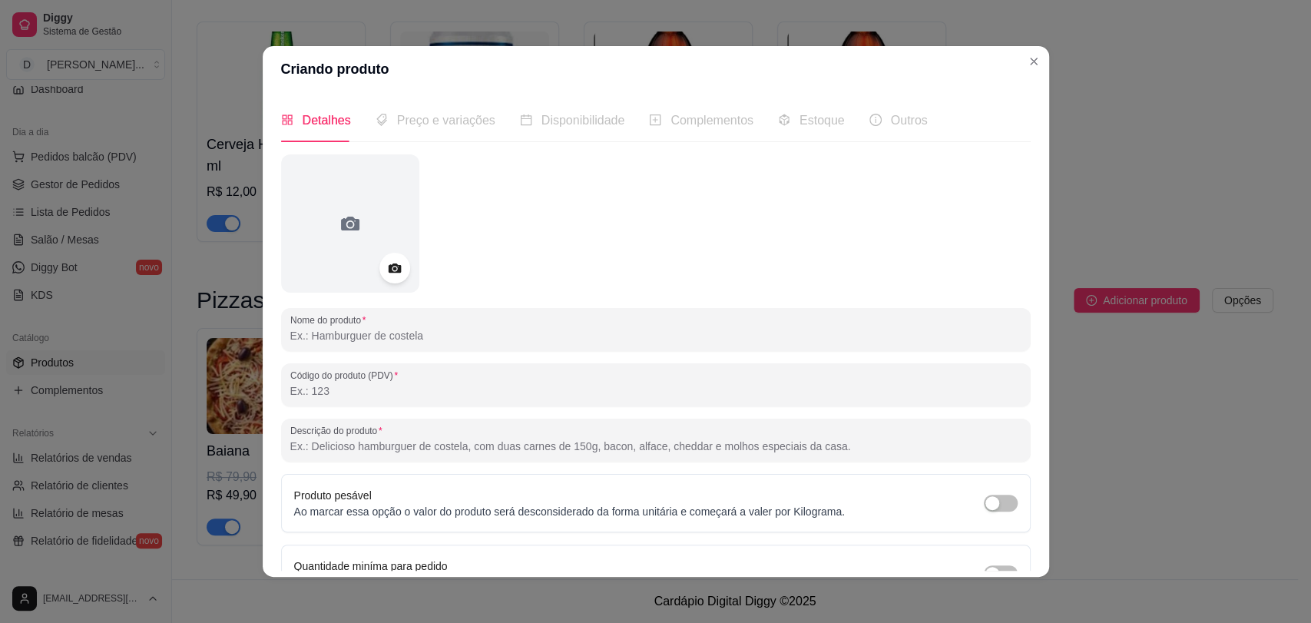
click at [370, 446] on input "Descrição do produto" at bounding box center [655, 446] width 731 height 15
paste input "Mussarela e fatias de Peperoni sadia"
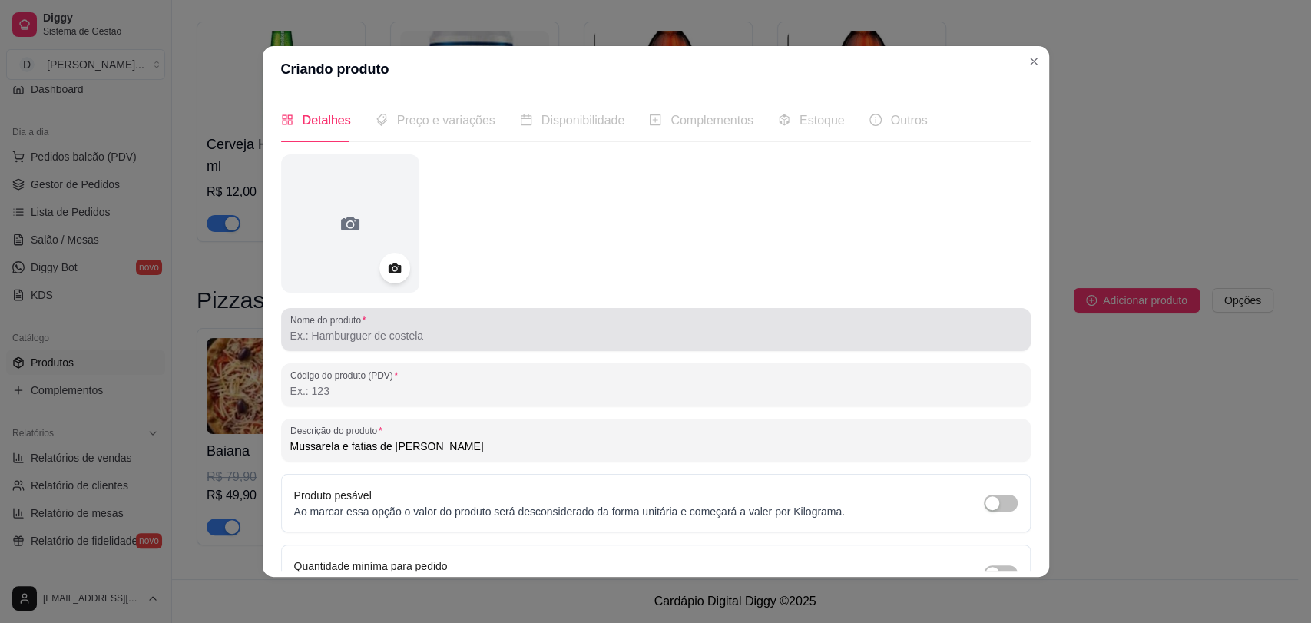
type input "Mussarela e fatias de Peperoni sadia"
click at [472, 333] on input "Nome do produto" at bounding box center [655, 335] width 731 height 15
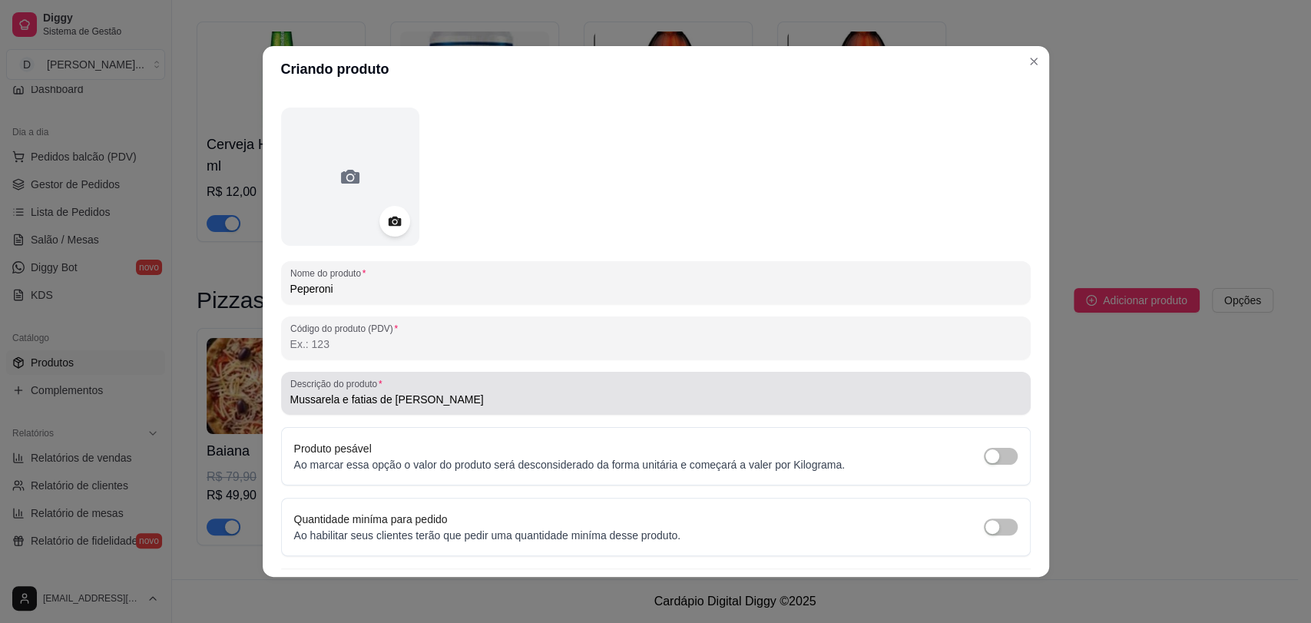
scroll to position [88, 0]
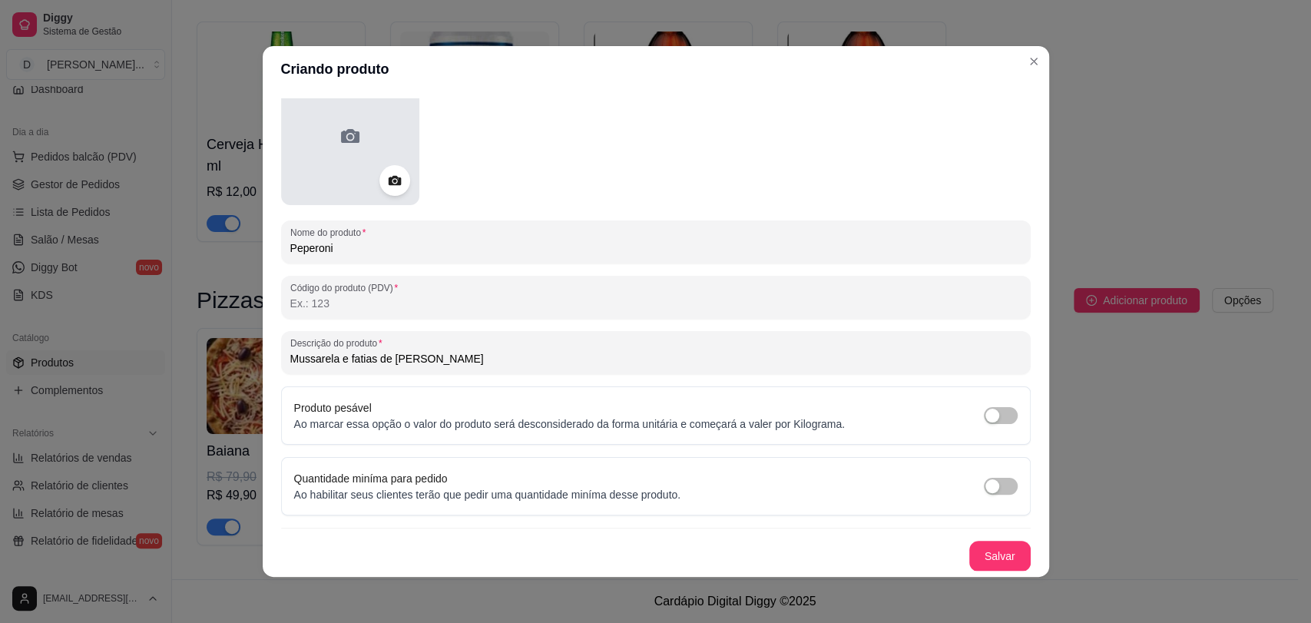
type input "Peperoni"
click at [329, 141] on div at bounding box center [350, 136] width 138 height 138
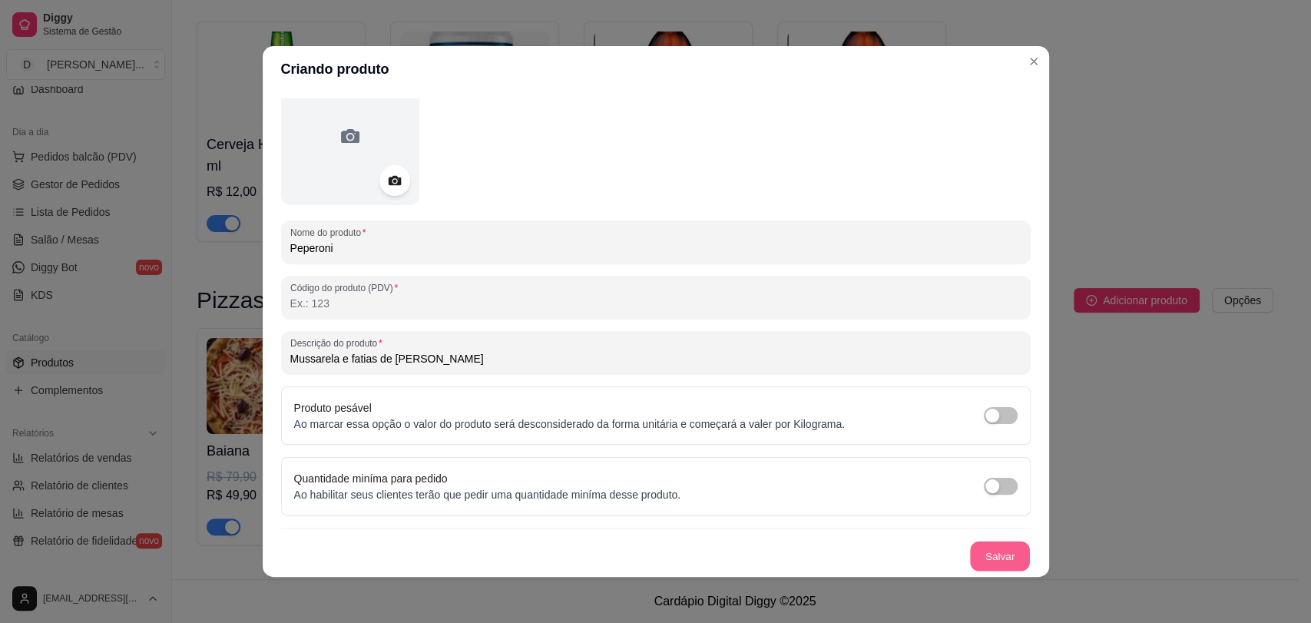
click at [981, 549] on button "Salvar" at bounding box center [1000, 557] width 60 height 30
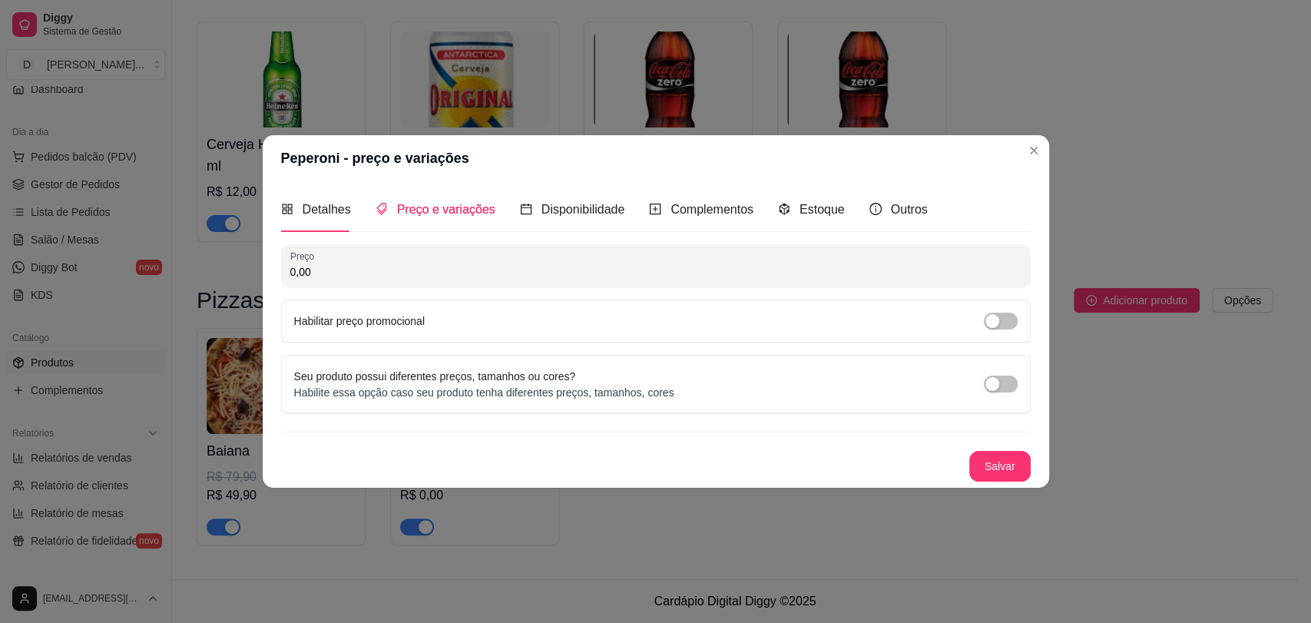
scroll to position [0, 0]
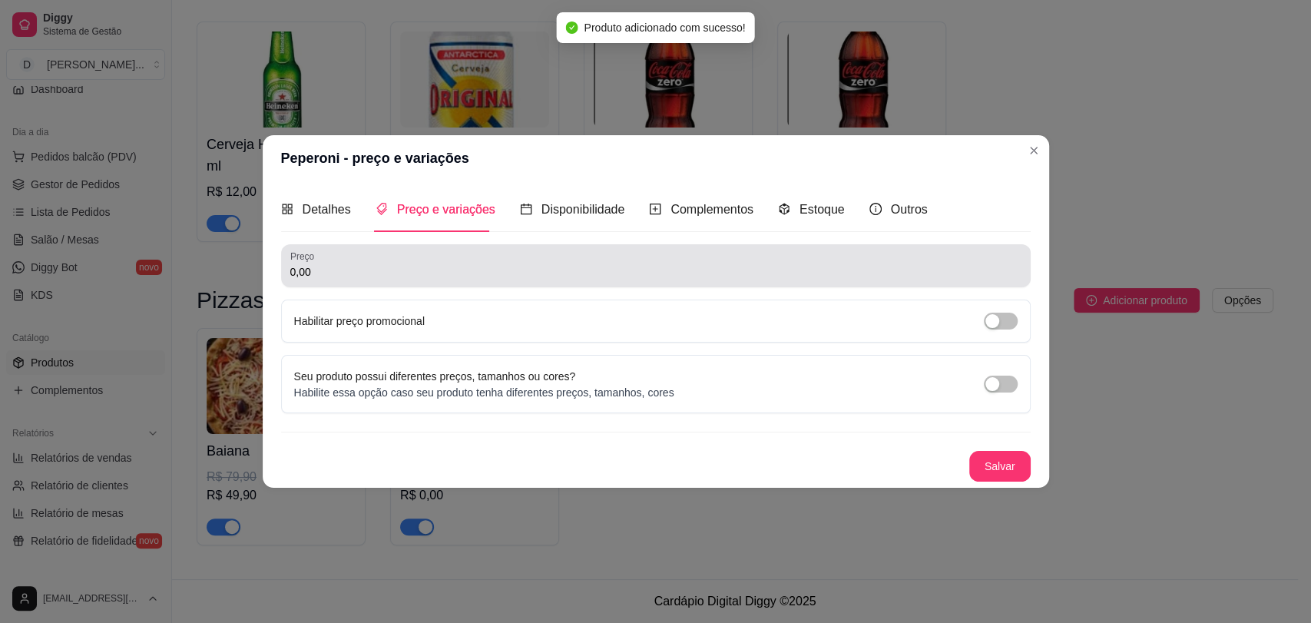
click at [446, 261] on div "0,00" at bounding box center [655, 265] width 731 height 31
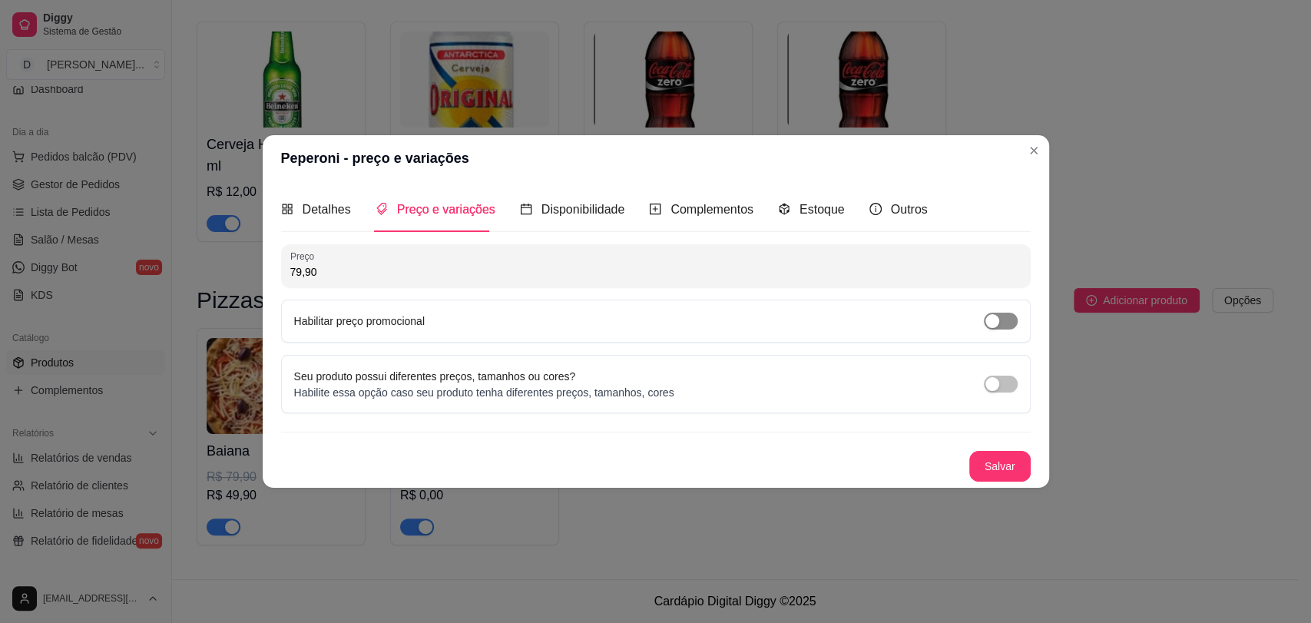
type input "79,90"
click at [999, 325] on span "button" at bounding box center [1001, 321] width 34 height 17
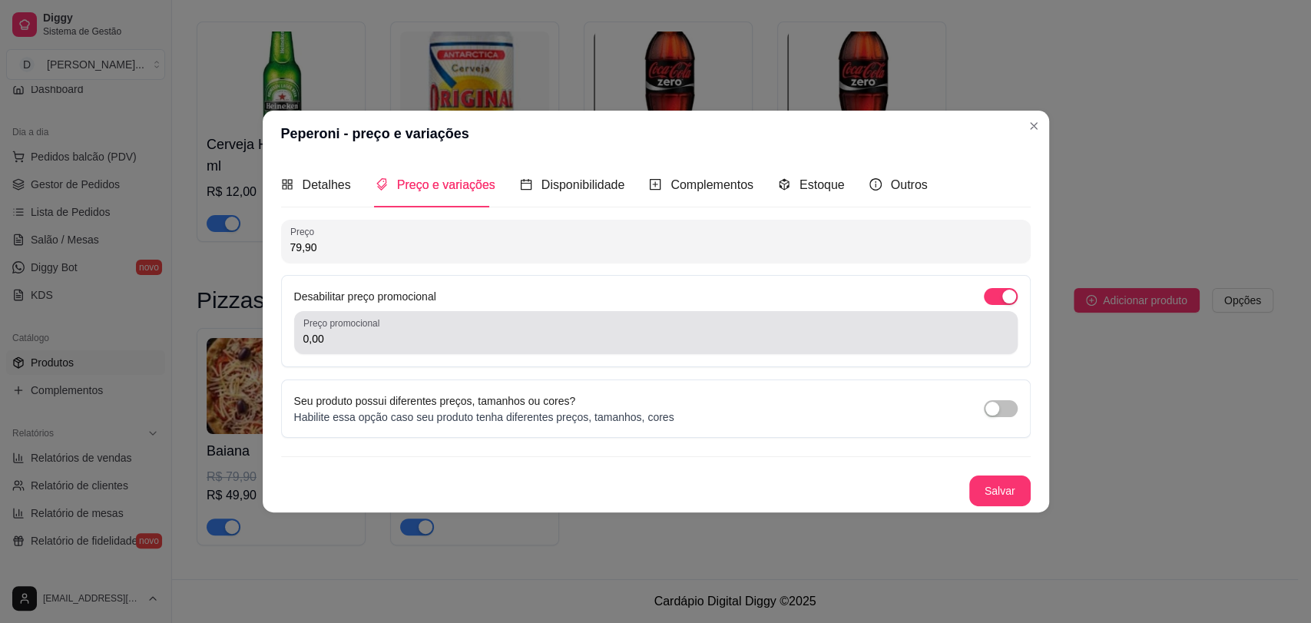
click at [522, 330] on div "0,00" at bounding box center [655, 332] width 705 height 31
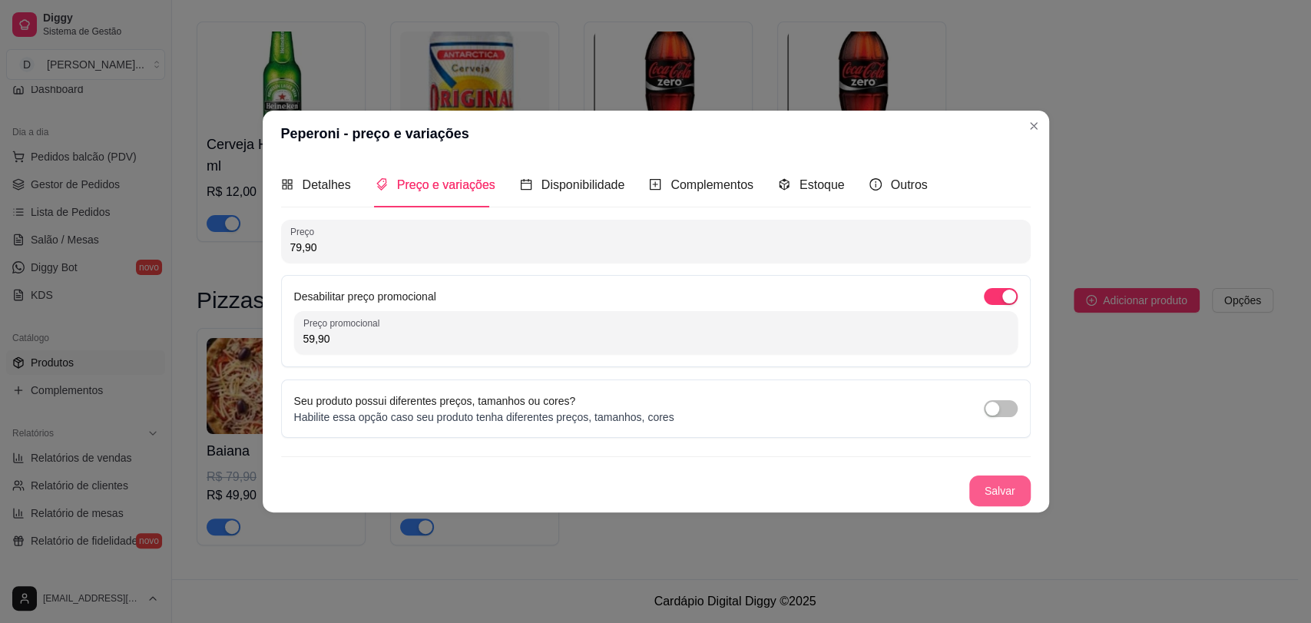
type input "59,90"
click at [1010, 491] on button "Salvar" at bounding box center [1000, 491] width 61 height 31
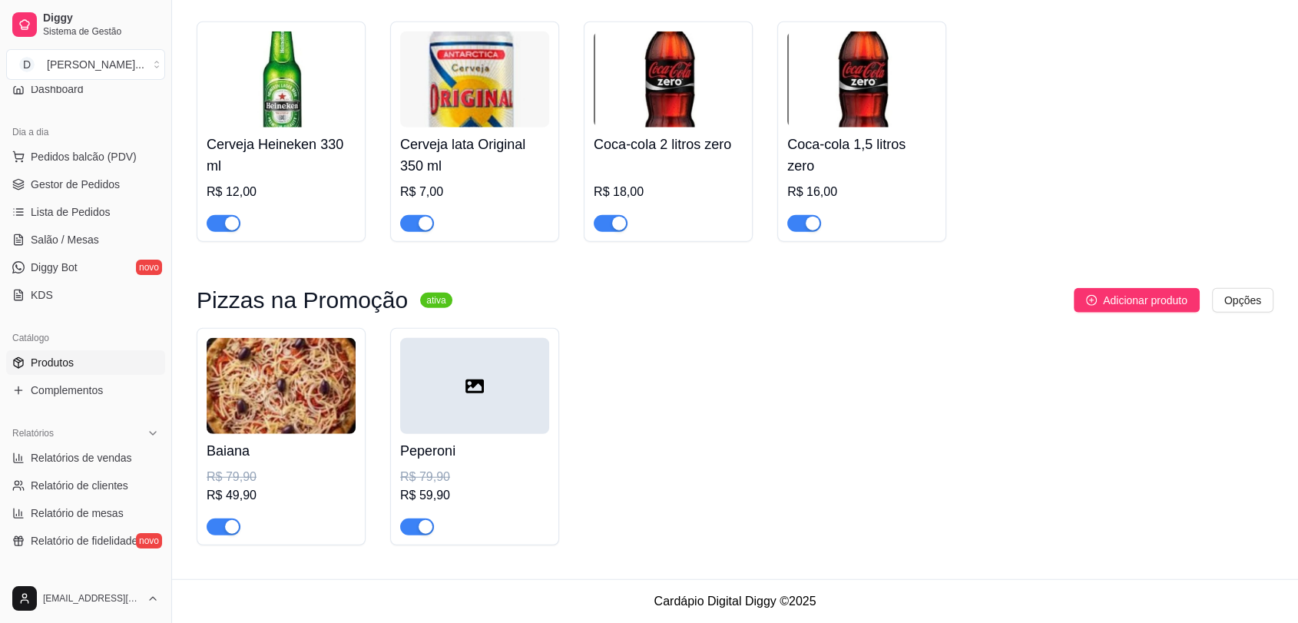
click at [496, 368] on div at bounding box center [474, 386] width 149 height 96
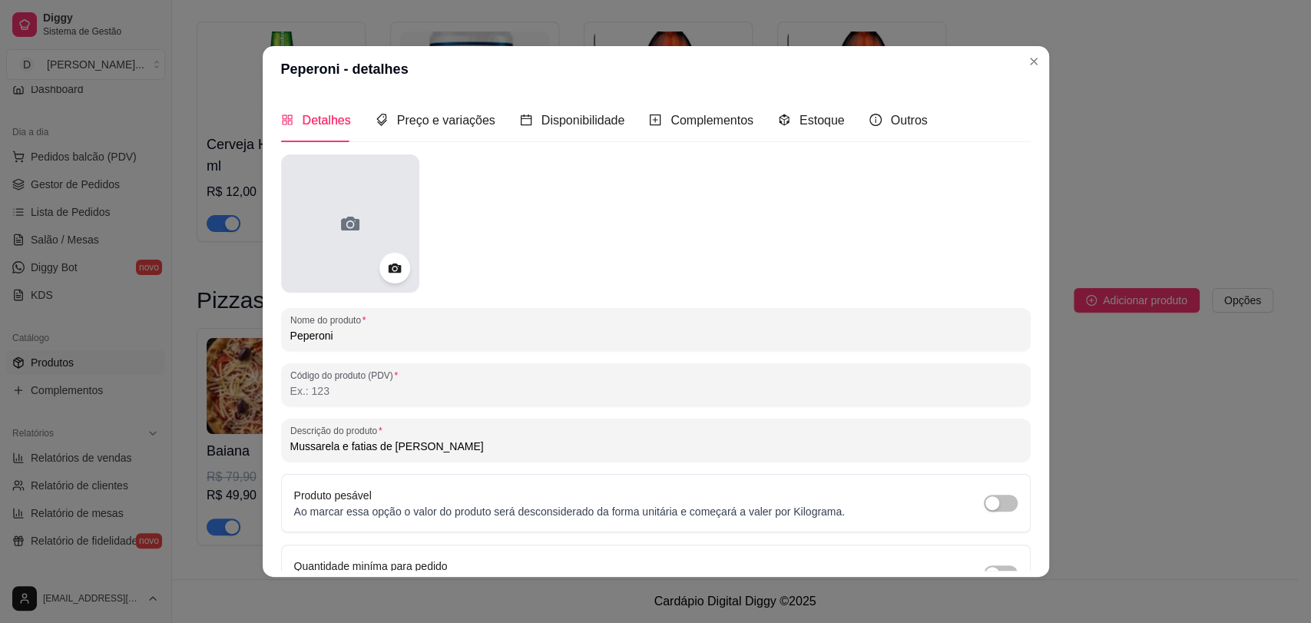
click at [375, 217] on div at bounding box center [350, 223] width 138 height 138
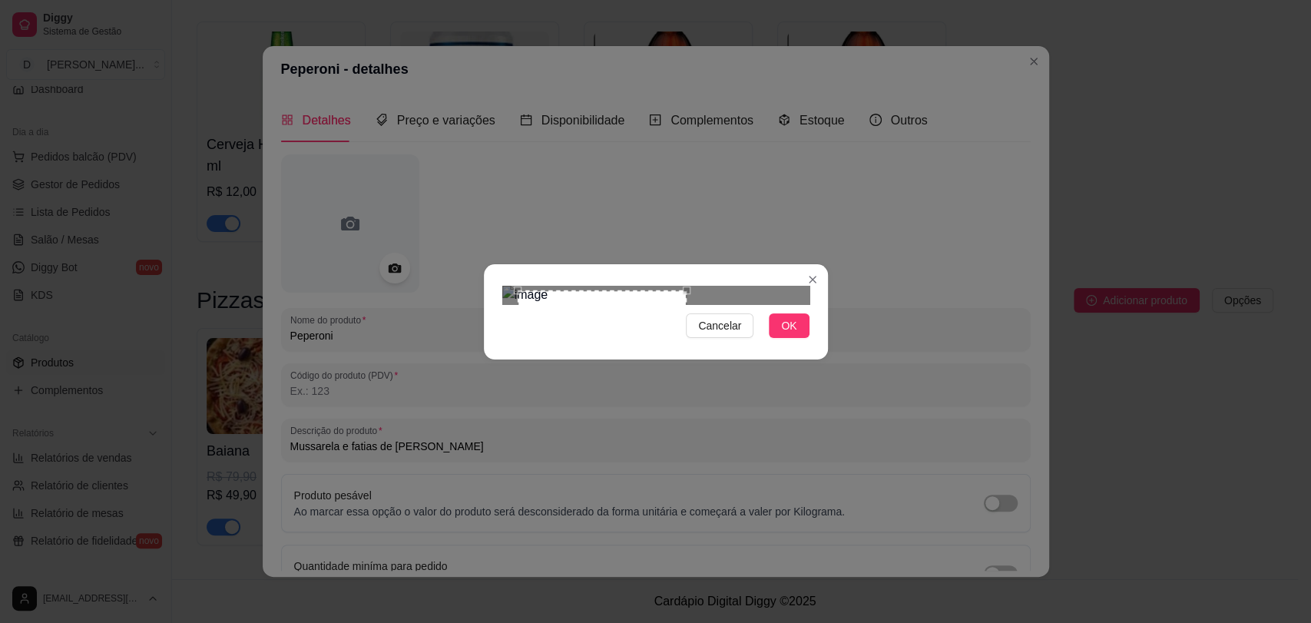
click at [713, 304] on div at bounding box center [655, 295] width 307 height 18
click at [626, 305] on div "Use the arrow keys to move the crop selection area" at bounding box center [596, 372] width 169 height 169
click at [793, 334] on span "OK" at bounding box center [788, 325] width 15 height 17
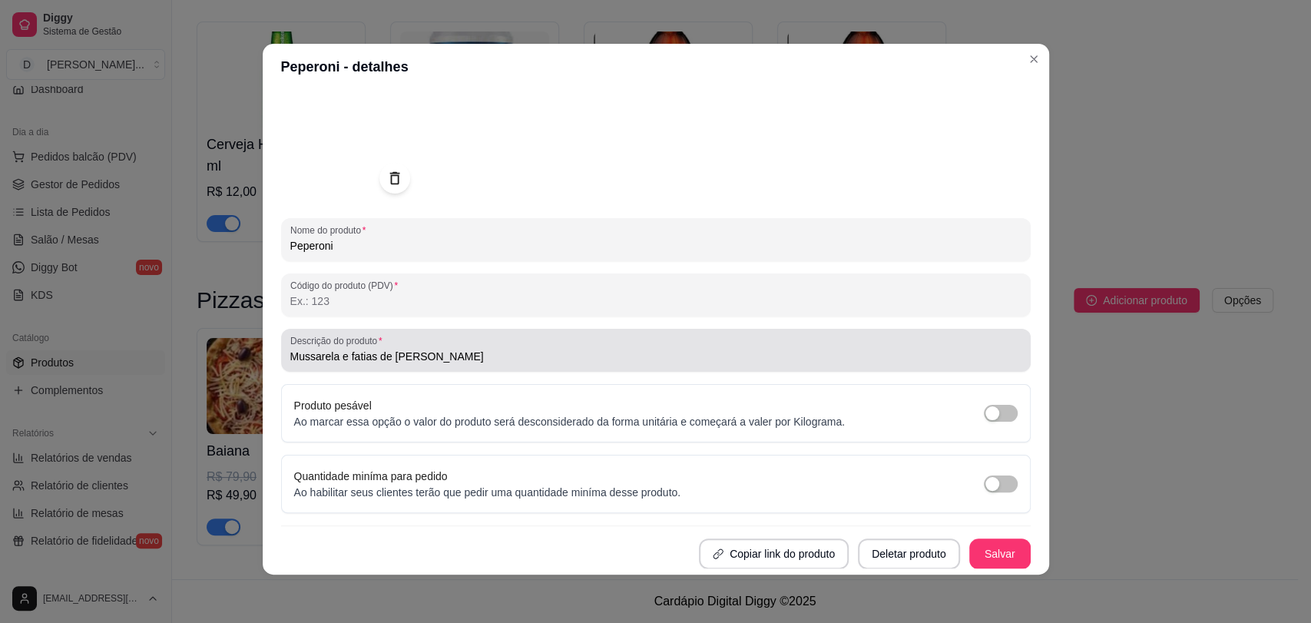
scroll to position [3, 0]
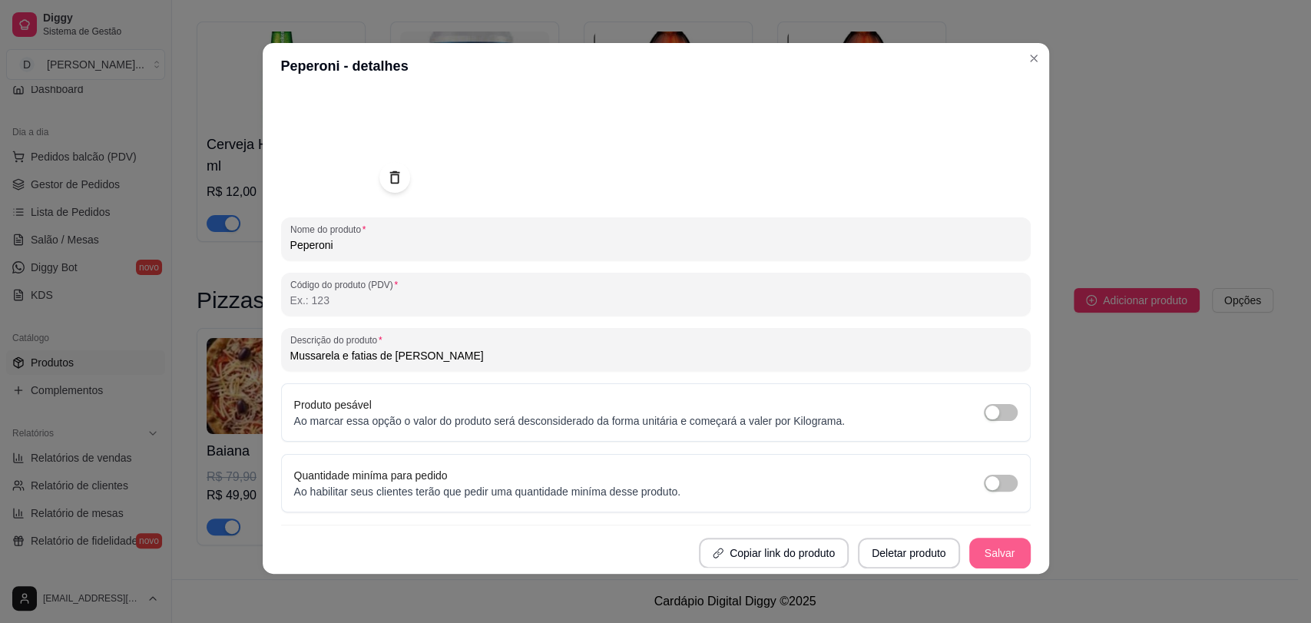
click at [973, 551] on button "Salvar" at bounding box center [1000, 553] width 61 height 31
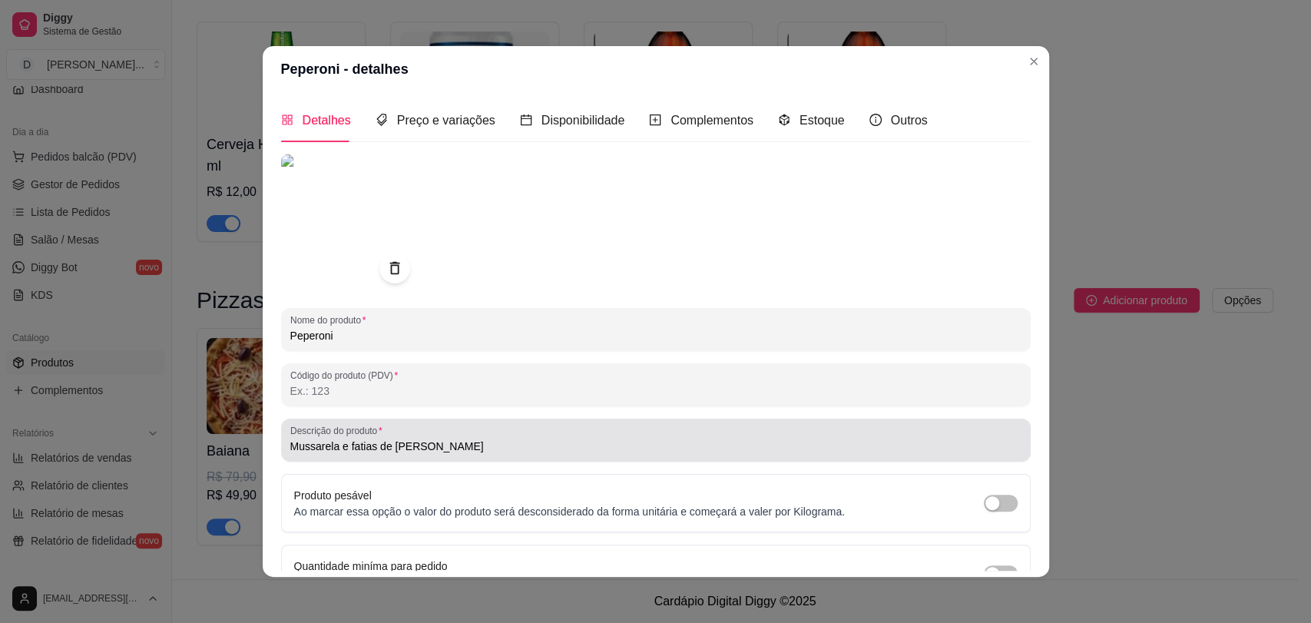
scroll to position [0, 0]
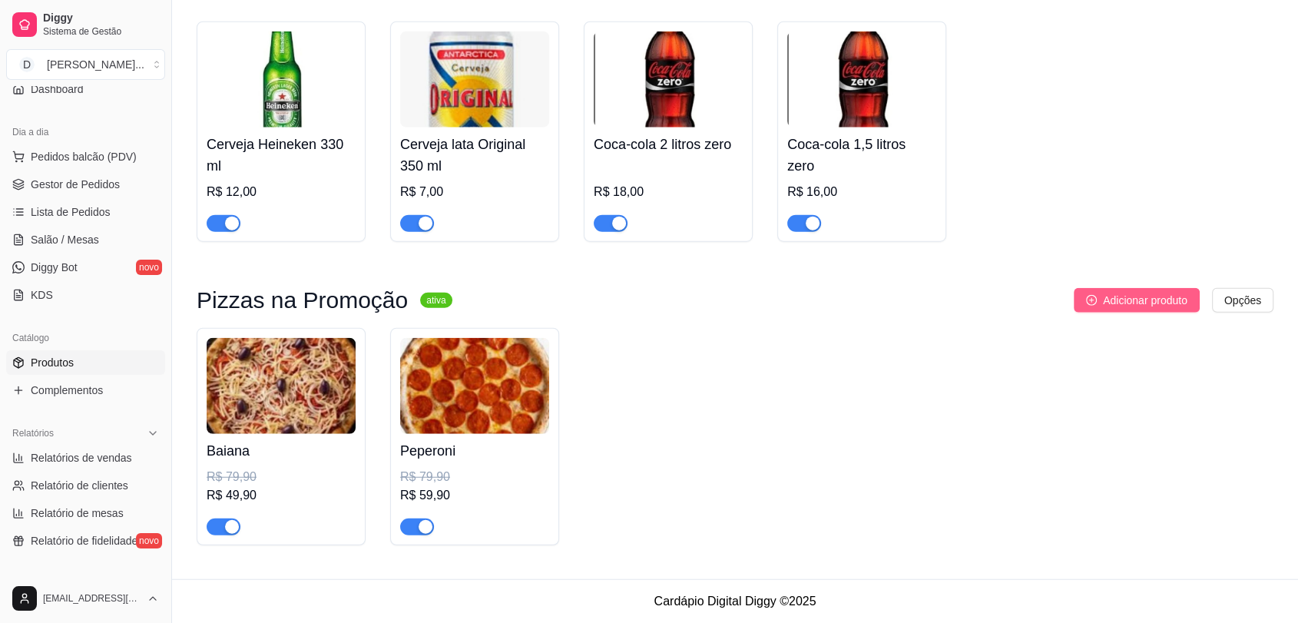
click at [1114, 309] on button "Adicionar produto" at bounding box center [1137, 300] width 126 height 25
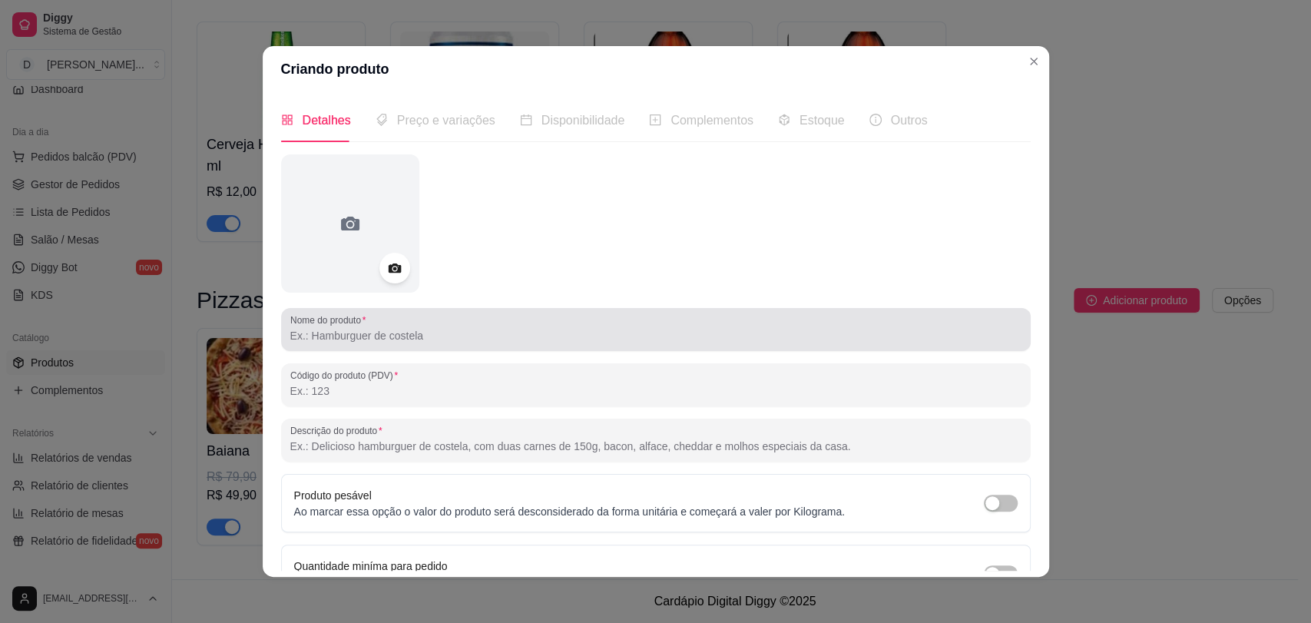
click at [621, 326] on div at bounding box center [655, 329] width 731 height 31
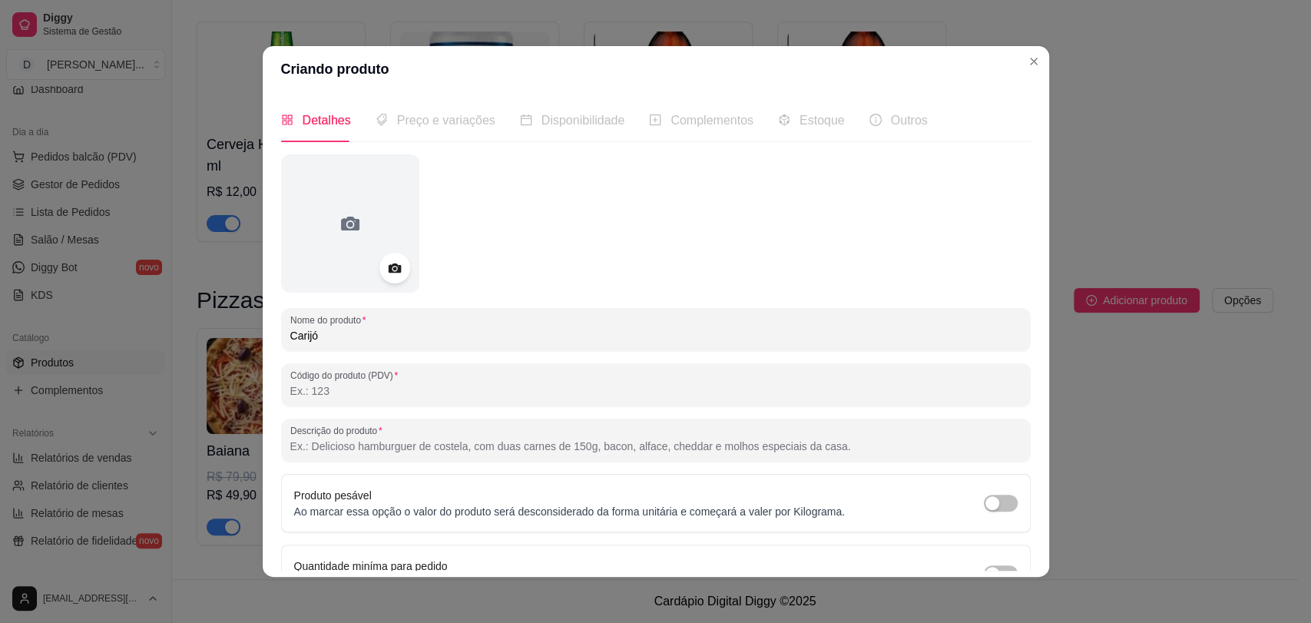
type input "Carijó"
click at [464, 443] on input "Descrição do produto" at bounding box center [655, 446] width 731 height 15
paste input "peito de frango desfiado e temperado, milho verde, cebola e mussarela"
click at [290, 449] on input "peito de frango desfiado e temperado, milho verde, cebola e mussarela" at bounding box center [655, 446] width 731 height 15
type input "Peito de frango desfiado e temperado, milho verde, cebola e mussarela"
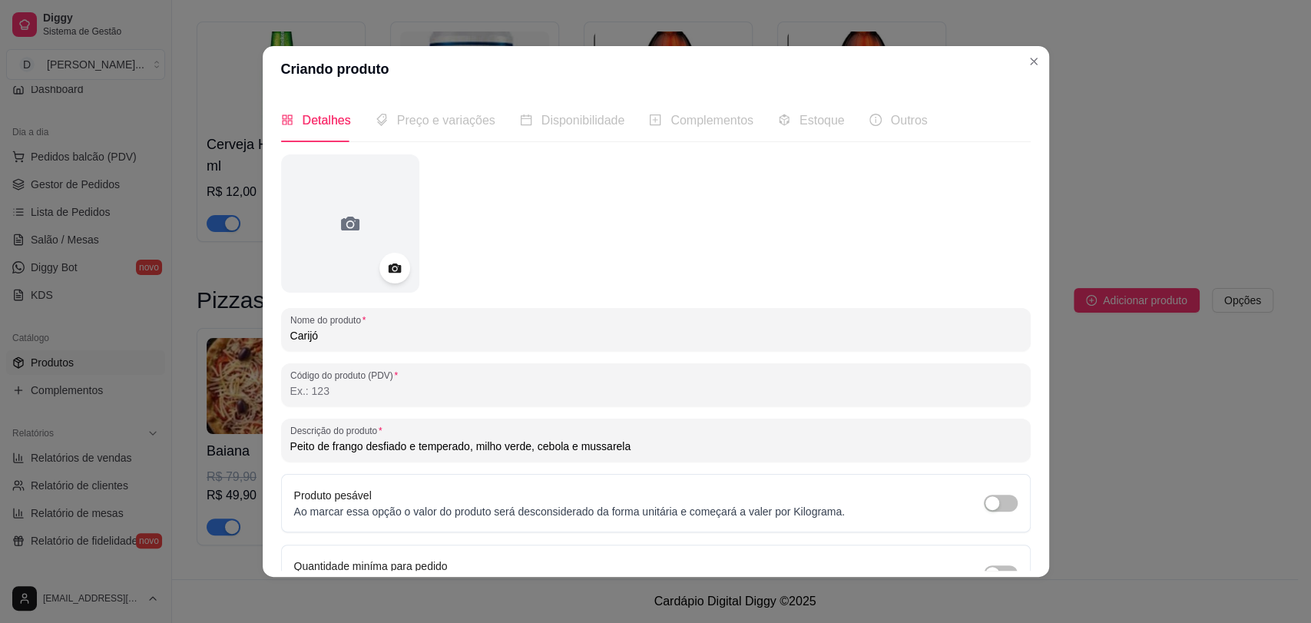
click at [478, 267] on div at bounding box center [656, 223] width 750 height 138
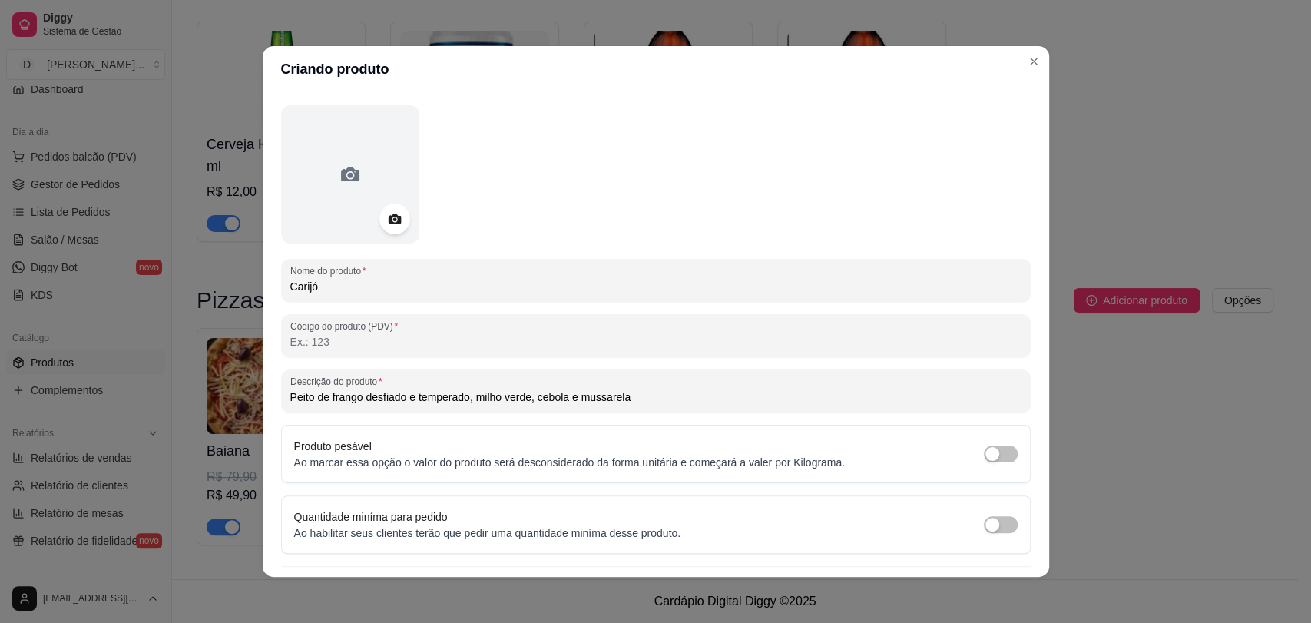
scroll to position [88, 0]
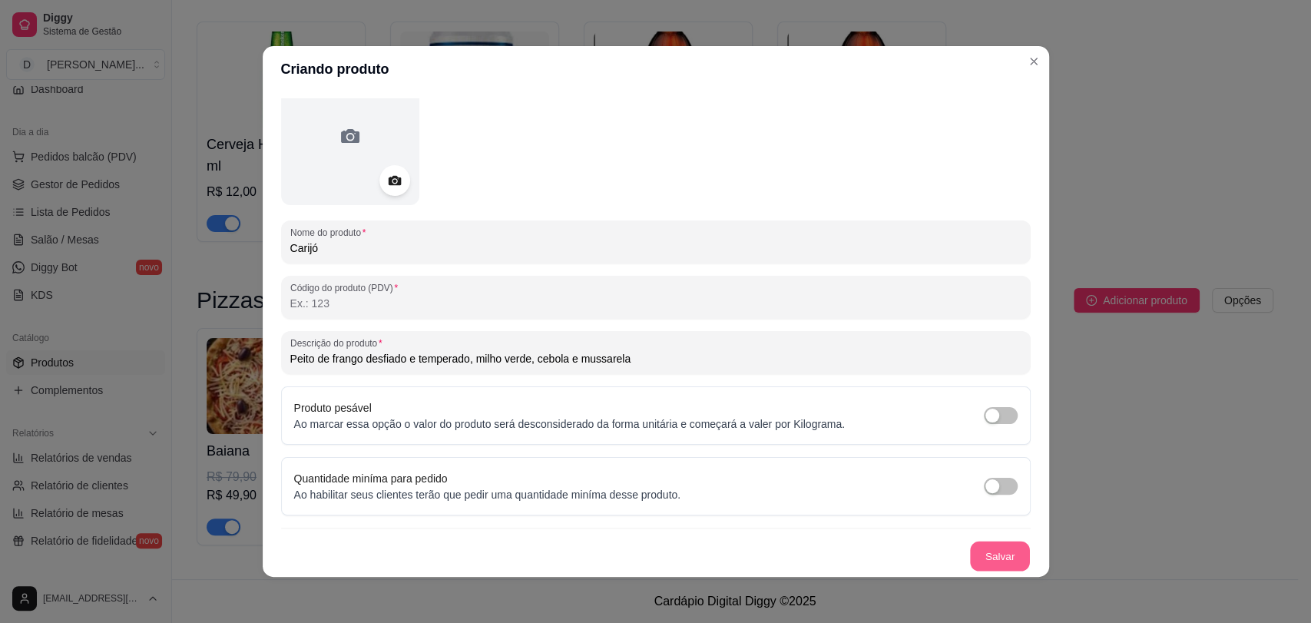
click at [976, 555] on button "Salvar" at bounding box center [1000, 557] width 60 height 30
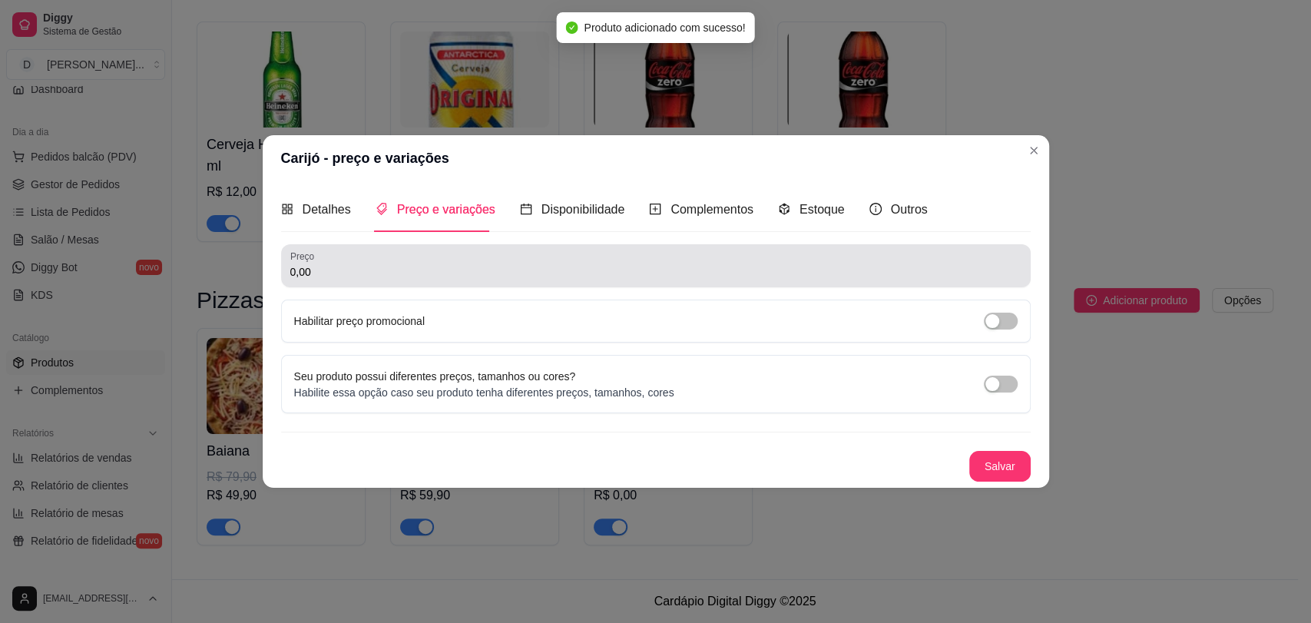
scroll to position [0, 0]
click at [432, 273] on input "0,00" at bounding box center [655, 271] width 731 height 15
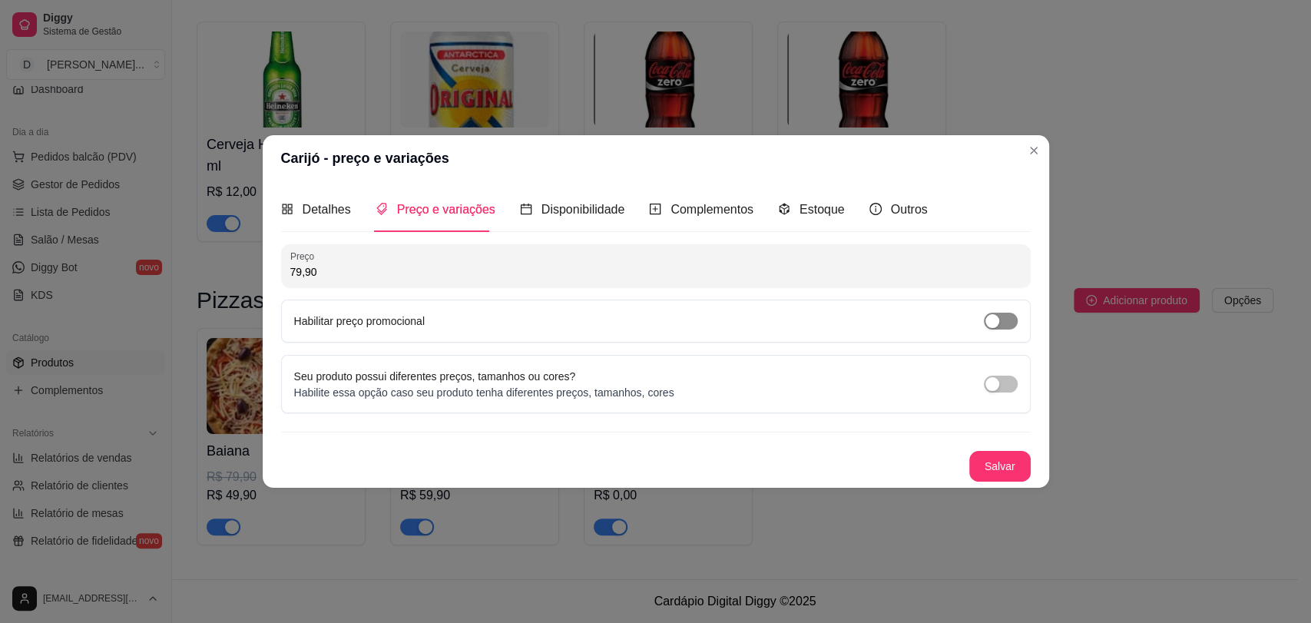
type input "79,90"
click at [999, 325] on span "button" at bounding box center [1001, 321] width 34 height 17
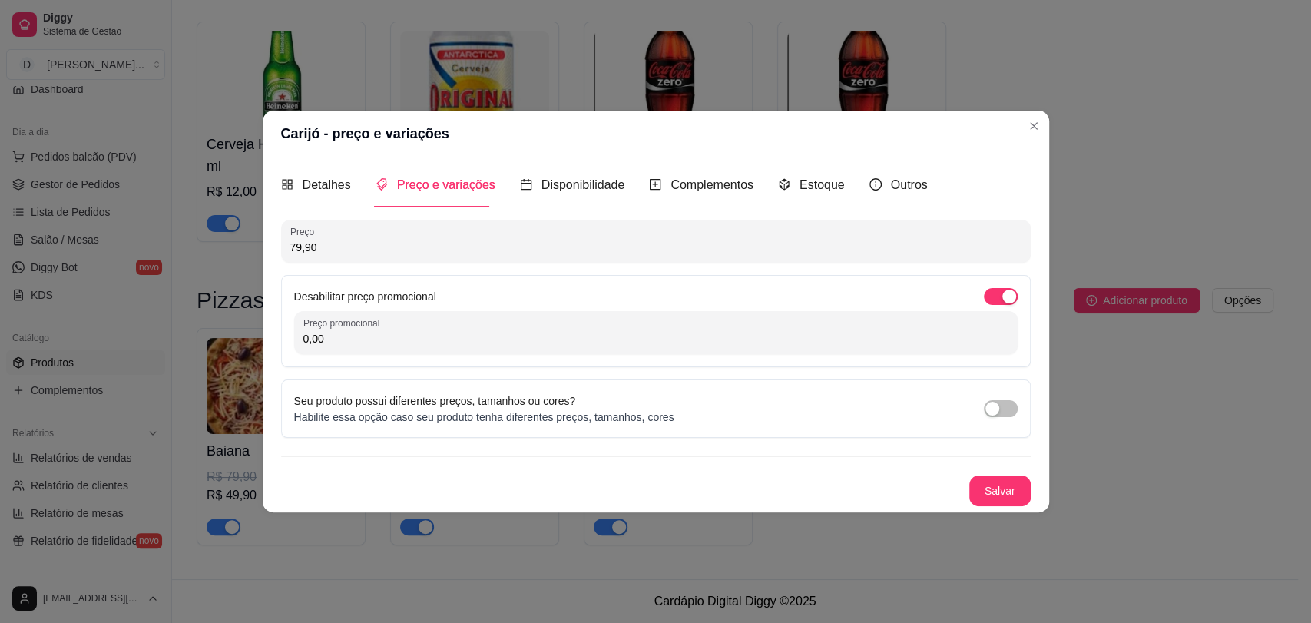
click at [427, 335] on input "0,00" at bounding box center [655, 338] width 705 height 15
type input "59,90"
click at [1013, 485] on button "Salvar" at bounding box center [1000, 491] width 60 height 30
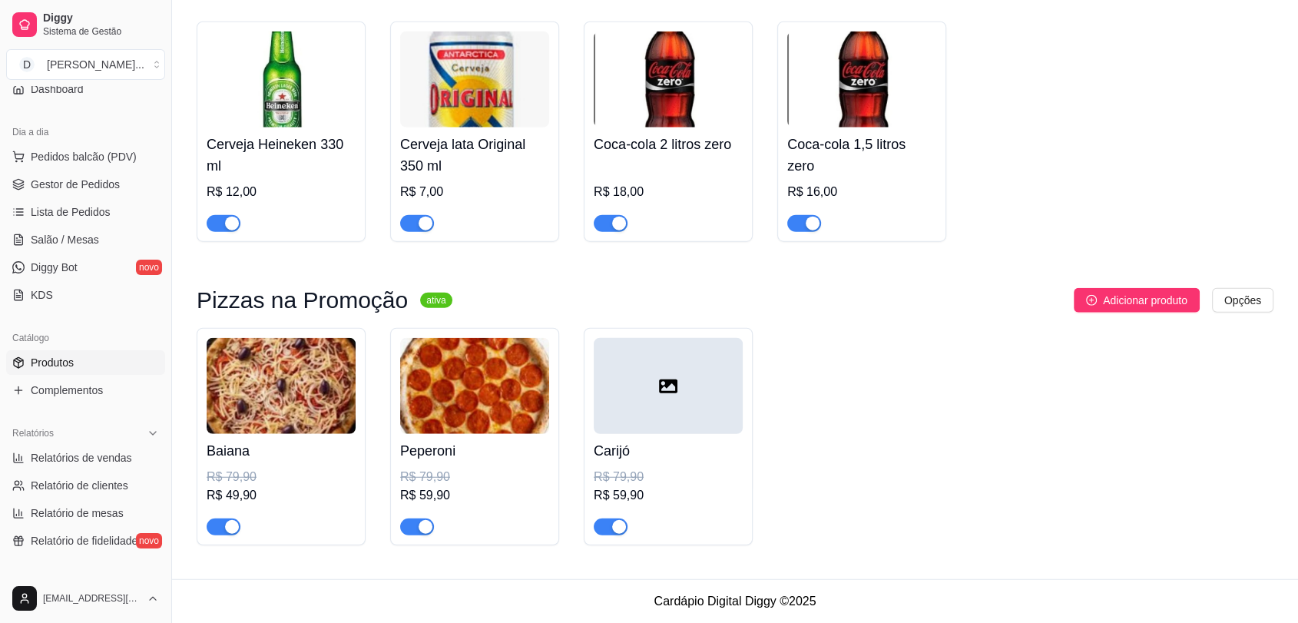
click at [674, 394] on icon at bounding box center [668, 386] width 18 height 18
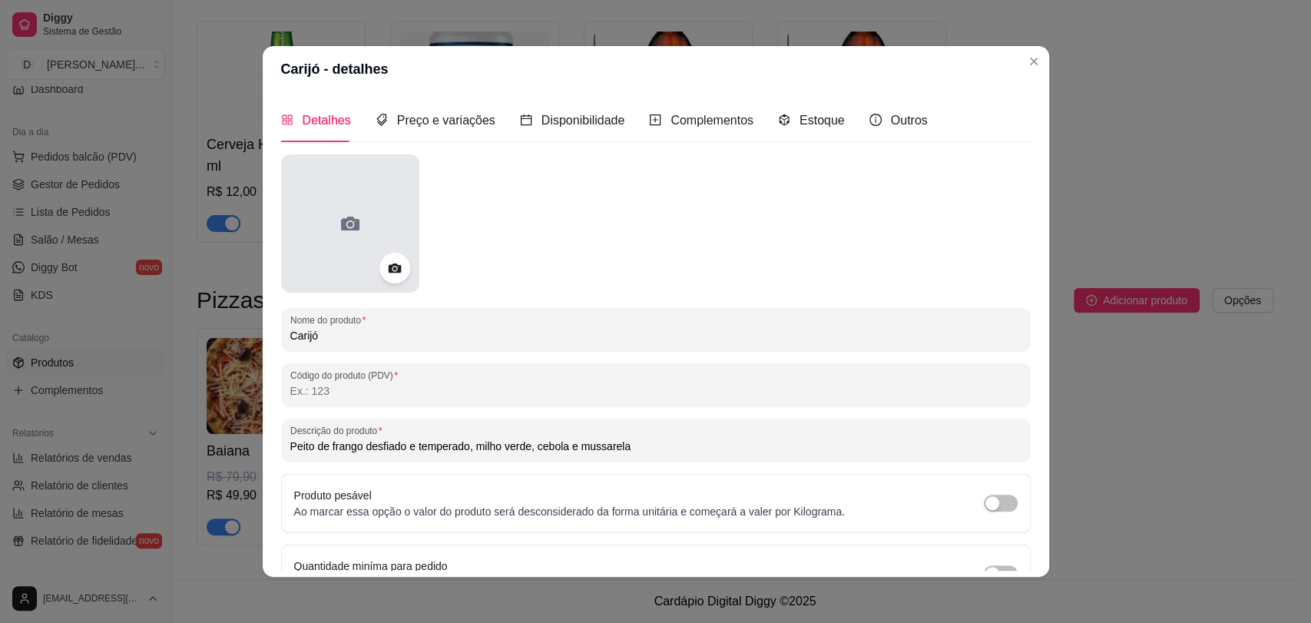
click at [364, 204] on div at bounding box center [350, 223] width 138 height 138
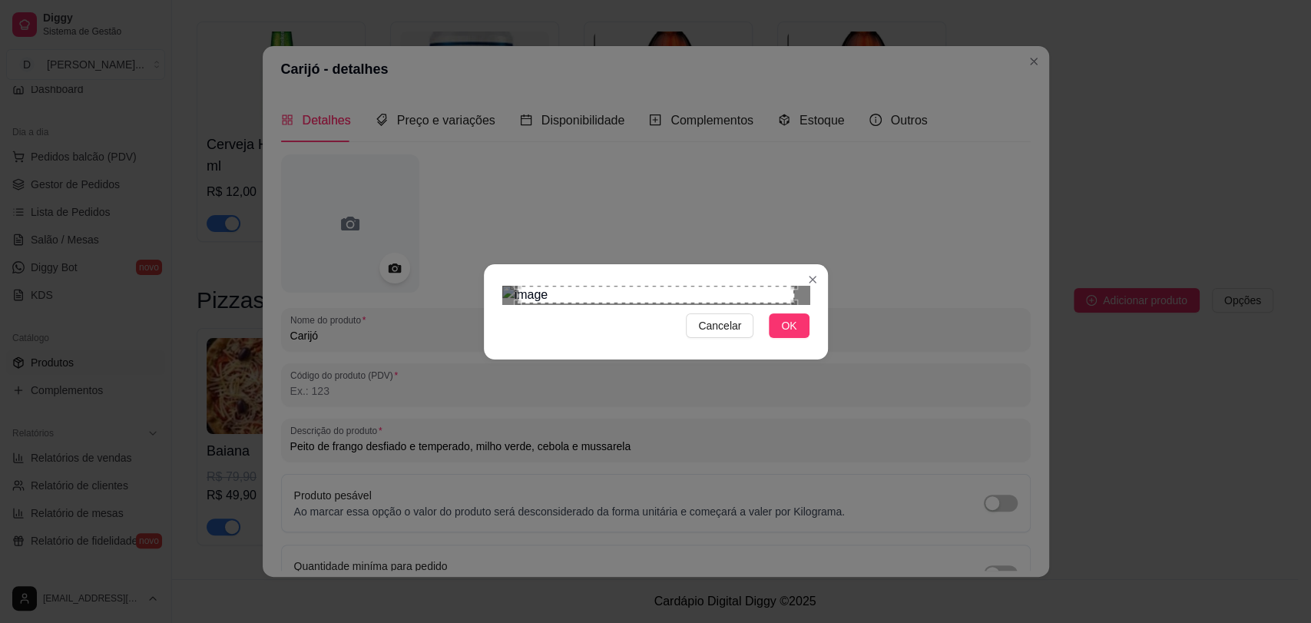
click at [729, 303] on div "Use the arrow keys to move the crop selection area" at bounding box center [656, 295] width 277 height 18
click at [720, 286] on div at bounding box center [655, 295] width 307 height 18
click at [555, 293] on div "Use the arrow keys to move the crop selection area" at bounding box center [587, 364] width 156 height 156
click at [790, 334] on span "OK" at bounding box center [788, 325] width 15 height 17
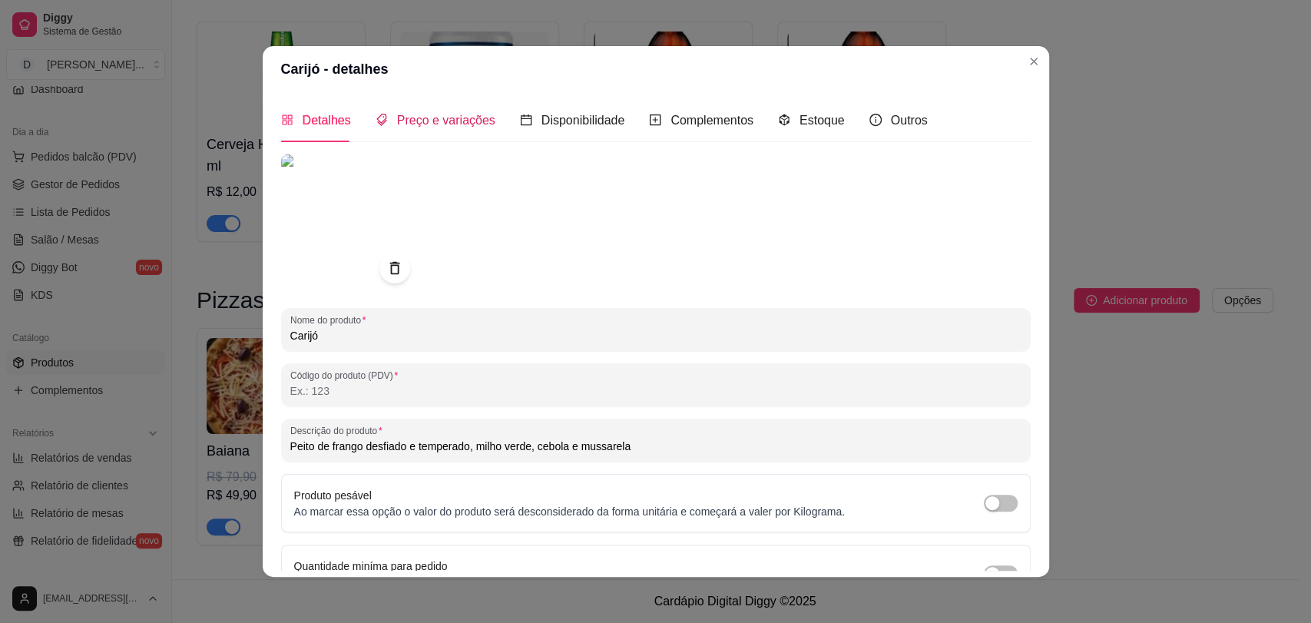
click at [428, 119] on span "Preço e variações" at bounding box center [446, 120] width 98 height 13
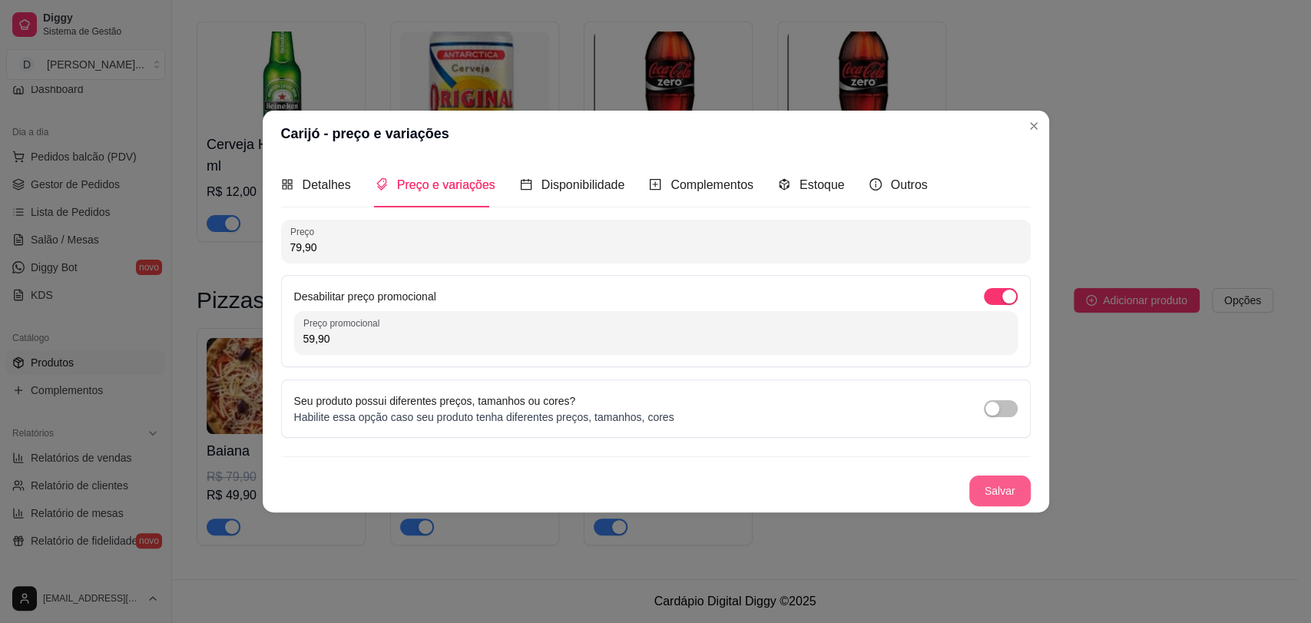
click at [1008, 500] on button "Salvar" at bounding box center [1000, 491] width 61 height 31
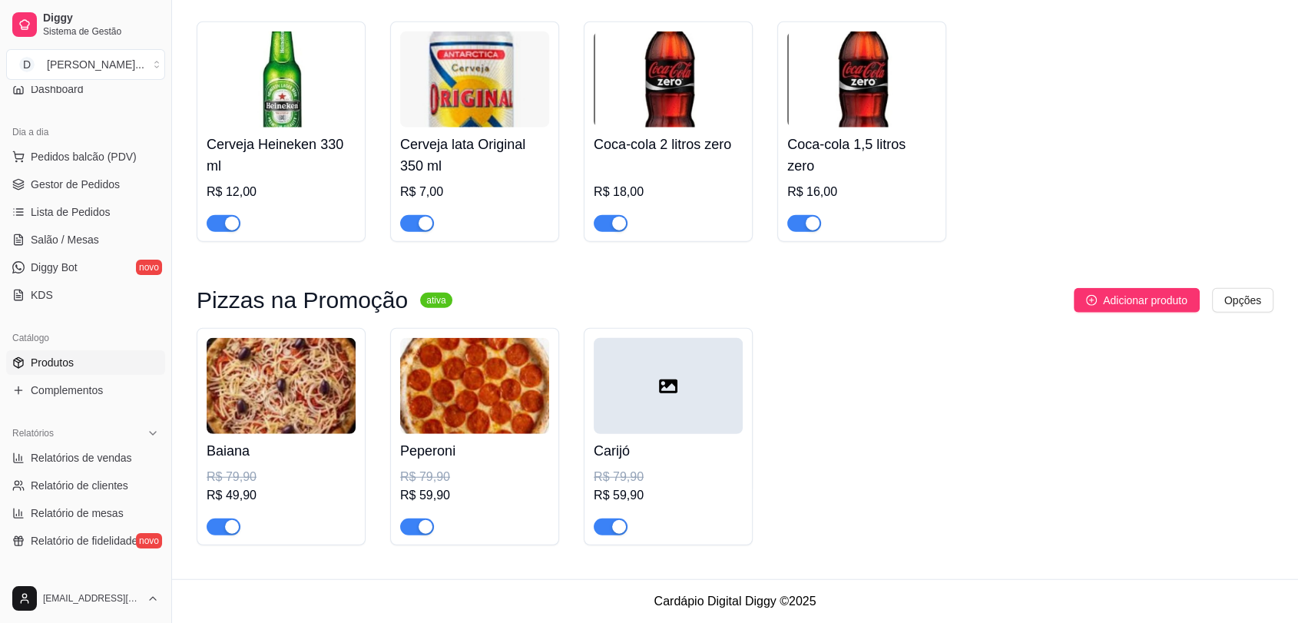
click at [708, 388] on div at bounding box center [668, 386] width 149 height 96
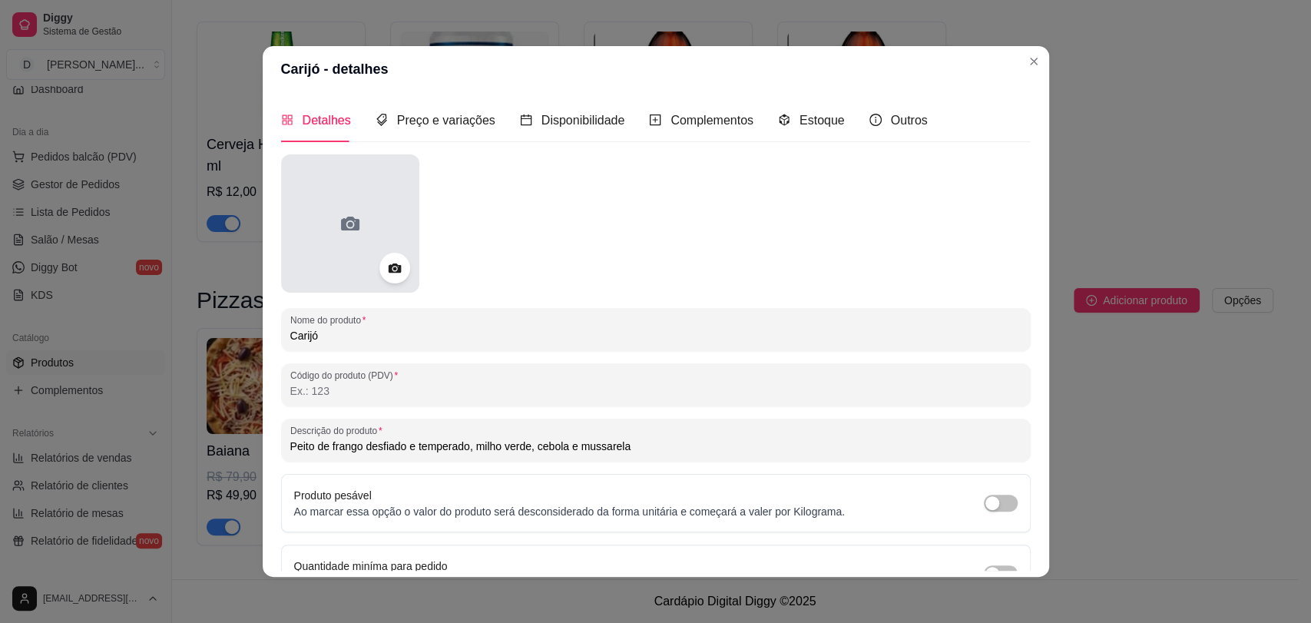
click at [357, 230] on div at bounding box center [350, 223] width 138 height 138
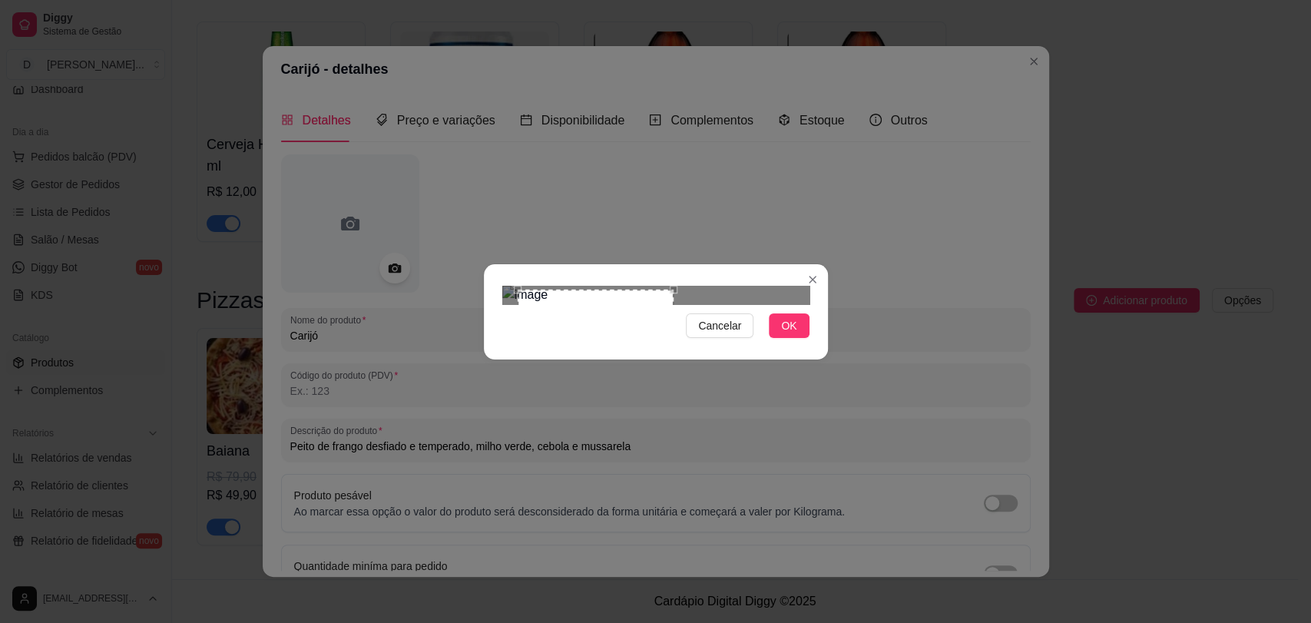
click at [678, 449] on div "Use the arrow keys to move the south east drag handle to change the crop select…" at bounding box center [678, 449] width 0 height 0
click at [624, 313] on div "Use the arrow keys to move the crop selection area" at bounding box center [589, 368] width 156 height 156
click at [782, 334] on span "OK" at bounding box center [788, 325] width 15 height 17
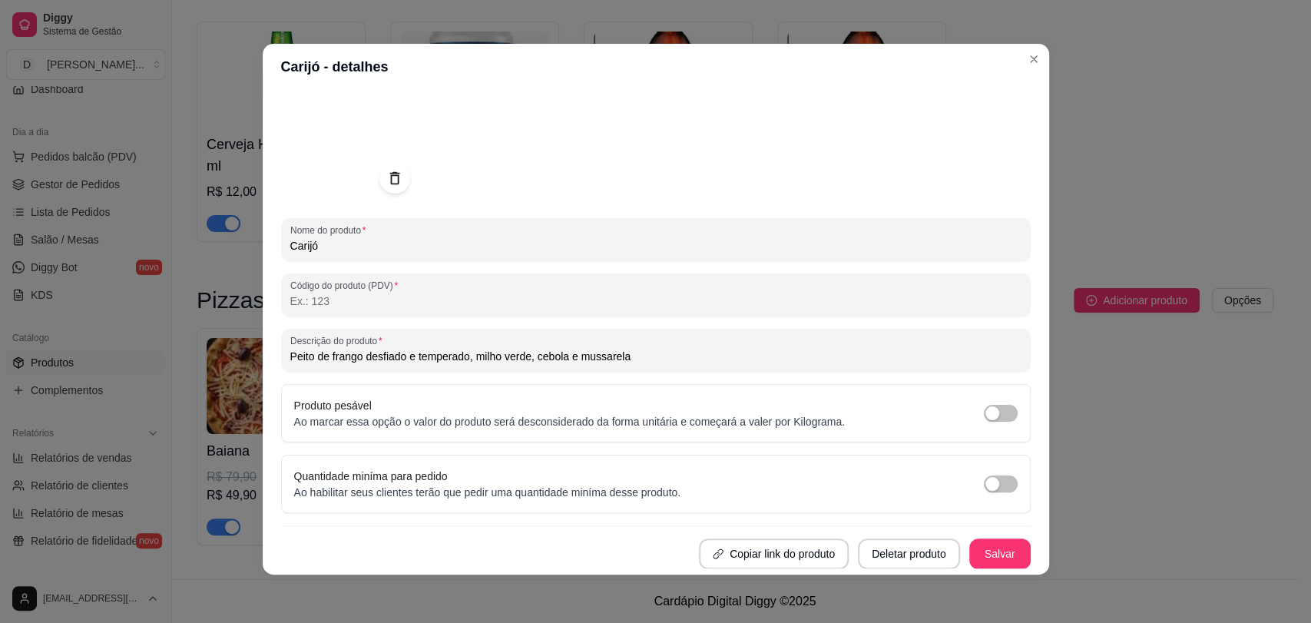
scroll to position [3, 0]
click at [983, 549] on button "Salvar" at bounding box center [1000, 554] width 60 height 30
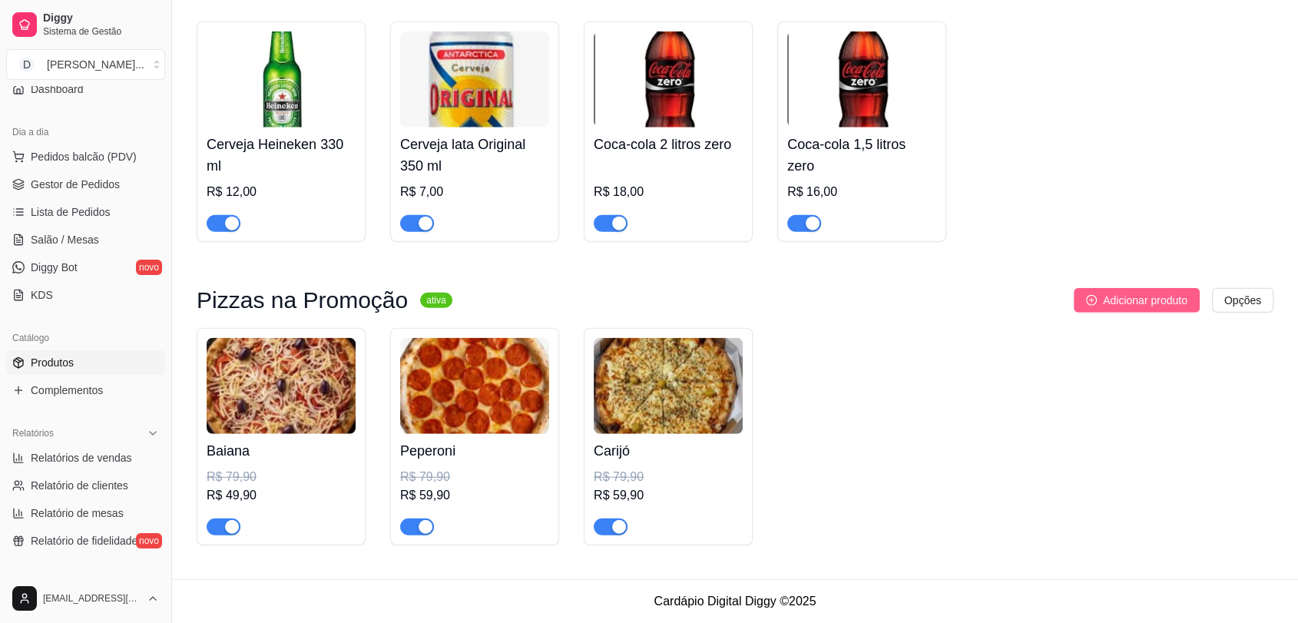
click at [1127, 296] on span "Adicionar produto" at bounding box center [1145, 300] width 85 height 17
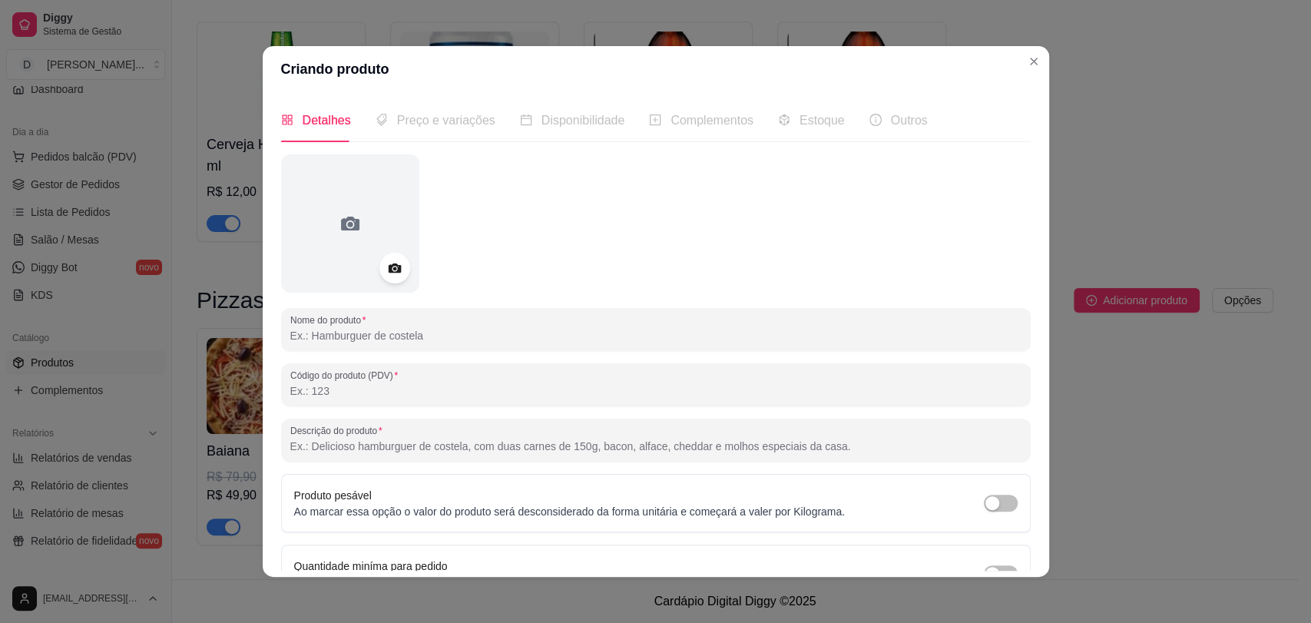
click at [594, 331] on input "Nome do produto" at bounding box center [655, 335] width 731 height 15
type input "Portuguesa"
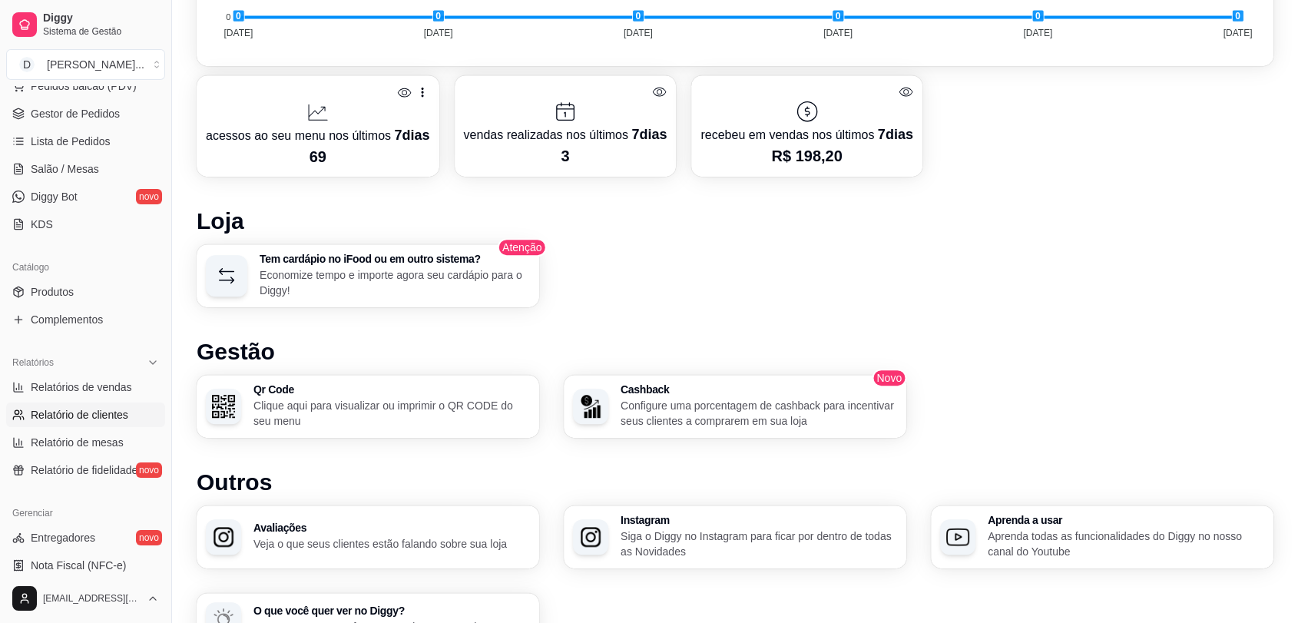
scroll to position [171, 0]
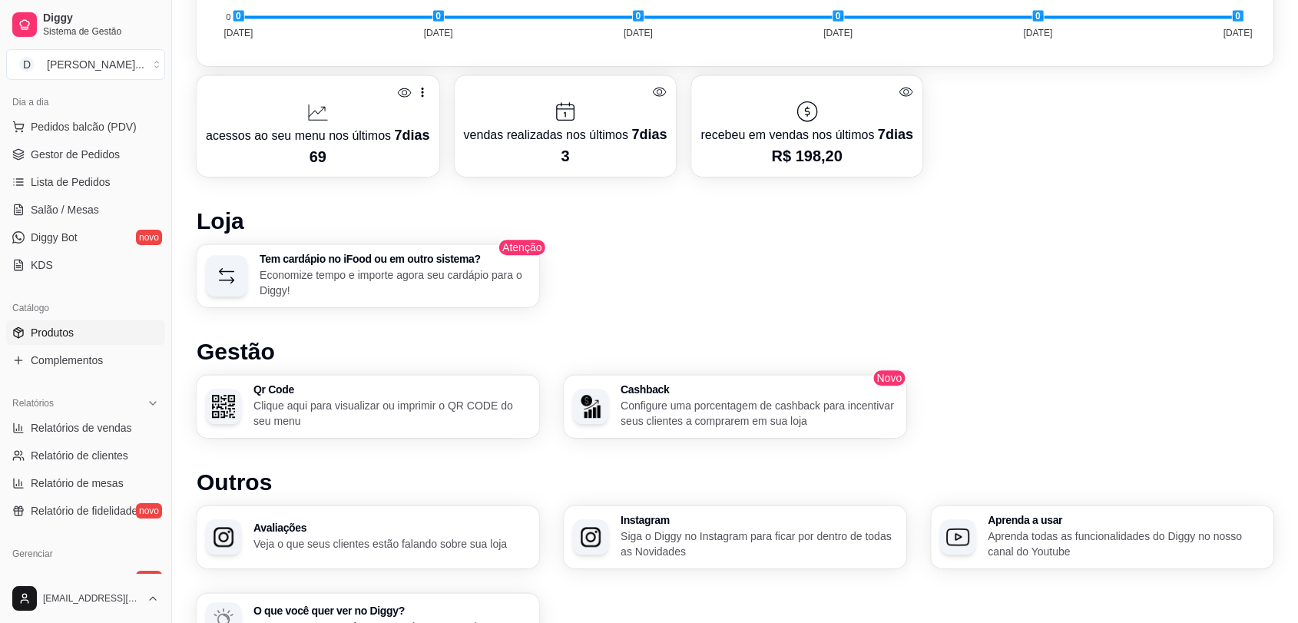
click at [60, 330] on span "Produtos" at bounding box center [52, 332] width 43 height 15
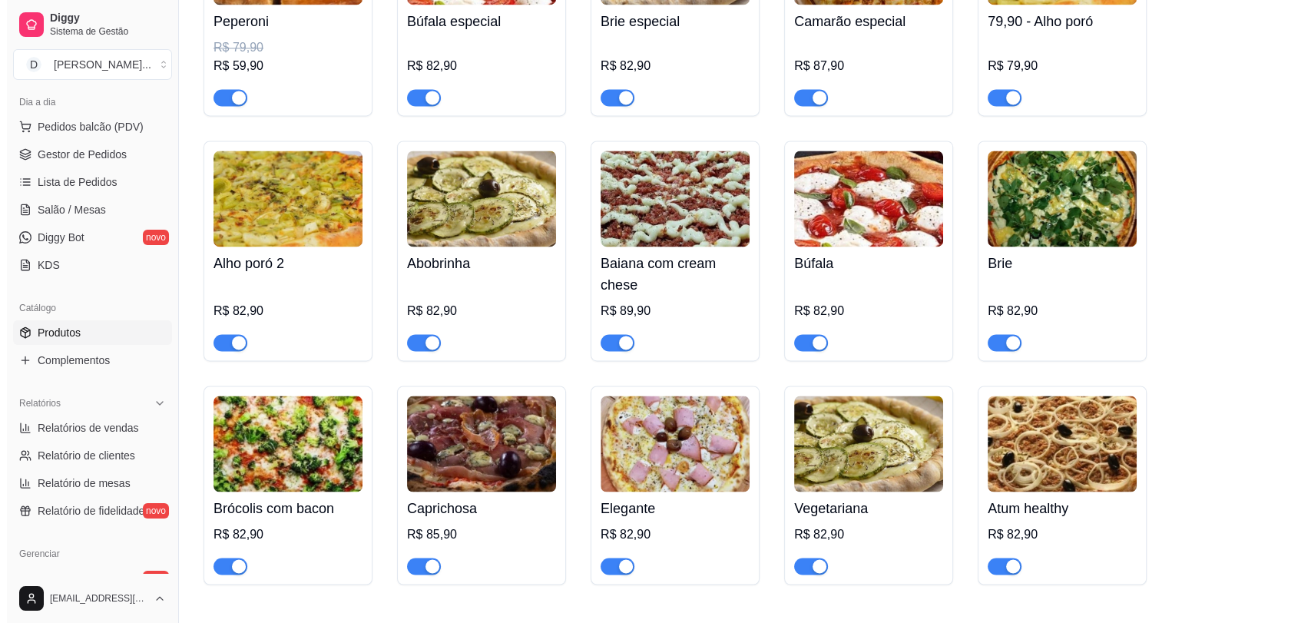
scroll to position [3807, 0]
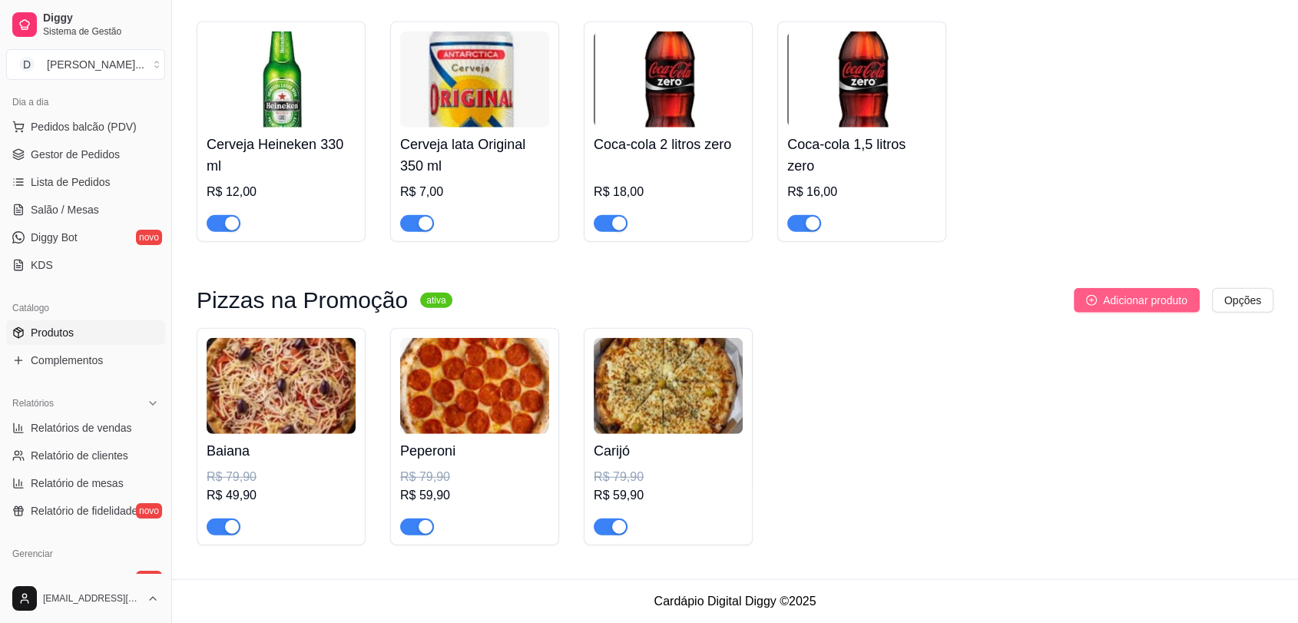
click at [1111, 297] on span "Adicionar produto" at bounding box center [1145, 300] width 85 height 17
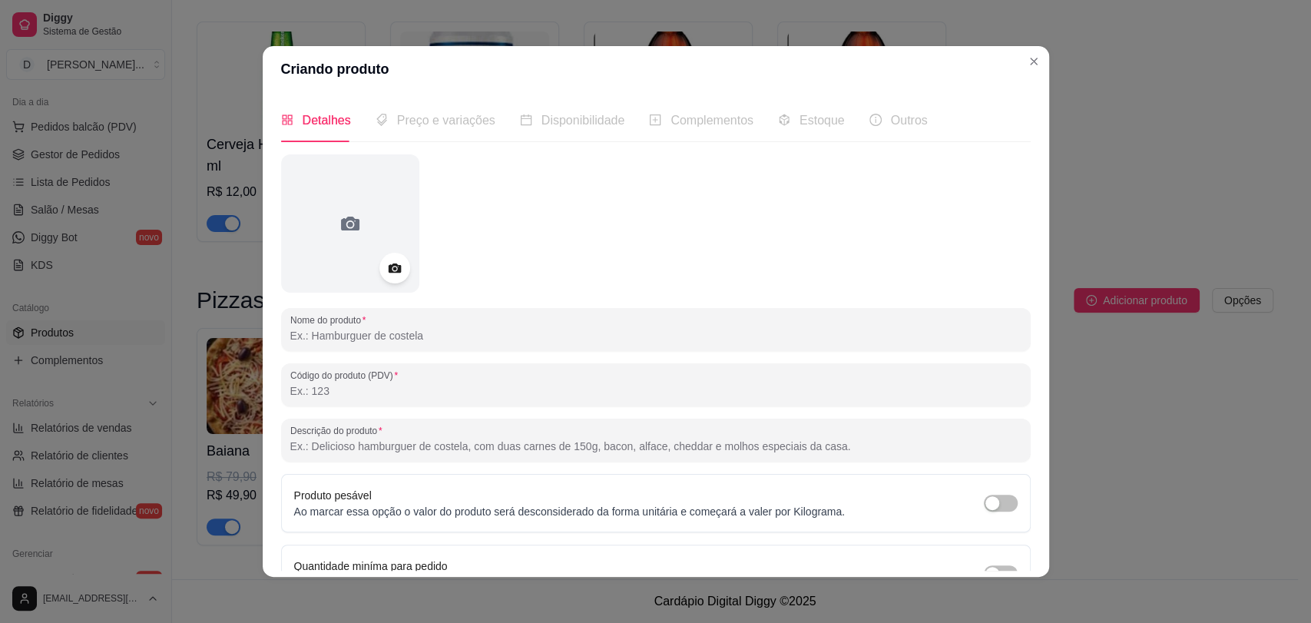
click at [581, 331] on input "Nome do produto" at bounding box center [655, 335] width 731 height 15
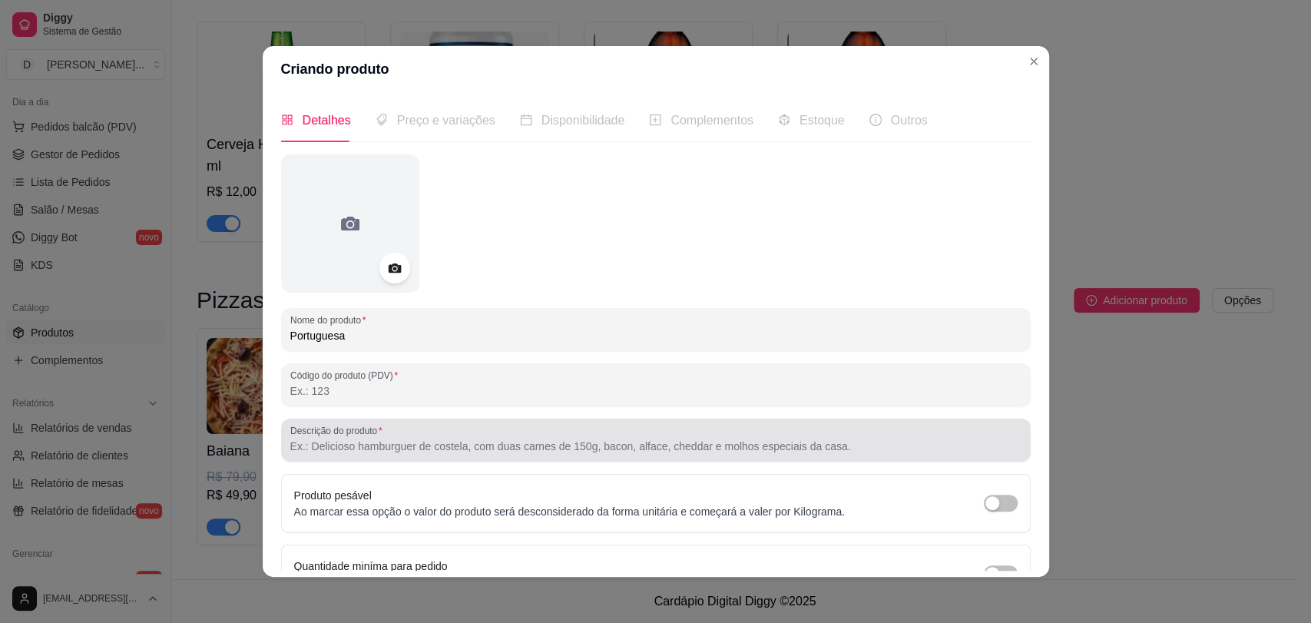
type input "Portuguesa"
click at [479, 448] on input "Descrição do produto" at bounding box center [655, 446] width 731 height 15
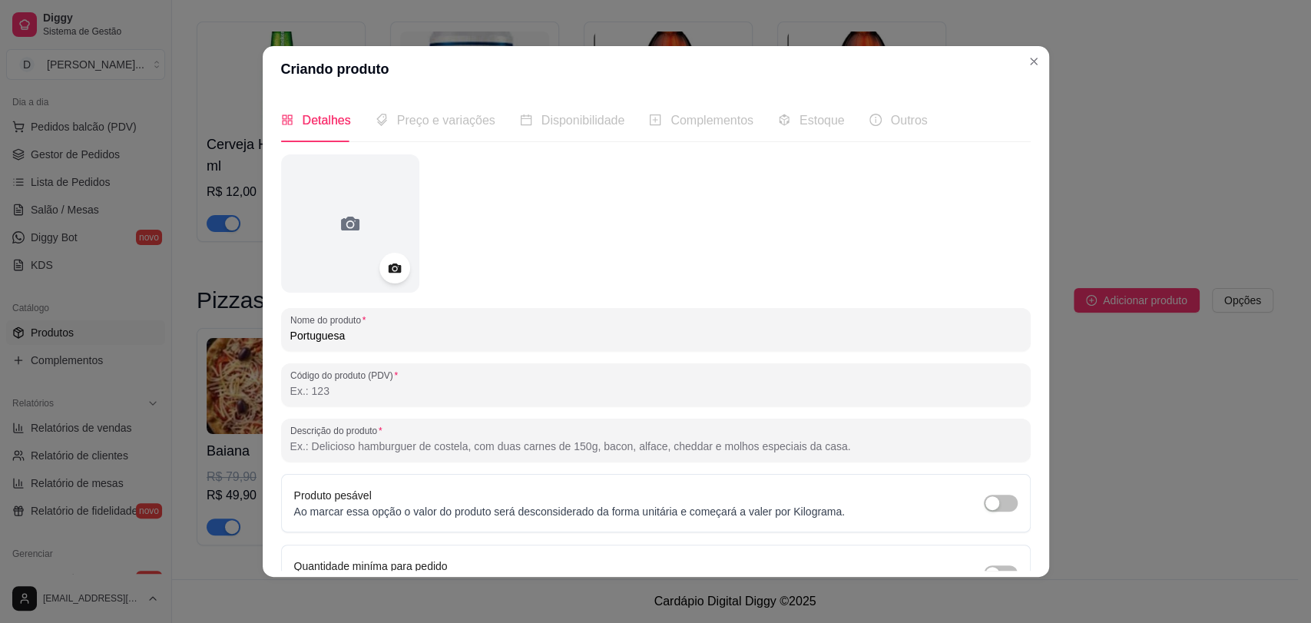
paste input "Mussarela, presunto, ovo, cebola"
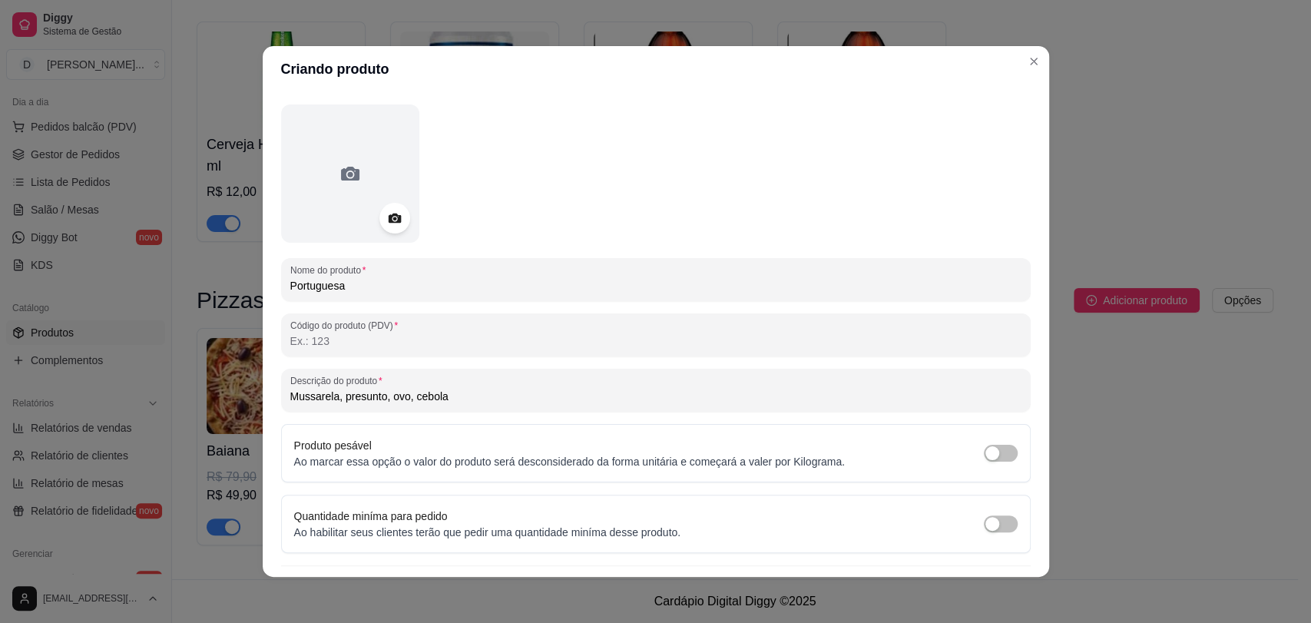
scroll to position [88, 0]
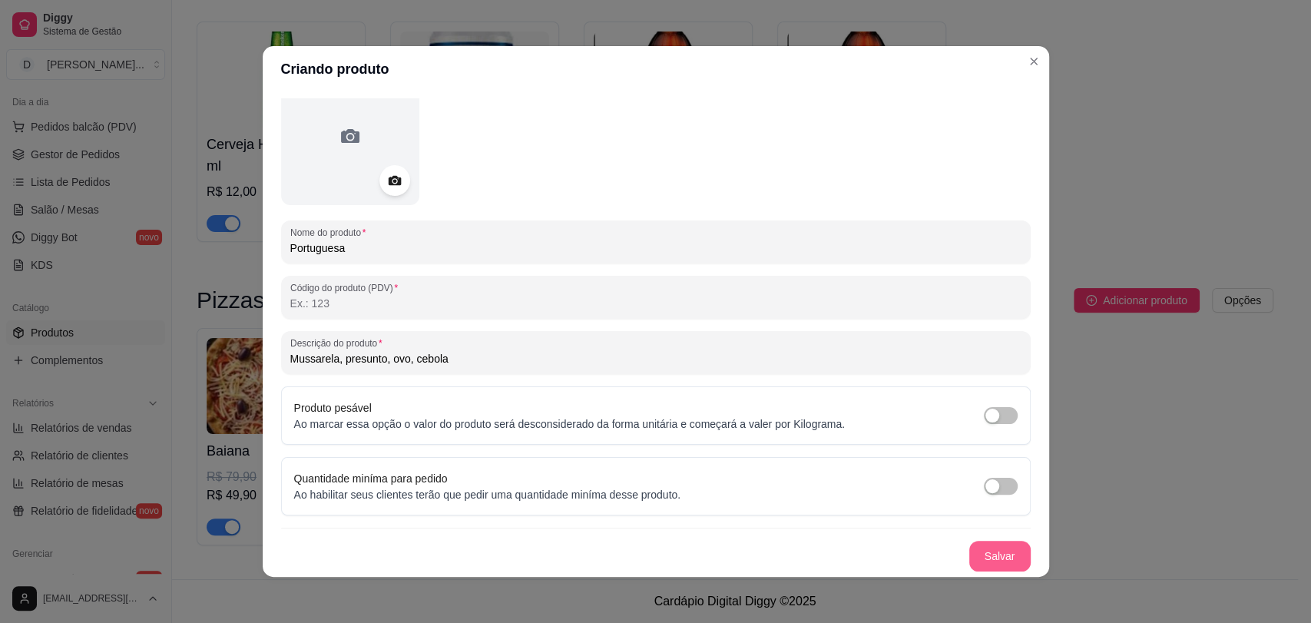
type input "Mussarela, presunto, ovo, cebola"
click at [970, 556] on button "Salvar" at bounding box center [1000, 556] width 61 height 31
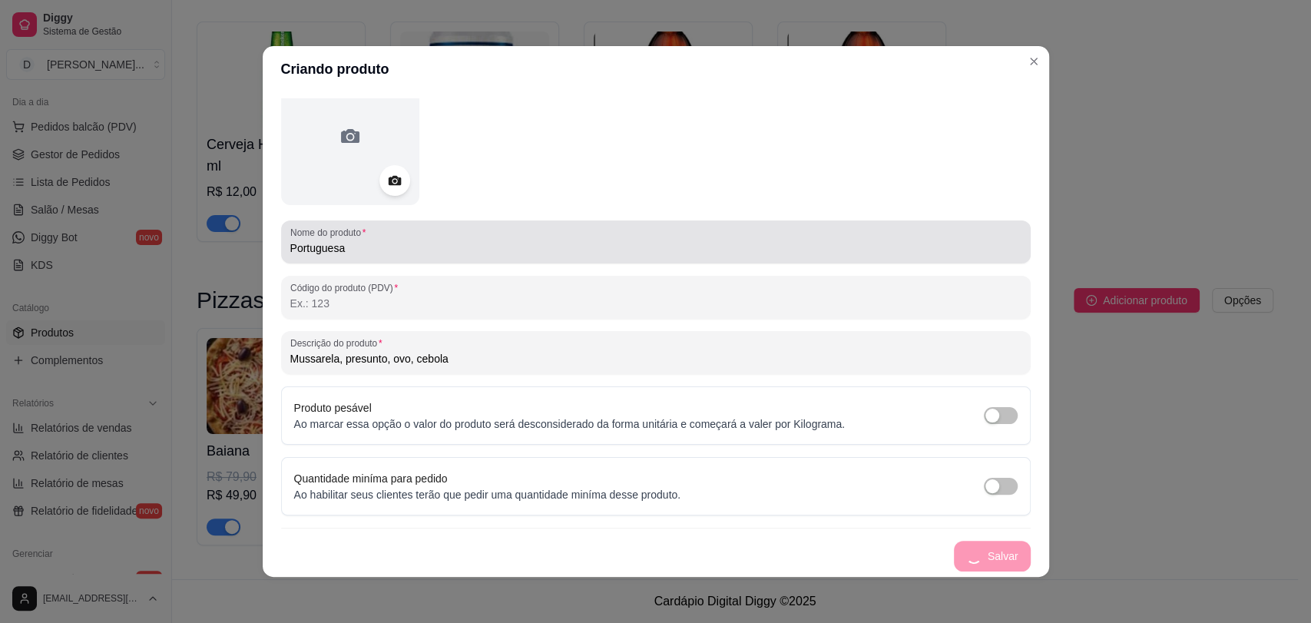
scroll to position [0, 0]
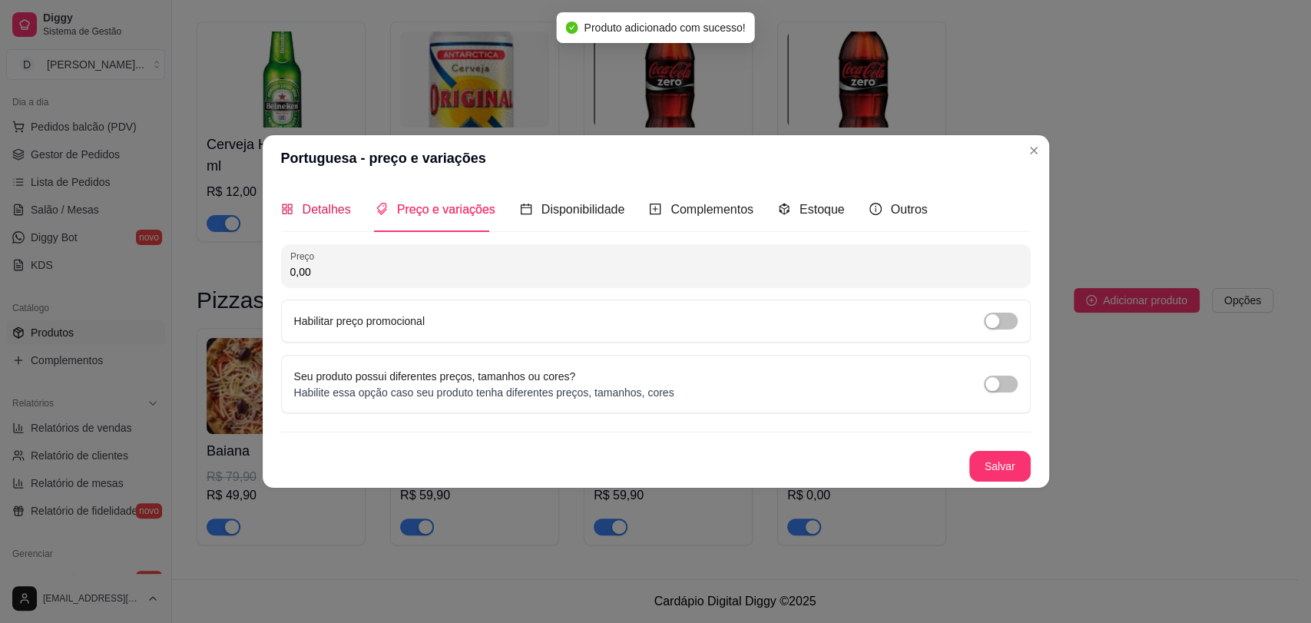
click at [321, 204] on span "Detalhes" at bounding box center [327, 209] width 48 height 13
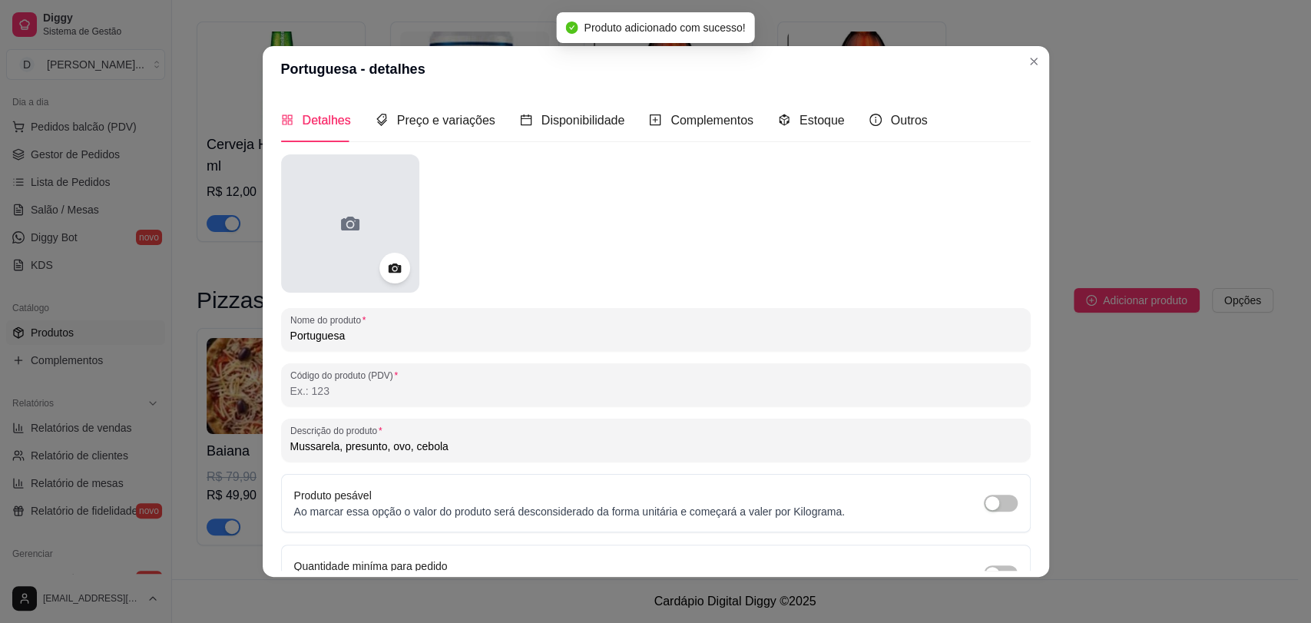
click at [346, 234] on icon at bounding box center [350, 223] width 25 height 25
click at [371, 204] on div at bounding box center [350, 223] width 138 height 138
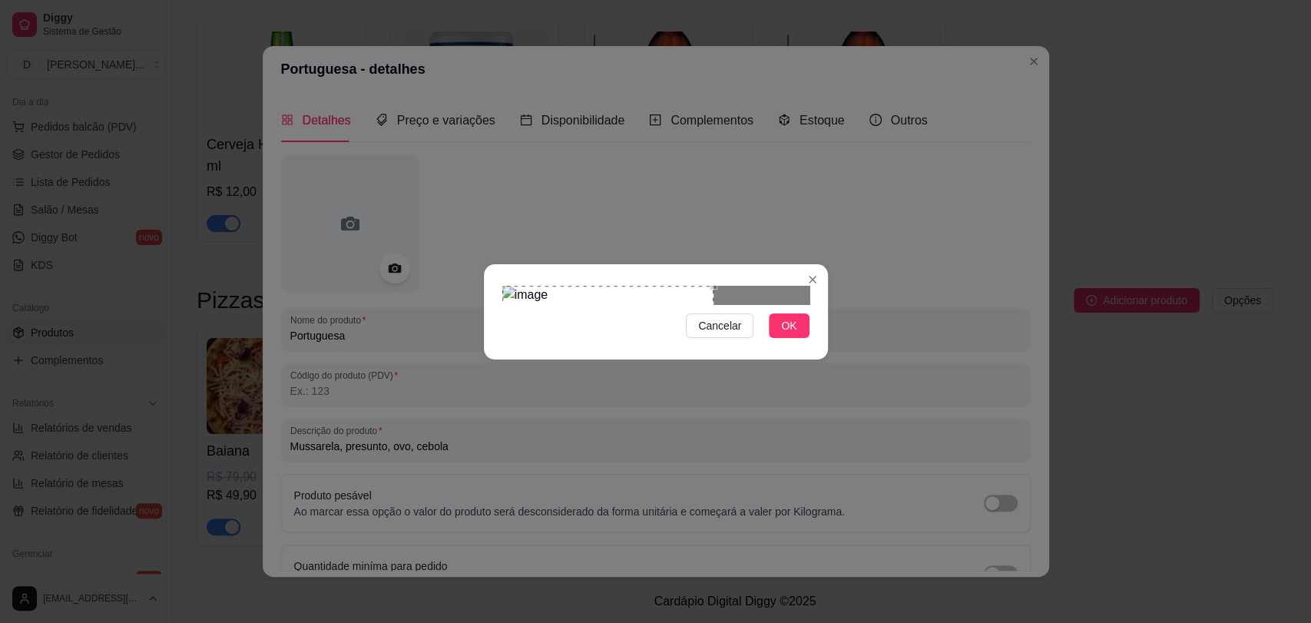
click at [620, 286] on div "Use the arrow keys to move the crop selection area" at bounding box center [608, 369] width 212 height 167
click at [602, 286] on div "Use the arrow keys to move the crop selection area" at bounding box center [608, 369] width 212 height 167
click at [787, 334] on span "OK" at bounding box center [788, 325] width 15 height 17
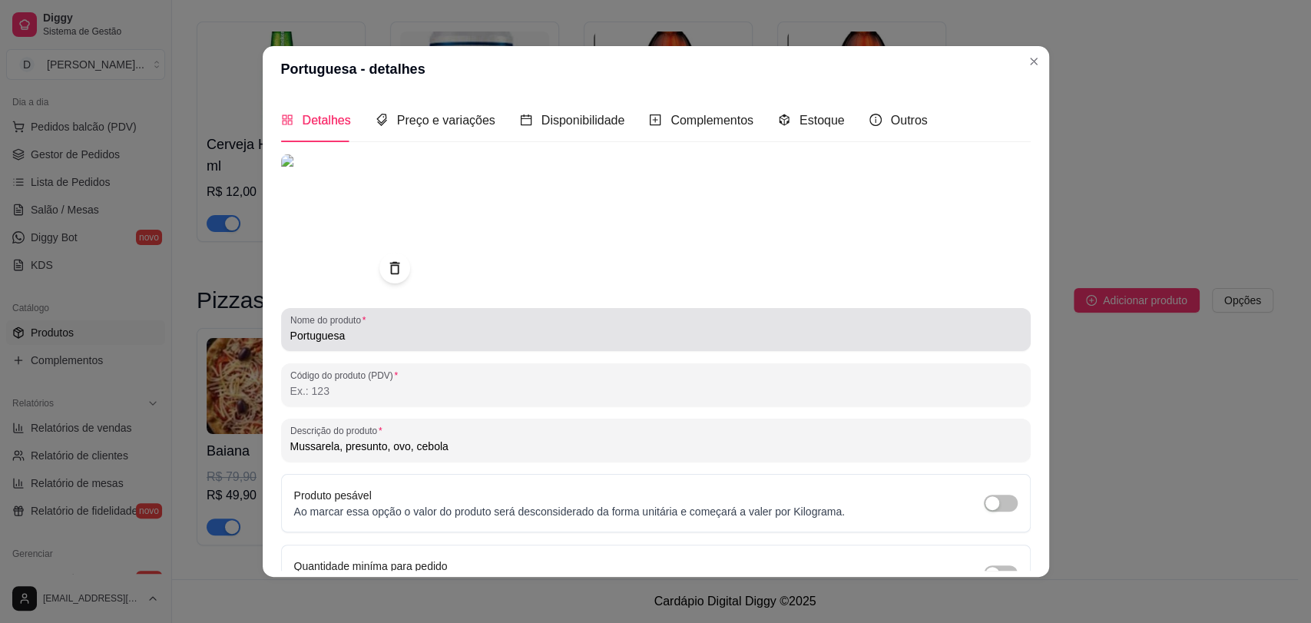
scroll to position [58, 0]
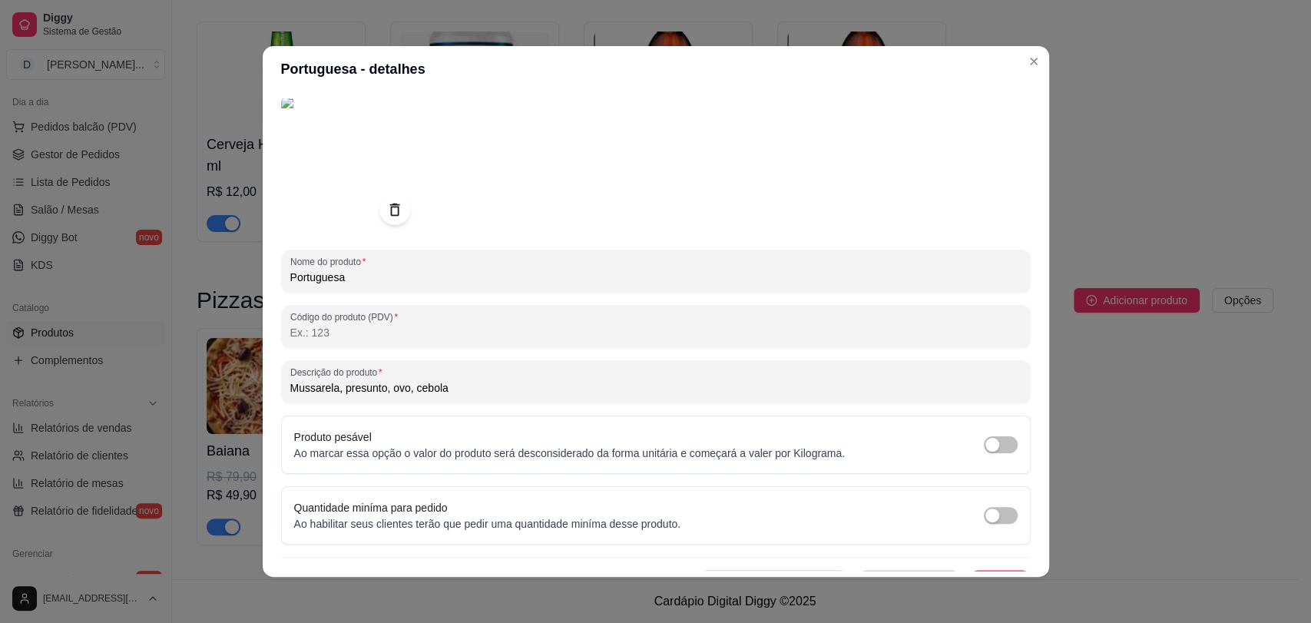
click at [992, 570] on button "Salvar" at bounding box center [1000, 585] width 61 height 31
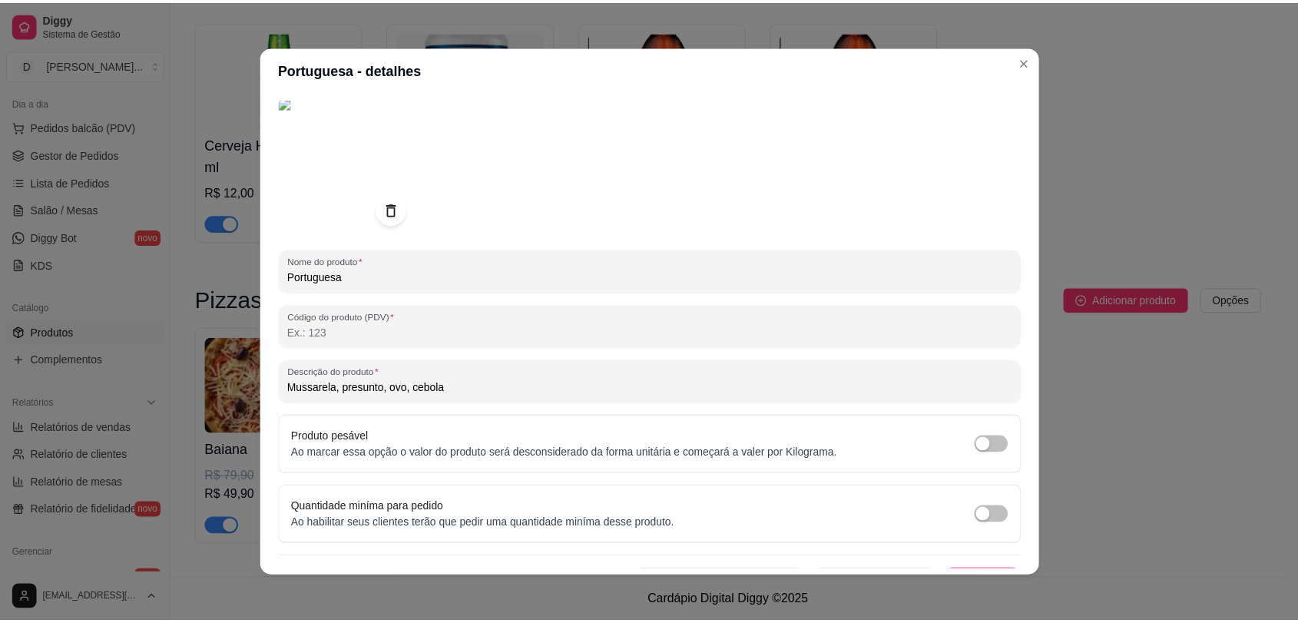
scroll to position [0, 0]
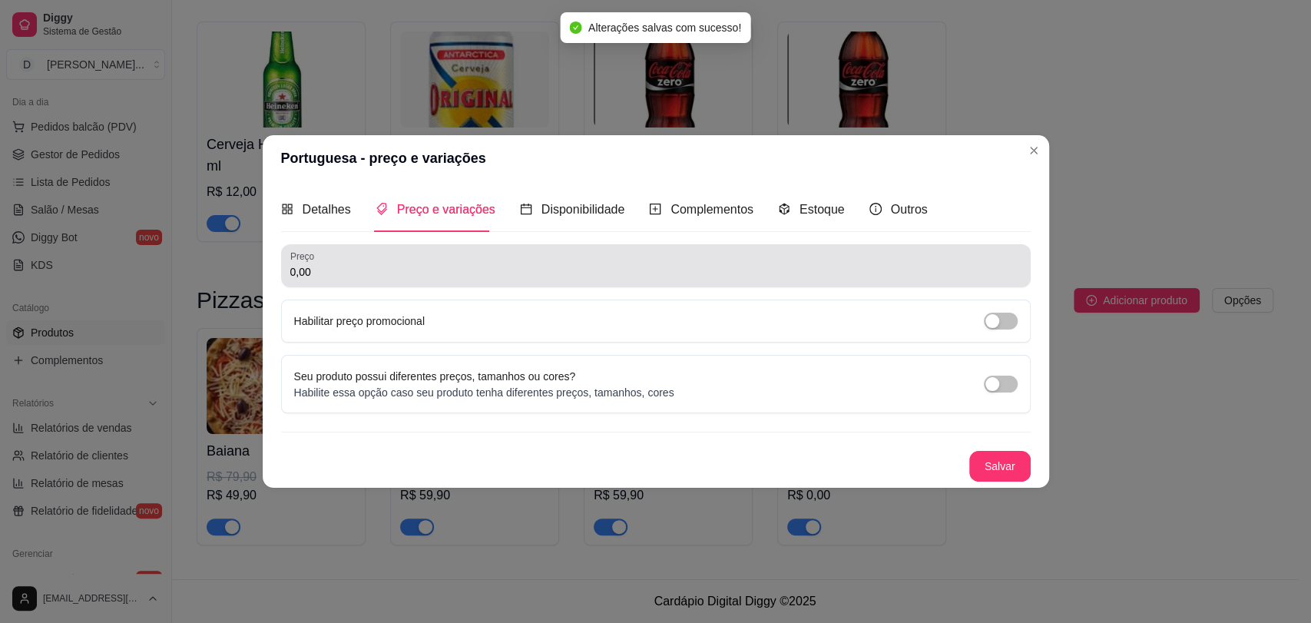
click at [476, 272] on input "0,00" at bounding box center [655, 271] width 731 height 15
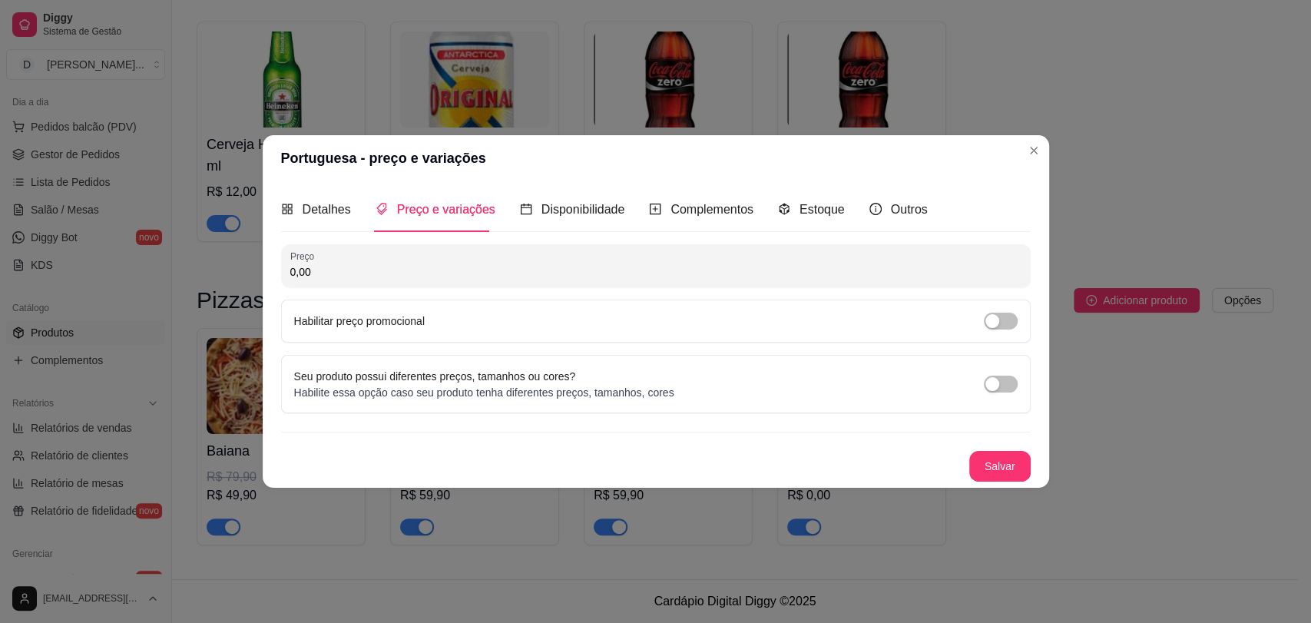
click at [461, 277] on input "0,00" at bounding box center [655, 271] width 731 height 15
type input "79,90"
click at [1005, 325] on span "button" at bounding box center [1001, 321] width 34 height 17
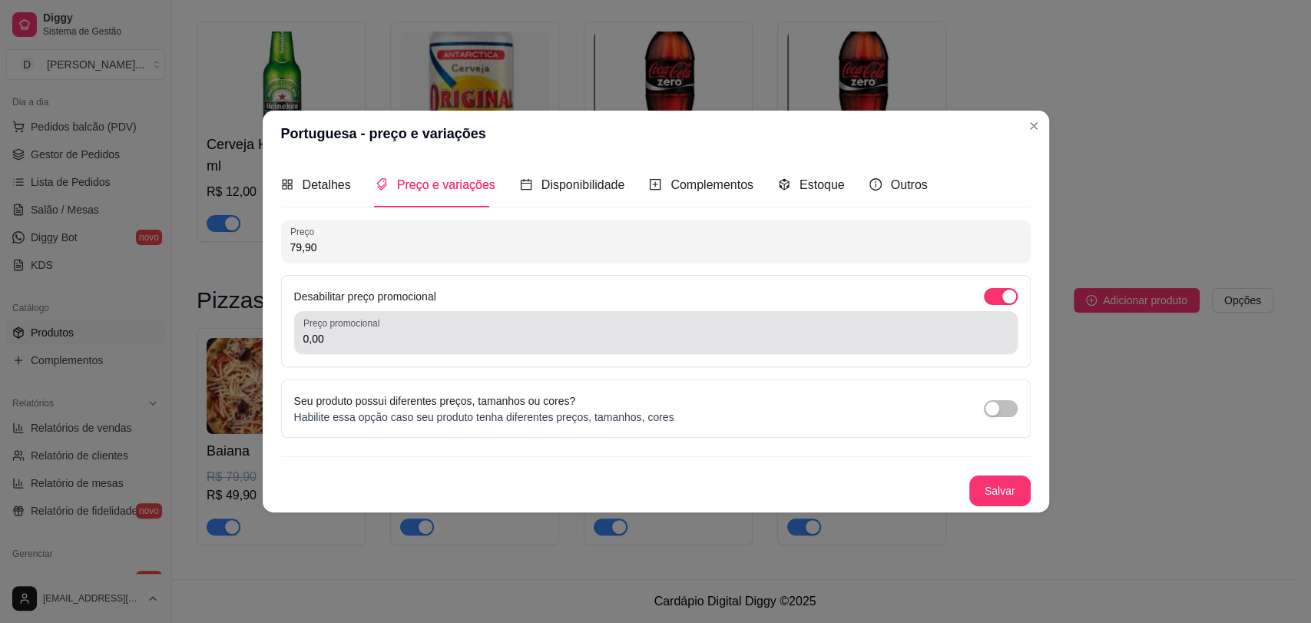
click at [409, 349] on div "Preço promocional 0,00" at bounding box center [656, 332] width 724 height 43
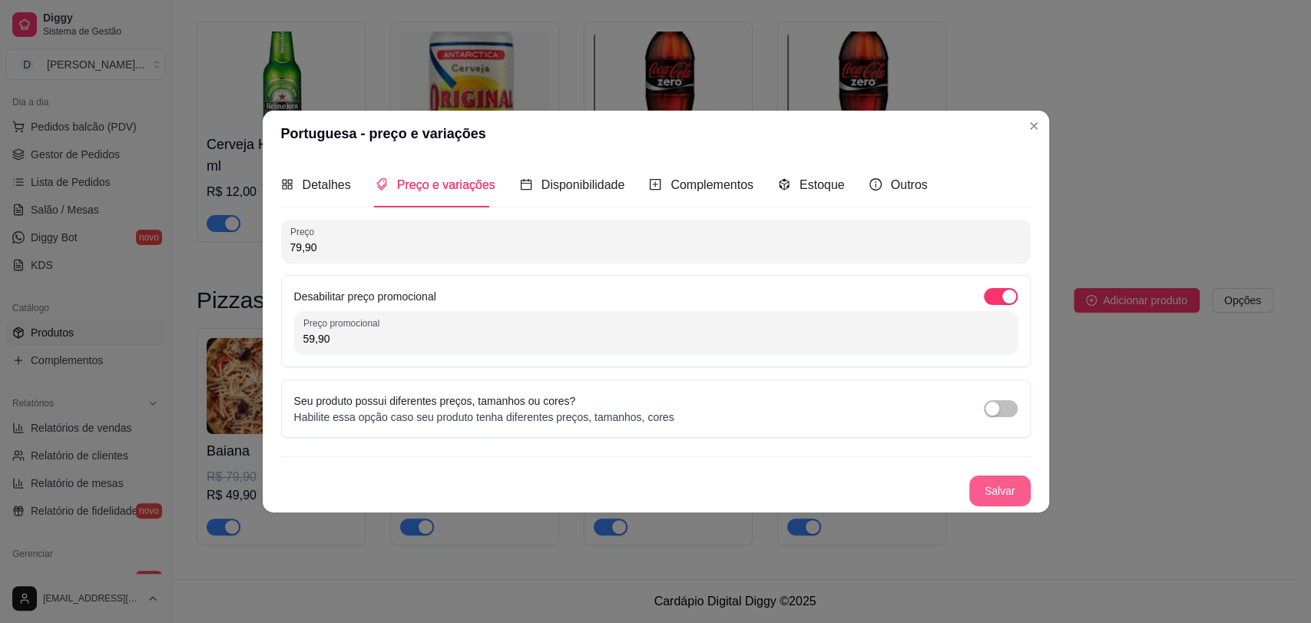
type input "59,90"
click at [993, 489] on button "Salvar" at bounding box center [1000, 491] width 61 height 31
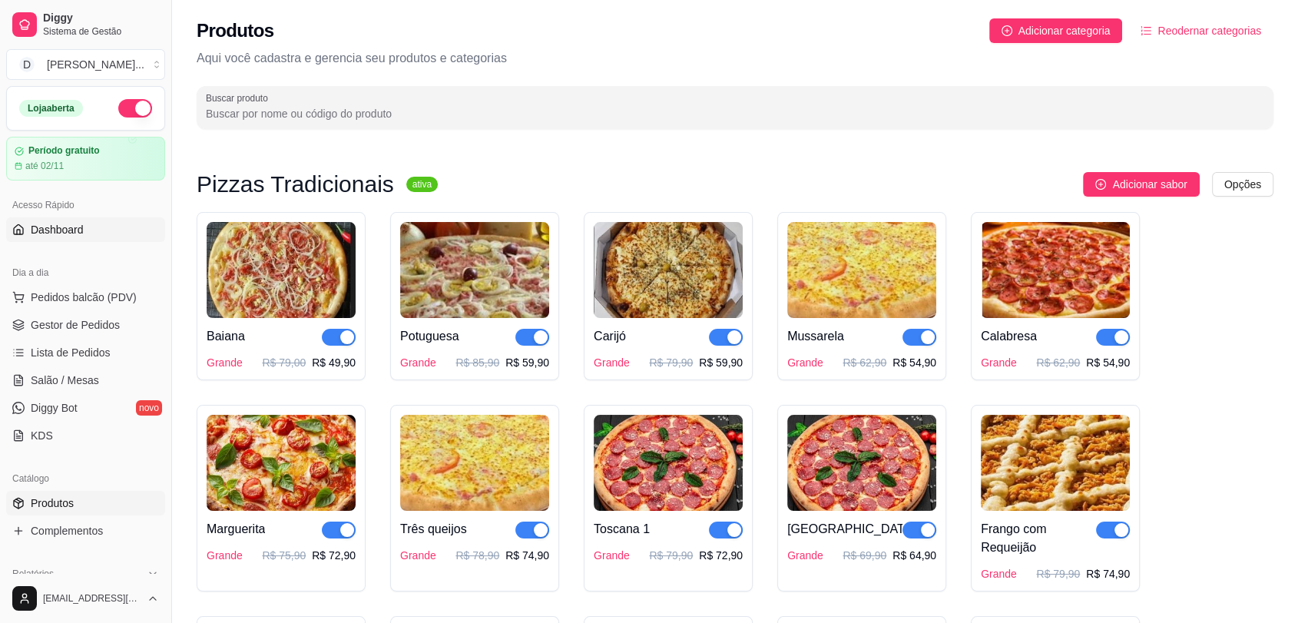
click at [68, 230] on span "Dashboard" at bounding box center [57, 229] width 53 height 15
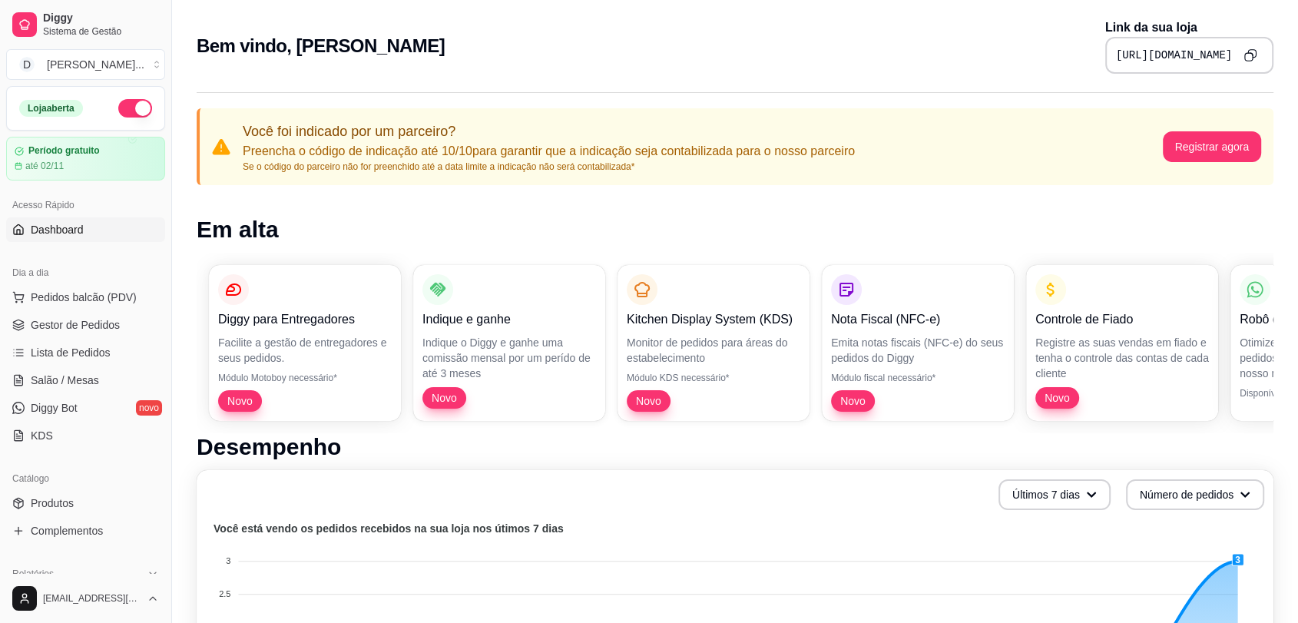
click at [1249, 51] on icon "Copy to clipboard" at bounding box center [1250, 54] width 13 height 13
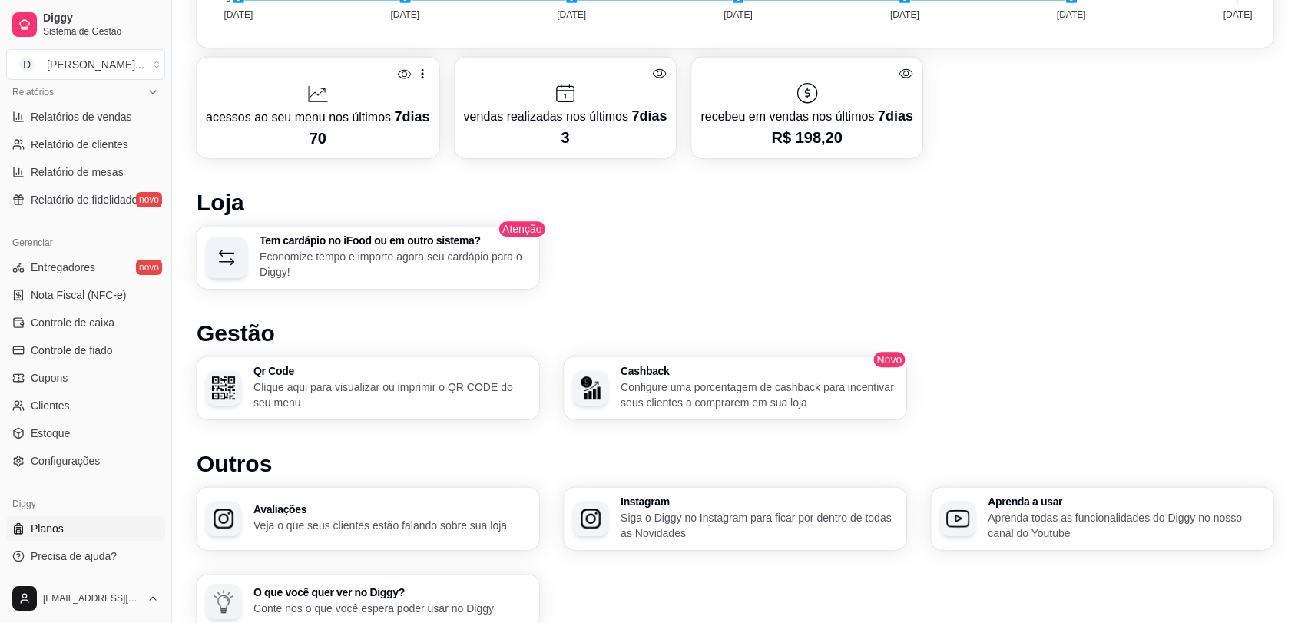
scroll to position [828, 0]
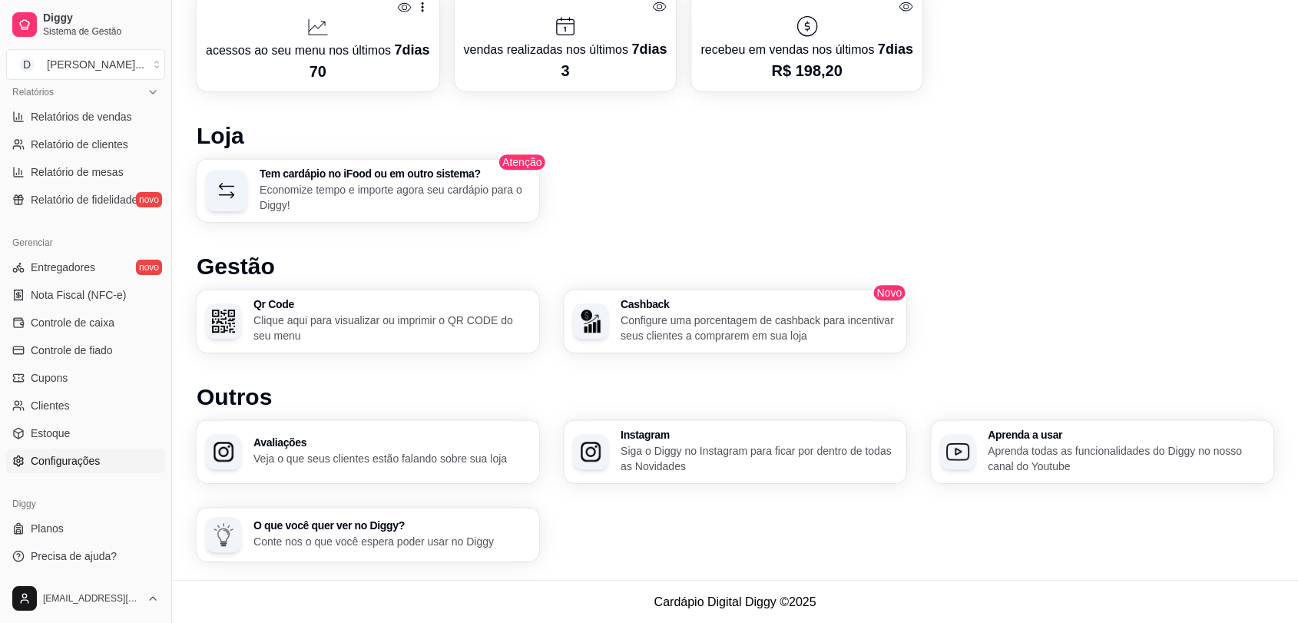
click at [83, 462] on span "Configurações" at bounding box center [65, 460] width 69 height 15
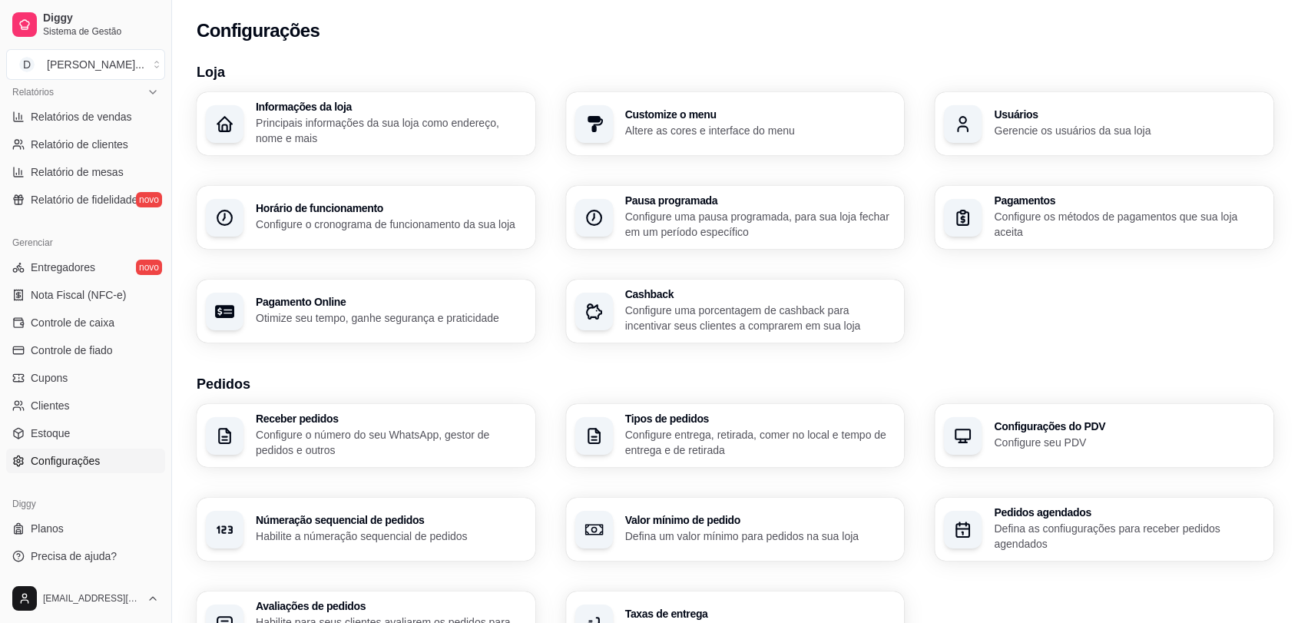
click at [330, 112] on h3 "Informações da loja" at bounding box center [391, 106] width 270 height 11
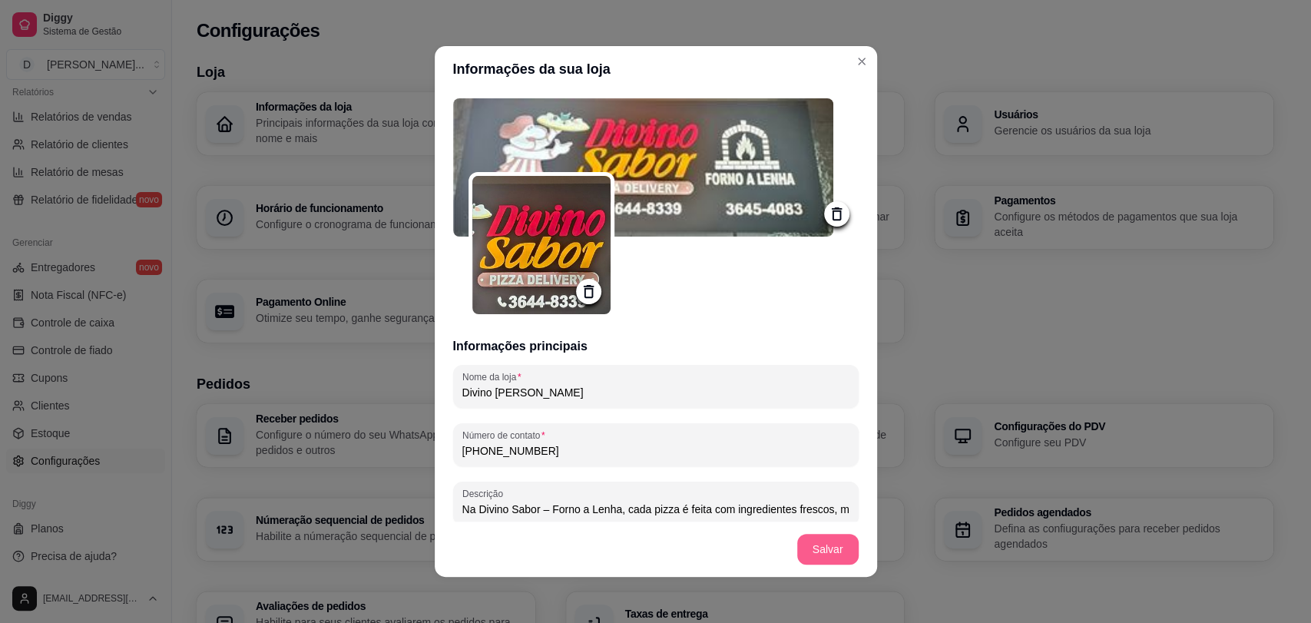
type input "Na Divino Sabor – Forno a Lenha, cada pizza é feita com ingredientes frescos, m…"
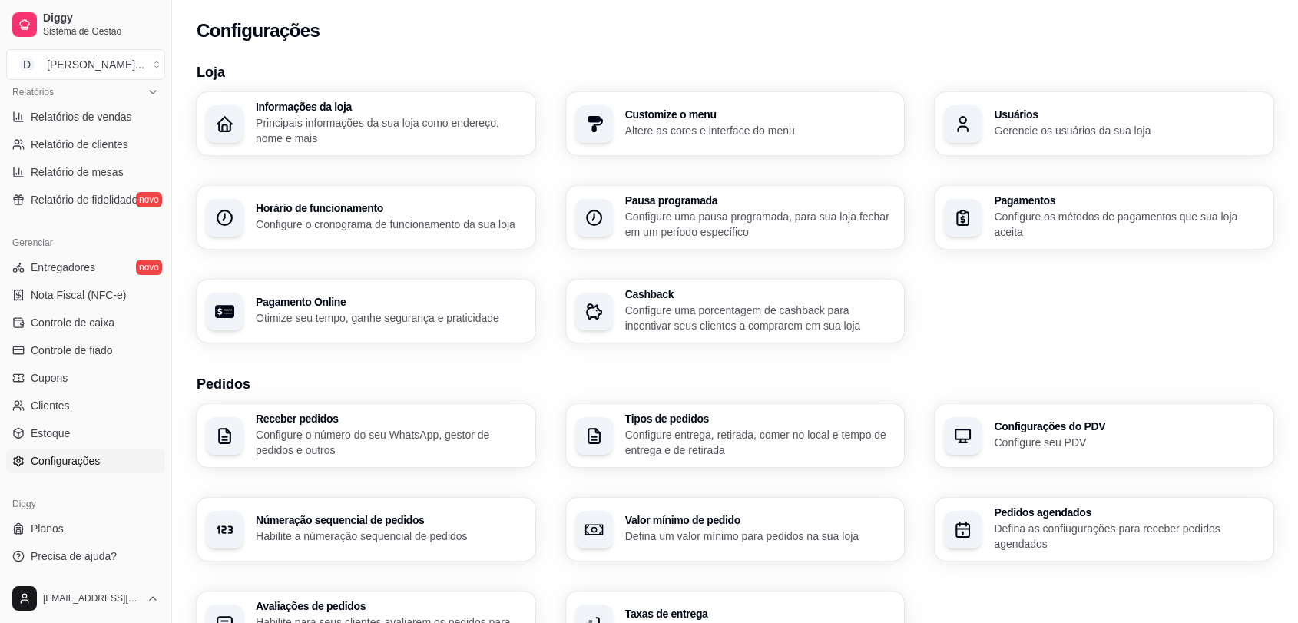
click at [717, 313] on p "Configure uma porcentagem de cashback para incentivar seus clientes a comprarem…" at bounding box center [760, 318] width 270 height 31
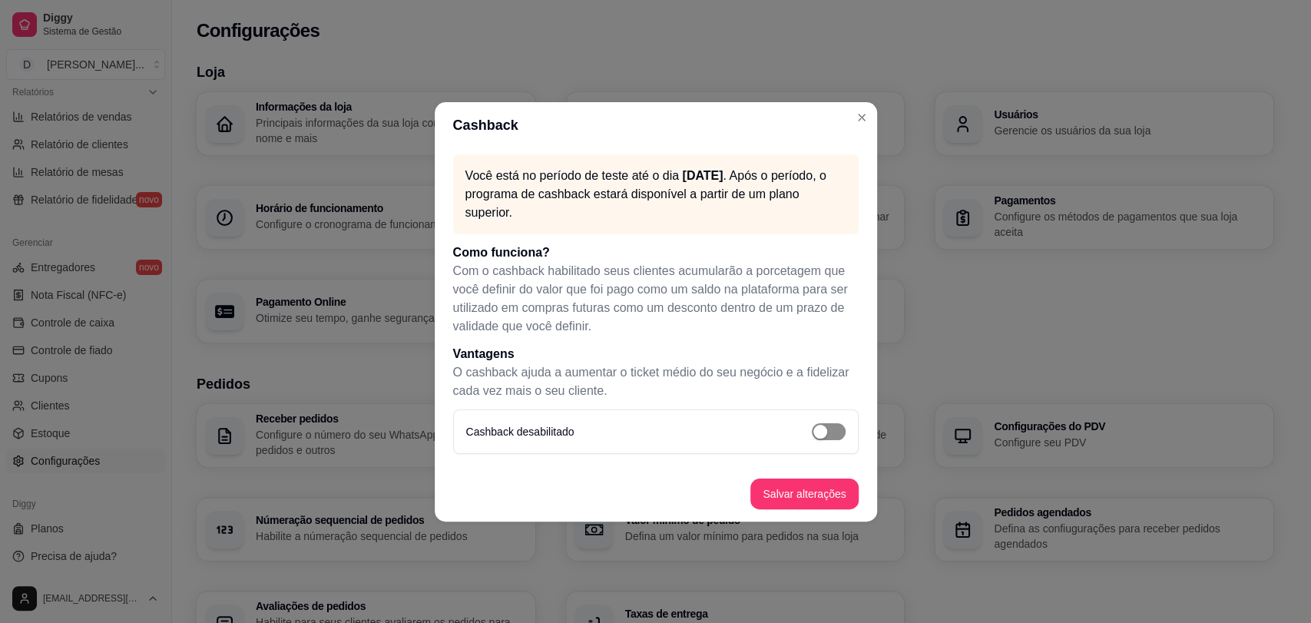
click at [826, 433] on div "button" at bounding box center [821, 432] width 14 height 14
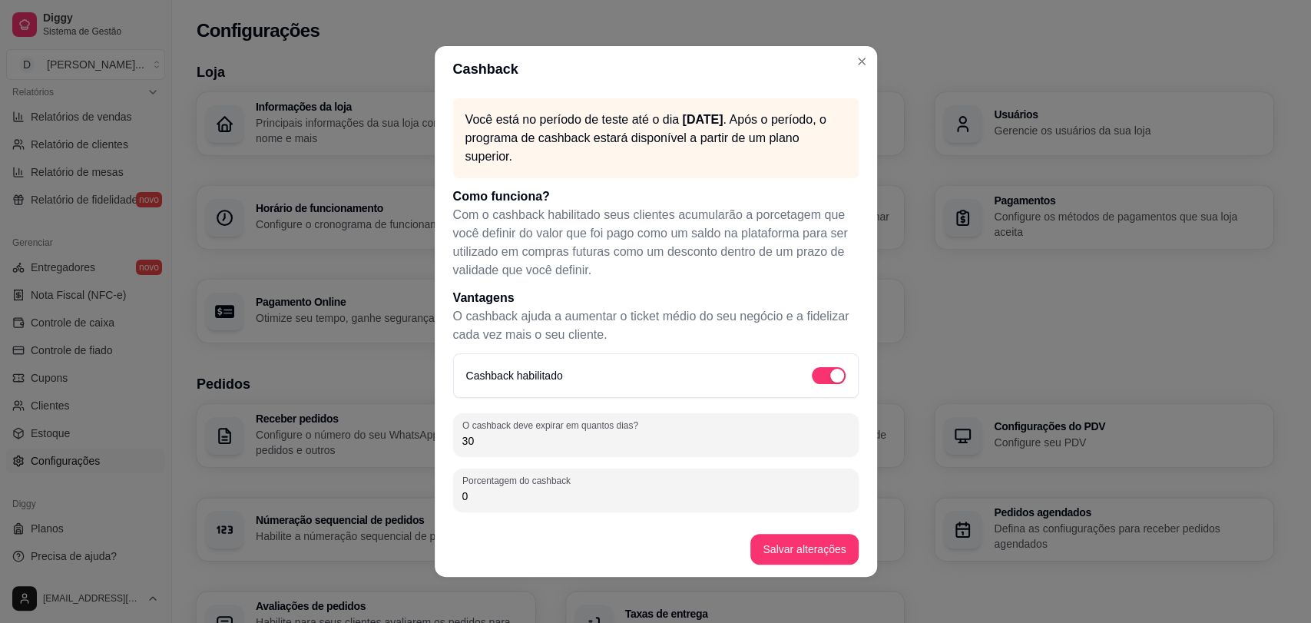
click at [492, 443] on input "30" at bounding box center [655, 440] width 387 height 15
type input "3"
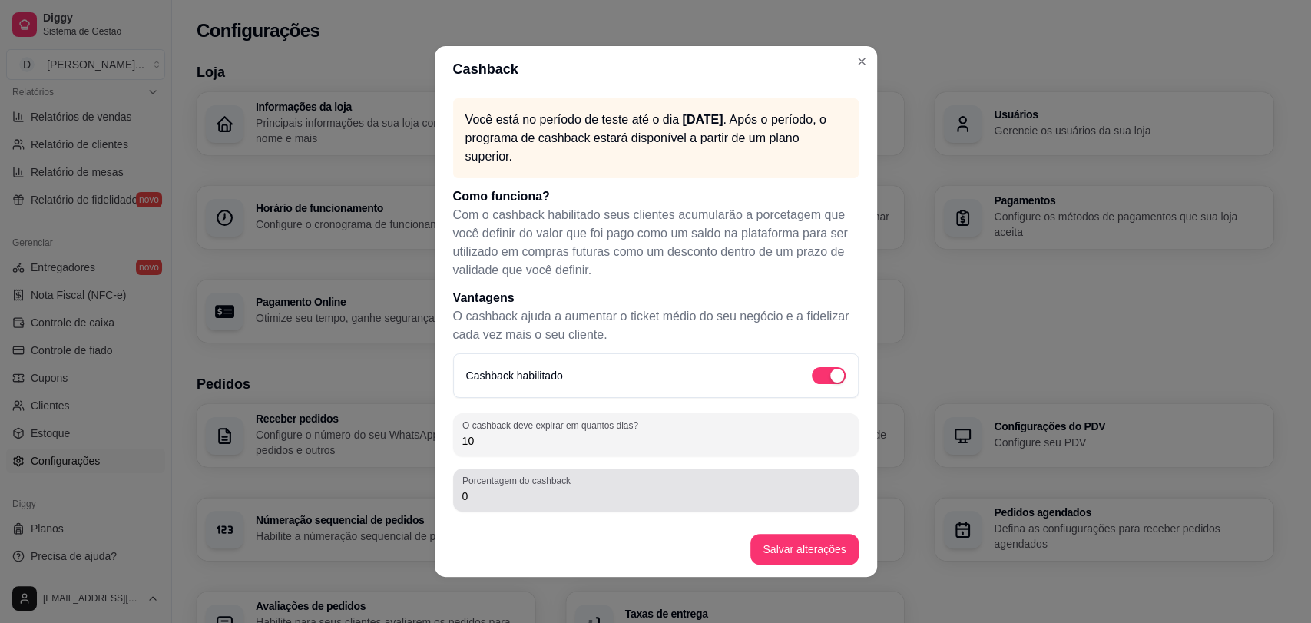
type input "10"
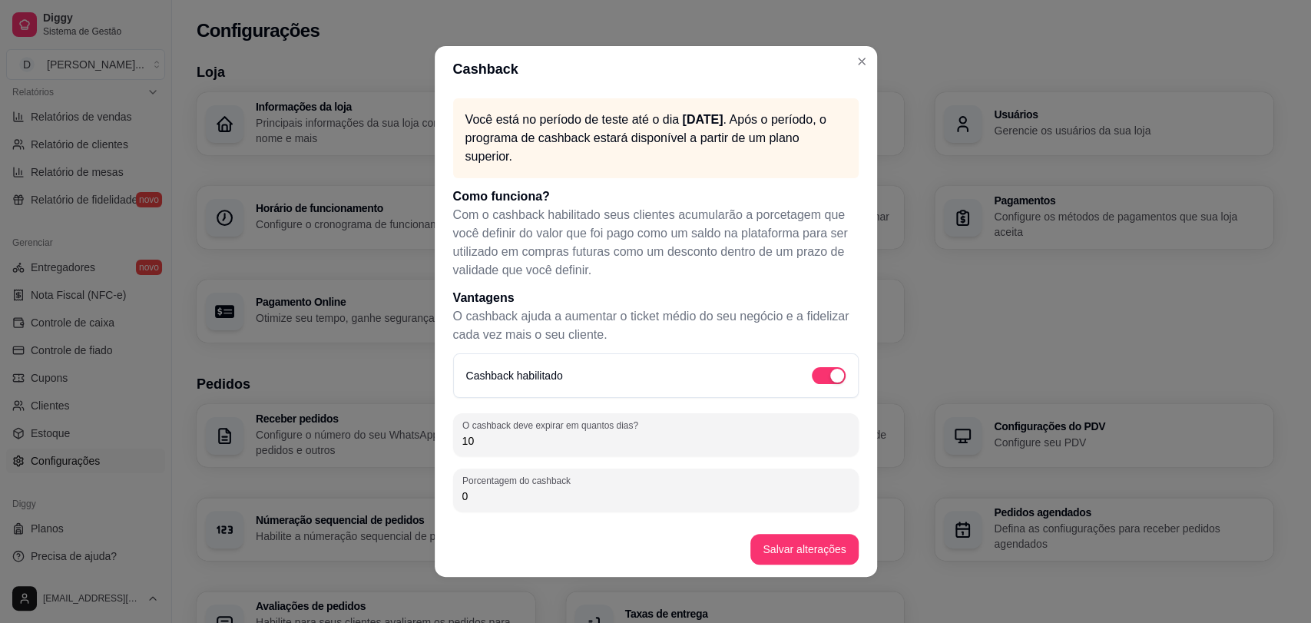
click at [537, 499] on input "0" at bounding box center [655, 496] width 387 height 15
type input "0"
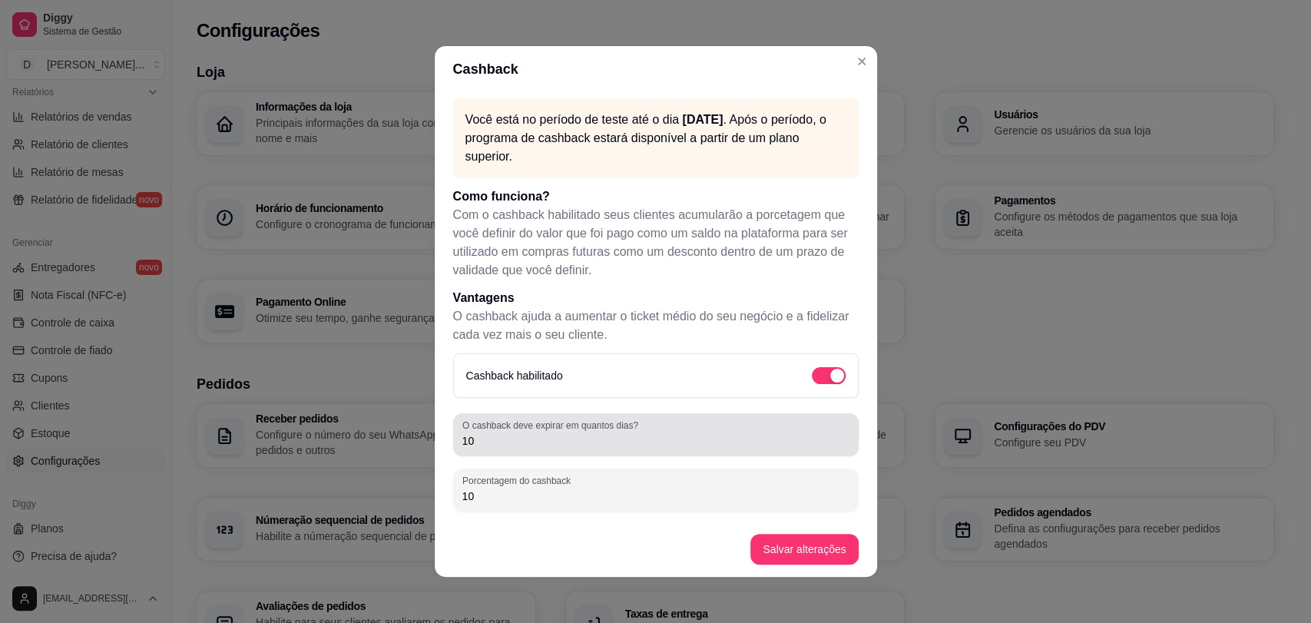
type input "10"
click at [498, 436] on input "10" at bounding box center [655, 440] width 387 height 15
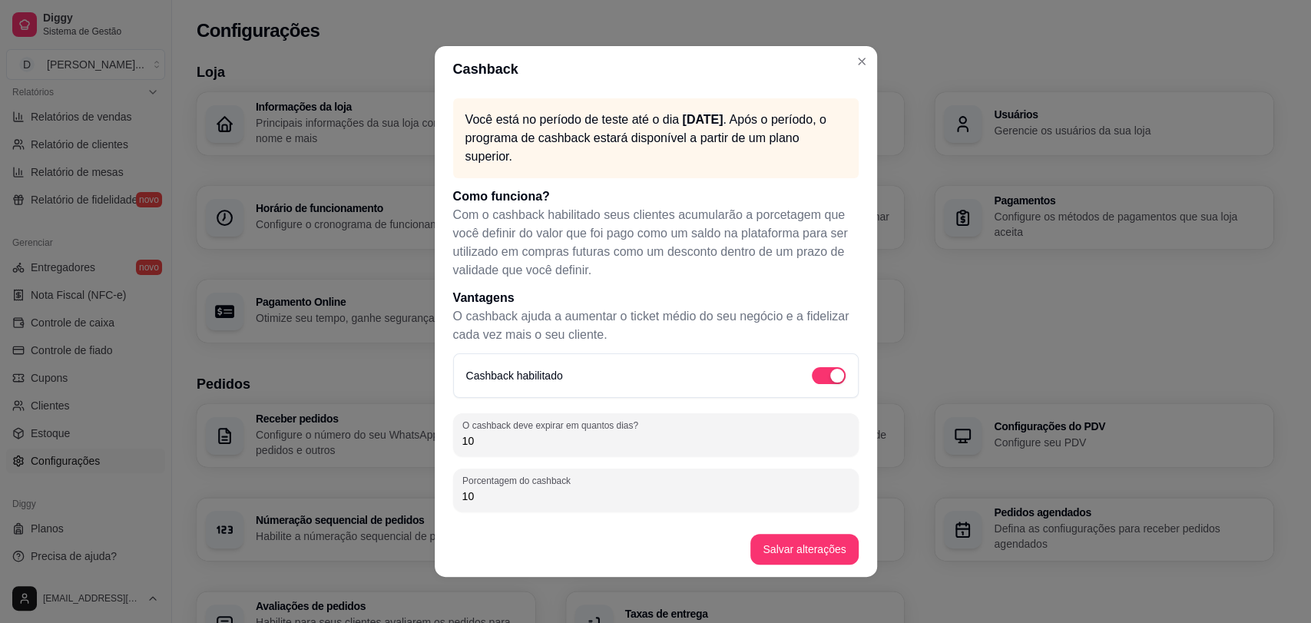
type input "1"
type input "50"
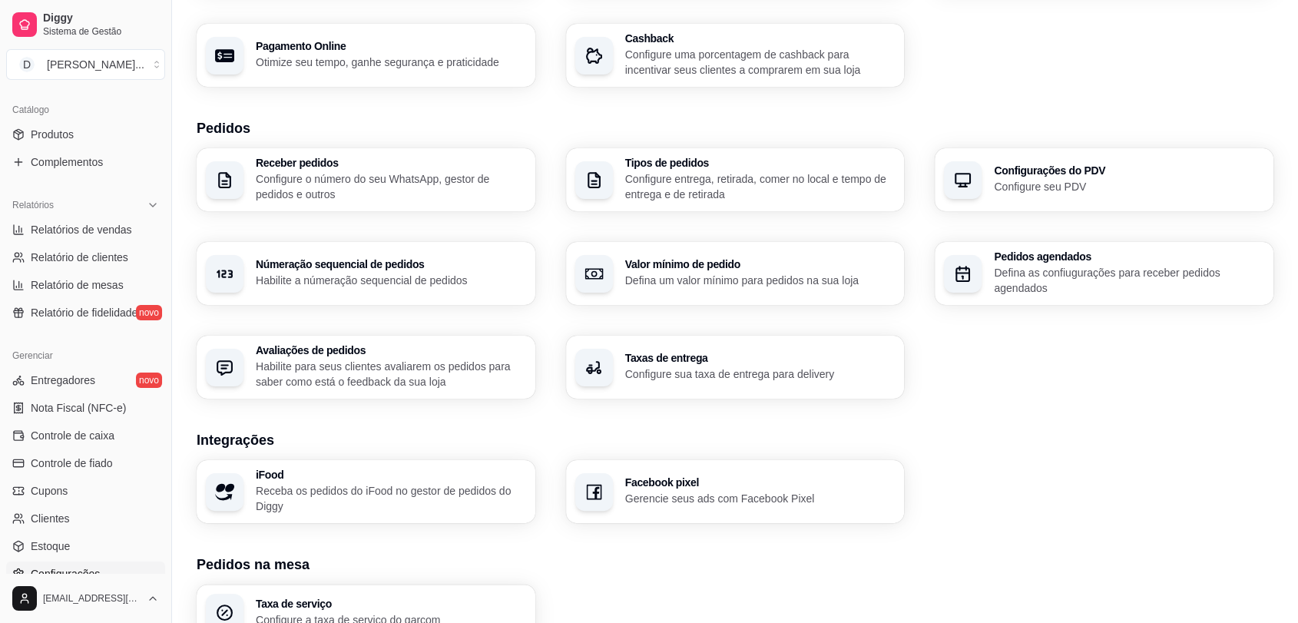
scroll to position [141, 0]
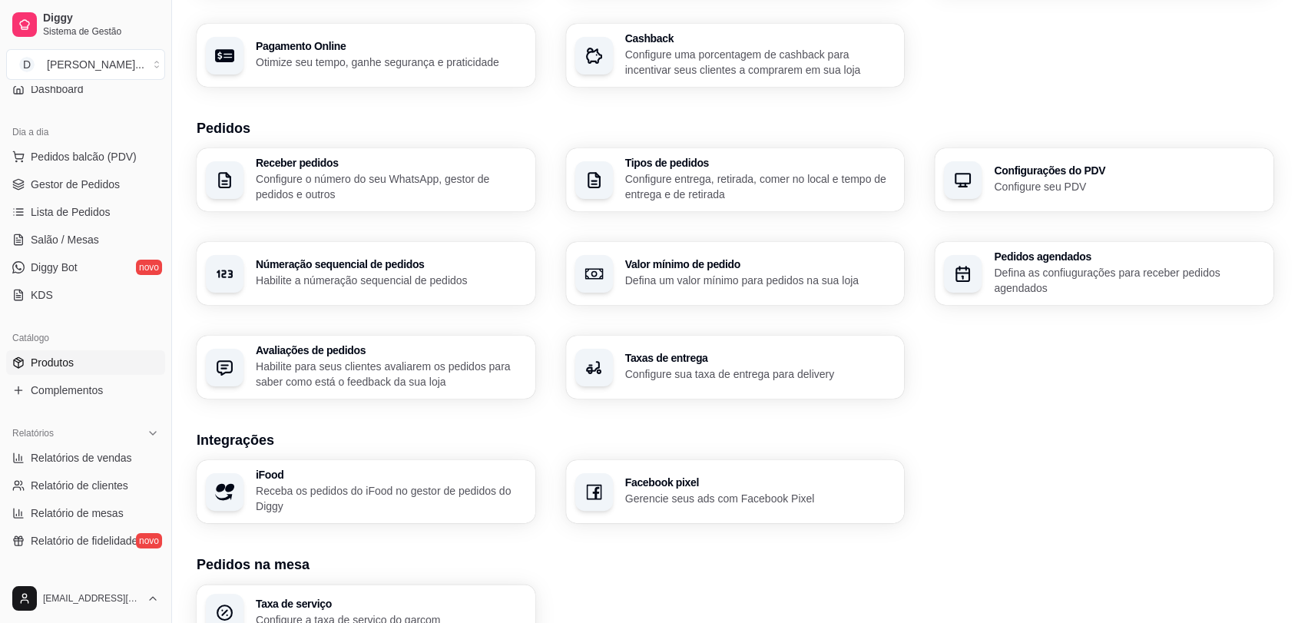
click at [68, 364] on span "Produtos" at bounding box center [52, 362] width 43 height 15
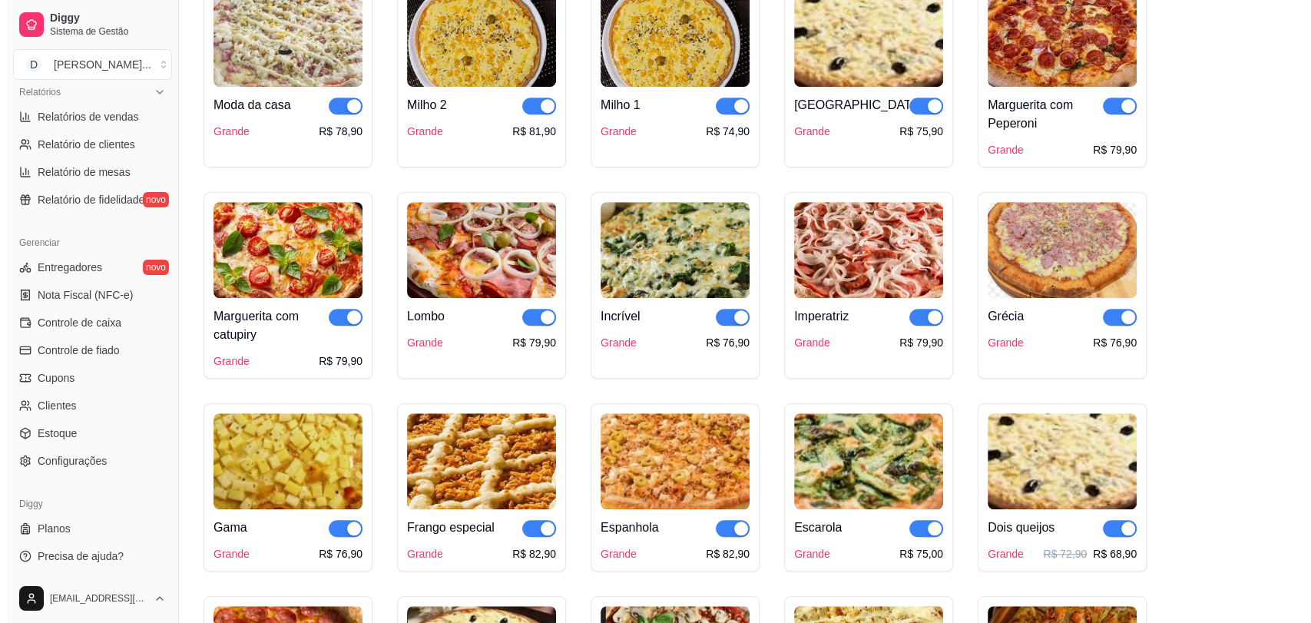
scroll to position [1024, 0]
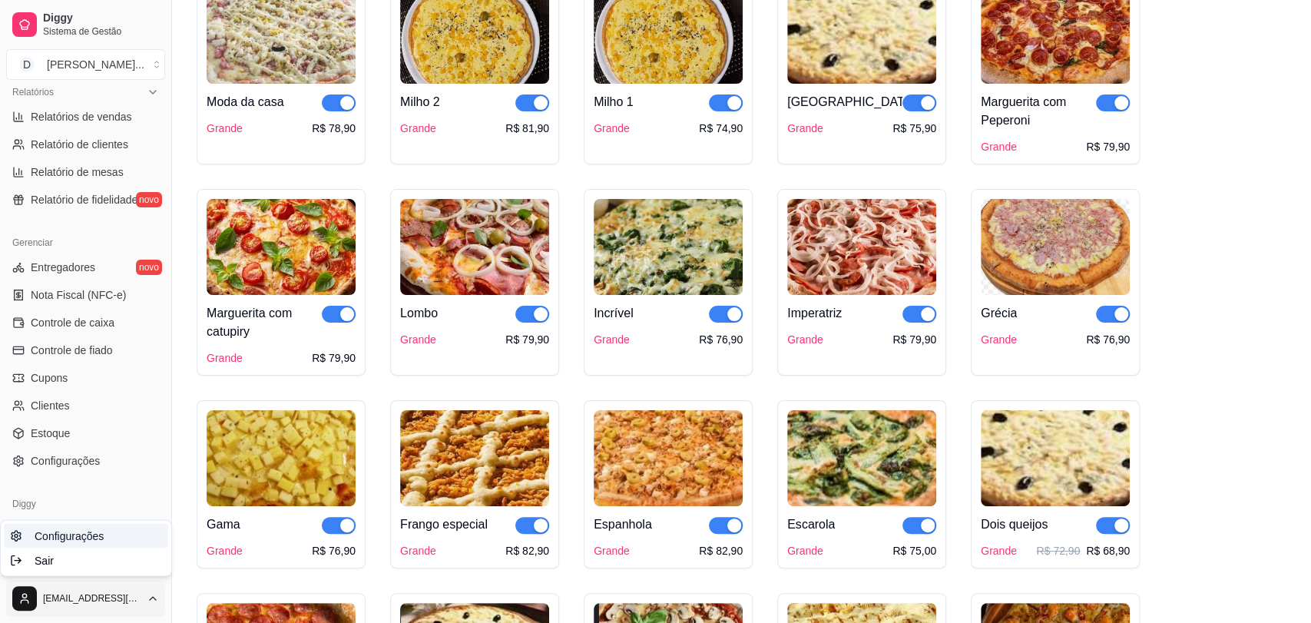
click at [80, 533] on span "Configurações" at bounding box center [69, 535] width 69 height 15
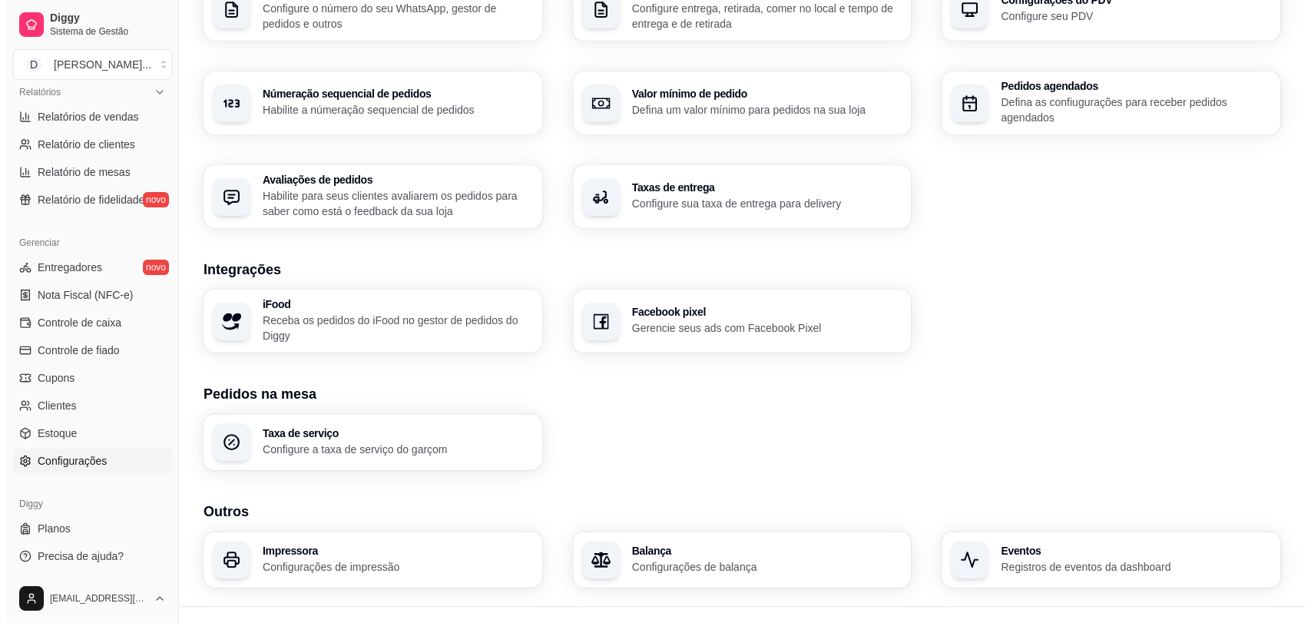
scroll to position [482, 0]
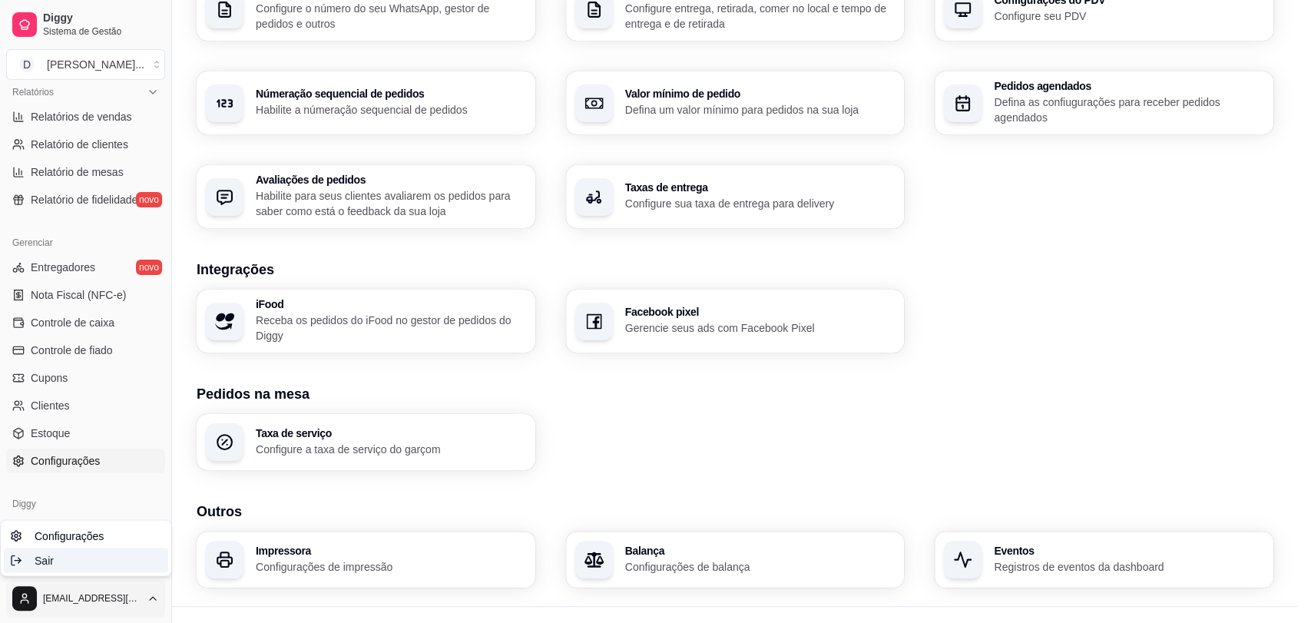
click at [100, 561] on div "Sair" at bounding box center [86, 560] width 164 height 25
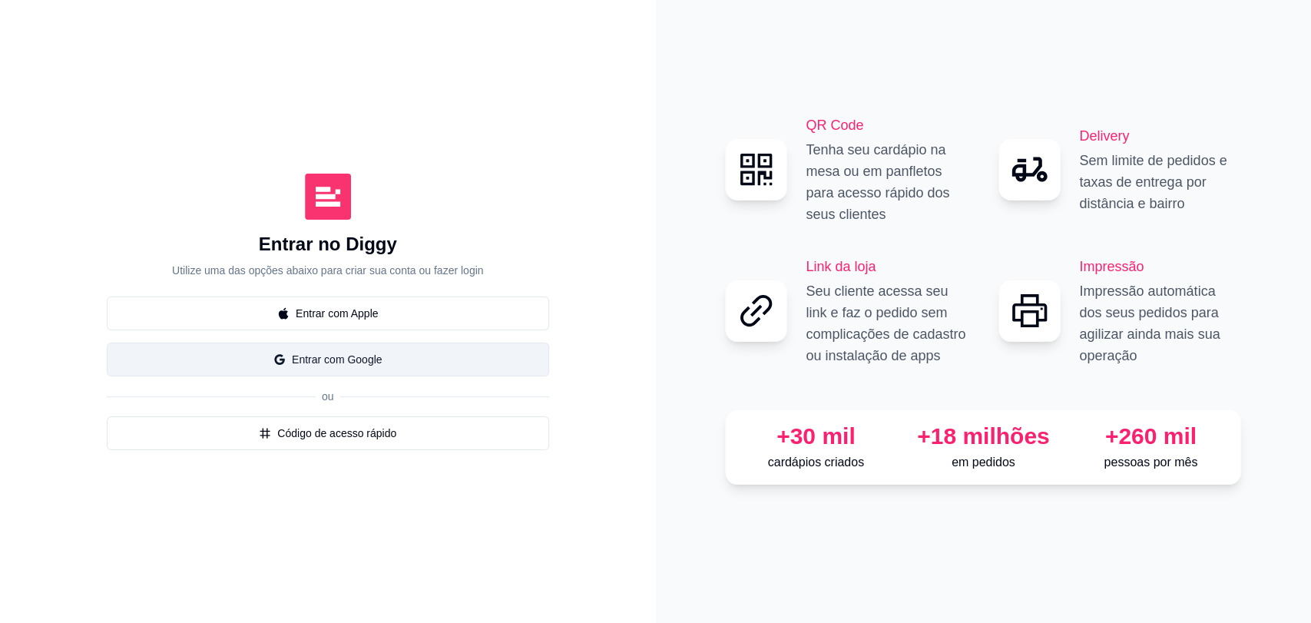
click at [329, 362] on button "Entrar com Google" at bounding box center [328, 360] width 443 height 34
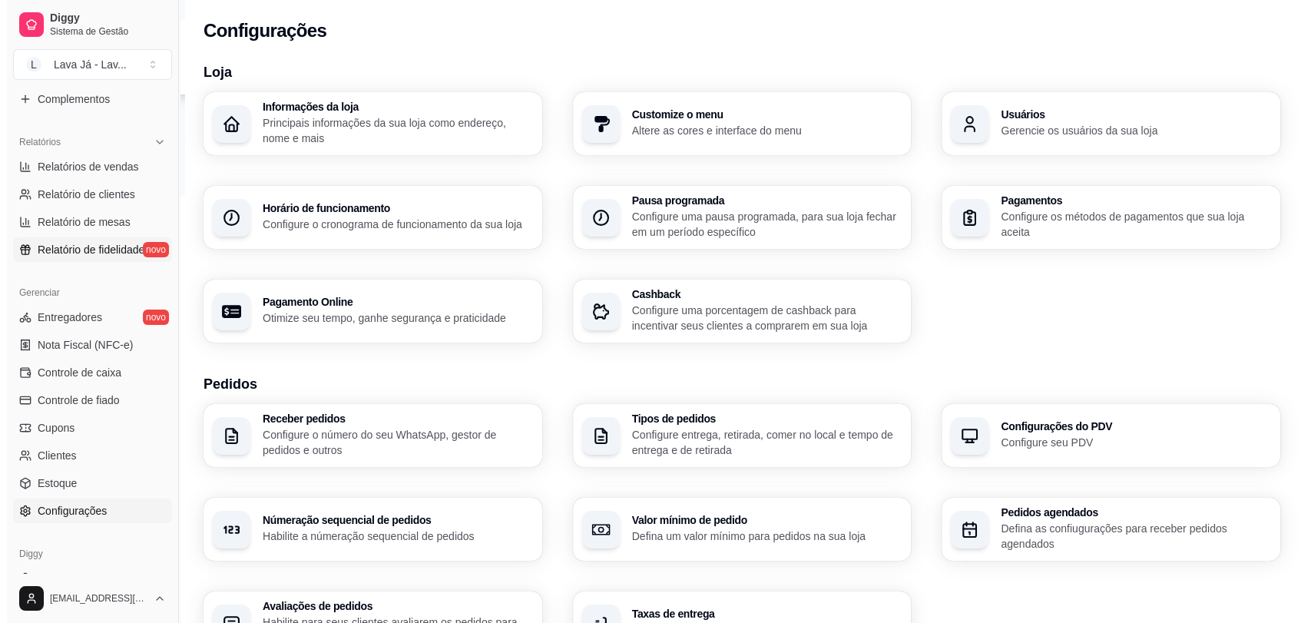
scroll to position [482, 0]
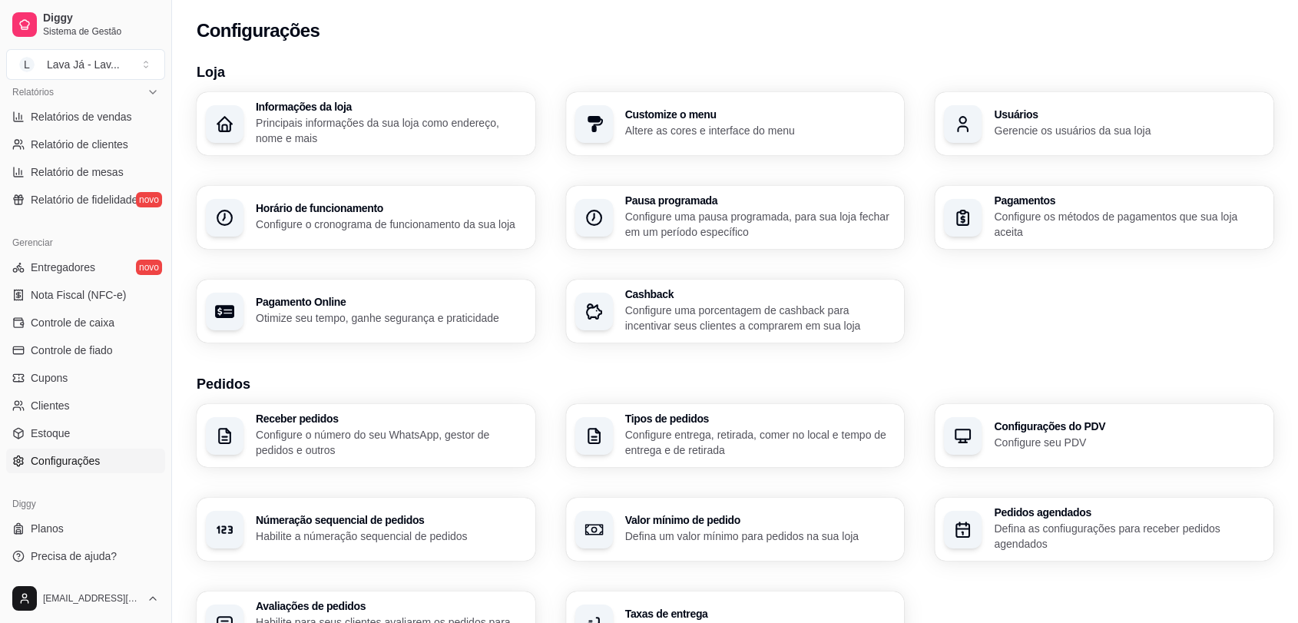
click at [316, 125] on p "Principais informações da sua loja como endereço, nome e mais" at bounding box center [391, 130] width 270 height 31
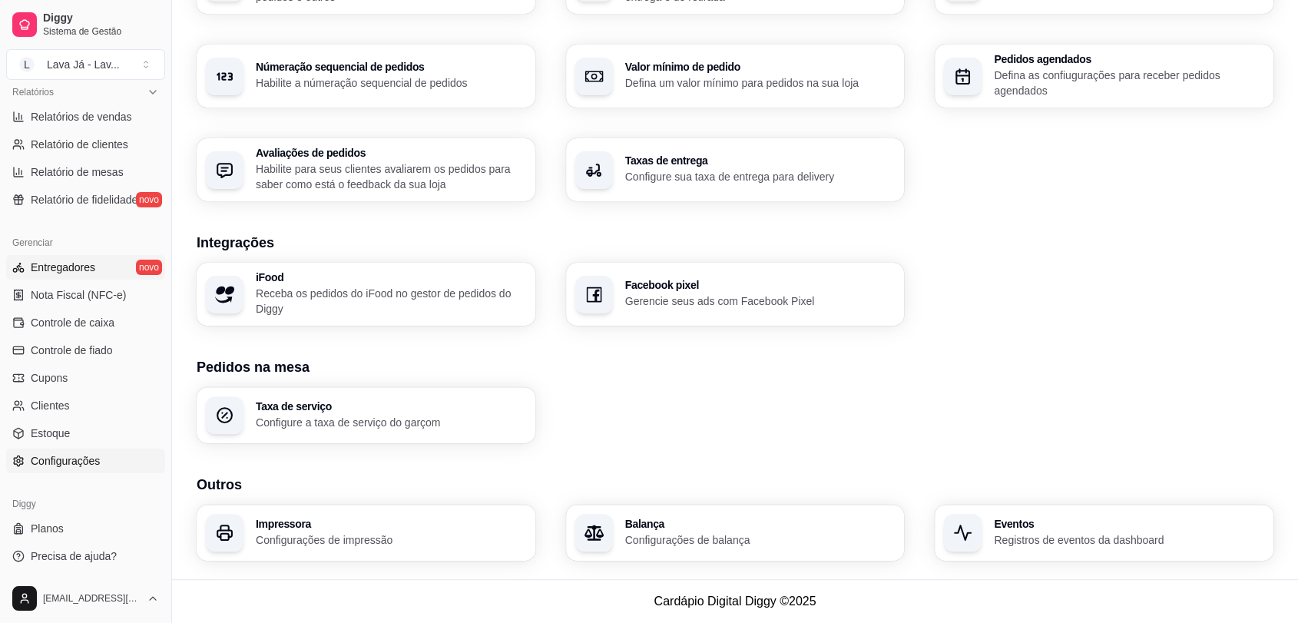
scroll to position [141, 0]
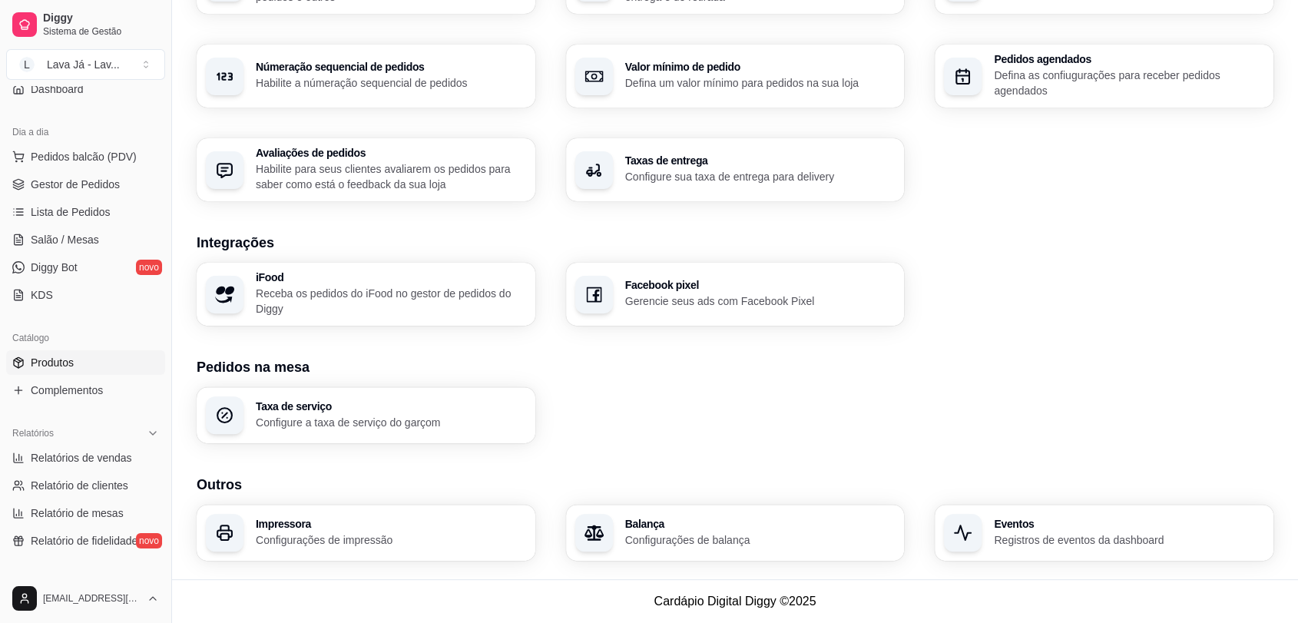
click at [55, 360] on span "Produtos" at bounding box center [52, 362] width 43 height 15
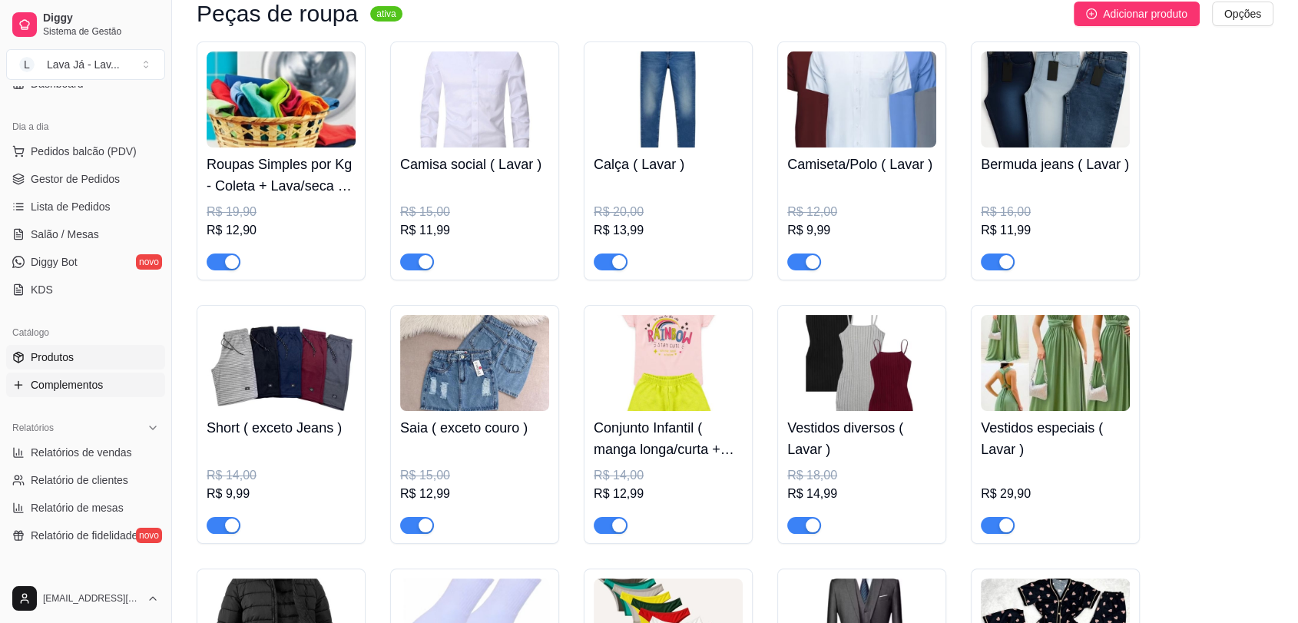
scroll to position [141, 0]
click at [63, 360] on span "Produtos" at bounding box center [52, 362] width 43 height 15
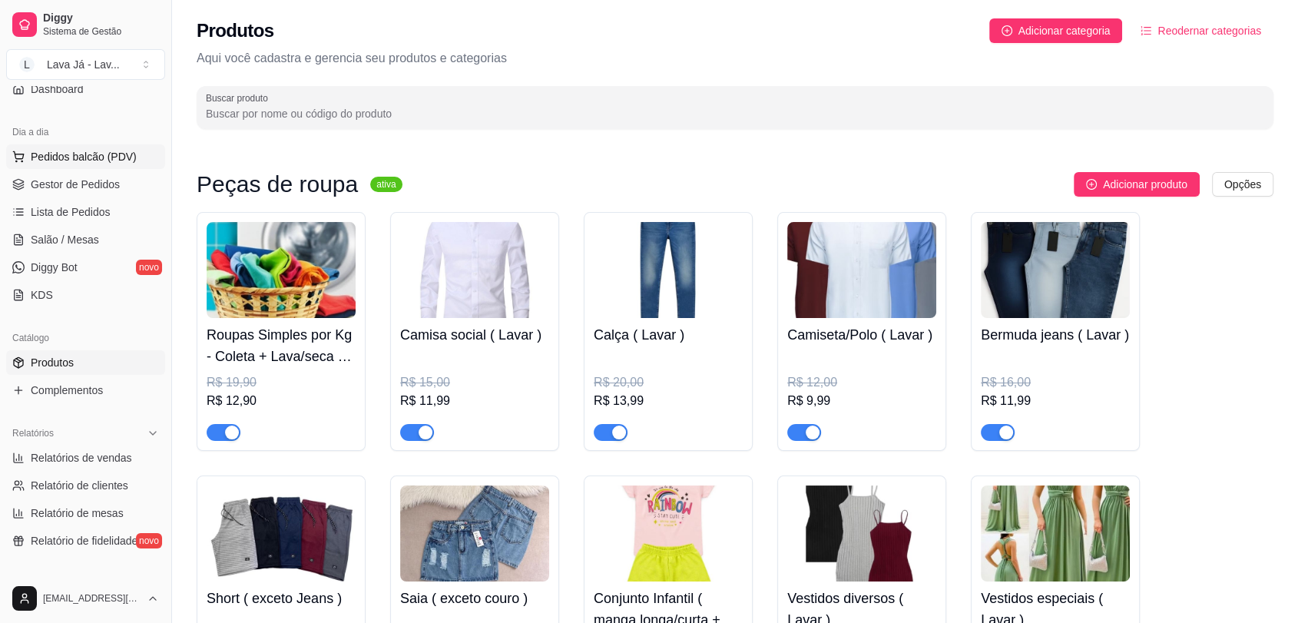
scroll to position [0, 0]
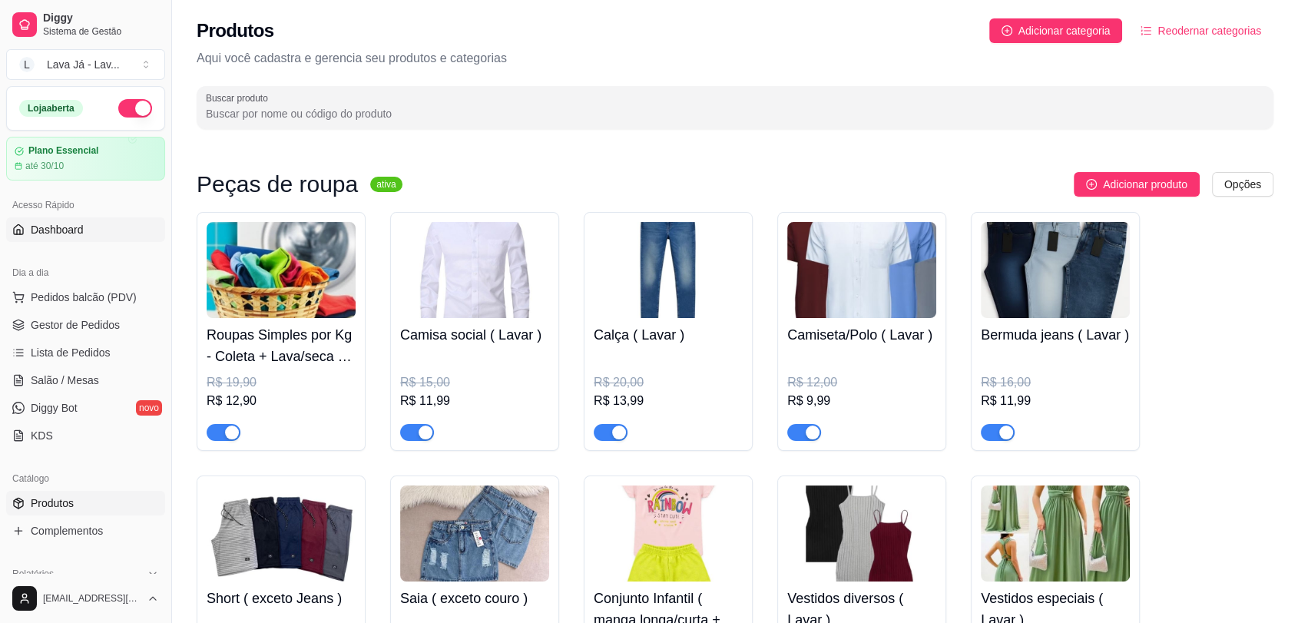
click at [65, 228] on span "Dashboard" at bounding box center [57, 229] width 53 height 15
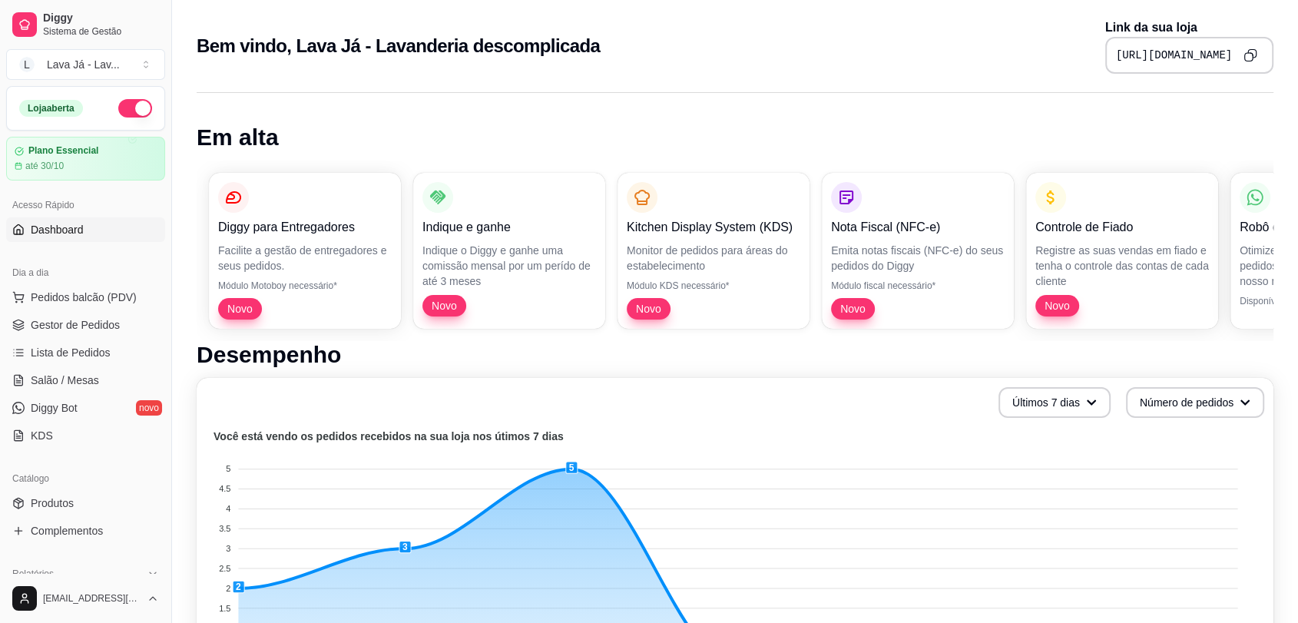
click at [1255, 53] on icon "Copy to clipboard" at bounding box center [1251, 55] width 14 height 14
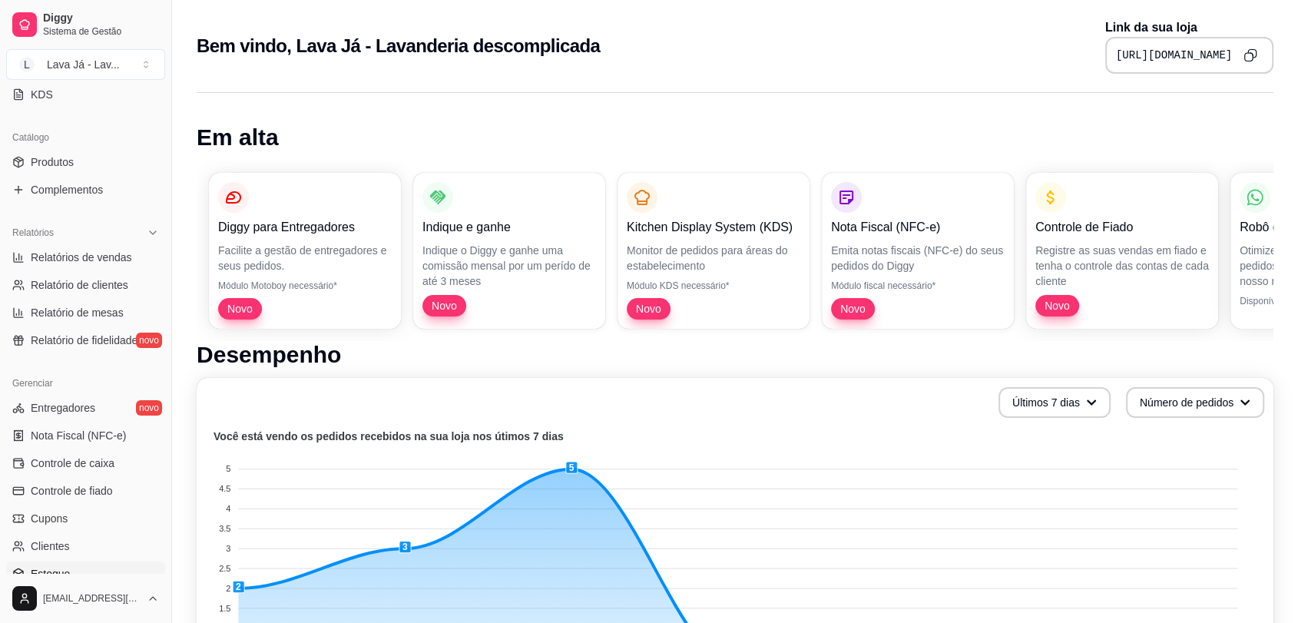
scroll to position [482, 0]
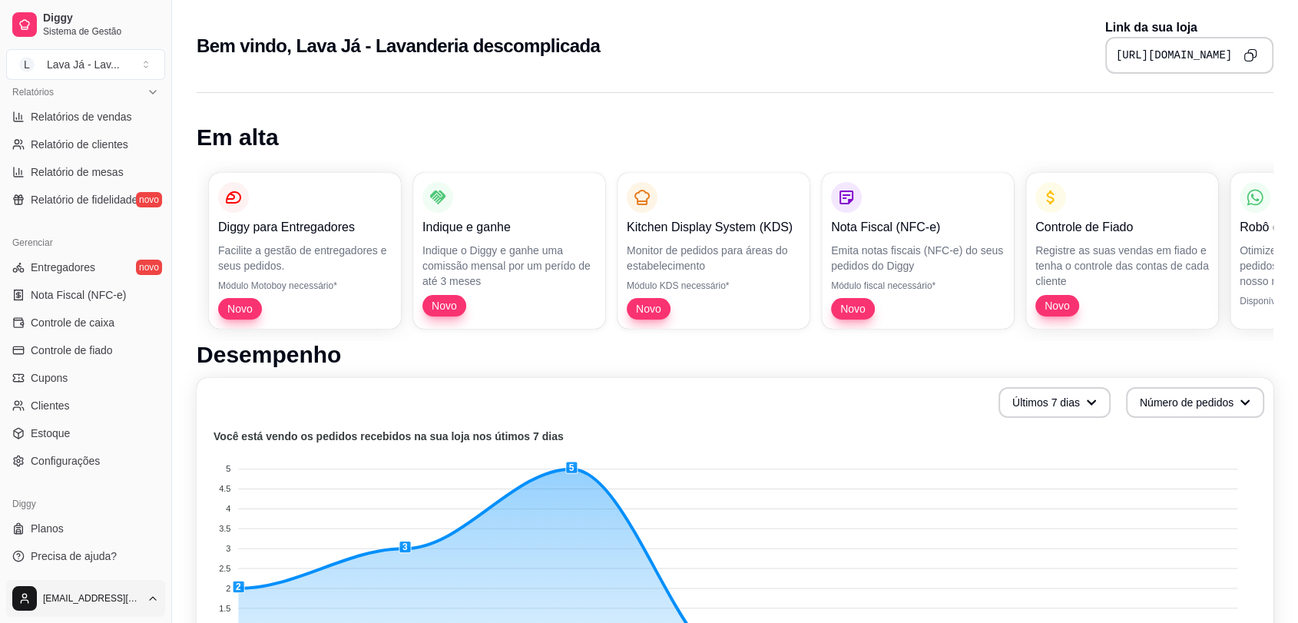
click at [147, 598] on html "Diggy Sistema de Gestão L Lava Já - Lav ... Loja aberta Plano Essencial até 30/…" at bounding box center [649, 311] width 1298 height 623
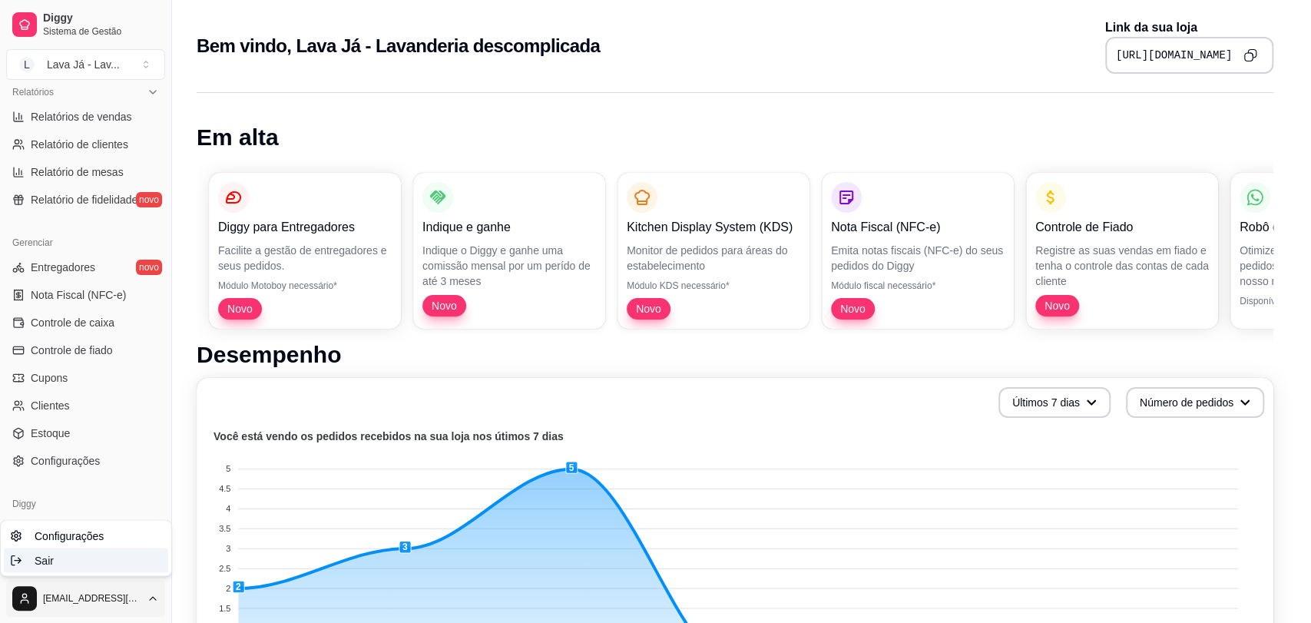
click at [91, 567] on div "Sair" at bounding box center [86, 560] width 164 height 25
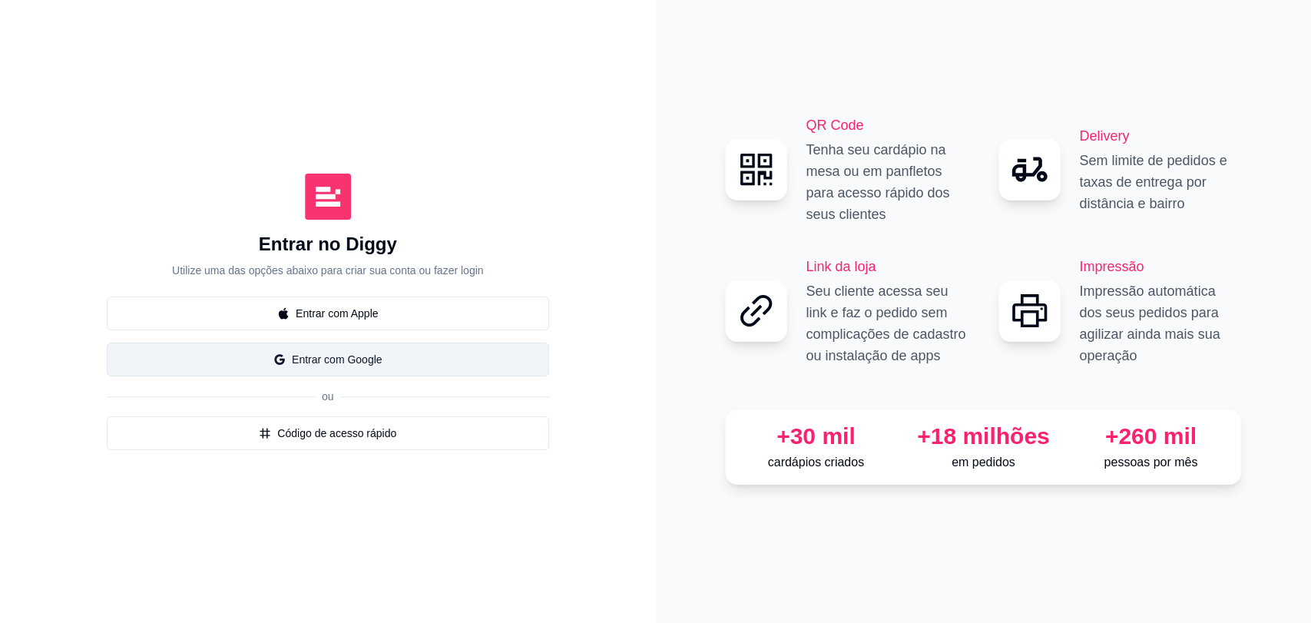
click at [347, 360] on button "Entrar com Google" at bounding box center [328, 360] width 443 height 34
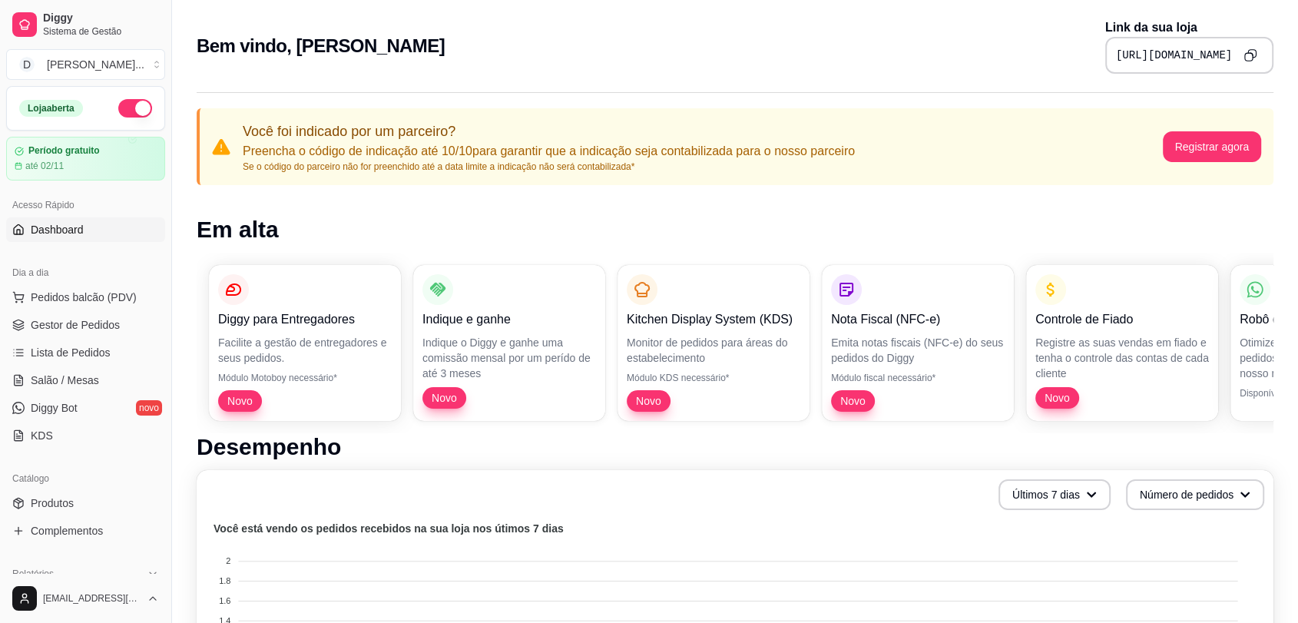
click at [1249, 54] on icon "Copy to clipboard" at bounding box center [1250, 54] width 13 height 13
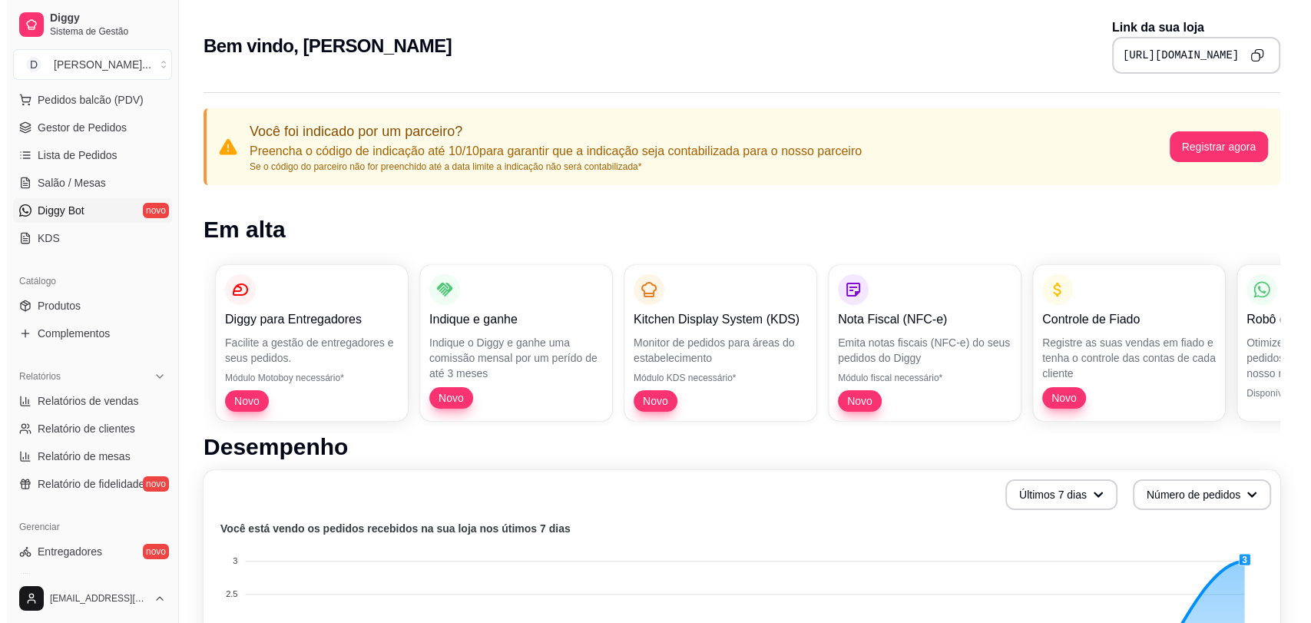
scroll to position [256, 0]
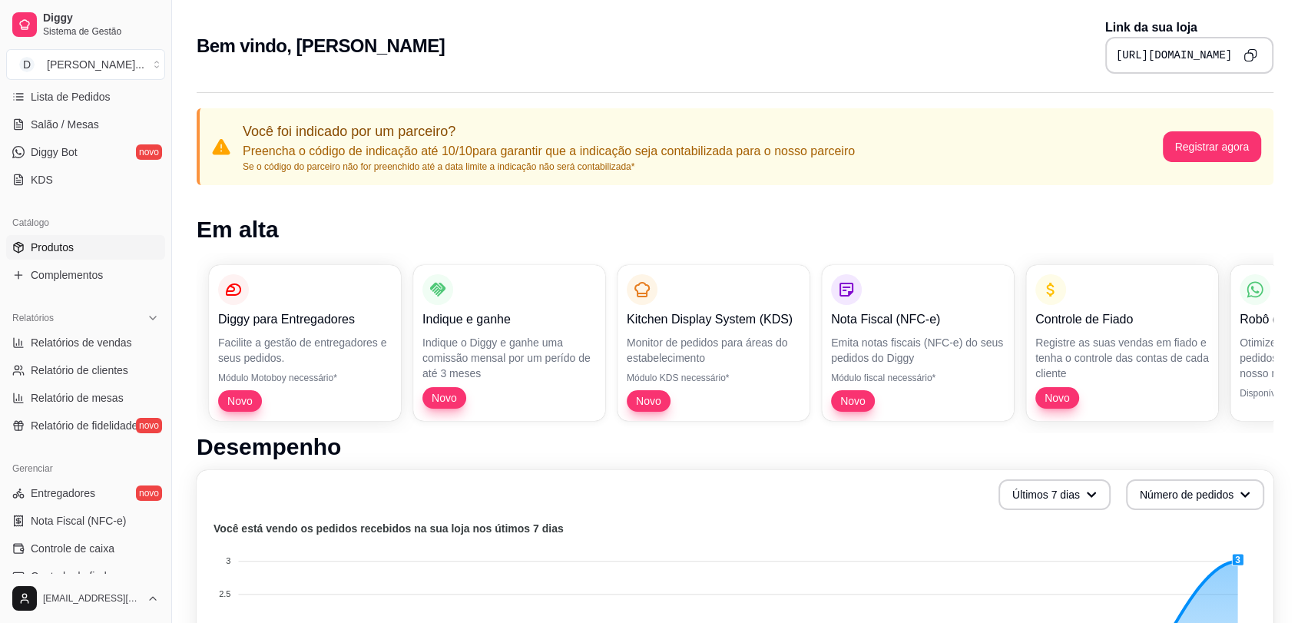
click at [63, 253] on span "Produtos" at bounding box center [52, 247] width 43 height 15
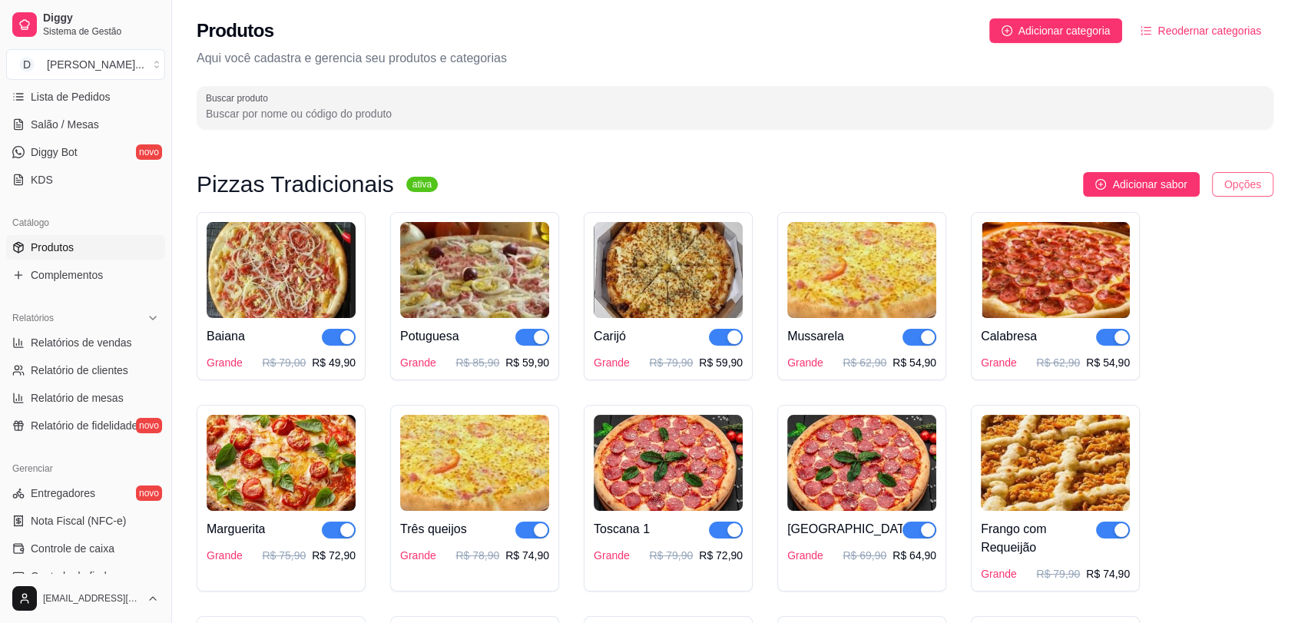
click at [1245, 185] on html "Diggy Sistema de Gestão D Divino Sabor ... Loja aberta Período gratuito até 02/…" at bounding box center [649, 311] width 1298 height 623
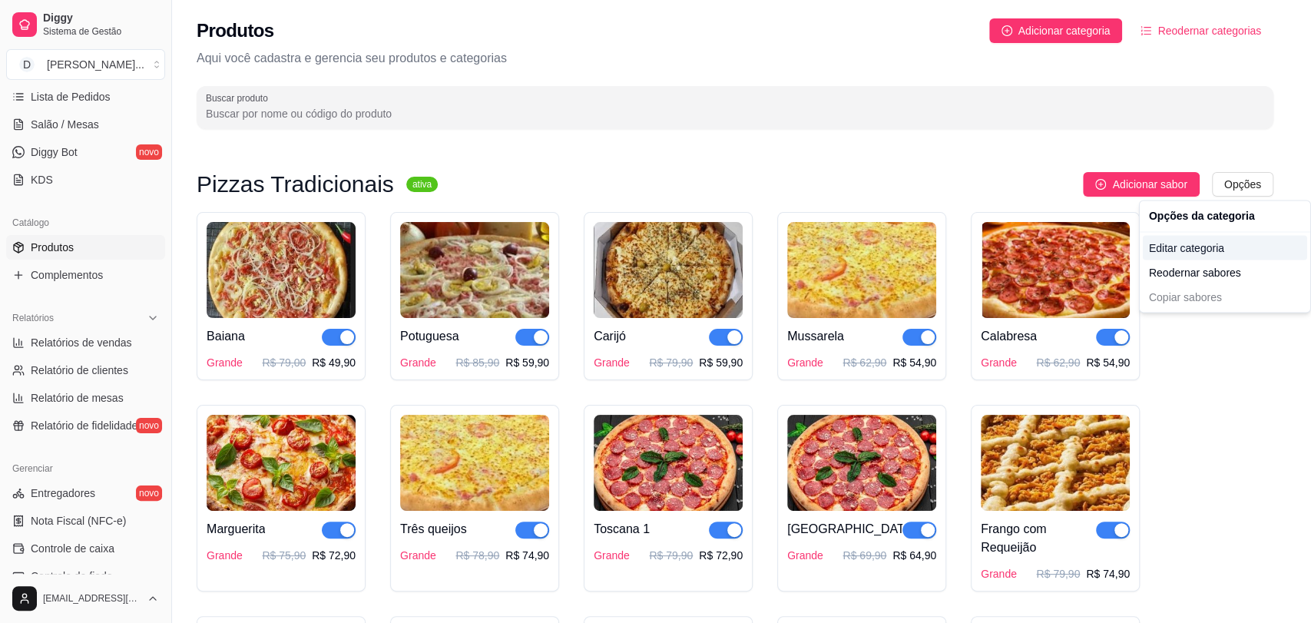
click at [1223, 242] on div "Editar categoria" at bounding box center [1225, 247] width 164 height 25
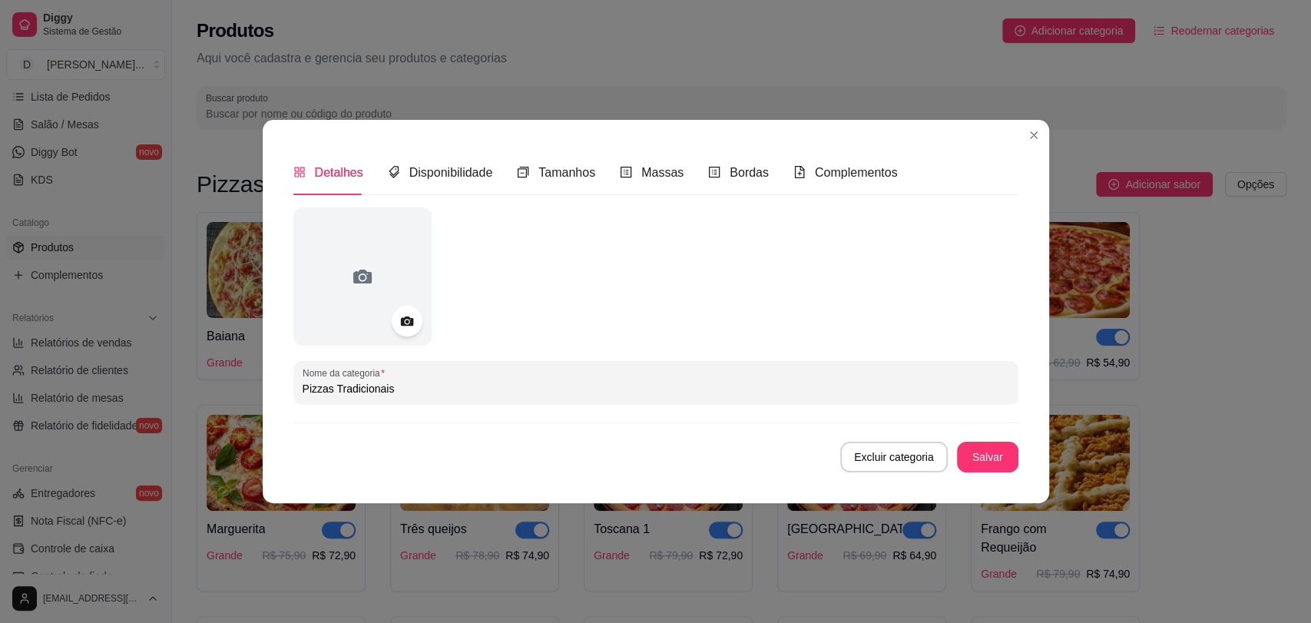
drag, startPoint x: 469, startPoint y: 389, endPoint x: 490, endPoint y: 387, distance: 20.8
click at [482, 388] on input "Pizzas Tradicionais" at bounding box center [656, 388] width 707 height 15
type input "Pizzas Tradicionais ( Clique Aqui )"
click at [986, 457] on button "Salvar" at bounding box center [987, 457] width 61 height 31
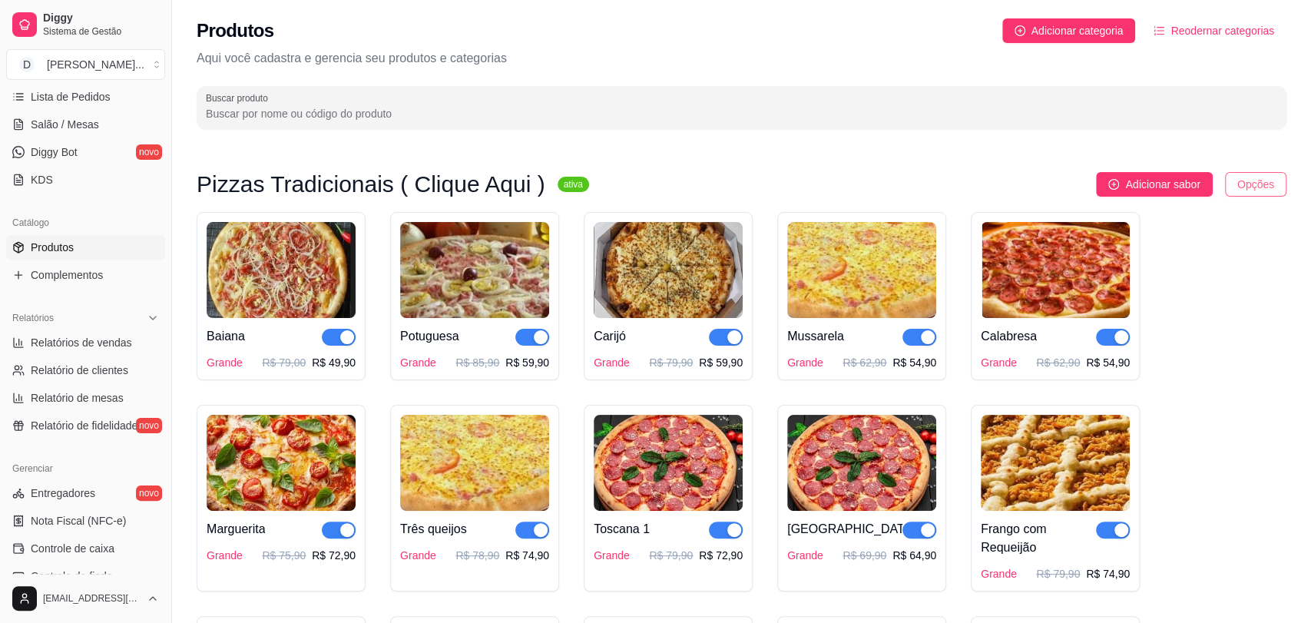
click at [1241, 176] on html "Diggy Sistema de Gestão D Divino Sabor ... Loja aberta Período gratuito até 02/…" at bounding box center [655, 311] width 1311 height 623
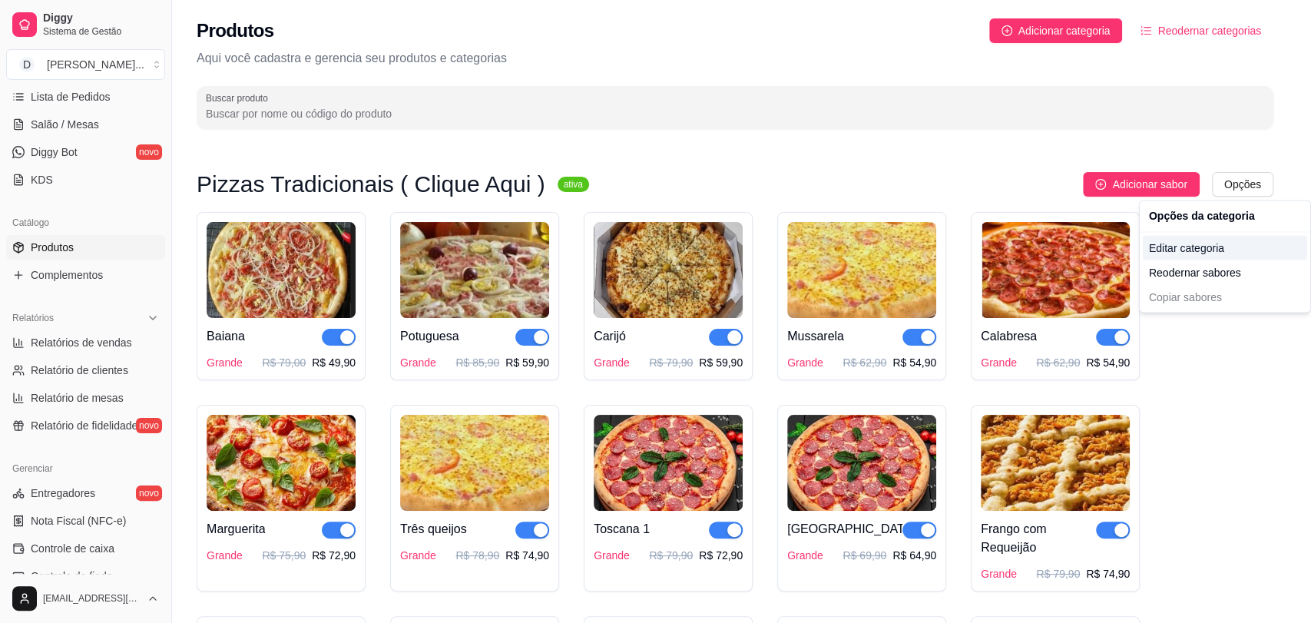
click at [1202, 244] on div "Editar categoria" at bounding box center [1225, 247] width 164 height 25
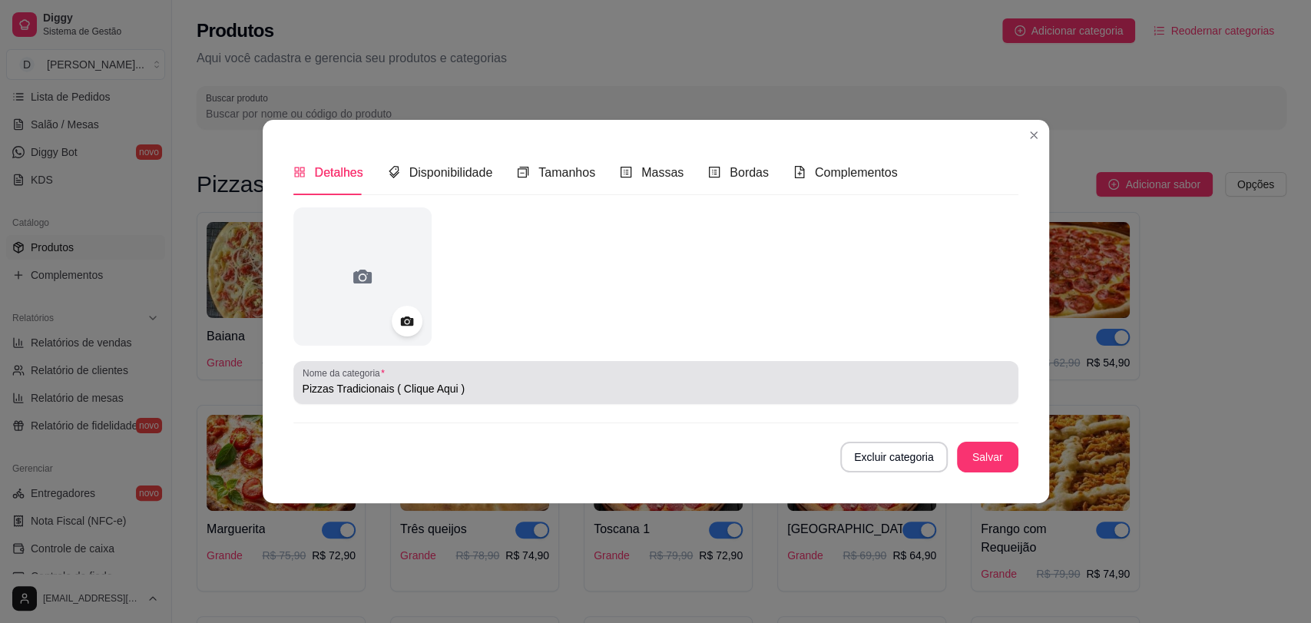
click at [475, 387] on input "Pizzas Tradicionais ( Clique Aqui )" at bounding box center [656, 388] width 707 height 15
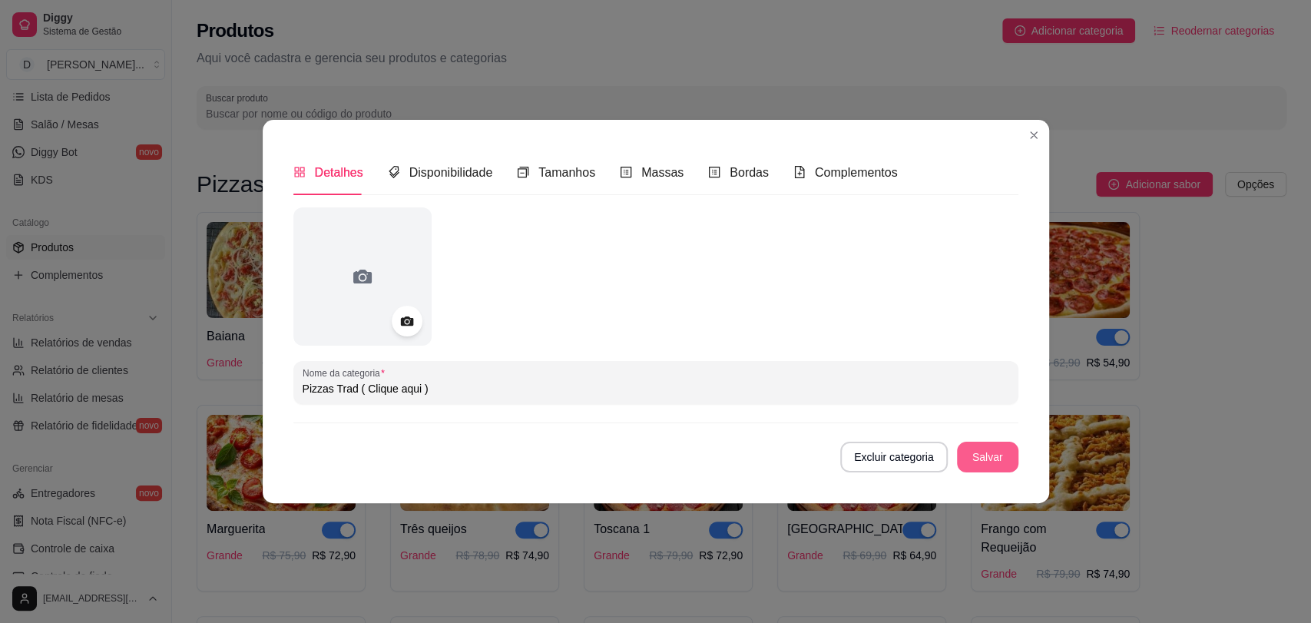
type input "Pizzas Trad ( Clique aqui )"
click at [999, 468] on button "Salvar" at bounding box center [987, 457] width 61 height 31
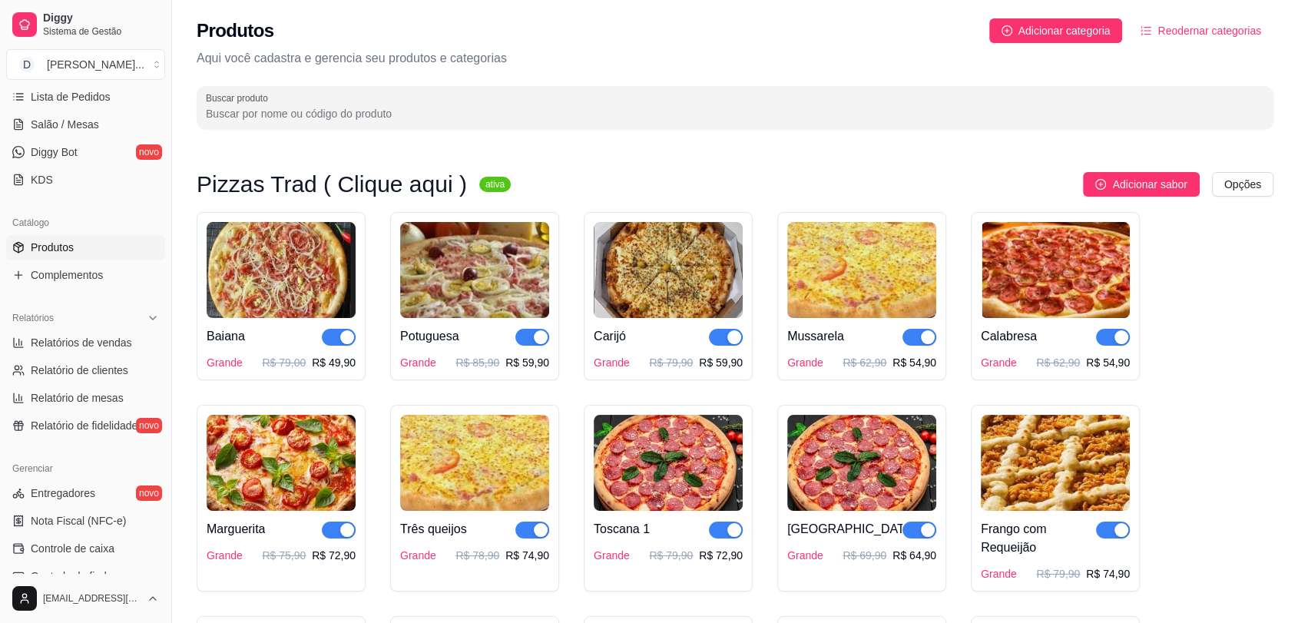
click at [1229, 24] on span "Reodernar categorias" at bounding box center [1210, 30] width 104 height 17
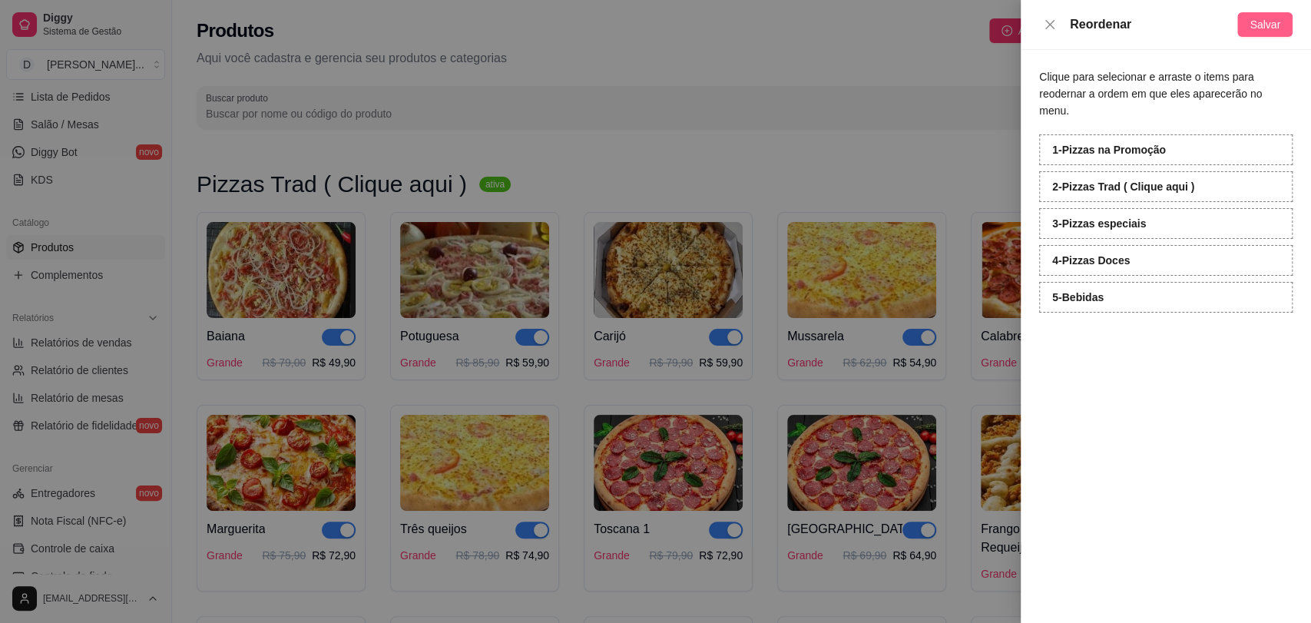
click at [1255, 28] on span "Salvar" at bounding box center [1265, 24] width 31 height 17
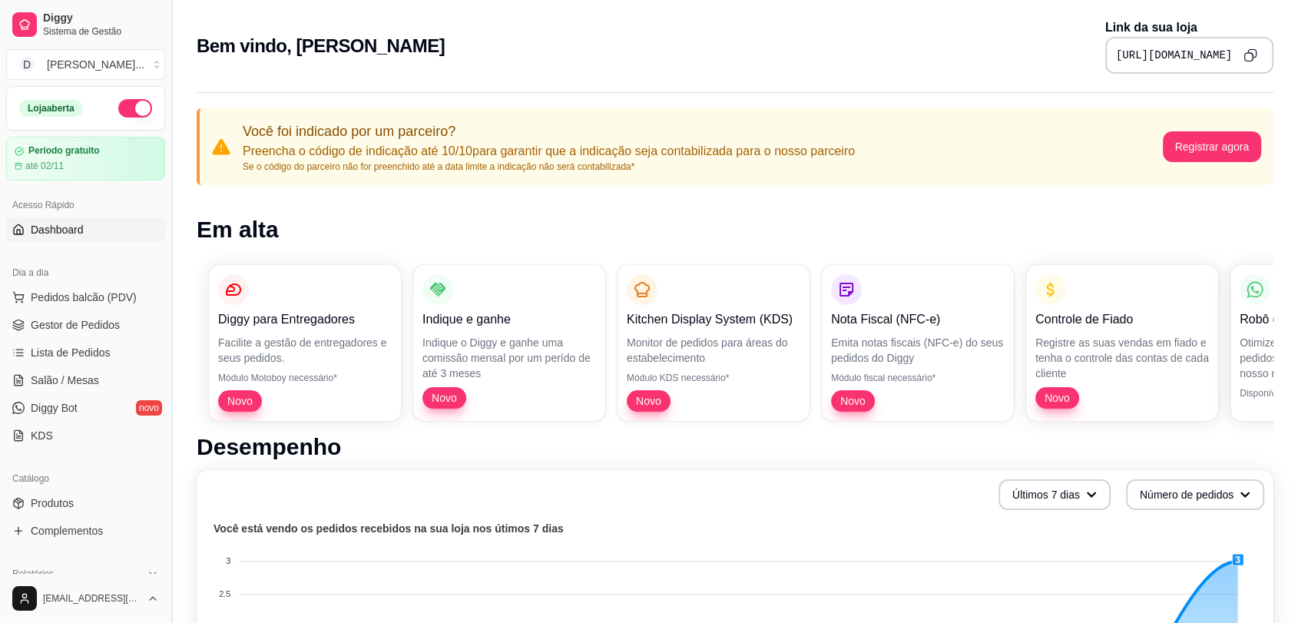
click at [166, 201] on button "Toggle Sidebar" at bounding box center [171, 311] width 12 height 623
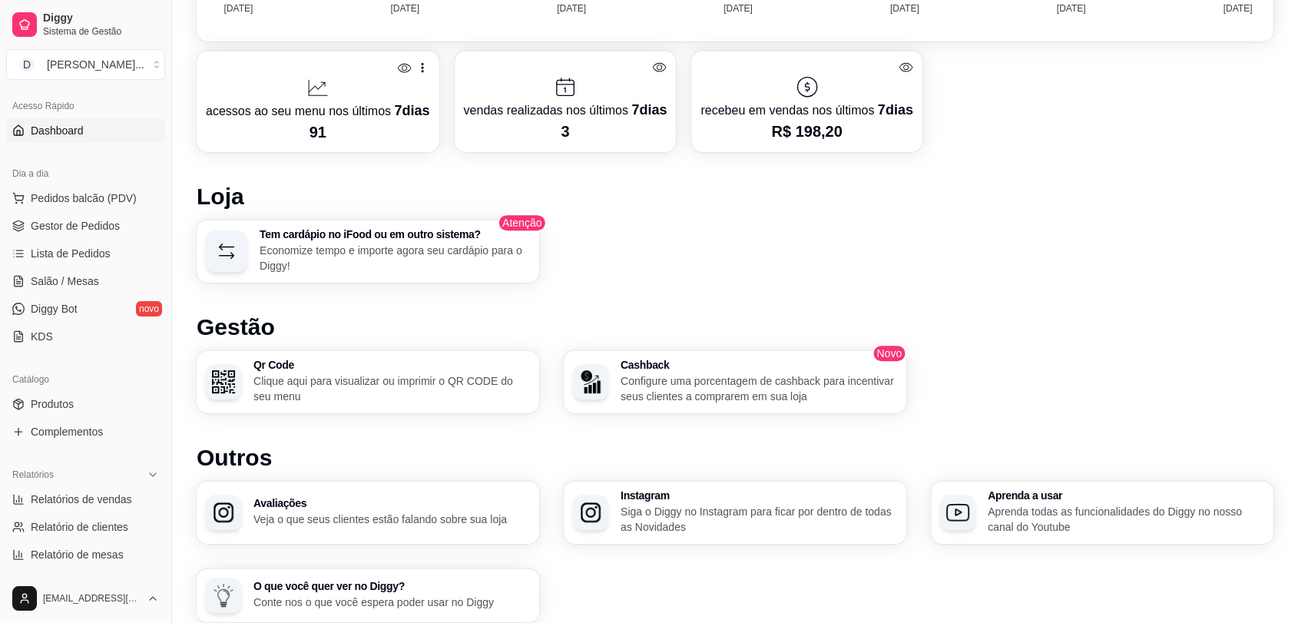
scroll to position [89, 0]
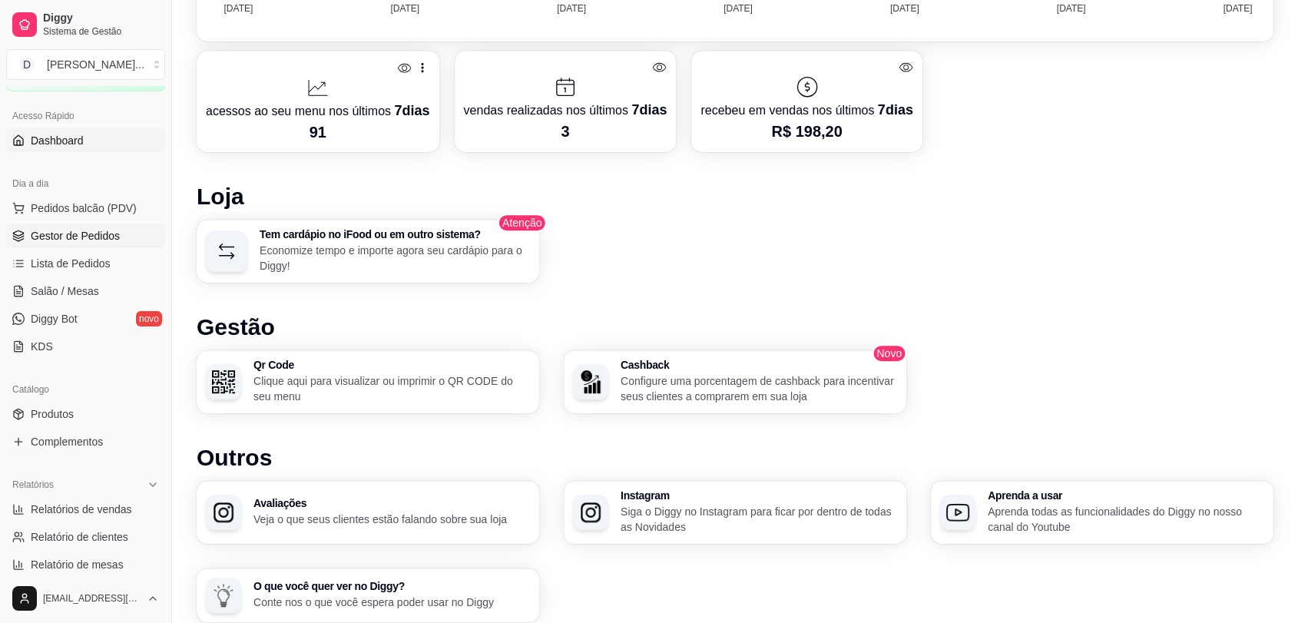
click at [110, 237] on span "Gestor de Pedidos" at bounding box center [75, 235] width 89 height 15
